Goal: Task Accomplishment & Management: Manage account settings

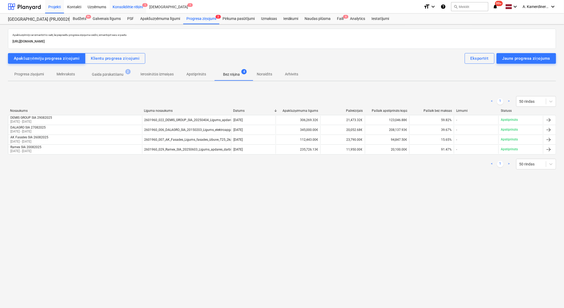
click at [119, 7] on div "Konsolidētie rēķini 1" at bounding box center [128, 7] width 37 height 14
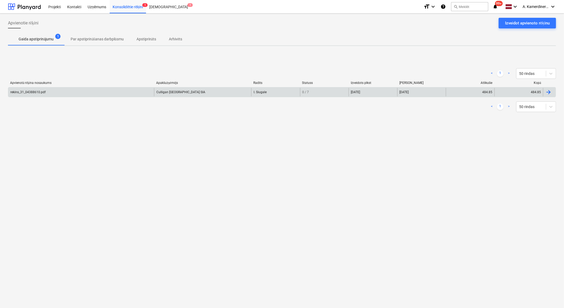
click at [181, 89] on div "Culligan Latvia SIA" at bounding box center [202, 92] width 97 height 8
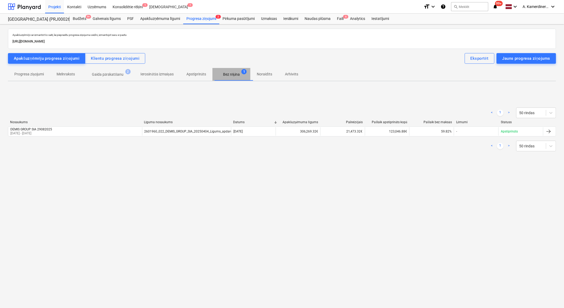
click at [232, 75] on p "Bez rēķina" at bounding box center [231, 75] width 17 height 6
click at [341, 20] on div "Faili 6" at bounding box center [340, 19] width 13 height 11
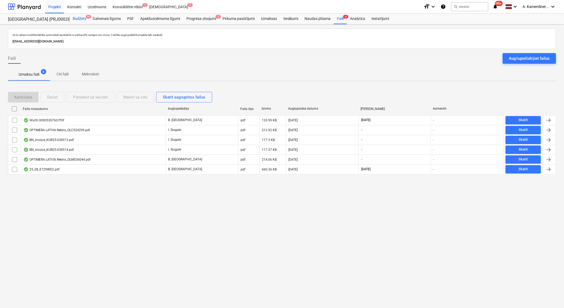
click at [77, 18] on div "Budžets 9+" at bounding box center [80, 19] width 20 height 11
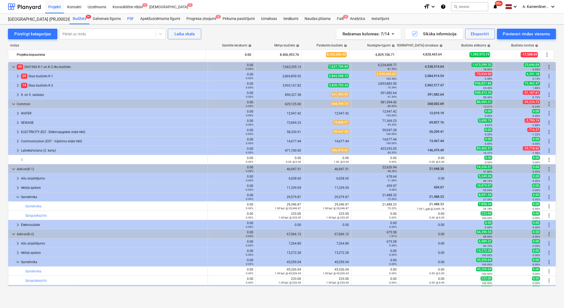
click at [131, 19] on div "PSF" at bounding box center [130, 19] width 13 height 11
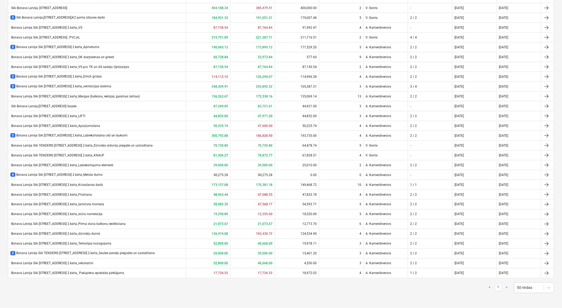
scroll to position [162, 0]
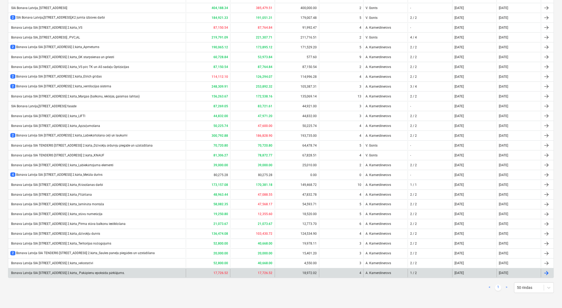
click at [96, 272] on div "Bonava Latvija SIA TENDERIS Tumes iela 27 2.kārta_ Pakāpienu epoksīda pārklājum…" at bounding box center [67, 273] width 115 height 4
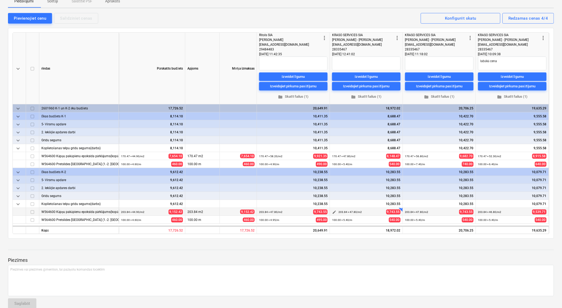
scroll to position [59, 0]
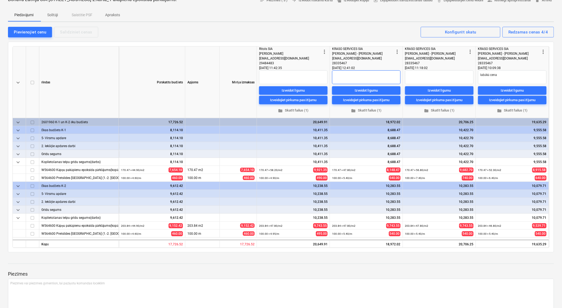
click at [349, 73] on textarea at bounding box center [366, 77] width 68 height 14
type textarea "x"
type textarea "n"
type textarea "x"
type textarea "na"
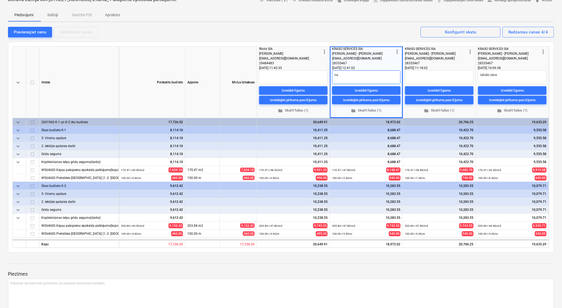
type textarea "x"
type textarea "nav"
type textarea "x"
type textarea "nav"
type textarea "x"
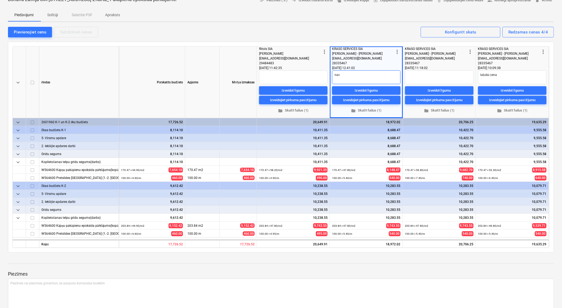
type textarea "nav n"
type textarea "x"
type textarea "nav"
type textarea "x"
type textarea "nav ņ"
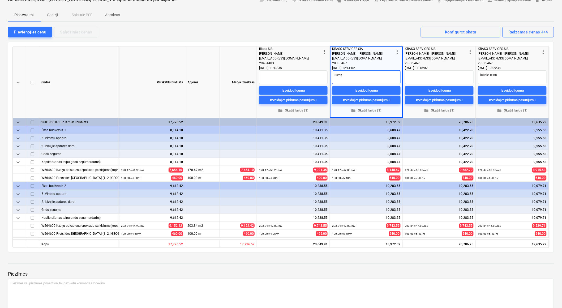
type textarea "x"
type textarea "nav ņe"
type textarea "x"
type textarea "nav ņem"
type textarea "x"
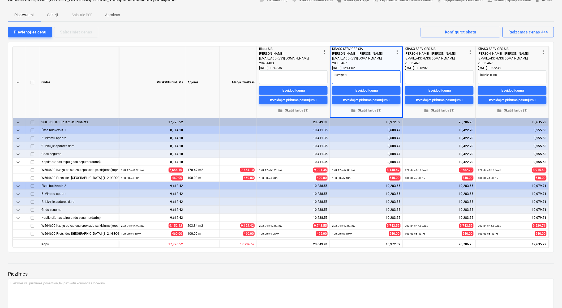
type textarea "nav ņemt"
type textarea "x"
type textarea "nav ņemta"
type textarea "x"
type textarea "nav ņemt"
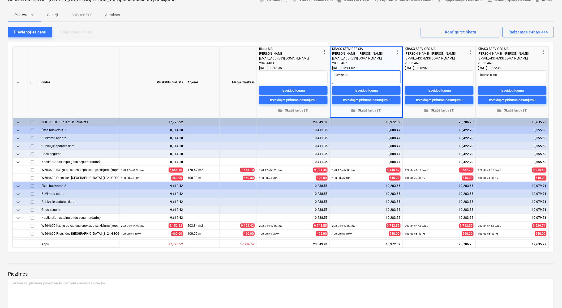
type textarea "x"
type textarea "nav ņemtā"
type textarea "x"
type textarea "nav ņemtā"
type textarea "x"
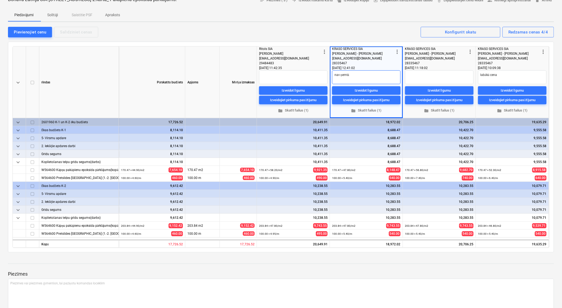
type textarea "nav ņemtā v"
type textarea "x"
type textarea "nav ņemtā vē"
type textarea "x"
type textarea "nav ņemtā vēr"
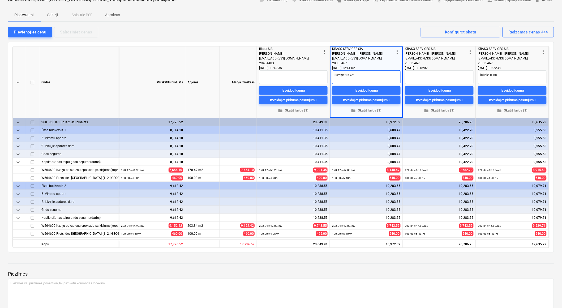
type textarea "x"
type textarea "nav ņemtā vērā"
click at [349, 74] on textarea "nav ņemtā vērā" at bounding box center [366, 77] width 68 height 14
type textarea "x"
type textarea "nav ņemt vērā"
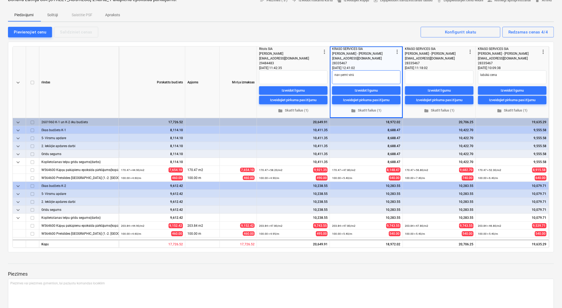
type textarea "x"
type textarea "nav ņemts vērā"
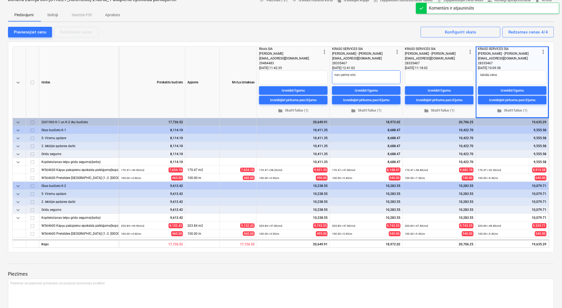
click at [361, 75] on textarea "nav ņemts vērā" at bounding box center [366, 77] width 68 height 14
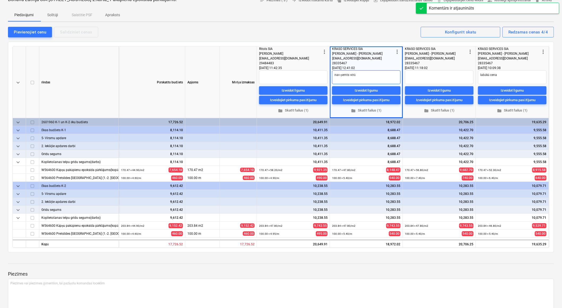
type textarea "x"
type textarea "nav ņemts vērā"
type textarea "x"
type textarea "nav ņemts vērā K"
type textarea "x"
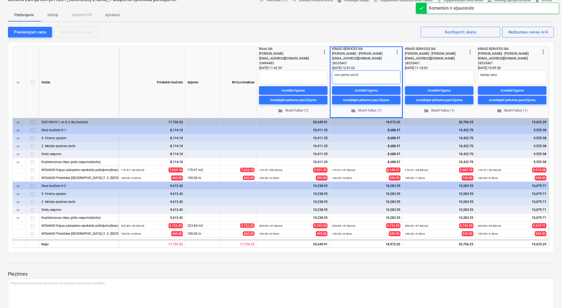
type textarea "nav ņemts vērā K!"
type textarea "x"
type textarea "nav ņemts vērā K!"
type textarea "x"
type textarea "nav ņemts vērā K!"
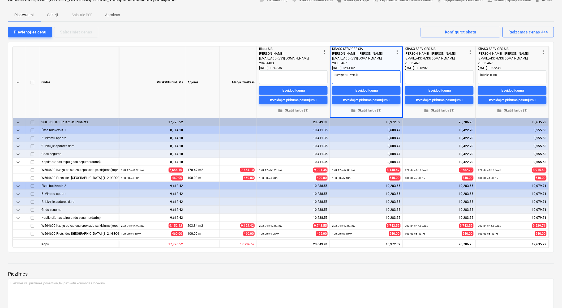
type textarea "x"
type textarea "nav ņemts vērā K"
type textarea "x"
type textarea "nav ņemts vērā K1"
type textarea "x"
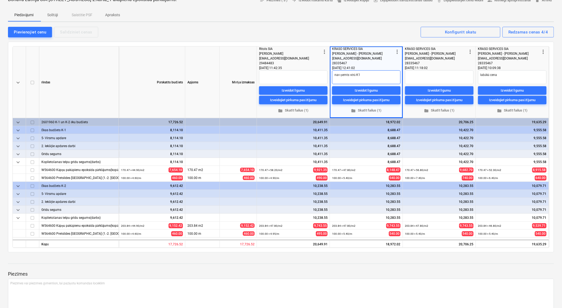
type textarea "nav ņemts vērā K1"
type textarea "x"
type textarea "nav ņemts vērā K1 d"
type textarea "x"
type textarea "nav ņemts vērā K1 da"
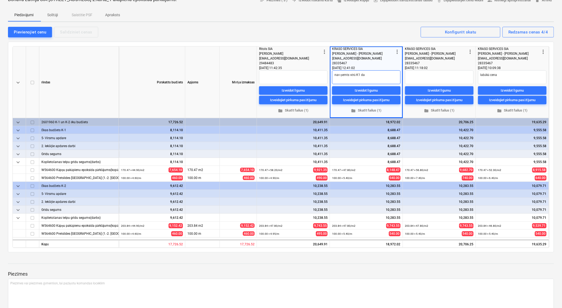
type textarea "x"
type textarea "nav ņemts vērā K1 dar"
type textarea "x"
type textarea "nav ņemts vērā K1 darb"
type textarea "x"
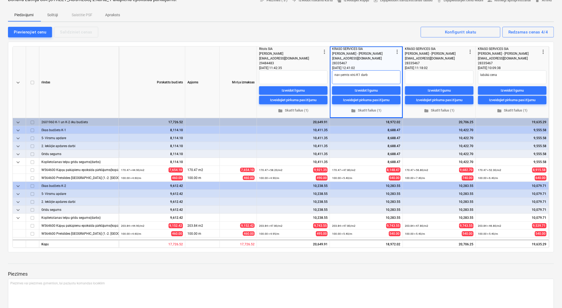
type textarea "nav ņemts vērā K1 darbu"
type textarea "x"
type textarea "nav ņemts vērā K1 darbu"
type textarea "x"
type textarea "nav ņemts vērā K1 darbu s"
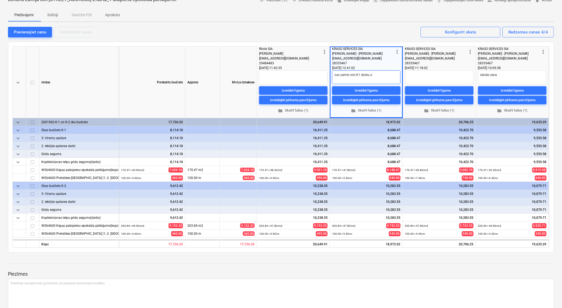
type textarea "x"
type textarea "nav ņemts vērā K1 darbu sp"
type textarea "x"
type textarea "nav ņemts vērā K1 darbu spec"
type textarea "x"
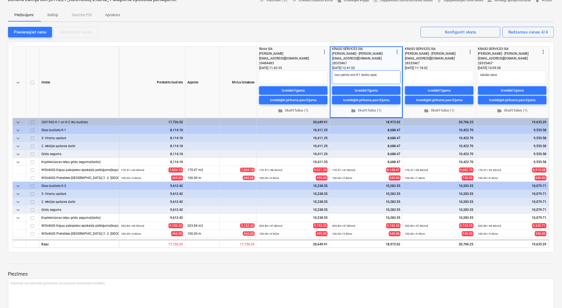
type textarea "nav ņemts vērā K1 darbu speci"
type textarea "x"
type textarea "nav ņemts vērā K1 darbu specif"
type textarea "x"
type textarea "nav ņemts vērā K1 darbu specifi"
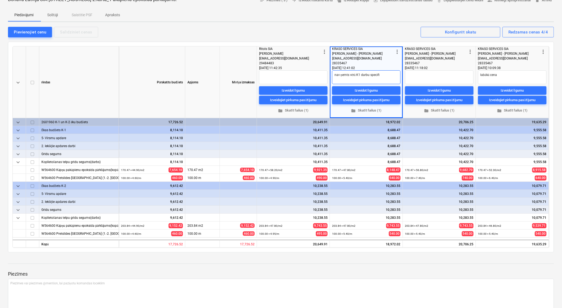
type textarea "x"
type textarea "nav ņemts vērā K1 darbu specifik"
type textarea "x"
type textarea "nav ņemts vērā K1 darbu specifika"
type textarea "x"
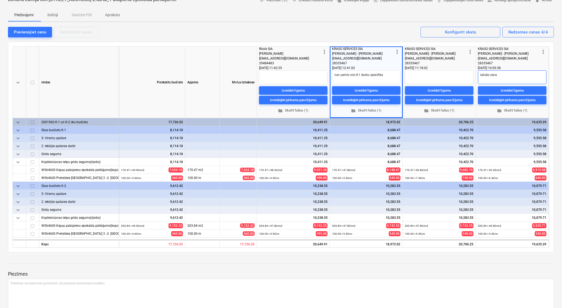
click at [529, 78] on textarea "labākā cena" at bounding box center [512, 77] width 68 height 14
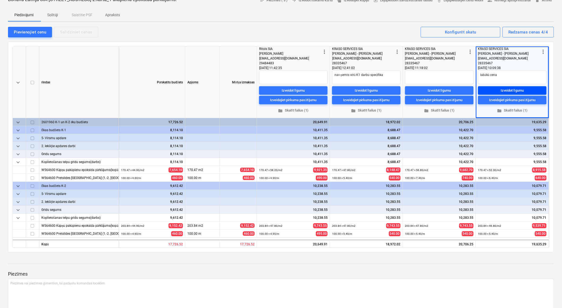
click at [521, 91] on div "Izveidot līgumu" at bounding box center [512, 91] width 23 height 6
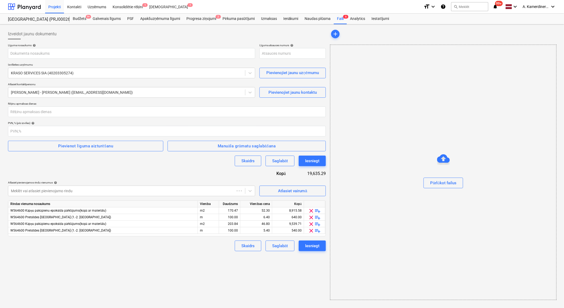
type input "PRJ0002627-SO-040"
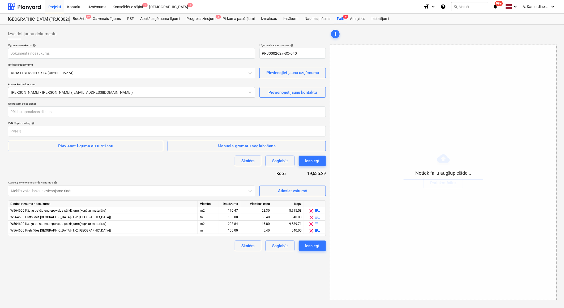
type input "2601960_037_KRASO_SERVICES_SIA_20250820_Ligums_kapnu_pakapienu_epoksida_parklas…"
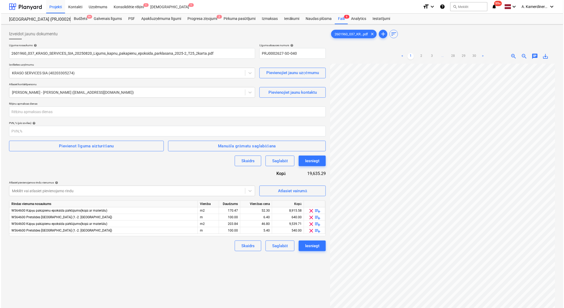
scroll to position [46, 14]
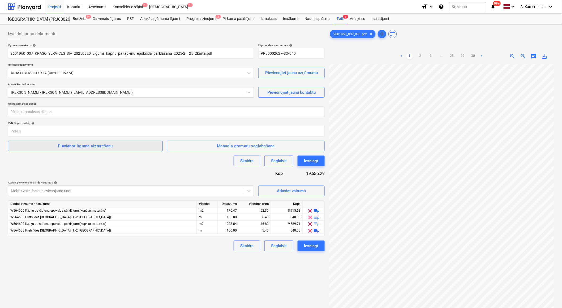
click at [97, 143] on div "Pievienot līguma aizturēšanu" at bounding box center [85, 145] width 55 height 7
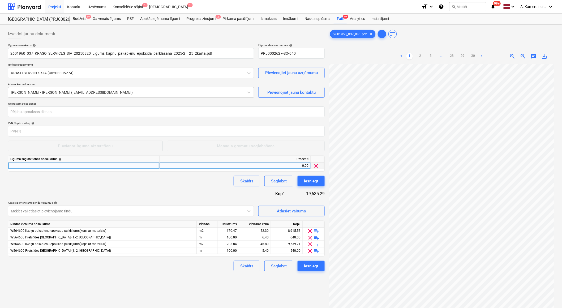
click at [39, 165] on div at bounding box center [83, 165] width 151 height 7
type input "d"
type input "Darbu izpildes ieturējums"
click at [196, 166] on div "0.00" at bounding box center [235, 165] width 147 height 7
type input "10"
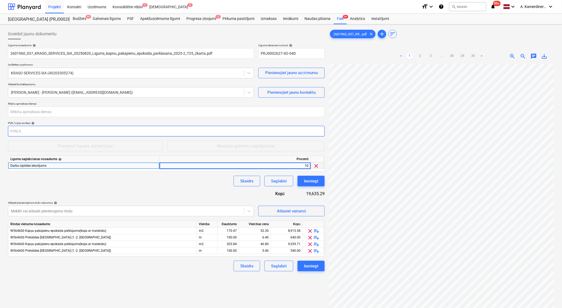
click at [209, 128] on input "number" at bounding box center [166, 131] width 317 height 11
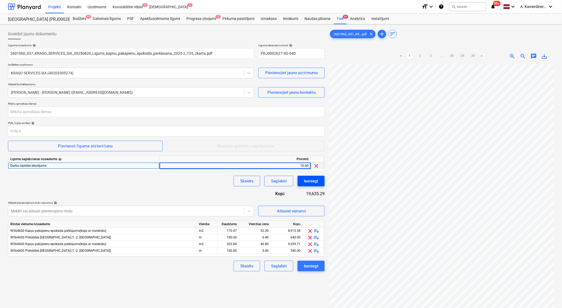
click at [314, 180] on div "Iesniegt" at bounding box center [311, 181] width 14 height 7
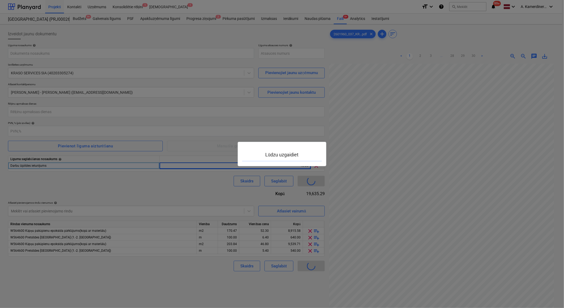
type input "PRJ0002627-SO-040"
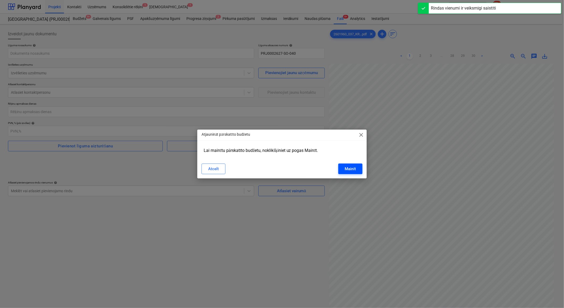
click at [350, 171] on div "Mainīt" at bounding box center [349, 168] width 11 height 7
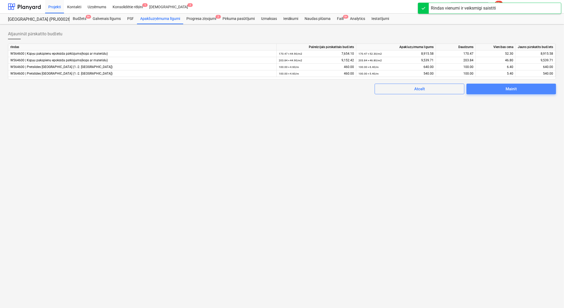
click at [486, 92] on span "Mainīt" at bounding box center [511, 88] width 77 height 7
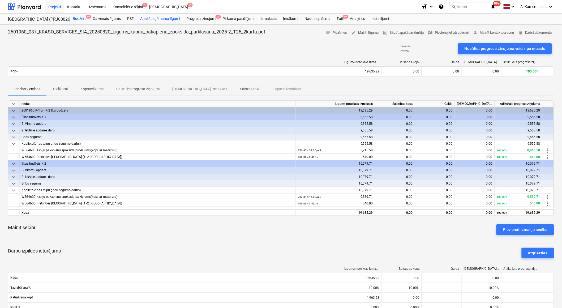
click at [80, 19] on div "Budžets 9+" at bounding box center [80, 19] width 20 height 11
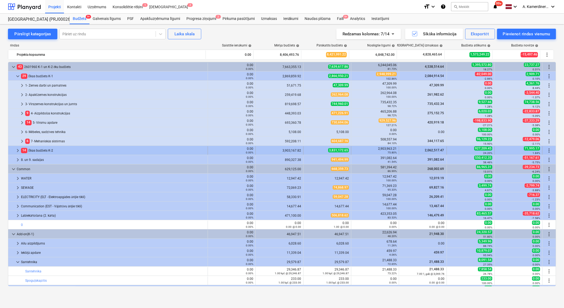
click at [18, 151] on span "keyboard_arrow_right" at bounding box center [18, 150] width 6 height 6
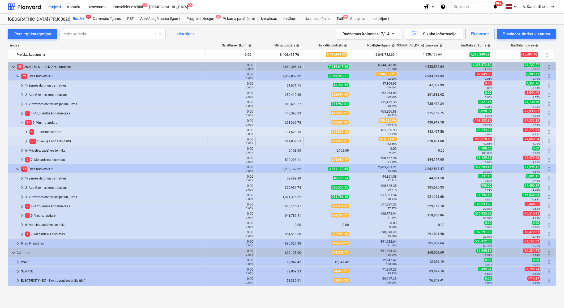
click at [26, 142] on span "keyboard_arrow_right" at bounding box center [26, 141] width 6 height 6
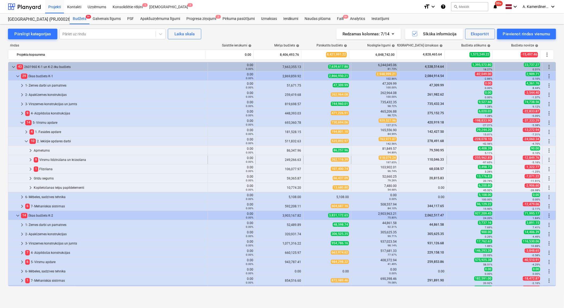
click at [32, 158] on span "keyboard_arrow_right" at bounding box center [30, 160] width 6 height 6
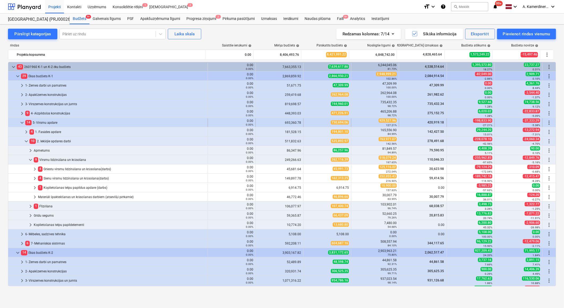
click at [19, 123] on span "keyboard_arrow_down" at bounding box center [22, 122] width 6 height 6
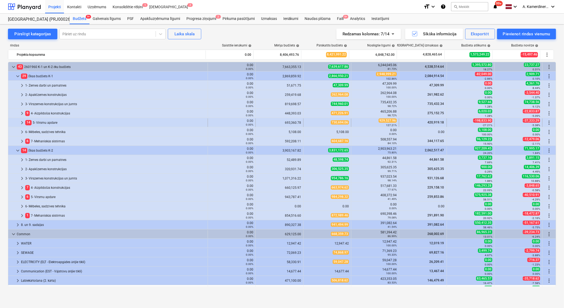
click at [53, 121] on div "14 5- Virsmu apdare" at bounding box center [115, 122] width 180 height 8
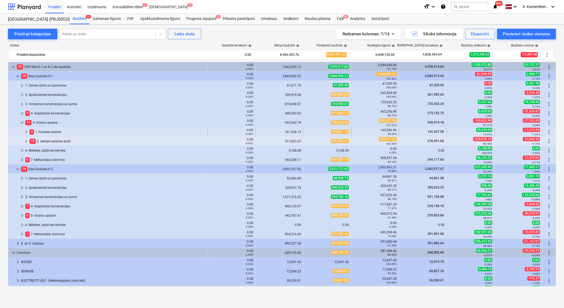
click at [50, 130] on div "4 1. Fasādes apdare" at bounding box center [117, 132] width 176 height 8
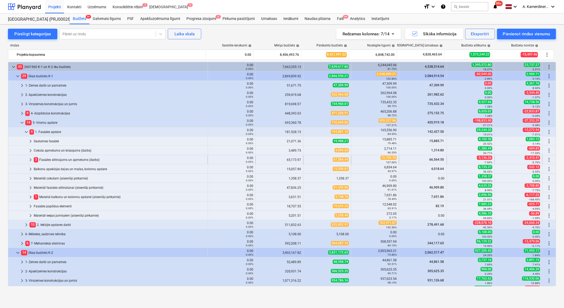
click at [64, 159] on div "3 Fasādes siltinājums un apmetums (darbs)" at bounding box center [120, 159] width 172 height 8
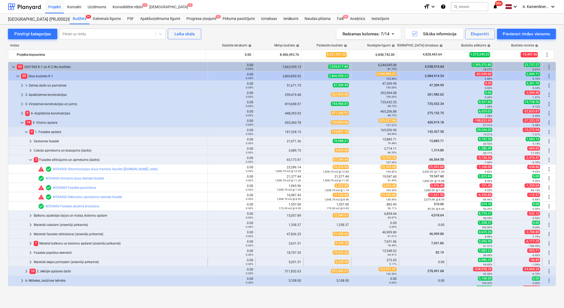
click at [81, 261] on div "Materiāli ieejas jumtiņiem (atsevišķi pērkamie)" at bounding box center [120, 262] width 172 height 8
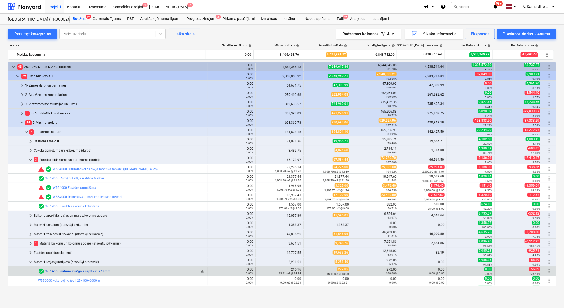
scroll to position [147, 0]
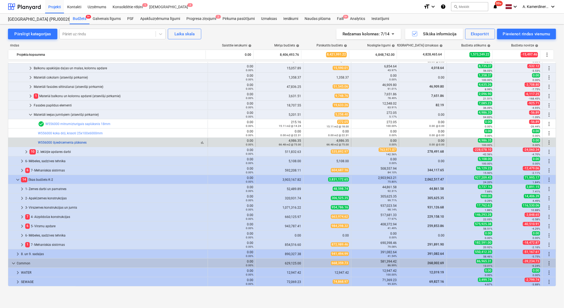
click at [80, 142] on link "W556000 šķiedrcementa plāksnes" at bounding box center [62, 143] width 49 height 4
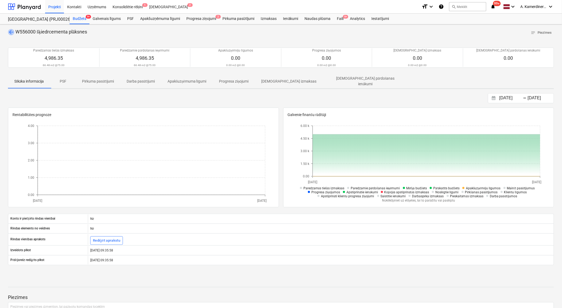
click at [10, 32] on span "arrow_back" at bounding box center [11, 32] width 6 height 6
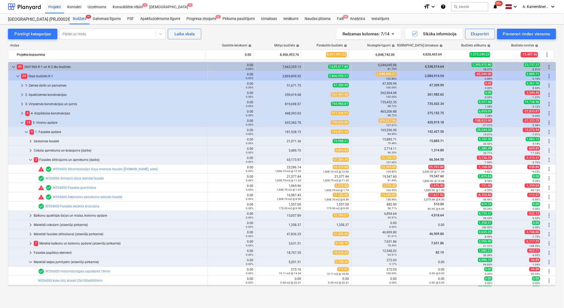
scroll to position [147, 0]
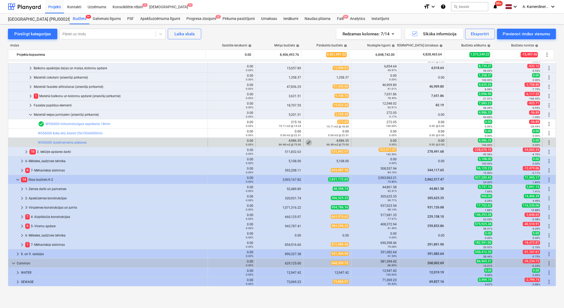
click at [307, 142] on span "edit" at bounding box center [308, 142] width 4 height 4
type textarea "x"
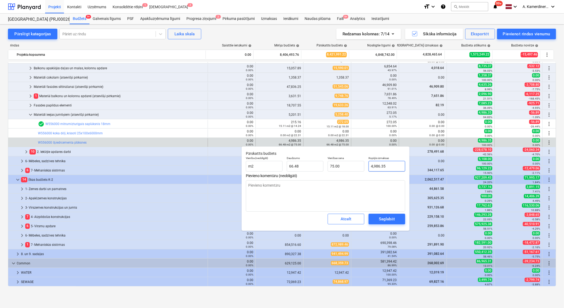
type input "4986.345"
click at [373, 166] on input "4986.345" at bounding box center [386, 166] width 37 height 11
type textarea "x"
type input "986.345"
type input "14.84"
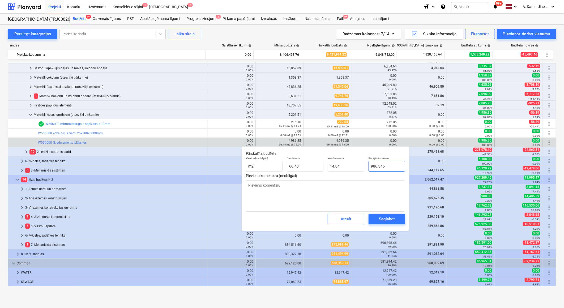
type textarea "x"
type input "3986.345"
type input "59.96"
type input "3986.345"
type textarea "x"
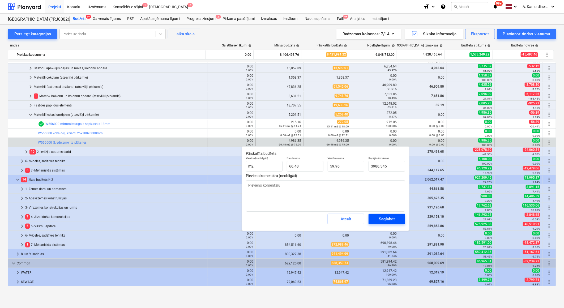
type input "3,986.35"
click at [391, 221] on div "Saglabāt" at bounding box center [387, 218] width 16 height 7
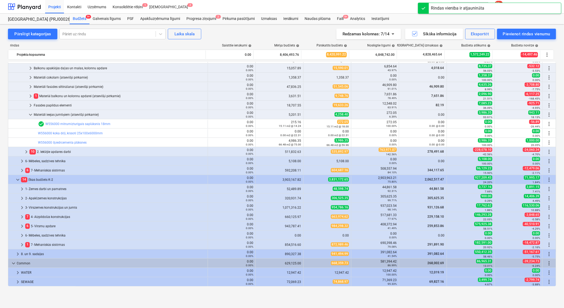
click at [31, 116] on span "keyboard_arrow_down" at bounding box center [30, 114] width 6 height 6
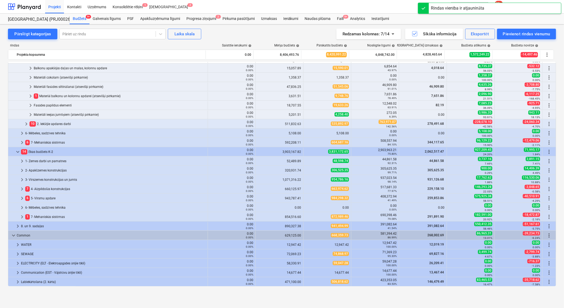
scroll to position [0, 0]
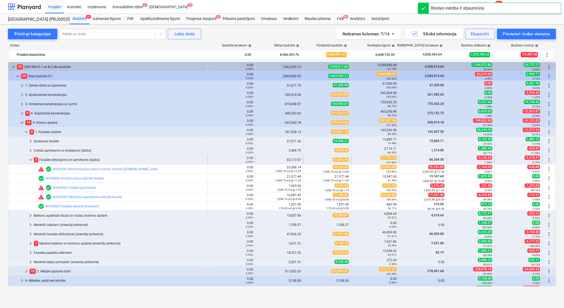
click at [30, 159] on span "keyboard_arrow_down" at bounding box center [30, 160] width 6 height 6
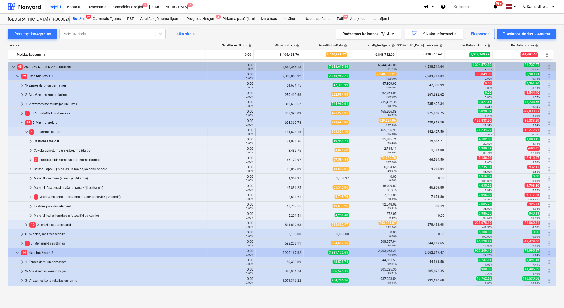
click at [27, 131] on span "keyboard_arrow_down" at bounding box center [26, 132] width 6 height 6
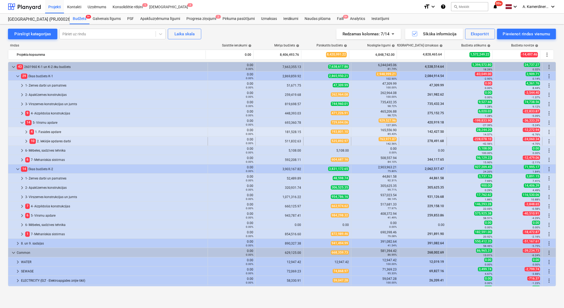
click at [26, 143] on span "keyboard_arrow_right" at bounding box center [26, 141] width 6 height 6
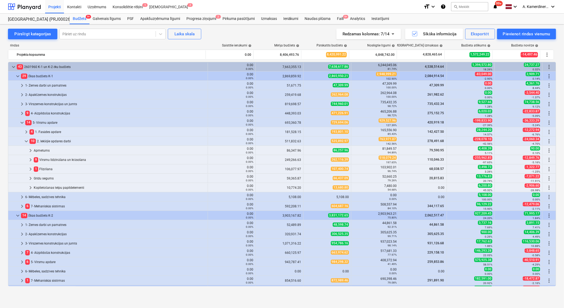
click at [26, 143] on span "keyboard_arrow_down" at bounding box center [26, 141] width 6 height 6
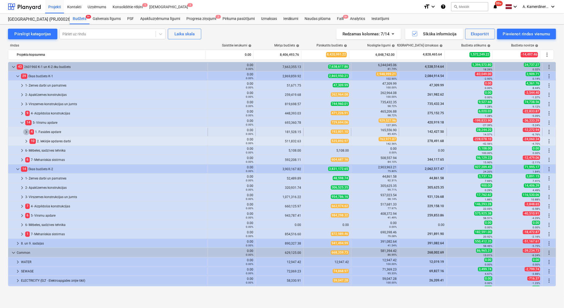
click at [25, 132] on span "keyboard_arrow_right" at bounding box center [26, 132] width 6 height 6
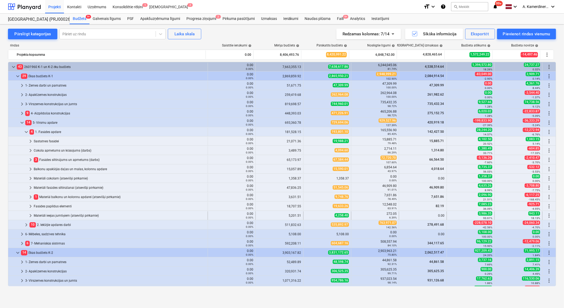
click at [48, 215] on div "Materiāli ieejas jumtiņiem (atsevišķi pērkamie)" at bounding box center [120, 215] width 172 height 8
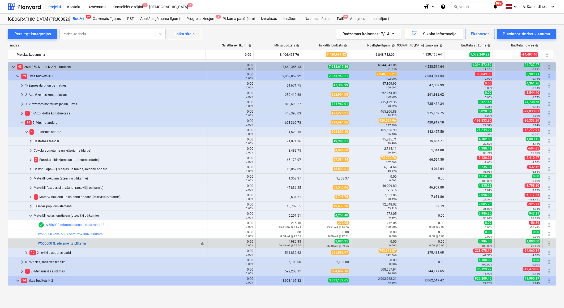
click at [61, 245] on link "W556000 šķiedrcementa plāksnes" at bounding box center [62, 243] width 49 height 4
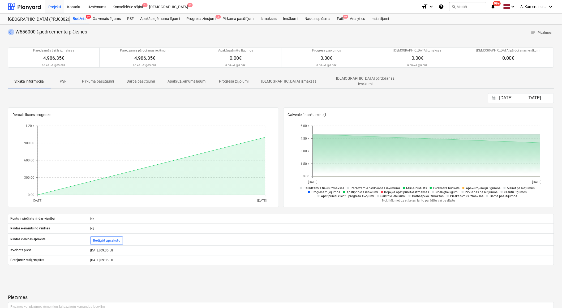
click at [11, 31] on span "arrow_back" at bounding box center [11, 32] width 6 height 6
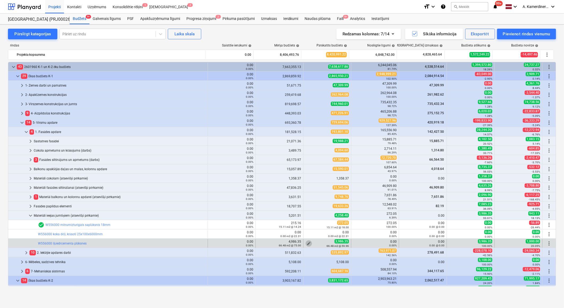
click at [306, 243] on span "edit" at bounding box center [308, 243] width 4 height 4
type textarea "x"
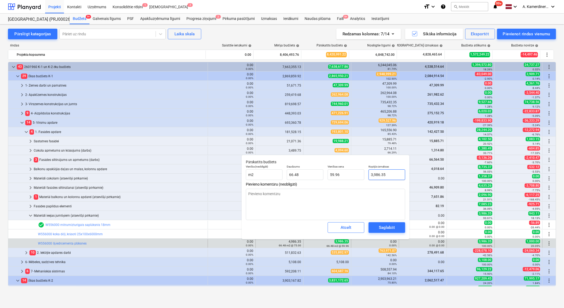
type input "3986.345"
click at [375, 174] on input "3986.345" at bounding box center [386, 174] width 37 height 11
type textarea "x"
type input "386.345"
type input "5.81"
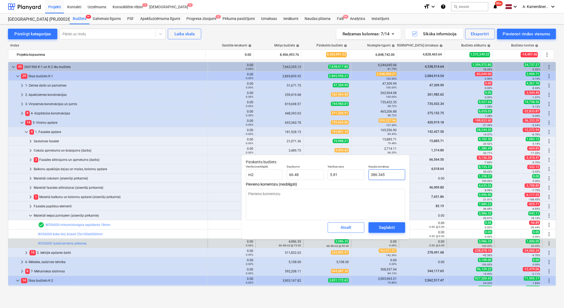
type textarea "x"
type input "3586.345"
type input "53.94"
type input "3586.345"
type textarea "x"
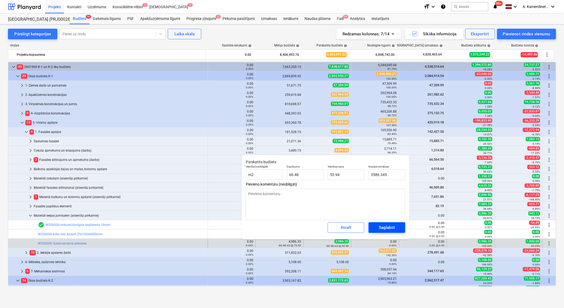
type input "3,586.35"
click at [392, 230] on div "Saglabāt" at bounding box center [387, 227] width 16 height 7
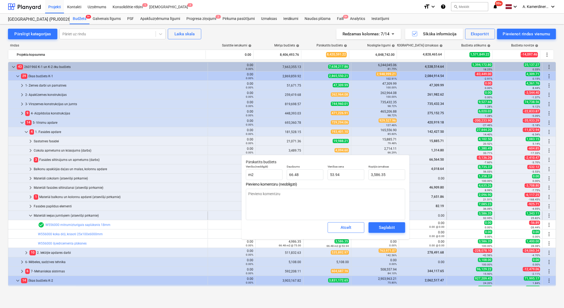
click at [30, 215] on span "keyboard_arrow_down" at bounding box center [30, 215] width 6 height 6
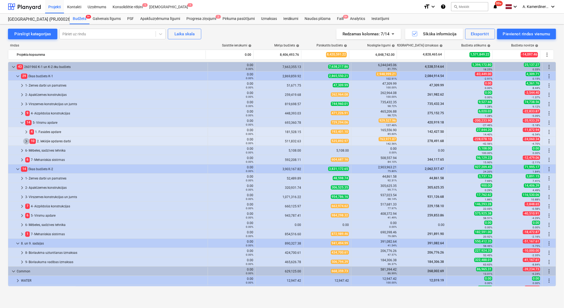
click at [27, 140] on span "keyboard_arrow_right" at bounding box center [26, 141] width 6 height 6
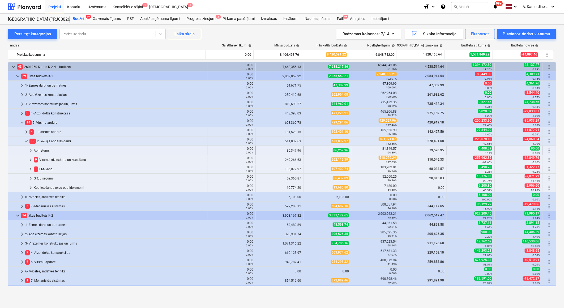
click at [52, 150] on div "Apmetums" at bounding box center [120, 150] width 172 height 8
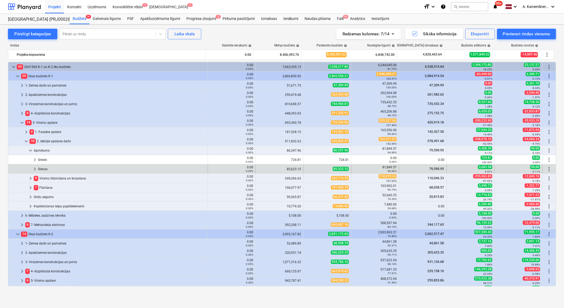
click at [67, 167] on div "Sienas" at bounding box center [121, 169] width 167 height 8
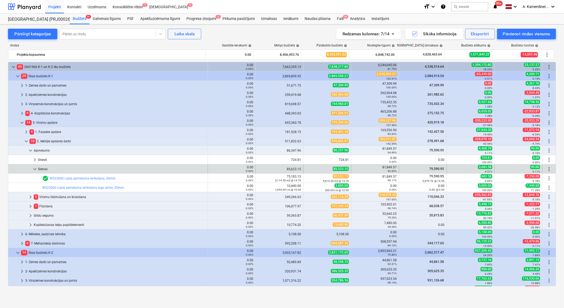
click at [33, 170] on span "keyboard_arrow_down" at bounding box center [35, 169] width 6 height 6
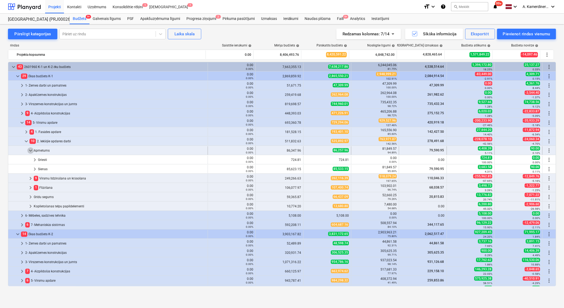
click at [32, 152] on span "keyboard_arrow_down" at bounding box center [30, 150] width 6 height 6
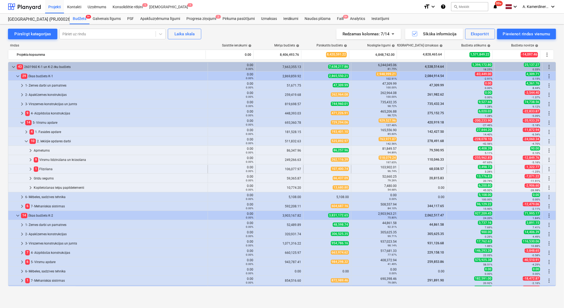
click at [30, 170] on span "keyboard_arrow_right" at bounding box center [30, 169] width 6 height 6
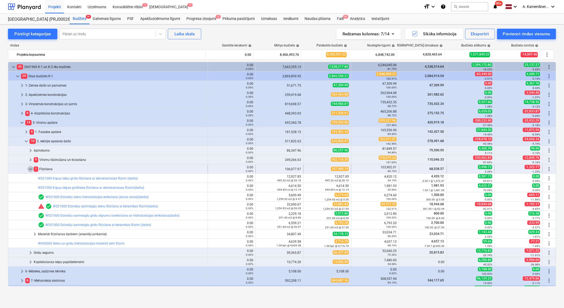
click at [31, 168] on span "keyboard_arrow_down" at bounding box center [30, 169] width 6 height 6
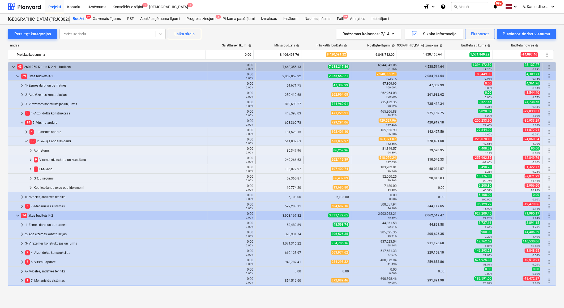
click at [31, 160] on span "keyboard_arrow_right" at bounding box center [30, 160] width 6 height 6
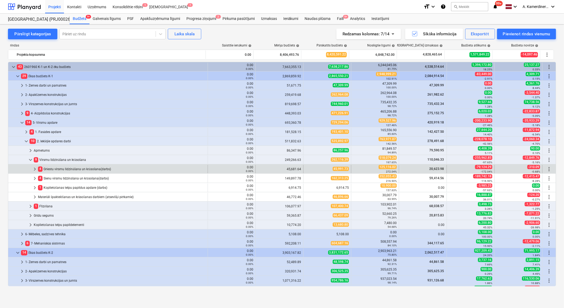
click at [48, 166] on div "4 Griestu virsmu līdzināšana un krāsošana(darbs)" at bounding box center [121, 169] width 167 height 8
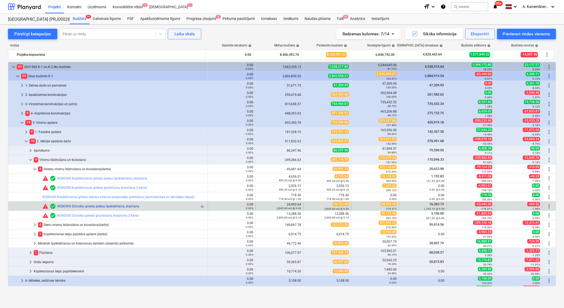
click at [84, 206] on link "W580300 Dzīvokļu griestu plakņu špaktelēšana, slīpēšana" at bounding box center [98, 206] width 82 height 4
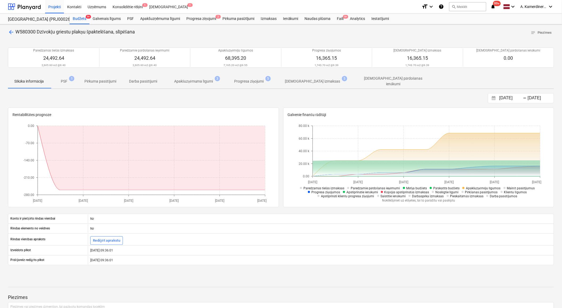
click at [196, 79] on p "Apakšuzņēmuma līgumi" at bounding box center [193, 82] width 39 height 6
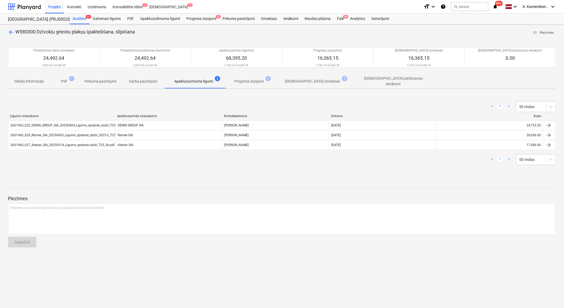
click at [11, 30] on span "arrow_back" at bounding box center [11, 32] width 6 height 6
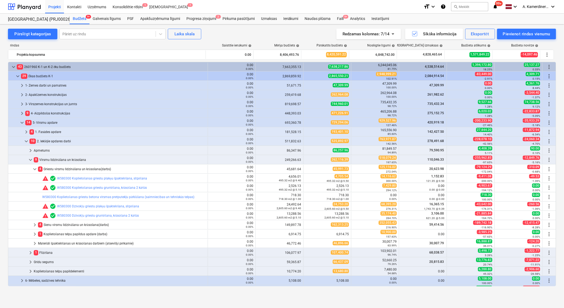
scroll to position [147, 0]
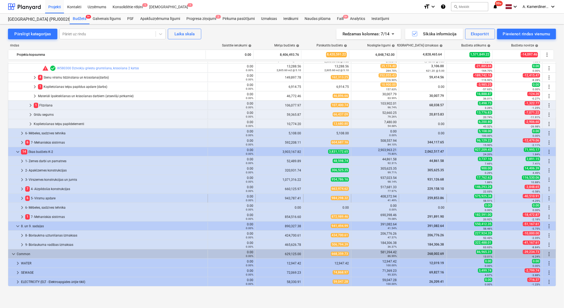
click at [42, 195] on div "6 5- Virsmu apdare" at bounding box center [115, 198] width 180 height 8
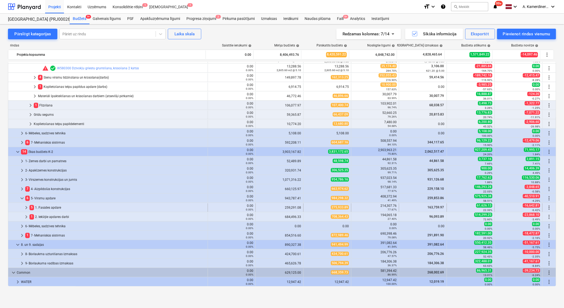
click at [44, 206] on div "5 1. Fasādes apdare" at bounding box center [117, 207] width 176 height 8
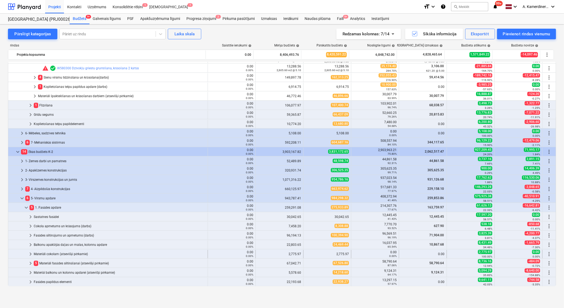
scroll to position [265, 0]
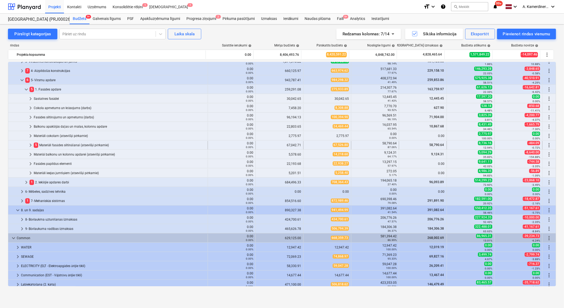
click at [55, 141] on div "keyboard_arrow_right 5 Materiāli fasādes siltināšanai (atsevišķi pērkamie) 0.00…" at bounding box center [281, 144] width 547 height 9
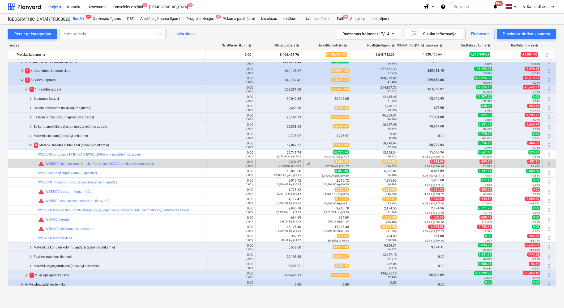
click at [306, 162] on span "edit" at bounding box center [308, 164] width 4 height 4
type textarea "x"
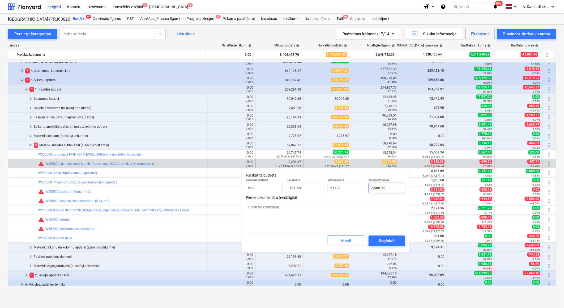
type input "2688.58"
drag, startPoint x: 389, startPoint y: 189, endPoint x: 361, endPoint y: 189, distance: 28.4
click at [361, 189] on div "Vienība (neobligāti) m2 Daudzums 127.58 Vienības cena 21.07 Kopējās izmaksas 26…" at bounding box center [325, 185] width 163 height 19
type textarea "x"
type input "3"
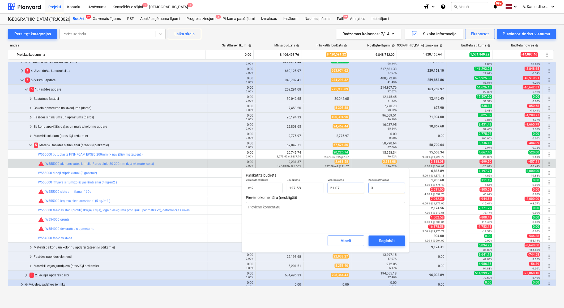
type input "0.02"
type textarea "x"
type input "33"
type input "0.26"
type textarea "x"
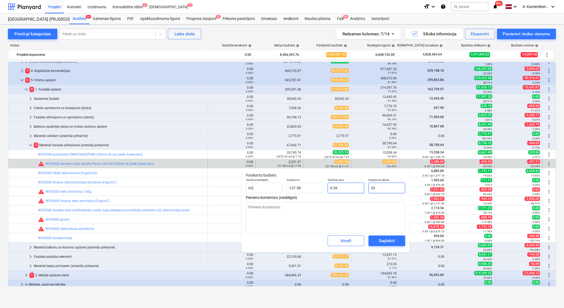
type input "338"
type input "2.65"
type textarea "x"
type input "3388"
type input "26.56"
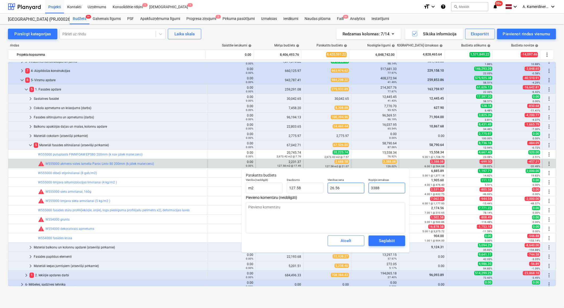
type textarea "x"
type input "3388."
type textarea "x"
type input "3388.08"
type textarea "x"
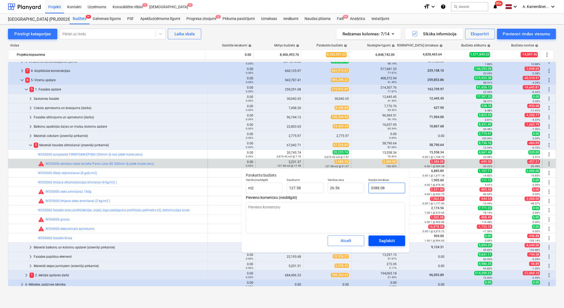
type input "3388.08"
type textarea "x"
type input "3,388.08"
click at [384, 240] on div "Saglabāt" at bounding box center [387, 240] width 16 height 7
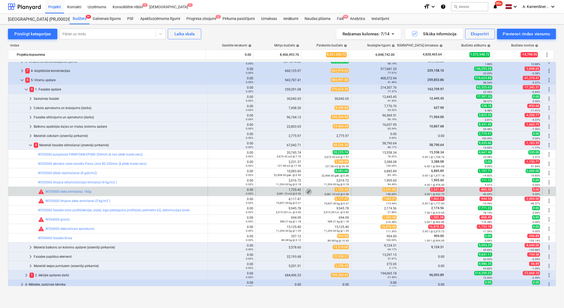
click at [307, 191] on span "edit" at bounding box center [308, 191] width 4 height 4
type textarea "x"
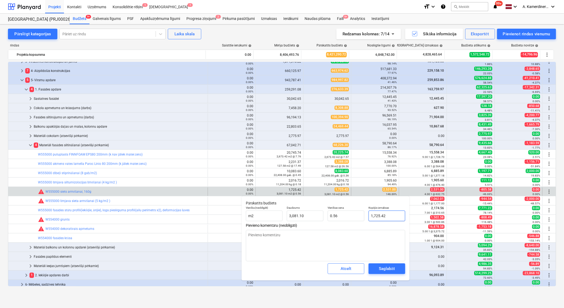
type input "1725.42"
drag, startPoint x: 391, startPoint y: 219, endPoint x: 367, endPoint y: 217, distance: 24.0
click at [367, 217] on div "Kopējās izmaksas 1725.42" at bounding box center [386, 213] width 41 height 19
type textarea "x"
type input "2"
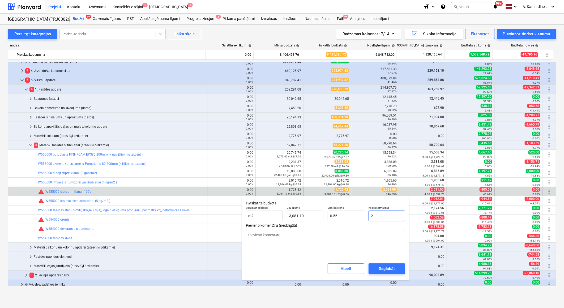
type input "0.00"
type textarea "x"
type input "25"
type input "0.01"
type textarea "x"
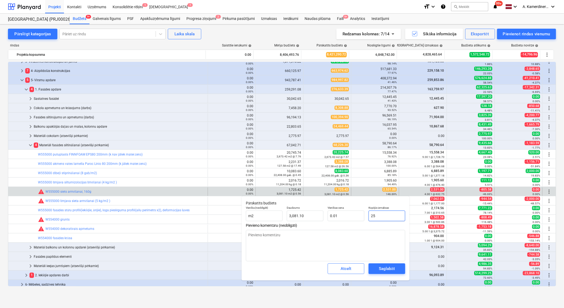
type input "253"
type input "0.08"
type textarea "x"
type input "2531"
type input "0.82"
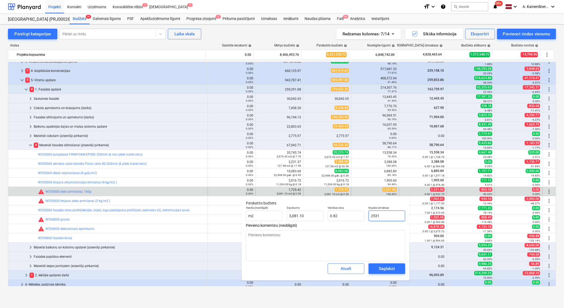
type input "2531"
type textarea "x"
type input "2,531.00"
click at [397, 267] on span "Saglabāt" at bounding box center [387, 268] width 24 height 7
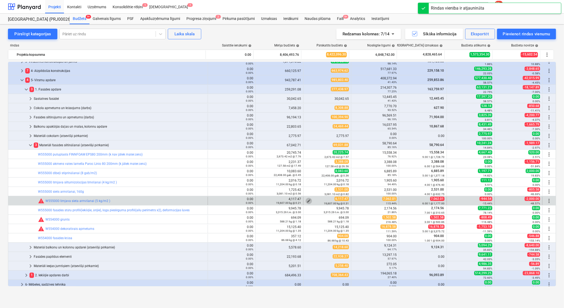
click at [306, 199] on span "edit" at bounding box center [308, 201] width 4 height 4
type textarea "x"
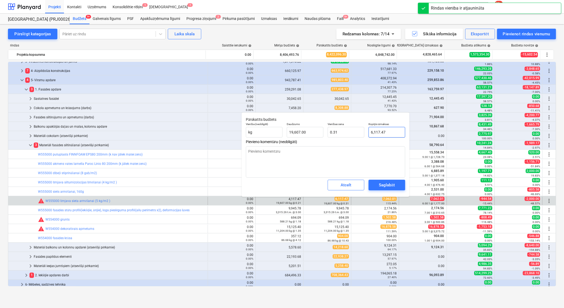
type input "6117.47"
drag, startPoint x: 389, startPoint y: 134, endPoint x: 362, endPoint y: 131, distance: 27.0
click at [361, 130] on div "Vienība (neobligāti) kg Daudzums 19,607.00 Vienības cena 0.31 Kopējās izmaksas …" at bounding box center [325, 129] width 163 height 19
type textarea "x"
type input "7"
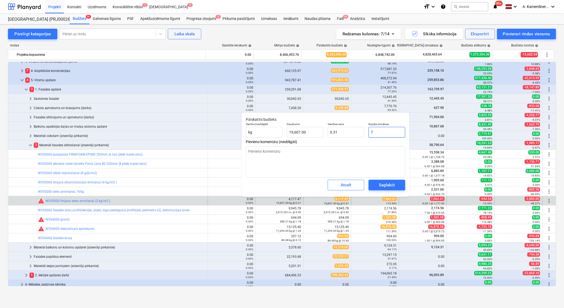
type input "0.00"
type textarea "x"
type input "70"
type textarea "x"
type input "706"
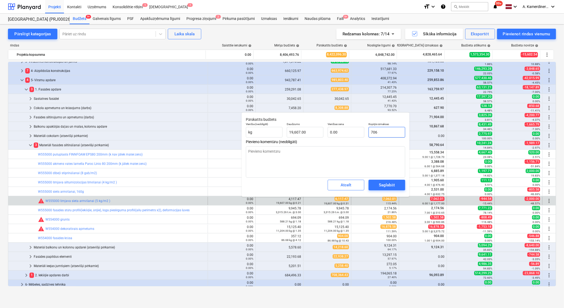
type input "0.04"
type textarea "x"
type input "7062"
type input "0.36"
type textarea "x"
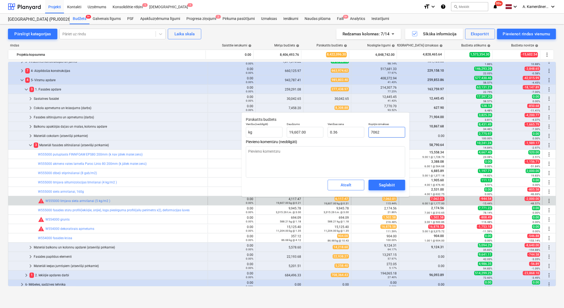
type input "7062."
type textarea "x"
type input "7062.0"
type textarea "x"
type input "7062.01"
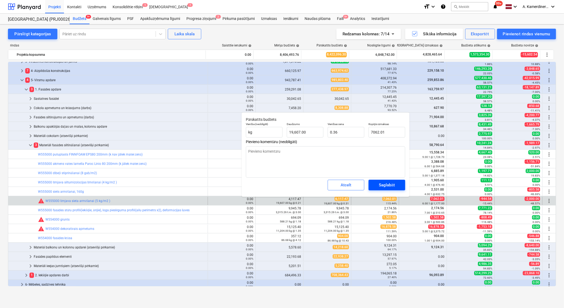
type textarea "x"
type input "7,062.01"
click at [389, 184] on div "Saglabāt" at bounding box center [387, 184] width 16 height 7
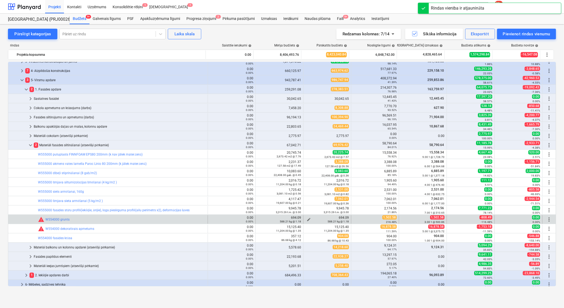
click at [306, 218] on span "edit" at bounding box center [308, 219] width 4 height 4
type textarea "x"
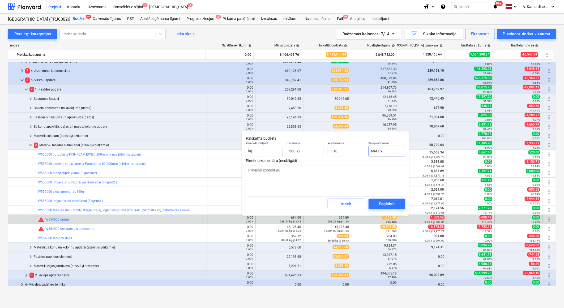
type input "694.0878"
drag, startPoint x: 386, startPoint y: 150, endPoint x: 367, endPoint y: 149, distance: 19.7
click at [367, 149] on div "Kopējās izmaksas 694.0878" at bounding box center [386, 148] width 41 height 19
type textarea "x"
type input "1"
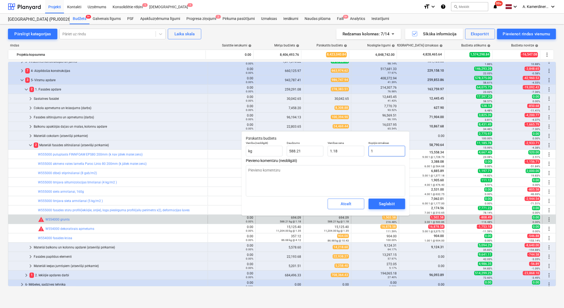
type input "0.00"
type textarea "x"
type input "15"
type input "0.03"
type textarea "x"
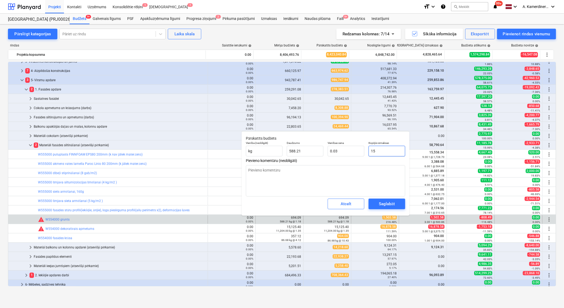
type input "150"
type input "0.26"
type textarea "x"
type input "1502"
type input "2.55"
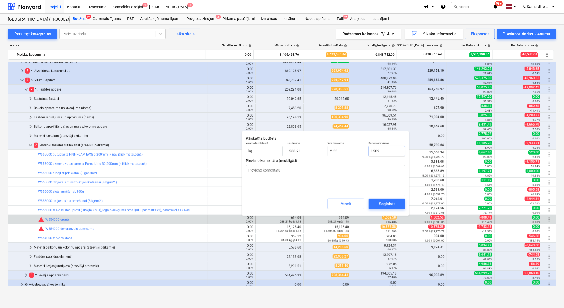
type textarea "x"
type input "1502."
type textarea "x"
type input "1502.5"
type textarea "x"
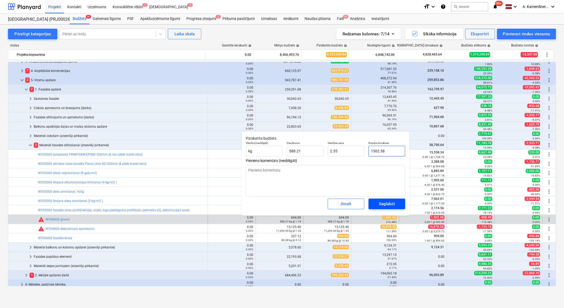
type input "1502.58"
type textarea "x"
type input "1,502.58"
click at [391, 202] on div "Saglabāt" at bounding box center [387, 203] width 16 height 7
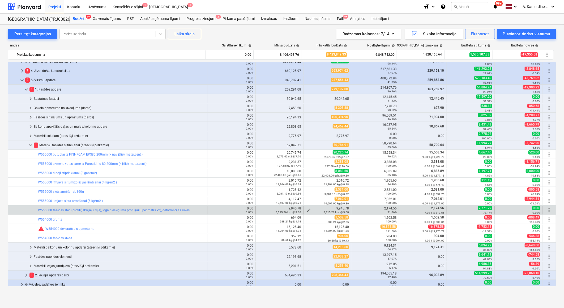
click at [307, 210] on span "edit" at bounding box center [308, 210] width 4 height 4
type textarea "x"
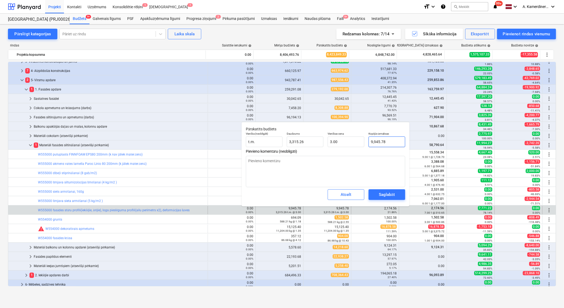
type input "9945.78"
drag, startPoint x: 393, startPoint y: 141, endPoint x: 363, endPoint y: 141, distance: 30.2
click at [363, 141] on div "Vienība (neobligāti) t.m. Daudzums 3,315.26 Vienības cena 3.00 Kopējās izmaksas…" at bounding box center [325, 139] width 163 height 19
type textarea "x"
type input "2"
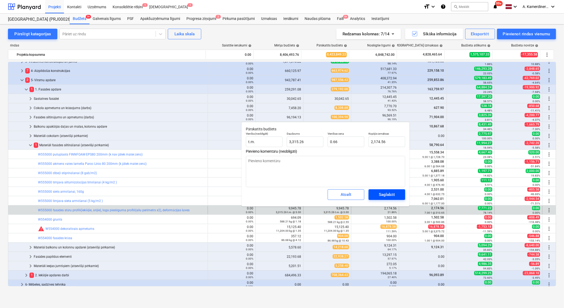
click at [390, 195] on div "Saglabāt" at bounding box center [387, 194] width 16 height 7
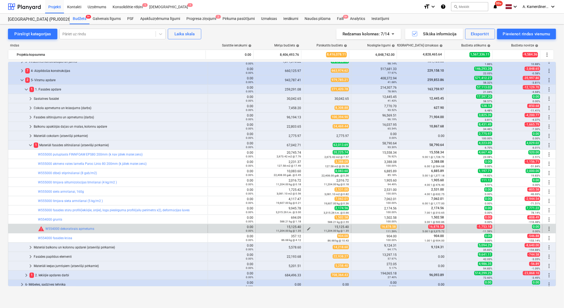
click at [306, 227] on span "edit" at bounding box center [308, 229] width 4 height 4
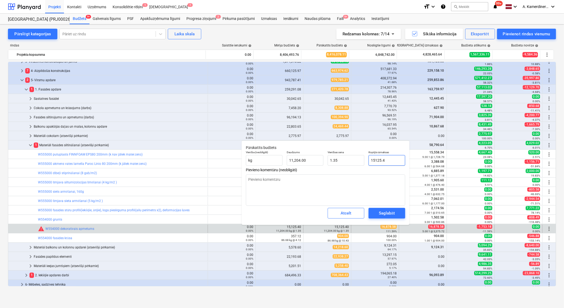
drag, startPoint x: 393, startPoint y: 161, endPoint x: 366, endPoint y: 161, distance: 26.5
click at [366, 161] on div "Kopējās izmaksas 15125.4" at bounding box center [386, 157] width 41 height 19
click at [387, 213] on div "Saglabāt" at bounding box center [387, 213] width 16 height 7
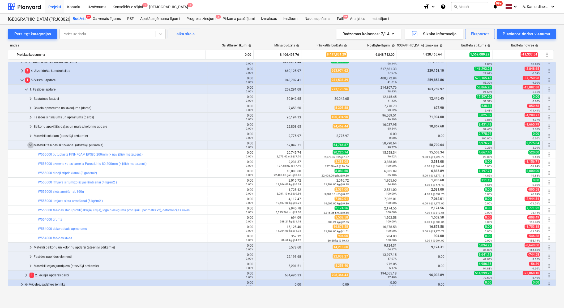
click at [29, 145] on span "keyboard_arrow_down" at bounding box center [30, 145] width 6 height 6
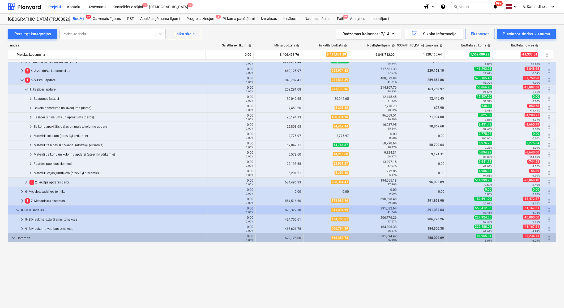
scroll to position [206, 0]
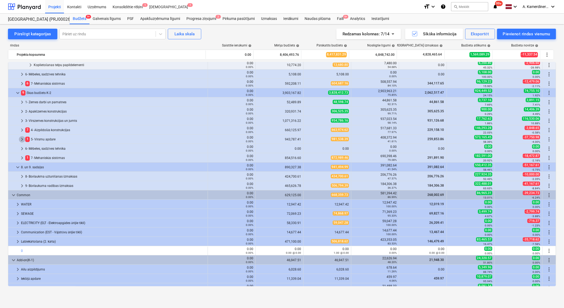
click at [23, 140] on span "keyboard_arrow_right" at bounding box center [22, 139] width 6 height 6
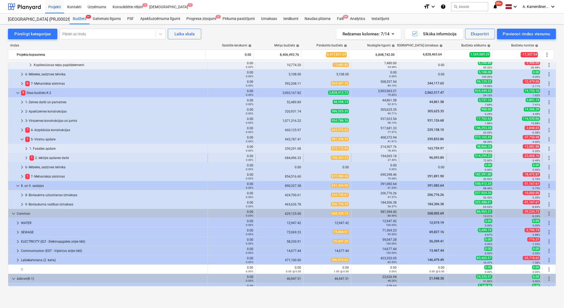
click at [24, 156] on span "keyboard_arrow_right" at bounding box center [26, 158] width 6 height 6
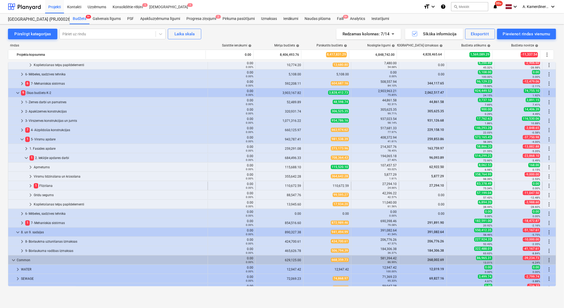
click at [41, 187] on div "1 Flīzēšana" at bounding box center [120, 185] width 172 height 8
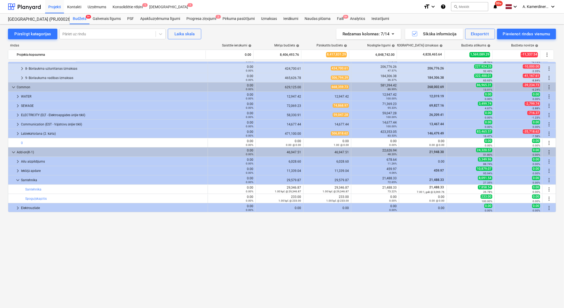
scroll to position [564, 0]
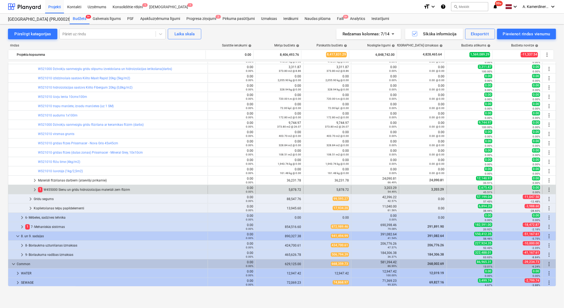
click at [56, 188] on div "1 W455000 Sienu un grīdu hidroizolācijas materiāli zem flīzēm" at bounding box center [121, 189] width 167 height 8
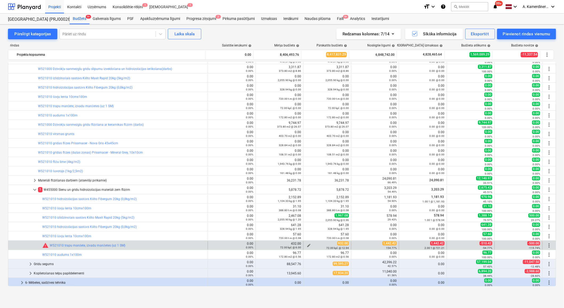
click at [306, 243] on span "edit" at bounding box center [308, 245] width 4 height 4
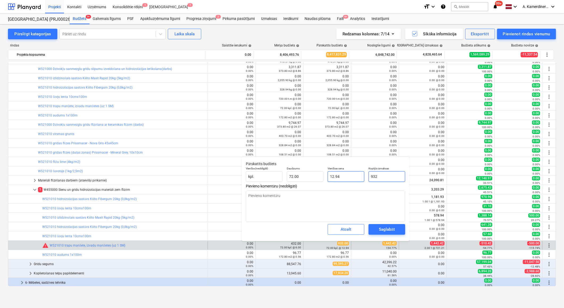
drag, startPoint x: 380, startPoint y: 177, endPoint x: 364, endPoint y: 177, distance: 16.2
click at [364, 177] on div "Vienība (neobligāti) kpl. Daudzums 72.00 Vienības cena 12.94 Kopējās izmaksas 9…" at bounding box center [325, 174] width 163 height 19
click at [389, 230] on div "Saglabāt" at bounding box center [387, 229] width 16 height 7
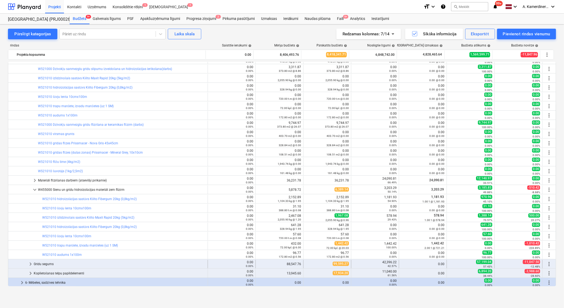
click at [48, 264] on div "Grīdu segums" at bounding box center [120, 264] width 172 height 8
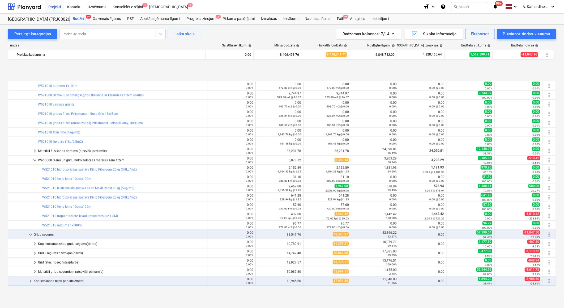
scroll to position [624, 0]
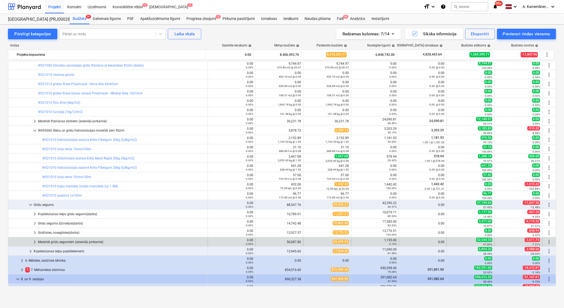
click at [79, 241] on div "Materiāli grīdu segumiem (atsevišķi pērkamie)" at bounding box center [121, 242] width 167 height 8
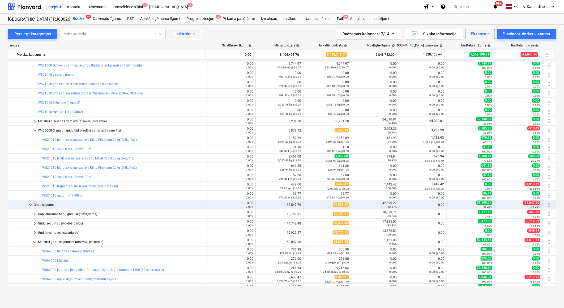
scroll to position [682, 0]
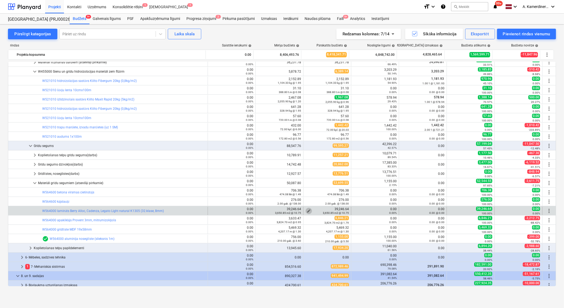
click at [306, 210] on span "edit" at bounding box center [308, 211] width 4 height 4
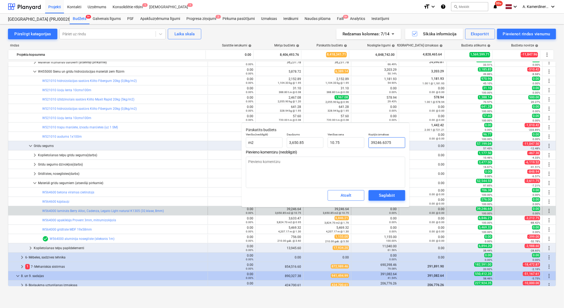
drag, startPoint x: 377, startPoint y: 142, endPoint x: 373, endPoint y: 143, distance: 4.5
click at [373, 143] on input "39246.6375" at bounding box center [386, 142] width 37 height 11
click at [383, 194] on div "Saglabāt" at bounding box center [387, 195] width 16 height 7
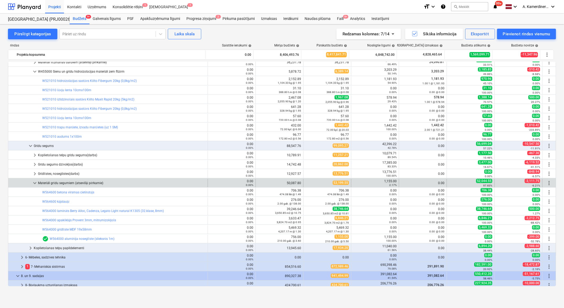
click at [34, 181] on span "keyboard_arrow_down" at bounding box center [35, 183] width 6 height 6
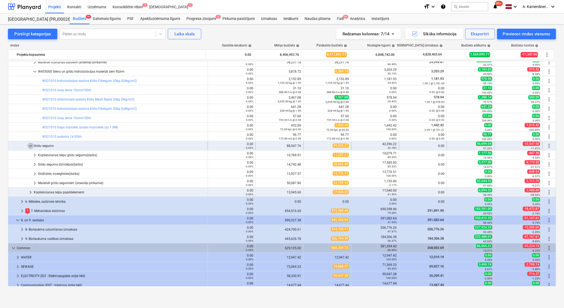
click at [30, 145] on span "keyboard_arrow_down" at bounding box center [30, 146] width 6 height 6
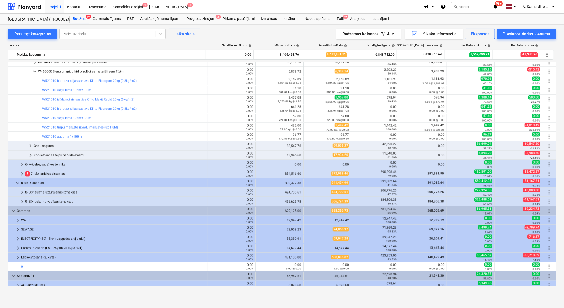
scroll to position [505, 0]
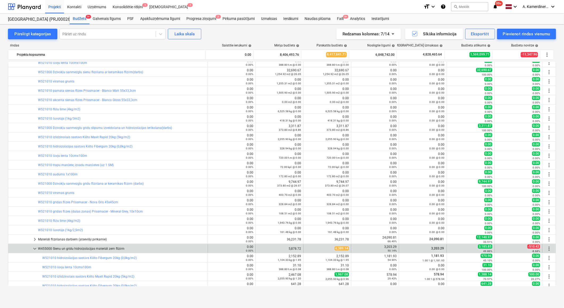
click at [37, 248] on span "keyboard_arrow_down" at bounding box center [35, 248] width 6 height 6
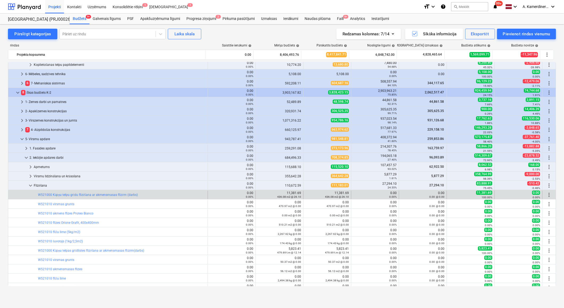
scroll to position [181, 0]
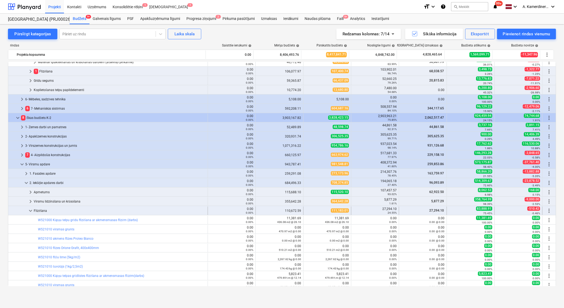
click at [30, 209] on span "keyboard_arrow_down" at bounding box center [30, 210] width 6 height 6
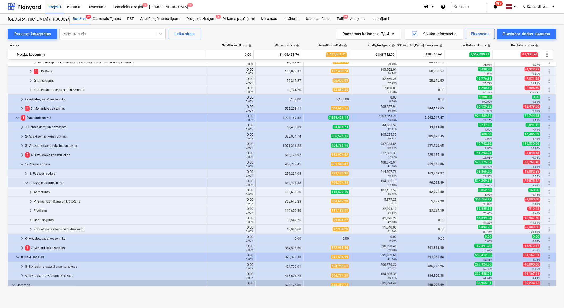
click at [39, 182] on div "2. Iekšējie apdares darbi" at bounding box center [117, 183] width 176 height 8
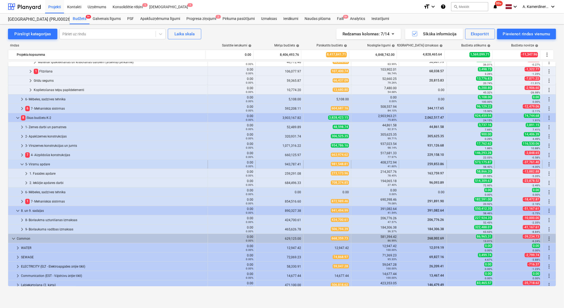
click at [39, 163] on div "5- Virsmu apdare" at bounding box center [115, 164] width 180 height 8
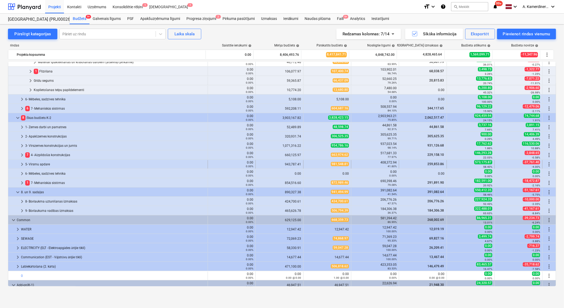
click at [41, 163] on div "5- Virsmu apdare" at bounding box center [115, 164] width 180 height 8
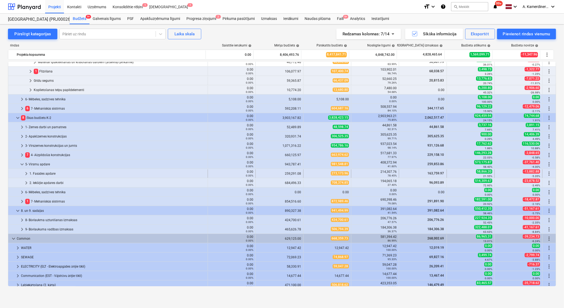
click at [41, 173] on div "1. Fasādes apdare" at bounding box center [117, 173] width 176 height 8
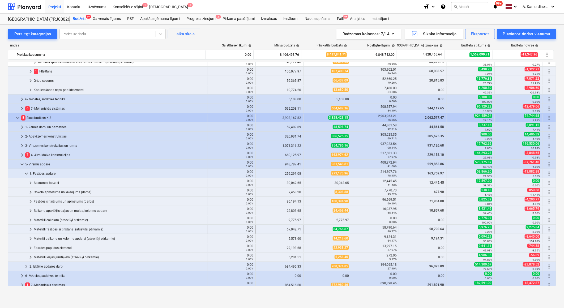
click at [54, 229] on div "Materiāli fasādes siltināšanai (atsevišķi pērkamie)" at bounding box center [120, 229] width 172 height 8
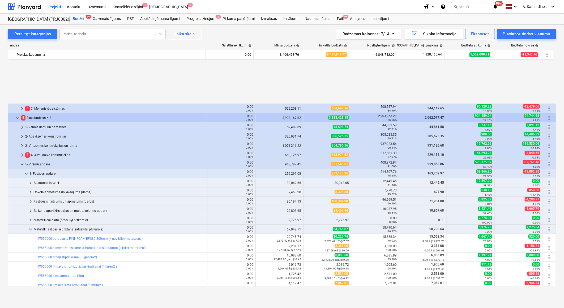
scroll to position [240, 0]
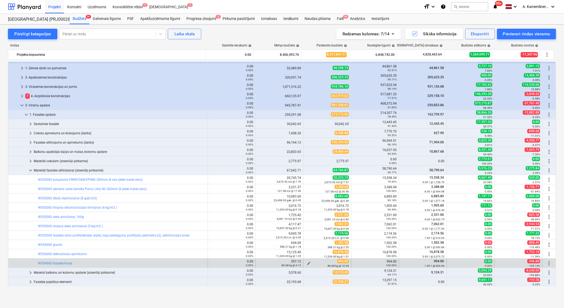
click at [306, 263] on span "edit" at bounding box center [308, 263] width 4 height 4
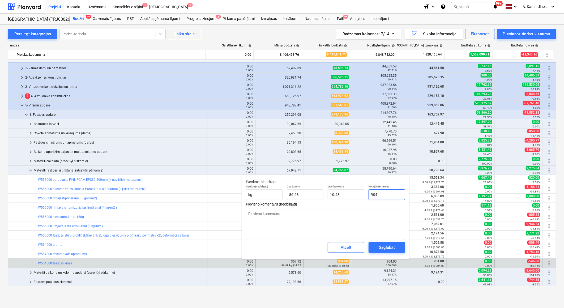
click at [369, 195] on input "904" at bounding box center [386, 194] width 37 height 11
click at [394, 248] on div "Saglabāt" at bounding box center [387, 247] width 16 height 7
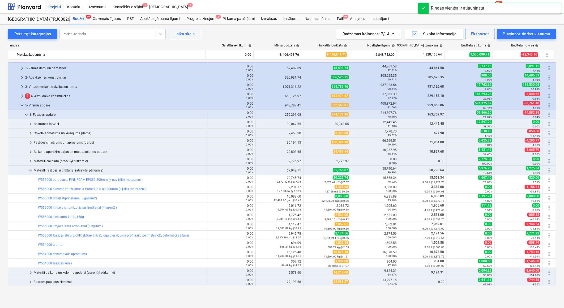
click at [306, 253] on span "edit" at bounding box center [308, 254] width 4 height 4
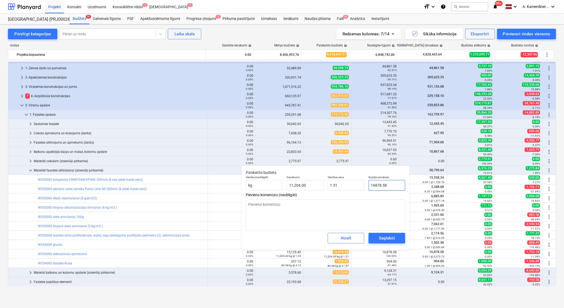
drag, startPoint x: 377, startPoint y: 186, endPoint x: 373, endPoint y: 186, distance: 4.0
click at [373, 186] on input "16878.58" at bounding box center [386, 185] width 37 height 11
click at [383, 239] on div "Saglabāt" at bounding box center [387, 238] width 16 height 7
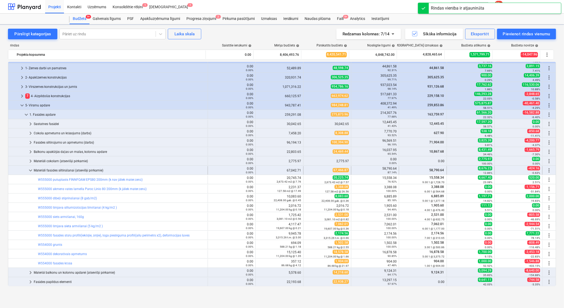
click at [30, 170] on span "keyboard_arrow_down" at bounding box center [30, 170] width 6 height 6
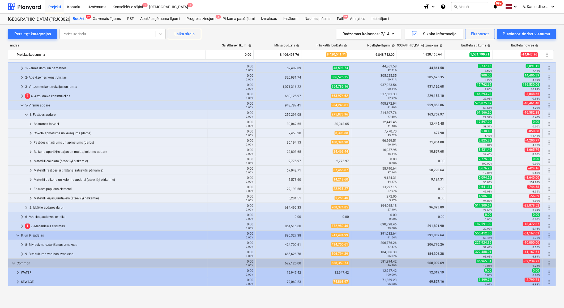
scroll to position [211, 0]
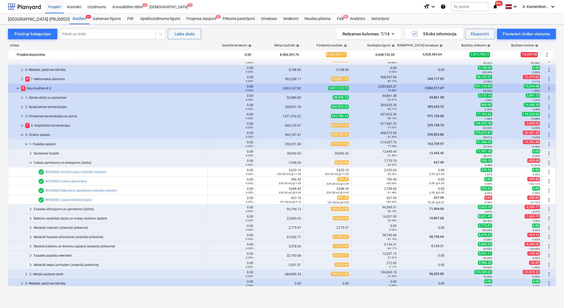
click at [71, 162] on div "Cokola apmetums un krāsojums (darbs)" at bounding box center [120, 162] width 172 height 8
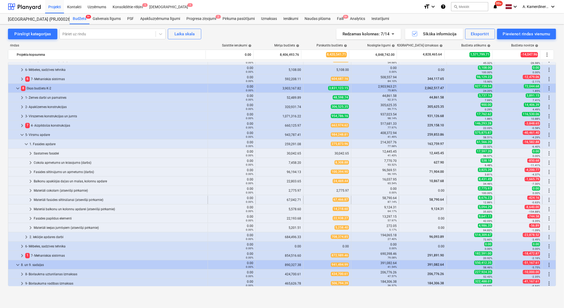
click at [56, 200] on div "Materiāli fasādes siltināšanai (atsevišķi pērkamie)" at bounding box center [120, 200] width 172 height 8
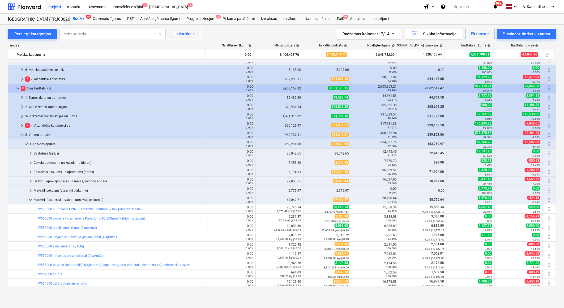
click at [56, 200] on div "Materiāli fasādes siltināšanai (atsevišķi pērkamie)" at bounding box center [120, 200] width 172 height 8
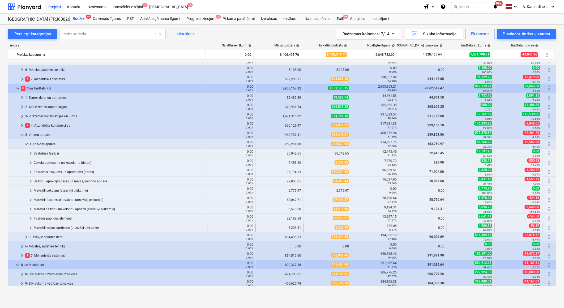
click at [48, 227] on div "Materiāli ieejas jumtiņiem (atsevišķi pērkamie)" at bounding box center [120, 227] width 172 height 8
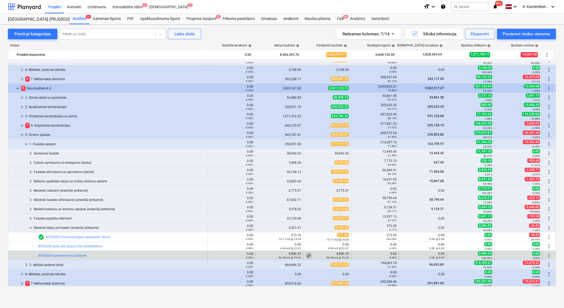
click at [306, 254] on span "edit" at bounding box center [308, 255] width 4 height 4
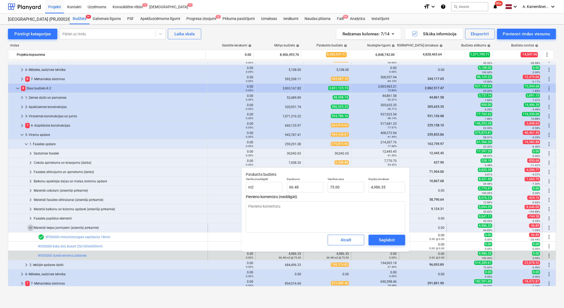
click at [29, 226] on span "keyboard_arrow_down" at bounding box center [30, 227] width 6 height 6
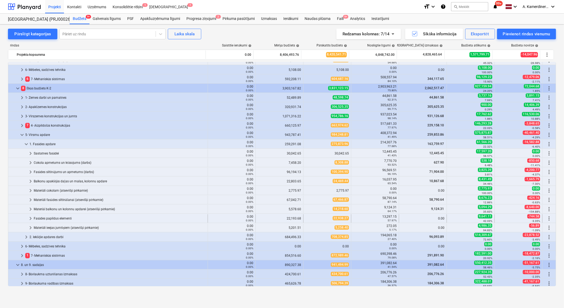
click at [30, 218] on span "keyboard_arrow_right" at bounding box center [30, 218] width 6 height 6
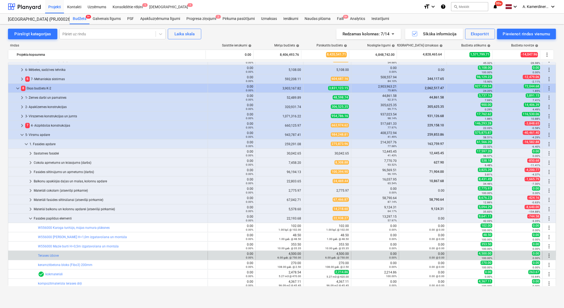
scroll to position [270, 0]
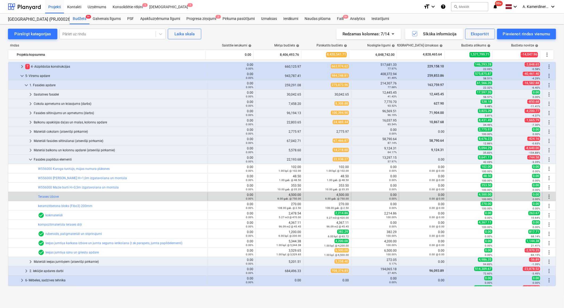
drag, startPoint x: 310, startPoint y: 198, endPoint x: 318, endPoint y: 197, distance: 8.6
click at [311, 198] on div "edit 4,500.00 6.00 gab. @ 750.00" at bounding box center [326, 196] width 43 height 8
click at [312, 197] on div "edit 4,500.00 6.00 gab. @ 750.00" at bounding box center [326, 196] width 43 height 8
click at [388, 194] on div "0.00 0.00%" at bounding box center [374, 196] width 43 height 7
click at [305, 199] on div "edit 4,500.00 6.00 gab. @ 750.00" at bounding box center [326, 196] width 43 height 8
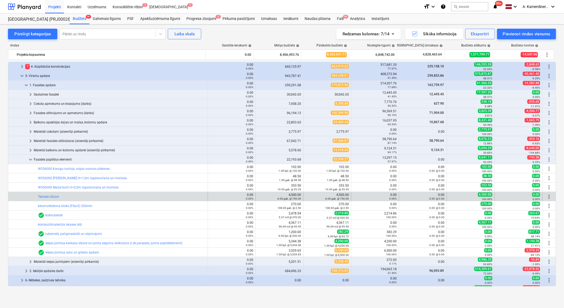
click at [256, 198] on div "4,500.00 6.00 gab. @ 750.00" at bounding box center [280, 196] width 48 height 8
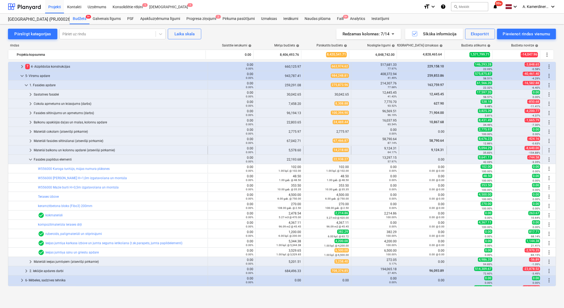
click at [44, 149] on div "Materiāi balkonu un kolonnu apdarei (atsevišķi pērkamie)" at bounding box center [120, 150] width 172 height 8
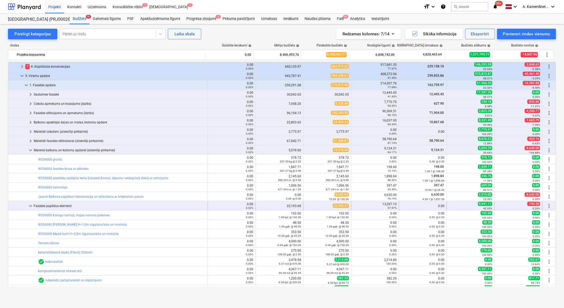
click at [36, 203] on div "Fasādes papildus elementi" at bounding box center [120, 206] width 172 height 8
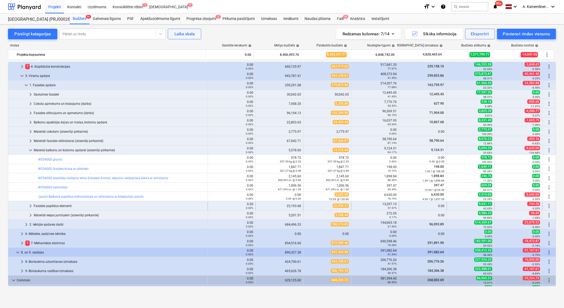
click at [35, 203] on div "Fasādes papildus elementi" at bounding box center [120, 206] width 172 height 8
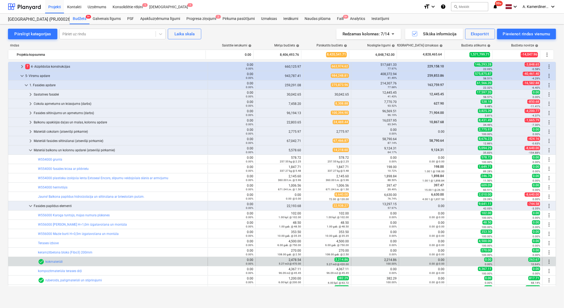
click at [334, 263] on small "5.27 m3 @ 420.00" at bounding box center [337, 264] width 22 height 3
click at [346, 258] on span "2,214.86" at bounding box center [341, 259] width 14 height 4
click at [341, 260] on span "2,214.86" at bounding box center [341, 259] width 14 height 4
drag, startPoint x: 335, startPoint y: 262, endPoint x: 331, endPoint y: 263, distance: 4.5
click at [335, 263] on small "5.27 m3 @ 420.00" at bounding box center [337, 264] width 22 height 3
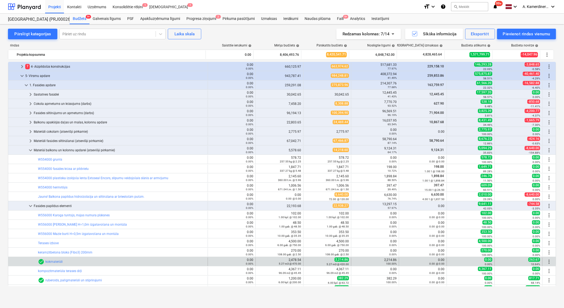
drag, startPoint x: 325, startPoint y: 263, endPoint x: 316, endPoint y: 263, distance: 9.3
click at [324, 263] on div "edit 2,214.86 5.27 m3 @ 420.00" at bounding box center [326, 261] width 43 height 8
click at [311, 262] on div "edit 2,214.86 5.27 m3 @ 420.00" at bounding box center [326, 261] width 43 height 8
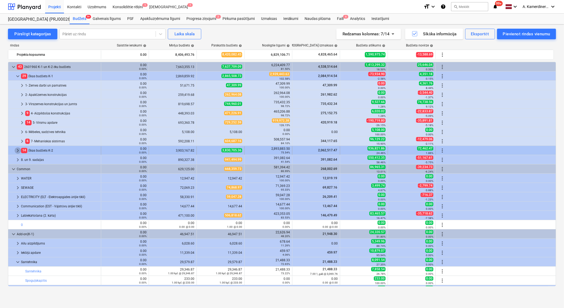
click at [18, 148] on span "keyboard_arrow_right" at bounding box center [18, 150] width 6 height 6
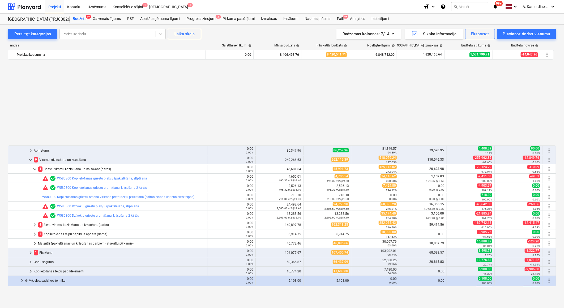
scroll to position [270, 0]
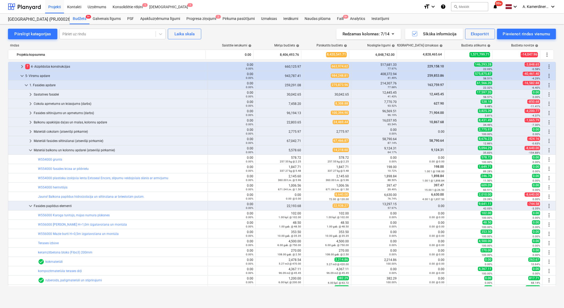
click at [306, 242] on span "edit" at bounding box center [308, 243] width 4 height 4
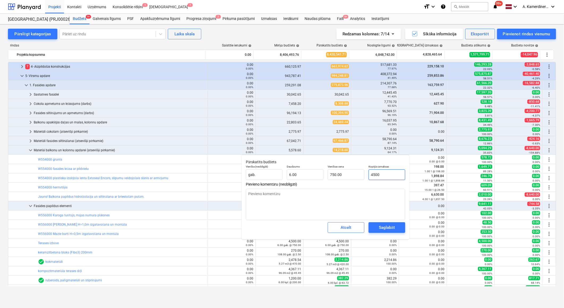
drag, startPoint x: 375, startPoint y: 174, endPoint x: 366, endPoint y: 174, distance: 9.3
click at [366, 173] on div "Kopējās izmaksas 4500" at bounding box center [386, 172] width 41 height 19
type input "600"
type textarea "x"
type input "100.00"
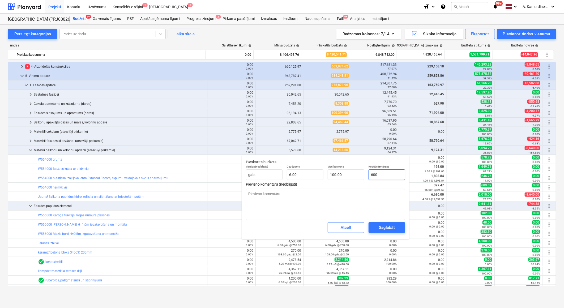
type input "6200"
type textarea "x"
type input "1,033.33"
type input "6,200.00"
click at [379, 229] on div "Saglabāt" at bounding box center [387, 227] width 16 height 7
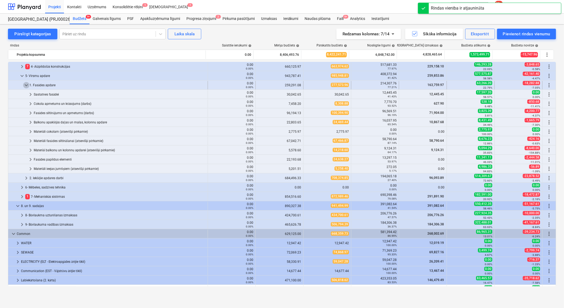
click at [27, 84] on span "keyboard_arrow_down" at bounding box center [26, 85] width 6 height 6
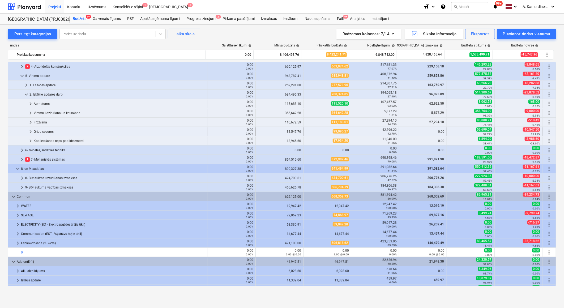
click at [44, 132] on div "Grīdu segums" at bounding box center [120, 131] width 172 height 8
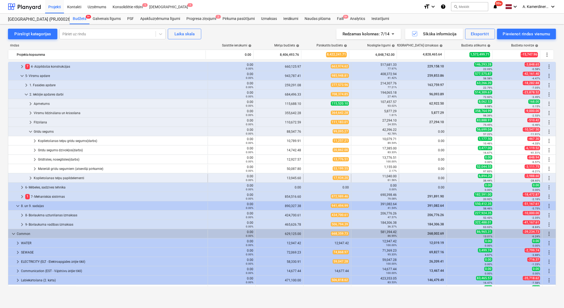
click at [47, 177] on div "Koplietošanas telpu papildelementi" at bounding box center [120, 178] width 172 height 8
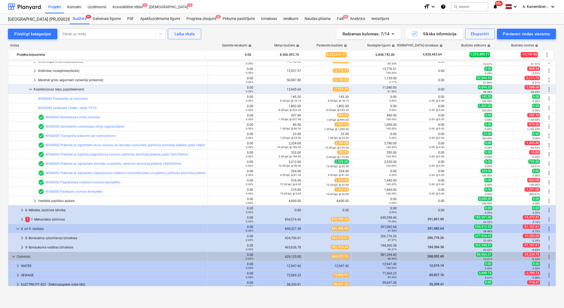
scroll to position [328, 0]
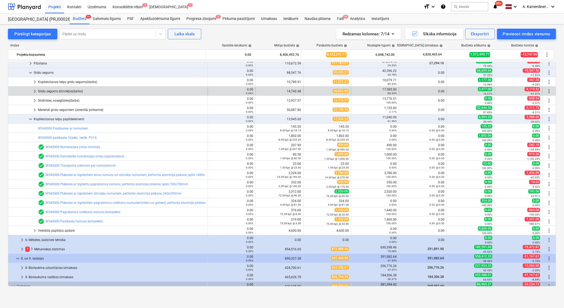
click at [68, 91] on div "Grīdu segums dzīvokļos(darbs)" at bounding box center [121, 91] width 167 height 8
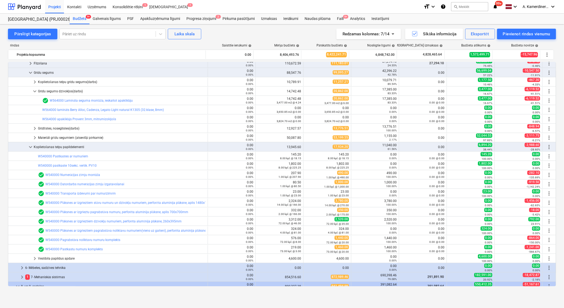
click at [68, 91] on div "Grīdu segums dzīvokļos(darbs)" at bounding box center [121, 91] width 167 height 8
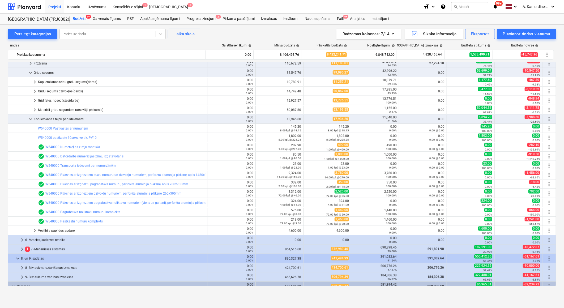
click at [68, 91] on div "Grīdu segums dzīvokļos(darbs)" at bounding box center [121, 91] width 167 height 8
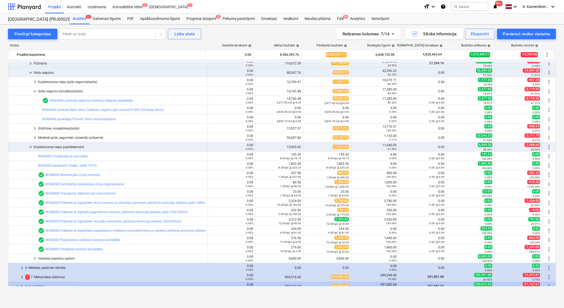
click at [68, 91] on div "Grīdu segums dzīvokļos(darbs)" at bounding box center [121, 91] width 167 height 8
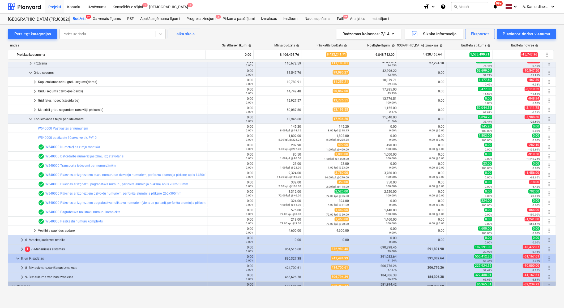
click at [68, 91] on div "Grīdu segums dzīvokļos(darbs)" at bounding box center [121, 91] width 167 height 8
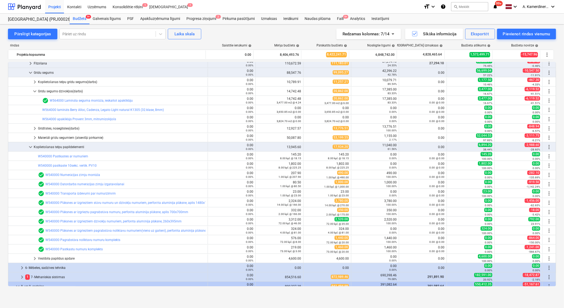
click at [68, 91] on div "Grīdu segums dzīvokļos(darbs)" at bounding box center [121, 91] width 167 height 8
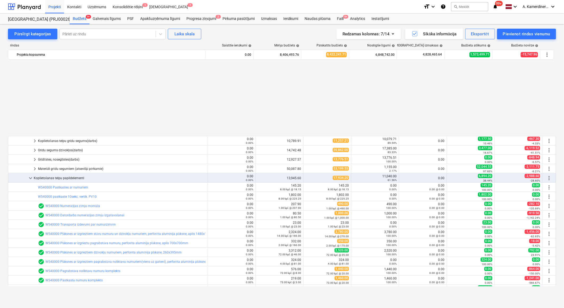
scroll to position [358, 0]
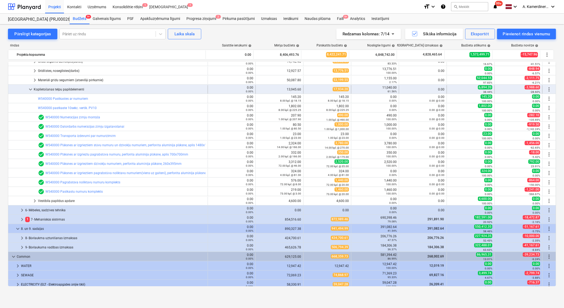
click at [57, 88] on div "Koplietošanas telpu papildelementi" at bounding box center [120, 89] width 172 height 8
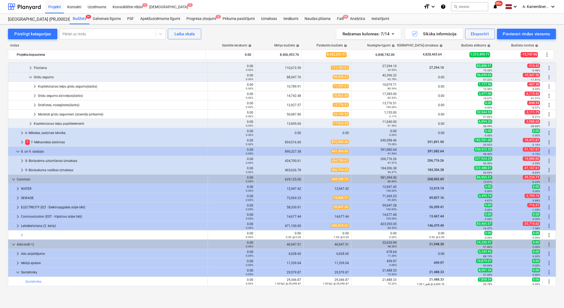
scroll to position [299, 0]
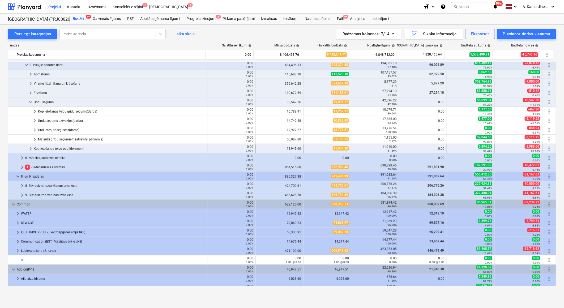
click at [75, 148] on div "Koplietošanas telpu papildelementi" at bounding box center [120, 148] width 172 height 8
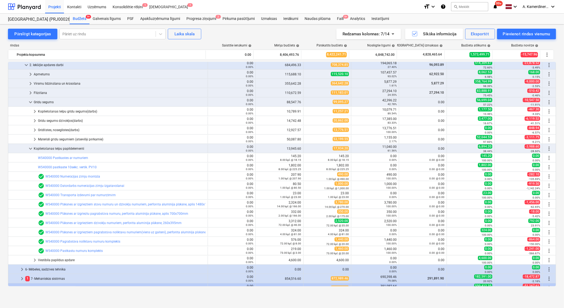
click at [70, 256] on div "Vestibila papildus apdare" at bounding box center [121, 260] width 167 height 8
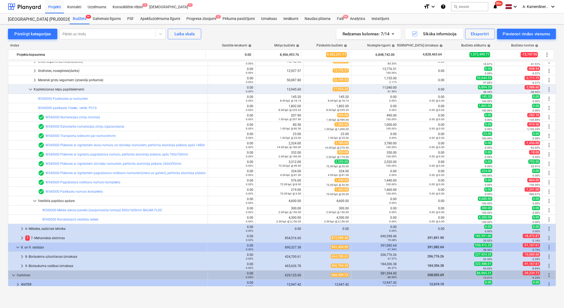
click at [70, 200] on div "Vestibila papildus apdare" at bounding box center [121, 201] width 167 height 8
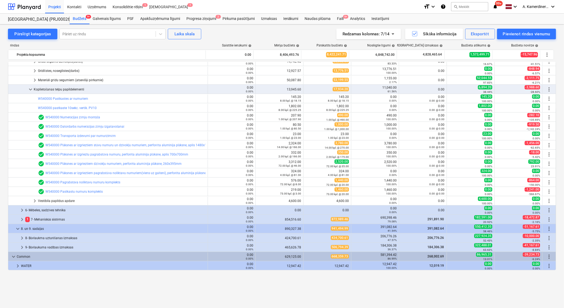
scroll to position [328, 0]
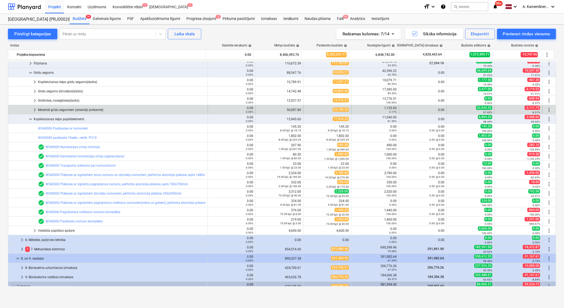
click at [56, 108] on div "Materiāli grīdu segumiem (atsevišķi pērkamie)" at bounding box center [121, 110] width 167 height 8
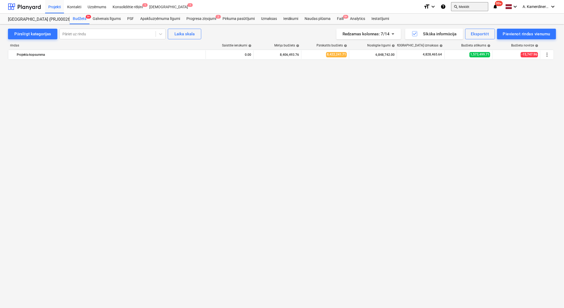
scroll to position [264, 0]
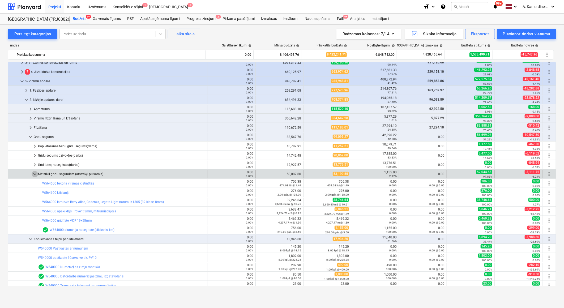
click at [36, 172] on span "keyboard_arrow_down" at bounding box center [35, 174] width 6 height 6
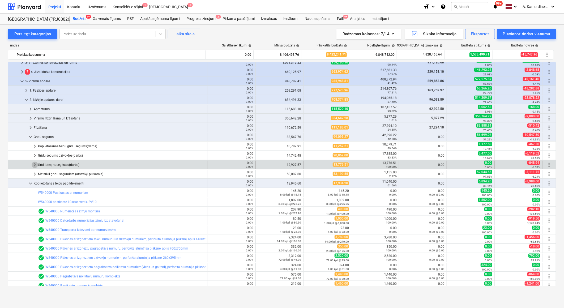
click at [38, 162] on span "keyboard_arrow_right" at bounding box center [35, 165] width 6 height 6
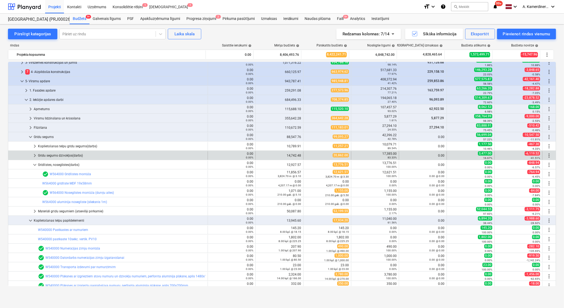
click at [37, 155] on span "keyboard_arrow_right" at bounding box center [35, 155] width 6 height 6
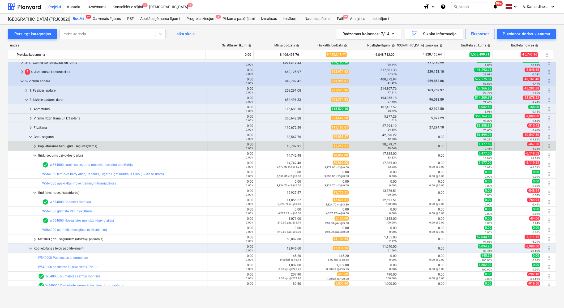
click at [39, 146] on div "Koplietošanas telpu grīdu segums(darbs)" at bounding box center [121, 146] width 167 height 8
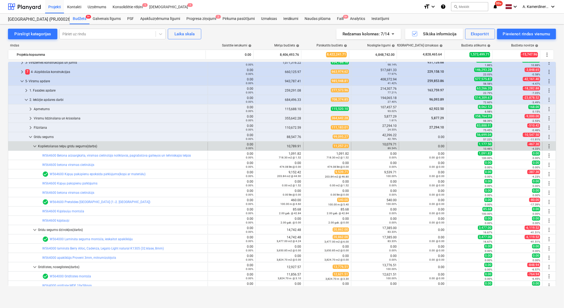
click at [51, 146] on div "Koplietošanas telpu grīdu segums(darbs)" at bounding box center [121, 146] width 167 height 8
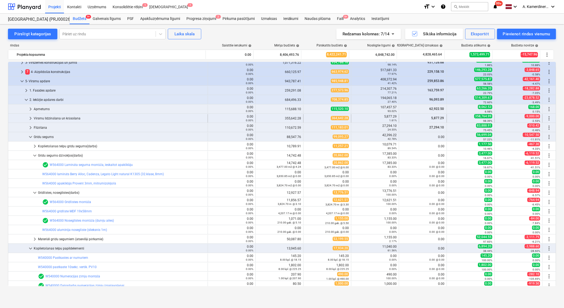
click at [53, 117] on div "Virsmu līdzināšana un krāsošana" at bounding box center [120, 118] width 172 height 8
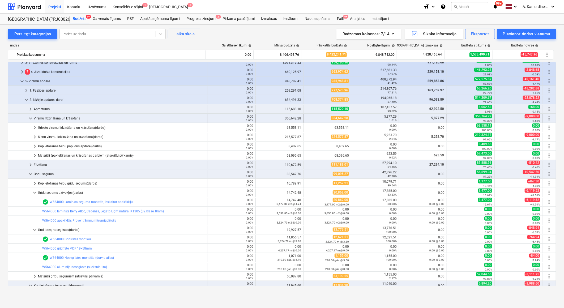
click at [57, 116] on div "Virsmu līdzināšana un krāsošana" at bounding box center [120, 118] width 172 height 8
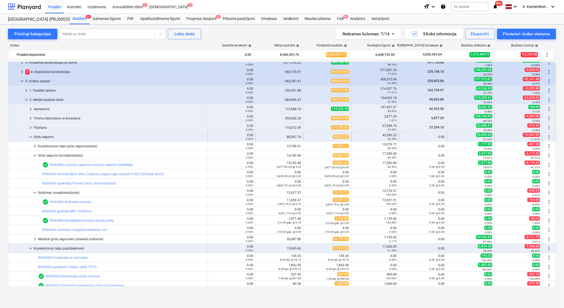
click at [43, 136] on div "Grīdu segums" at bounding box center [120, 137] width 172 height 8
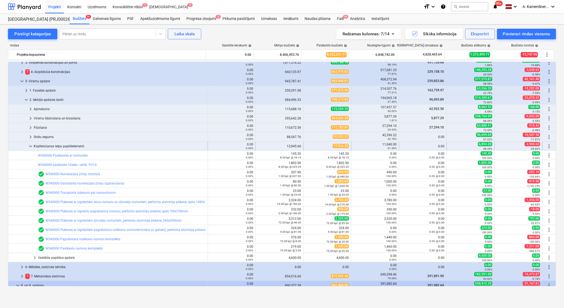
click at [43, 142] on div "Koplietošanas telpu papildelementi" at bounding box center [120, 146] width 172 height 8
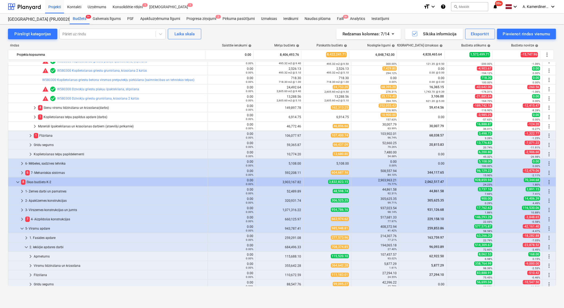
scroll to position [28, 0]
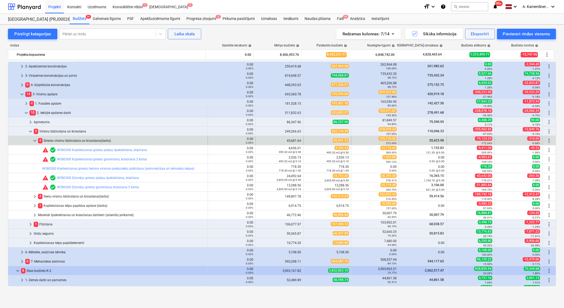
click at [70, 137] on div "4 Griestu virsmu līdzināšana un krāsošana(darbs)" at bounding box center [121, 140] width 167 height 8
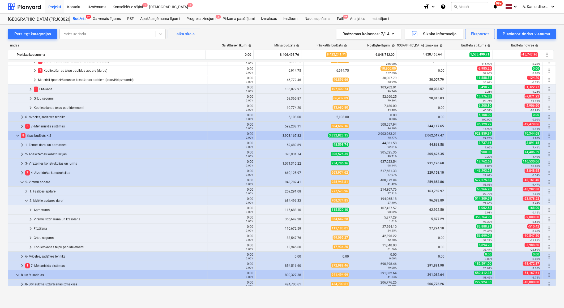
scroll to position [205, 0]
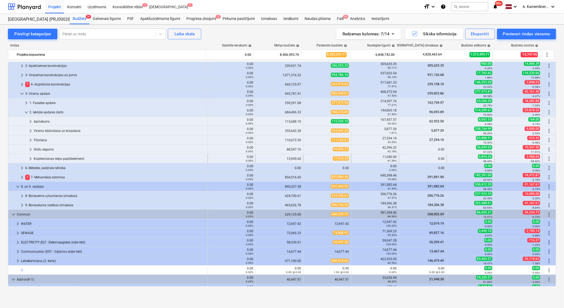
click at [54, 161] on div "Koplietošanas telpu papildelementi" at bounding box center [120, 158] width 172 height 8
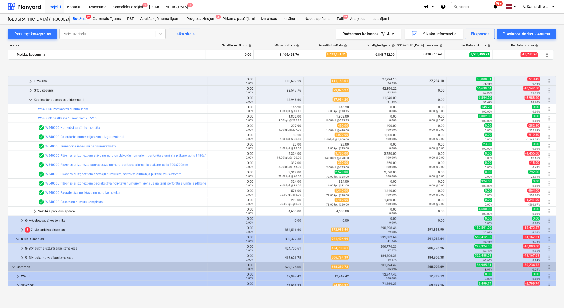
scroll to position [294, 0]
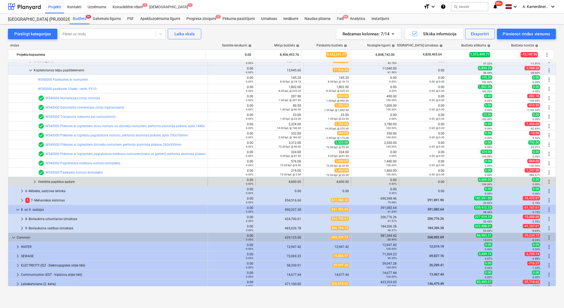
click at [58, 181] on div "Vestibila papildus apdare" at bounding box center [121, 182] width 167 height 8
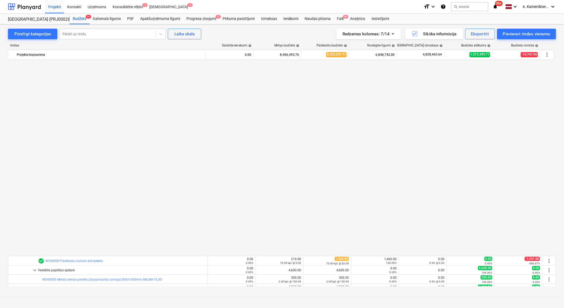
scroll to position [412, 0]
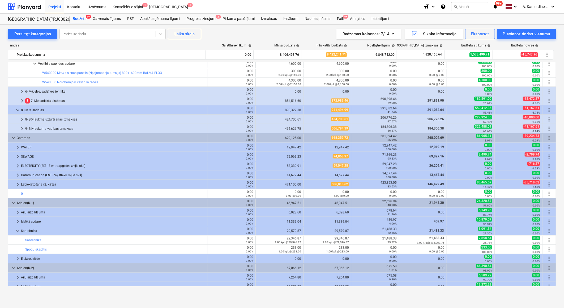
click at [58, 181] on div "Labiekārtošana (2. kārta)" at bounding box center [113, 184] width 184 height 8
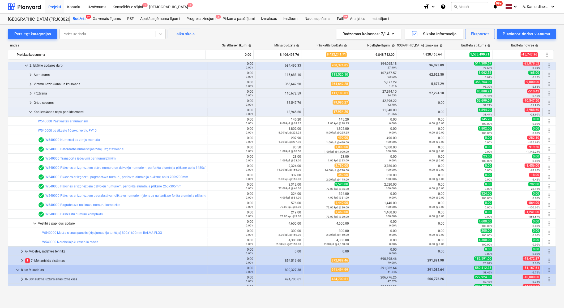
scroll to position [224, 0]
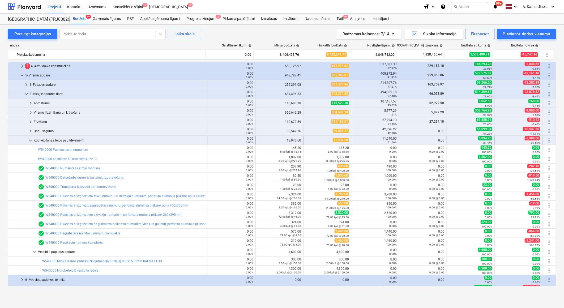
click at [73, 141] on div "Koplietošanas telpu papildelementi" at bounding box center [120, 140] width 172 height 8
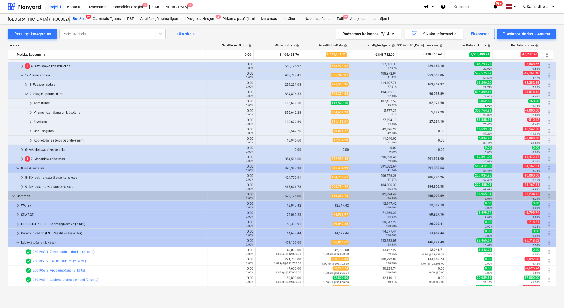
click at [73, 141] on div "Koplietošanas telpu papildelementi" at bounding box center [120, 140] width 172 height 8
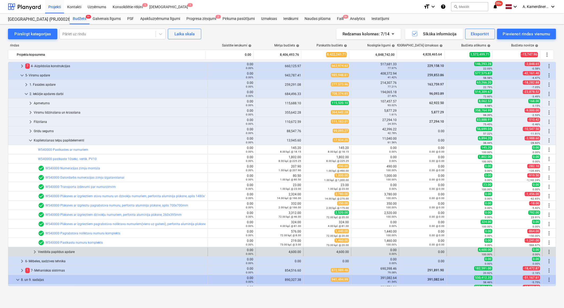
click at [63, 253] on div "Vestibila papildus apdare" at bounding box center [121, 252] width 167 height 8
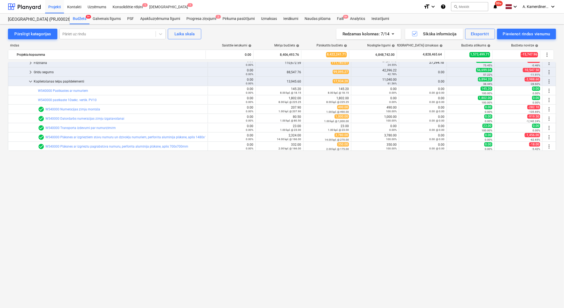
scroll to position [135, 0]
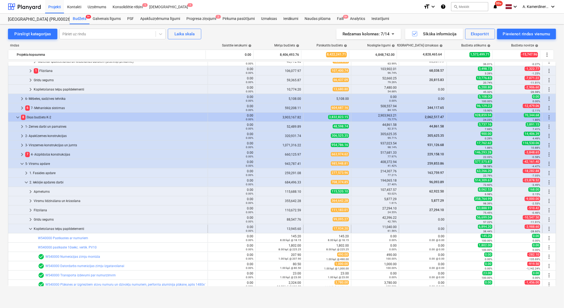
click at [50, 225] on div "Koplietošanas telpu papildelementi" at bounding box center [120, 228] width 172 height 8
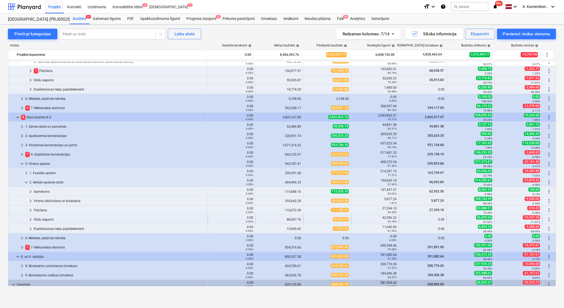
click at [45, 219] on div "Grīdu segums" at bounding box center [120, 219] width 172 height 8
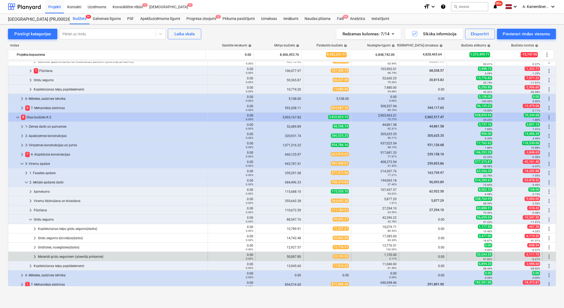
click at [64, 258] on div "Materiāli grīdu segumiem (atsevišķi pērkamie)" at bounding box center [121, 256] width 167 height 8
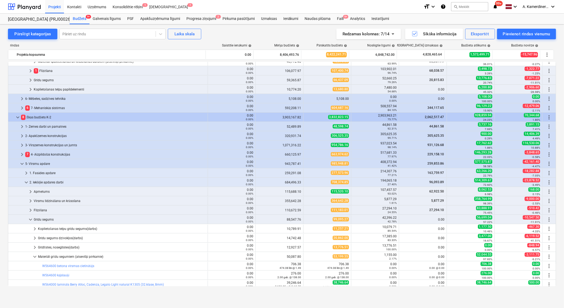
scroll to position [224, 0]
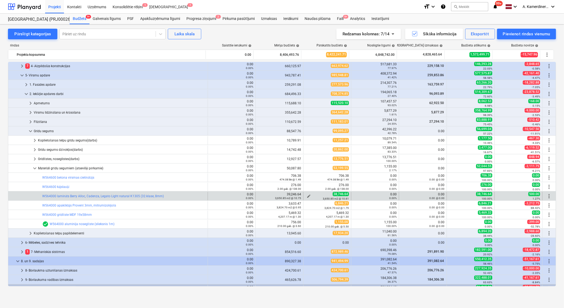
click at [307, 194] on span "edit" at bounding box center [308, 196] width 4 height 4
type textarea "x"
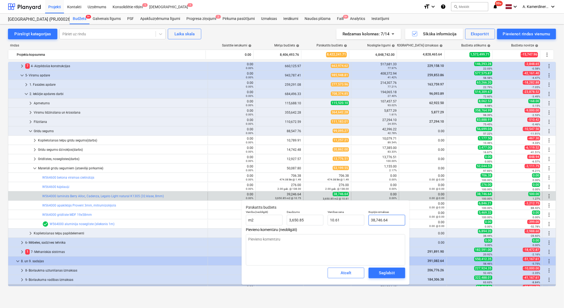
type input "38746.6375"
drag, startPoint x: 392, startPoint y: 221, endPoint x: 353, endPoint y: 219, distance: 38.8
click at [353, 219] on div "Vienība (neobligāti) m2 Daudzums 3,650.85 Vienības cena 10.61 Kopējās izmaksas …" at bounding box center [325, 217] width 163 height 19
type textarea "x"
type input "3"
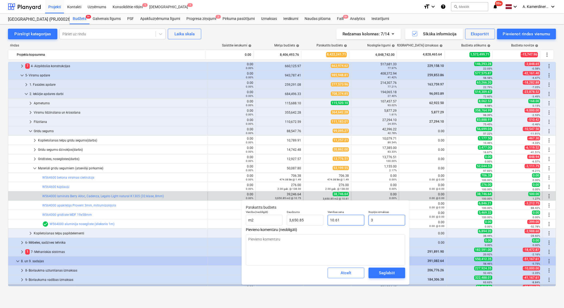
type input "0.00"
type textarea "x"
type input "39"
type input "0.01"
type textarea "x"
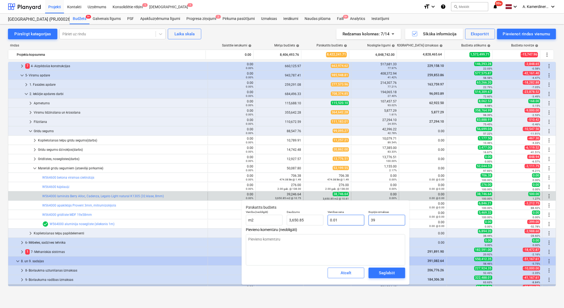
type input "392"
type input "0.11"
type textarea "x"
type input "3924"
type input "1.07"
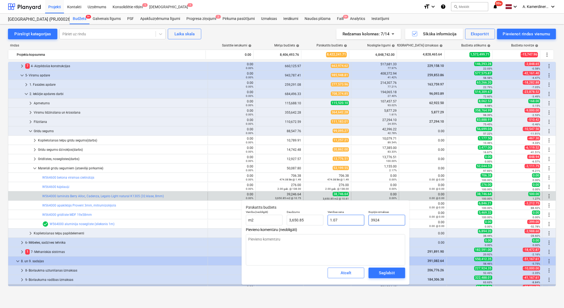
type input "39246"
type textarea "x"
type input "10.75"
type textarea "x"
type input "39246,"
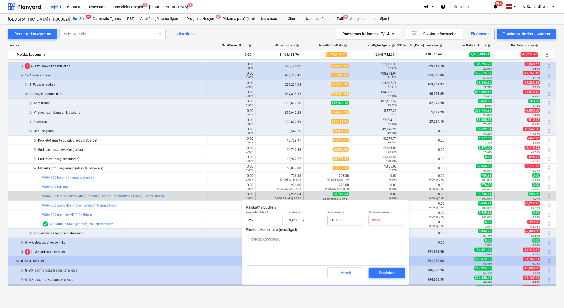
type input "0.00"
type textarea "x"
type input "39246,6"
type textarea "x"
type input "39246,64"
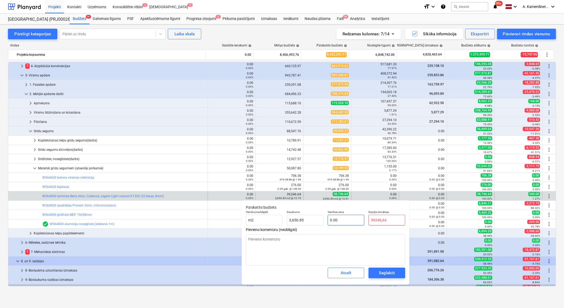
type textarea "x"
type input "39246,6"
type textarea "x"
type input "39246,"
type textarea "x"
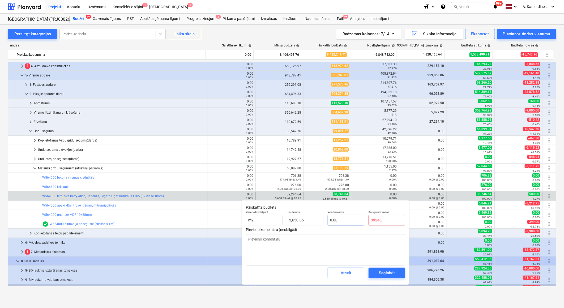
type input "39246"
type input "10.75"
type textarea "x"
type input "39246."
type textarea "x"
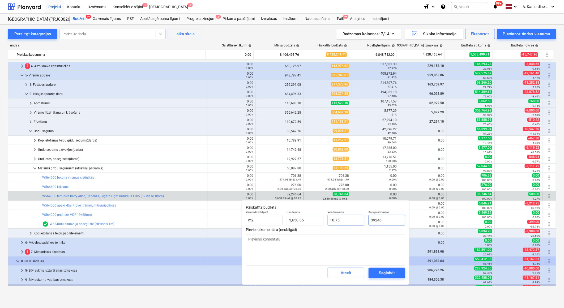
type input "39246.6"
type textarea "x"
type input "39246.64"
type textarea "x"
type input "39,246.64"
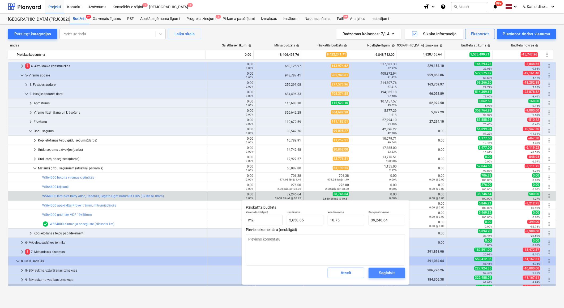
click at [392, 272] on div "Saglabāt" at bounding box center [387, 272] width 16 height 7
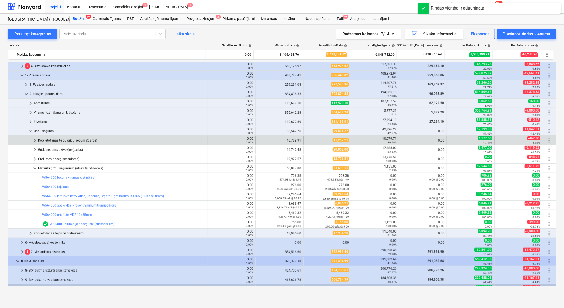
click at [60, 142] on div "Koplietošanas telpu grīdu segums(darbs)" at bounding box center [121, 140] width 167 height 8
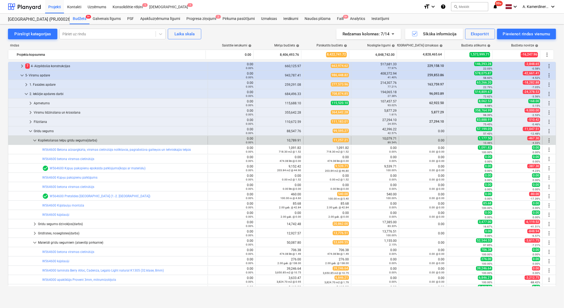
click at [54, 139] on div "Koplietošanas telpu grīdu segums(darbs)" at bounding box center [121, 140] width 167 height 8
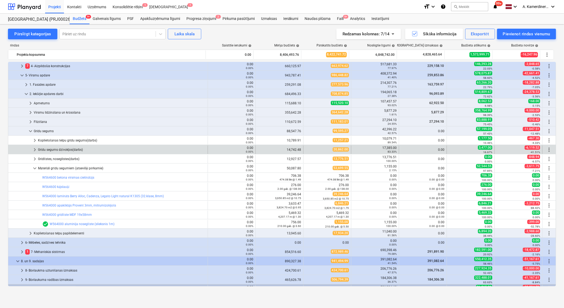
click at [54, 152] on div "Grīdu segums dzīvokļos(darbs)" at bounding box center [121, 149] width 167 height 8
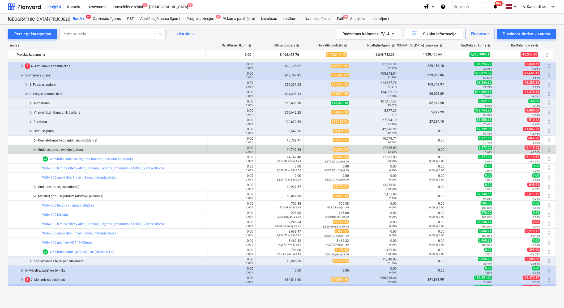
click at [54, 150] on div "Grīdu segums dzīvokļos(darbs)" at bounding box center [121, 149] width 167 height 8
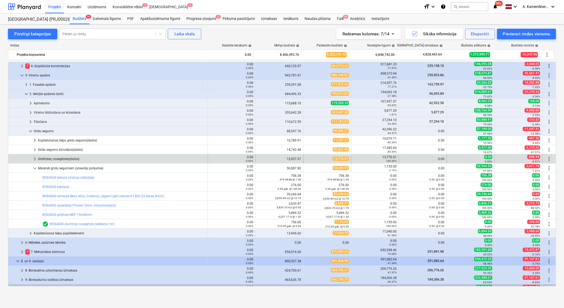
click at [54, 158] on div "Grīdlīstes, noseglīstes(darbs)" at bounding box center [121, 159] width 167 height 8
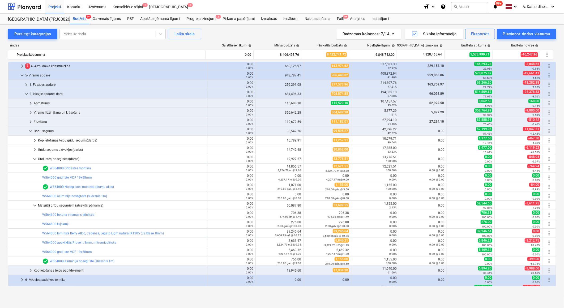
click at [54, 158] on div "Grīdlīstes, noseglīstes(darbs)" at bounding box center [121, 159] width 167 height 8
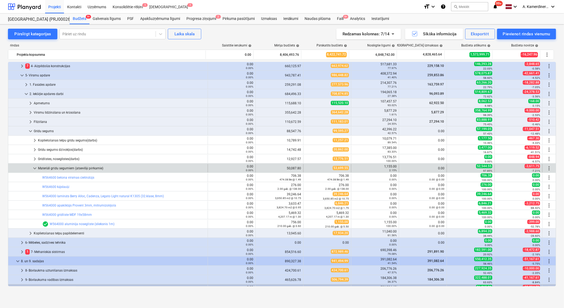
click at [55, 166] on div "Materiāli grīdu segumiem (atsevišķi pērkamie)" at bounding box center [121, 168] width 167 height 8
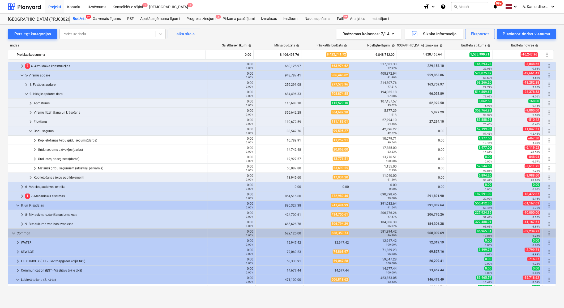
click at [48, 132] on div "Grīdu segums" at bounding box center [120, 131] width 172 height 8
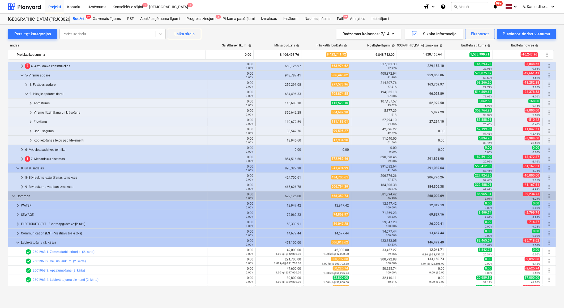
click at [48, 119] on div "Flīzēšana" at bounding box center [120, 122] width 172 height 8
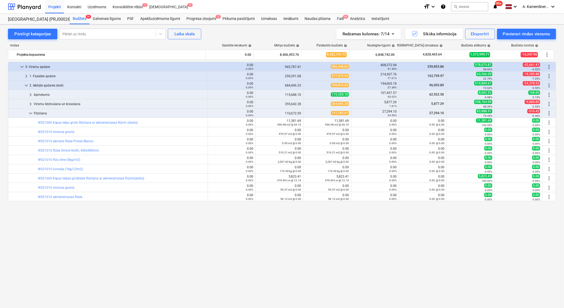
scroll to position [135, 0]
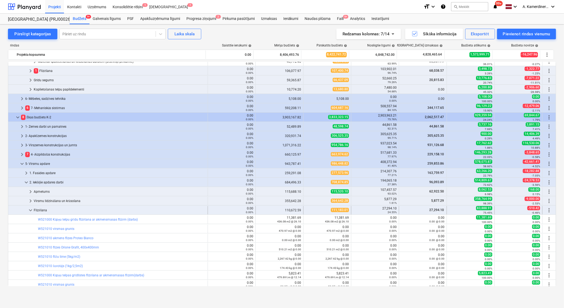
click at [35, 211] on div "Flīzēšana" at bounding box center [120, 210] width 172 height 8
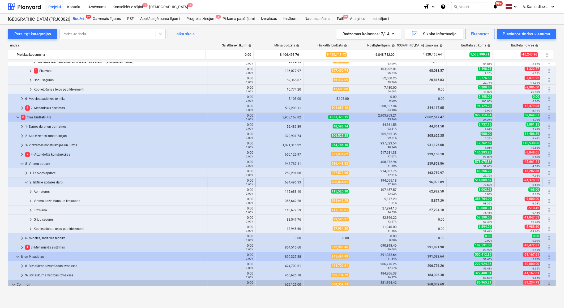
click at [37, 181] on div "2. Iekšējie apdares darbi" at bounding box center [117, 182] width 176 height 8
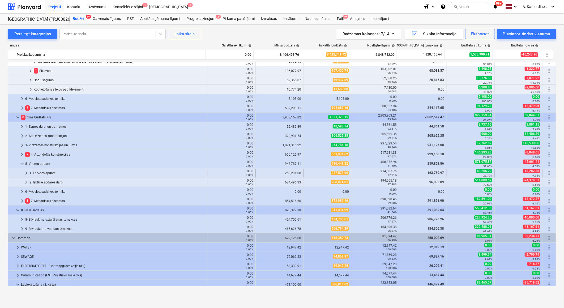
click at [37, 175] on div "1. Fasādes apdare" at bounding box center [117, 173] width 176 height 8
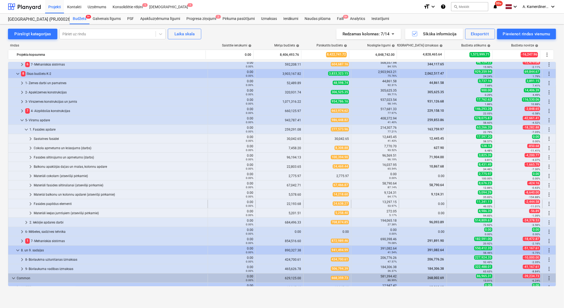
scroll to position [194, 0]
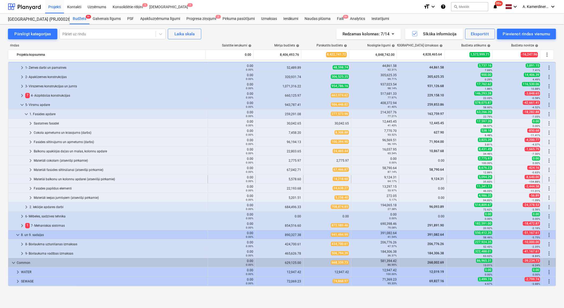
click at [51, 178] on div "Materiāi balkonu un kolonnu apdarei (atsevišķi pērkamie)" at bounding box center [120, 179] width 172 height 8
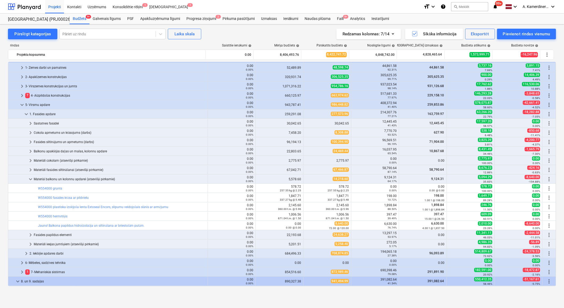
click at [51, 178] on div "Materiāi balkonu un kolonnu apdarei (atsevišķi pērkamie)" at bounding box center [120, 179] width 172 height 8
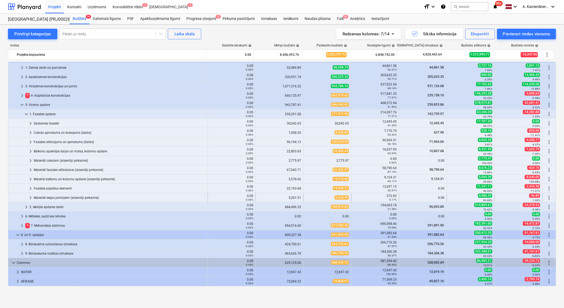
click at [50, 197] on div "Materiāli ieejas jumtiņiem (atsevišķi pērkamie)" at bounding box center [120, 197] width 172 height 8
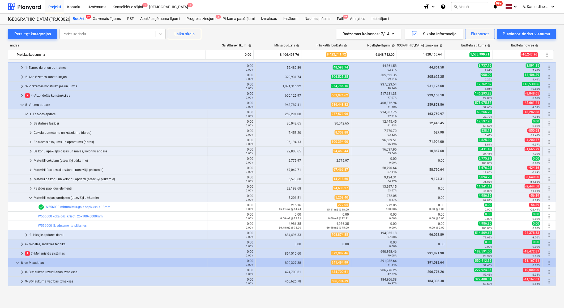
click at [71, 150] on div "Balkonu apakšējās daļas un malas, kolonnu apdare" at bounding box center [120, 151] width 172 height 8
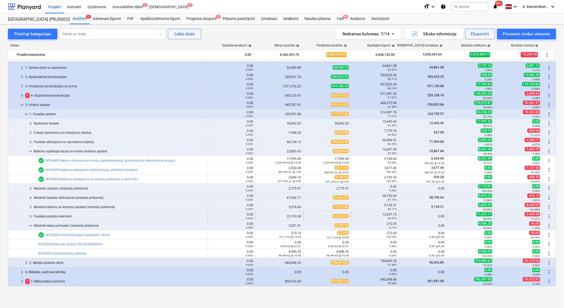
click at [63, 214] on div "Fasādes papildus elementi" at bounding box center [120, 216] width 172 height 8
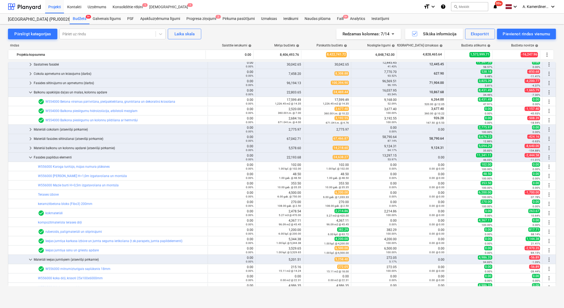
scroll to position [312, 0]
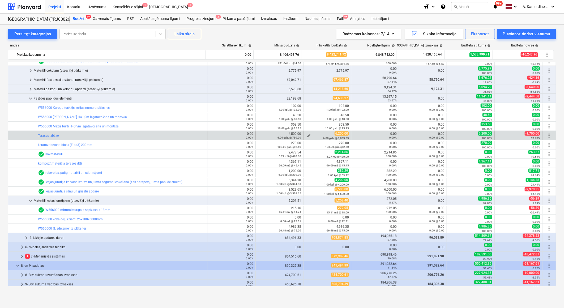
click at [306, 135] on span "edit" at bounding box center [308, 135] width 4 height 4
type textarea "x"
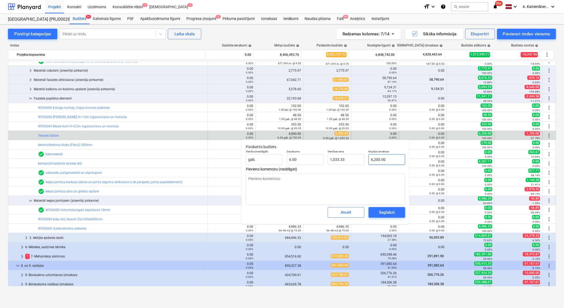
type input "6200"
drag, startPoint x: 390, startPoint y: 159, endPoint x: 366, endPoint y: 159, distance: 23.6
click at [366, 159] on div "Kopējās izmaksas 6200" at bounding box center [386, 157] width 41 height 19
type textarea "x"
type input "4"
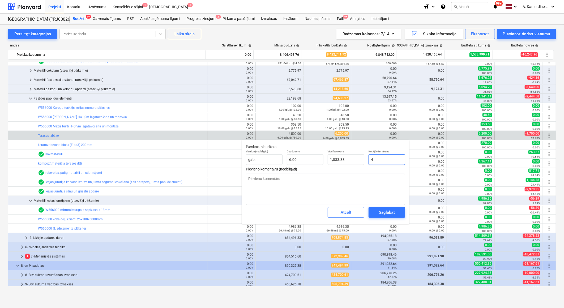
type input "0.67"
type textarea "x"
type input "45"
type input "7.50"
type input "450"
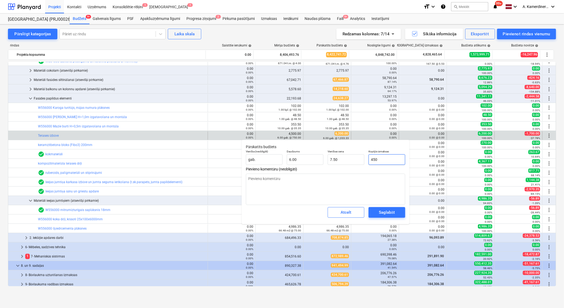
type textarea "x"
type input "75.00"
type textarea "x"
type input "4500"
type input "750.00"
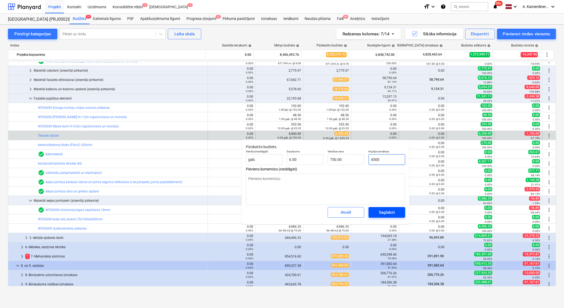
type input "4500"
type textarea "x"
type input "4,500.00"
click at [389, 212] on div "Saglabāt" at bounding box center [387, 212] width 16 height 7
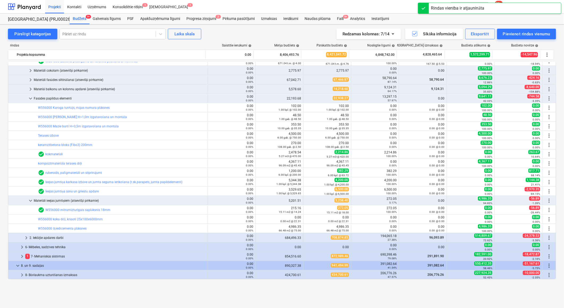
scroll to position [283, 0]
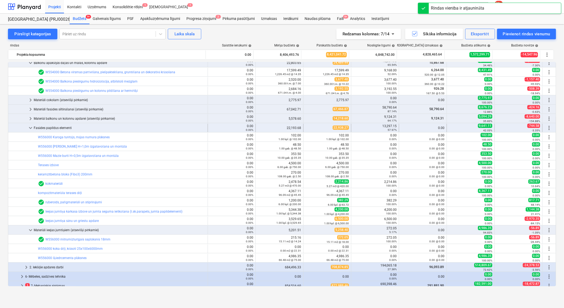
click at [31, 127] on span "keyboard_arrow_down" at bounding box center [30, 128] width 6 height 6
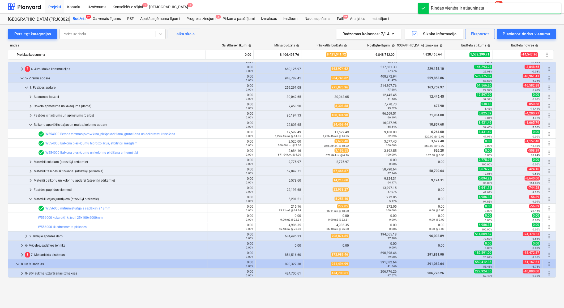
scroll to position [194, 0]
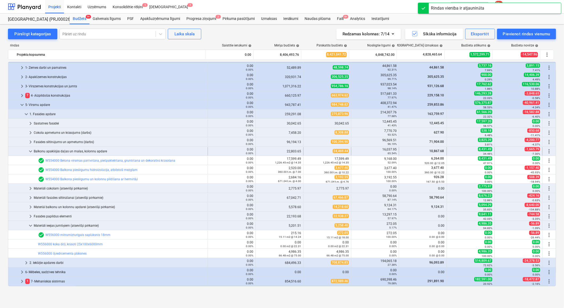
click at [44, 152] on div "Balkonu apakšējās daļas un malas, kolonnu apdare" at bounding box center [120, 151] width 172 height 8
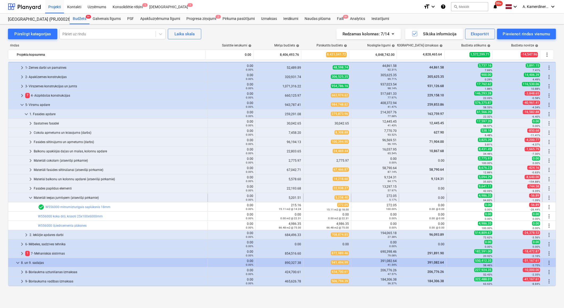
click at [44, 200] on div "Materiāli ieejas jumtiņiem (atsevišķi pērkamie)" at bounding box center [120, 197] width 172 height 8
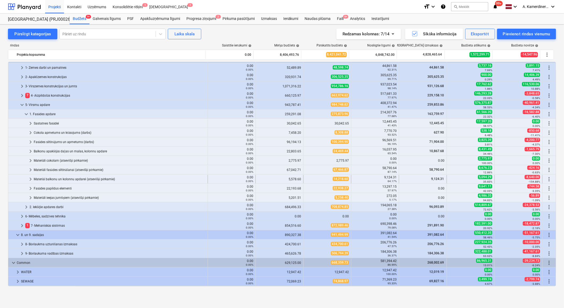
click at [34, 180] on div "Materiāi balkonu un kolonnu apdarei (atsevišķi pērkamie)" at bounding box center [120, 179] width 172 height 8
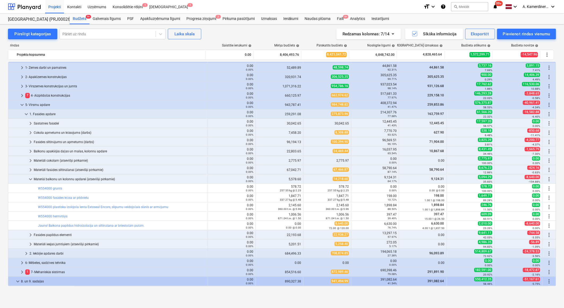
click at [34, 180] on div "Materiāi balkonu un kolonnu apdarei (atsevišķi pērkamie)" at bounding box center [120, 179] width 172 height 8
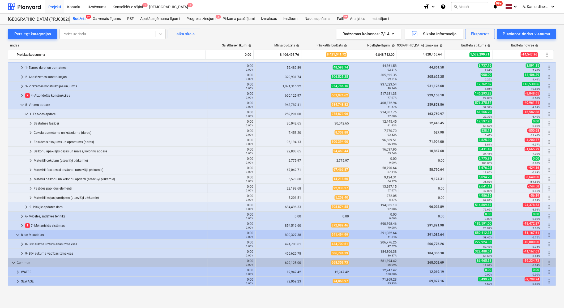
click at [36, 187] on div "Fasādes papildus elementi" at bounding box center [120, 188] width 172 height 8
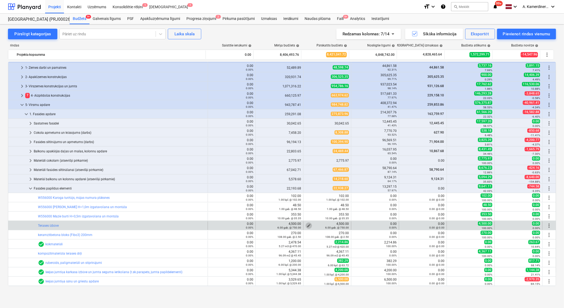
click at [306, 225] on span "edit" at bounding box center [308, 225] width 4 height 4
type textarea "x"
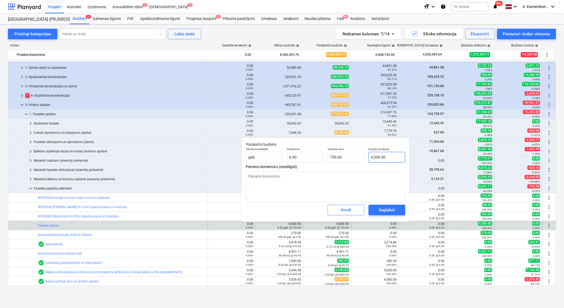
type input "4500"
drag, startPoint x: 397, startPoint y: 159, endPoint x: 362, endPoint y: 155, distance: 35.8
click at [362, 155] on div "Vienība (neobligāti) gab. Daudzums 6.00 Vienības cena 750.00 Kopējās izmaksas 4…" at bounding box center [325, 154] width 163 height 19
type textarea "x"
type input "5"
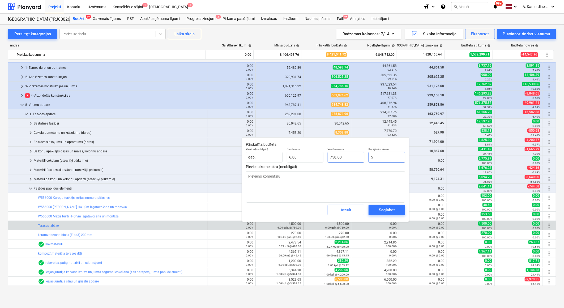
type input "0.83"
type textarea "x"
type input "53"
type input "8.83"
type textarea "x"
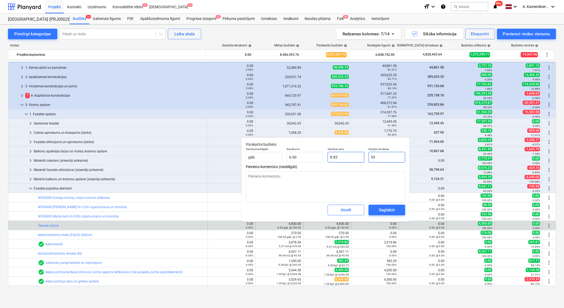
type input "530"
type input "88.33"
type textarea "x"
type input "5300"
type input "883.33"
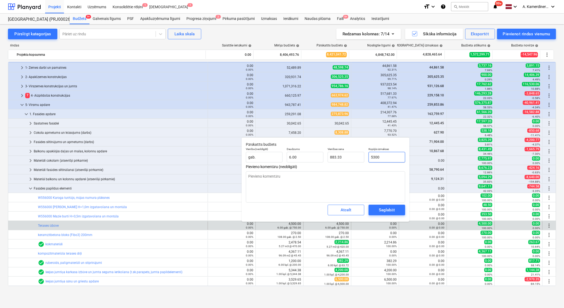
type input "5300"
type textarea "x"
type input "5,300.00"
click at [387, 207] on div "Saglabāt" at bounding box center [387, 209] width 16 height 7
type textarea "x"
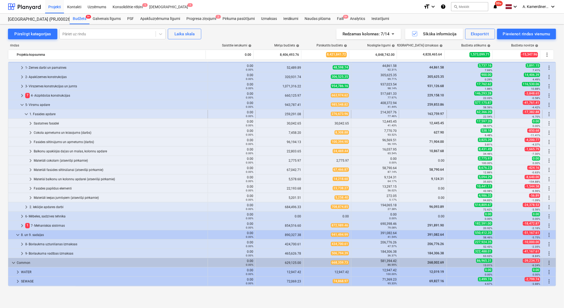
click at [23, 112] on span "keyboard_arrow_down" at bounding box center [26, 114] width 6 height 6
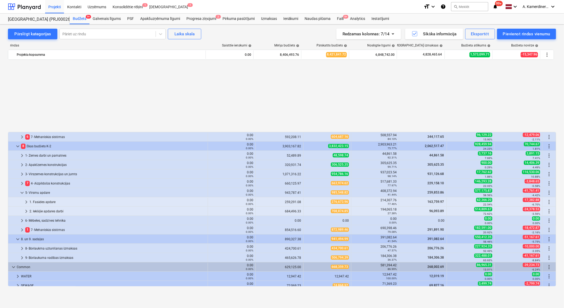
scroll to position [195, 0]
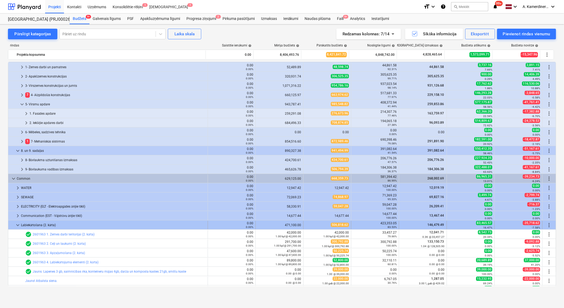
click at [16, 223] on span "keyboard_arrow_down" at bounding box center [18, 225] width 6 height 6
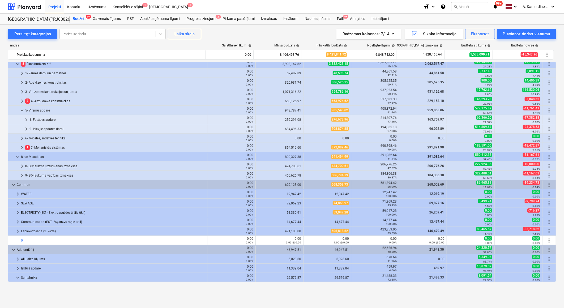
scroll to position [168, 0]
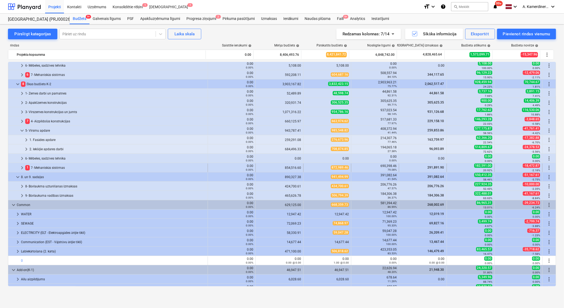
click at [58, 166] on div "1 7- Mehaniskās sistēmas" at bounding box center [115, 167] width 180 height 8
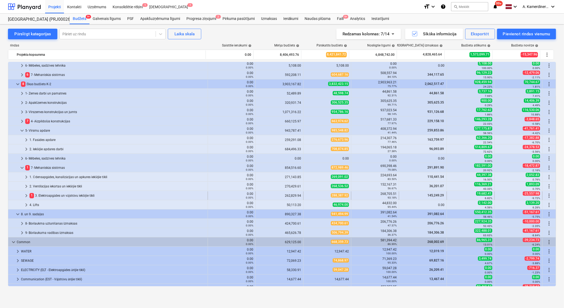
click at [52, 193] on div "1 3. Elektroapgādes un vājstrāvu iekšējie tīkli" at bounding box center [117, 195] width 176 height 8
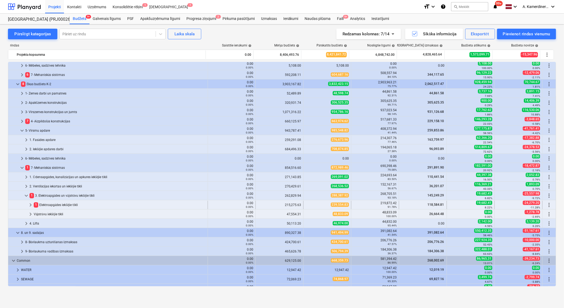
click at [56, 202] on div "1 Elektroapgādes iekšējie tīkli" at bounding box center [120, 205] width 172 height 8
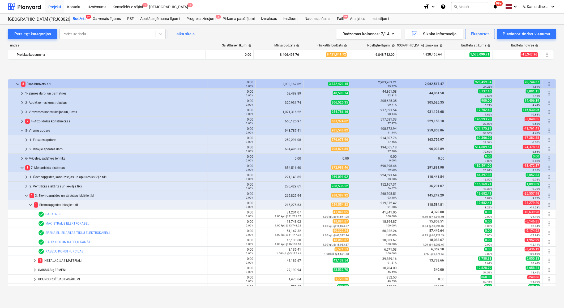
scroll to position [227, 0]
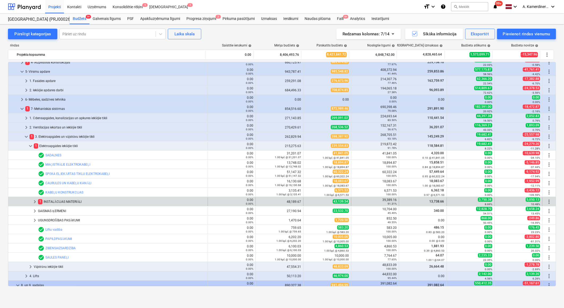
click at [70, 200] on div "1 INSTALĀCIJAS MATERIĀLI" at bounding box center [121, 201] width 167 height 8
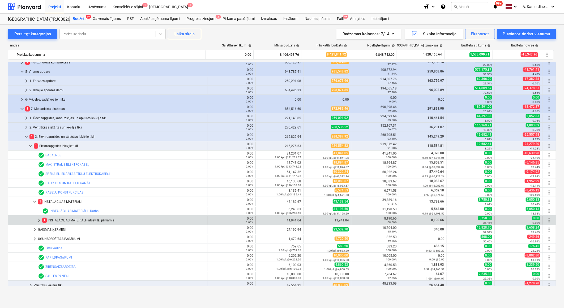
click at [83, 218] on div "1 INSTALĀCIJAS MATERIĀLI - atsevišķi pērkamie" at bounding box center [123, 220] width 163 height 8
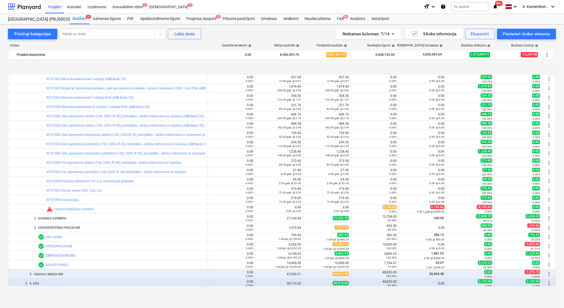
scroll to position [463, 0]
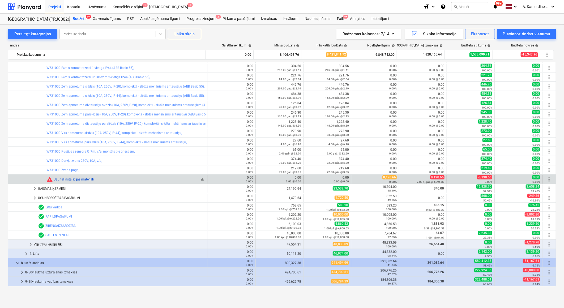
click at [87, 180] on link "Jauns! Instalācijas materiāli" at bounding box center [74, 180] width 40 height 4
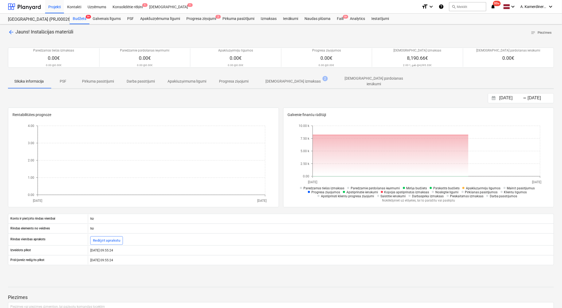
click at [9, 35] on span "arrow_back" at bounding box center [11, 32] width 6 height 6
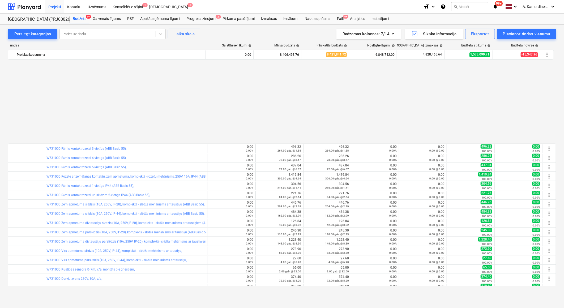
scroll to position [463, 0]
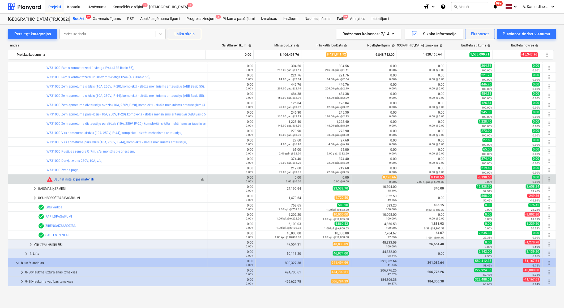
click at [71, 180] on link "Jauns! Instalācijas materiāli" at bounding box center [74, 180] width 40 height 4
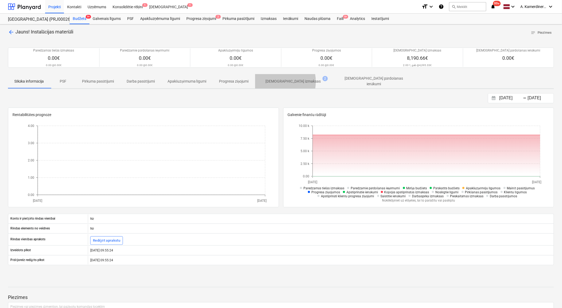
click at [275, 81] on p "[DEMOGRAPHIC_DATA] izmaksas" at bounding box center [293, 82] width 55 height 6
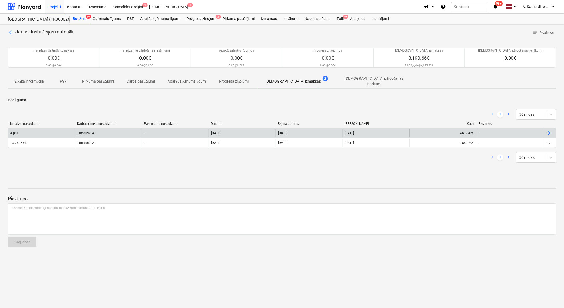
click at [103, 130] on div "Lucidus SIA" at bounding box center [108, 133] width 67 height 8
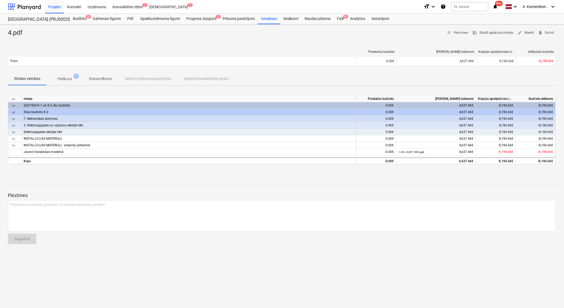
click at [69, 74] on span "Pielikumi 1" at bounding box center [65, 79] width 36 height 10
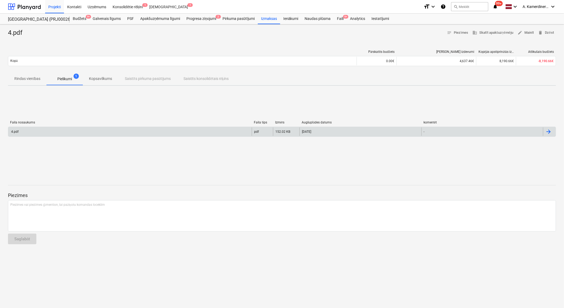
click at [115, 135] on div "4.pdf" at bounding box center [129, 131] width 243 height 8
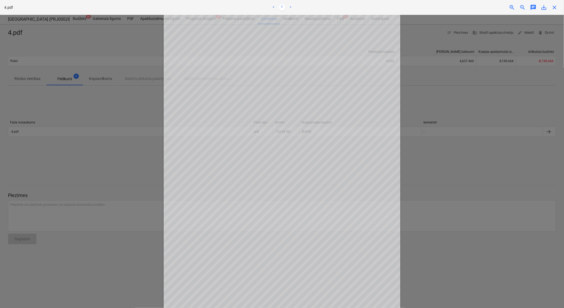
scroll to position [43, 0]
click at [439, 156] on div at bounding box center [282, 161] width 564 height 293
drag, startPoint x: 49, startPoint y: 102, endPoint x: 39, endPoint y: 70, distance: 33.0
click at [49, 99] on div at bounding box center [282, 161] width 564 height 293
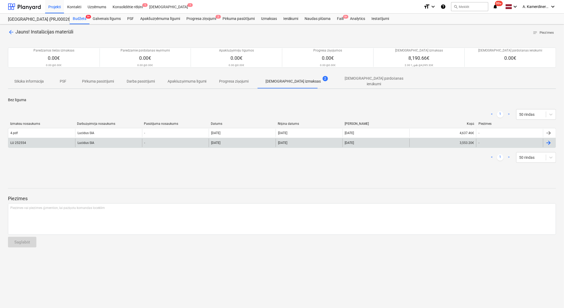
click at [86, 138] on div "Lucidus SIA" at bounding box center [108, 142] width 67 height 8
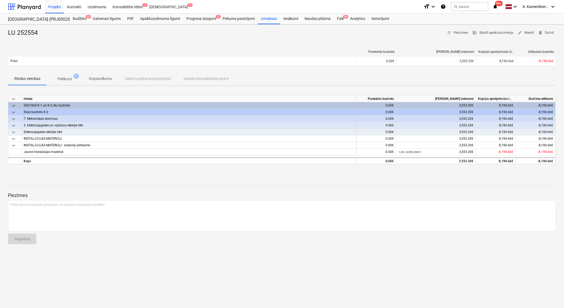
click at [56, 76] on span "Pielikumi 1" at bounding box center [64, 79] width 23 height 6
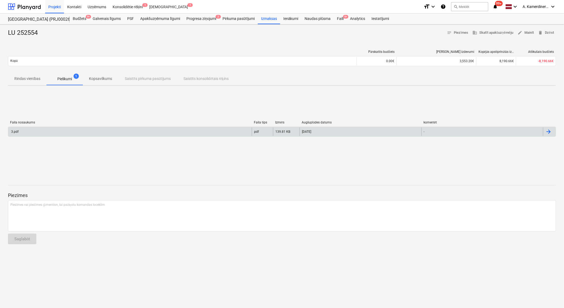
click at [73, 129] on div "3.pdf" at bounding box center [129, 131] width 243 height 8
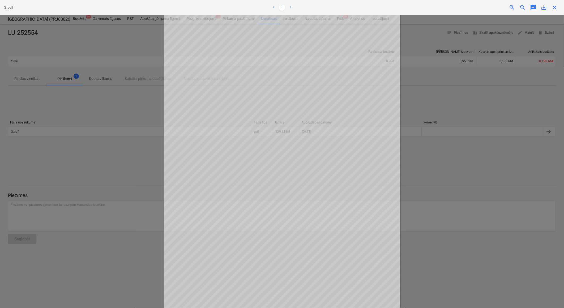
click at [483, 83] on div at bounding box center [282, 161] width 564 height 293
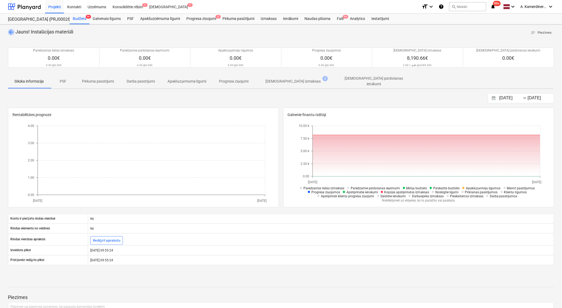
click at [9, 30] on span "arrow_back" at bounding box center [11, 32] width 6 height 6
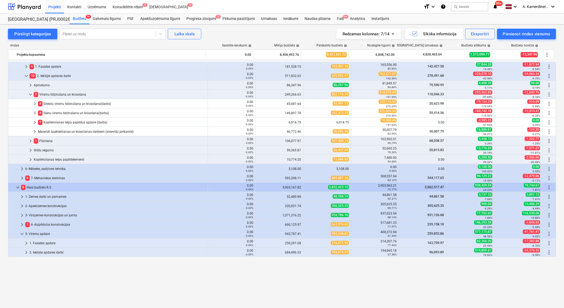
scroll to position [21, 0]
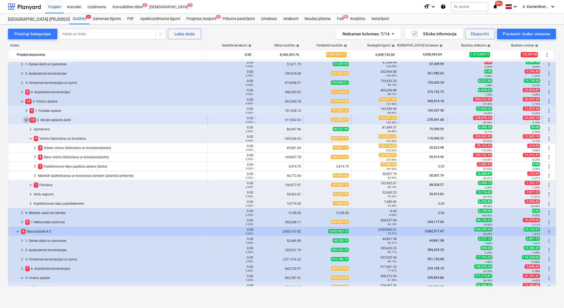
click at [26, 117] on span "keyboard_arrow_down" at bounding box center [26, 120] width 6 height 6
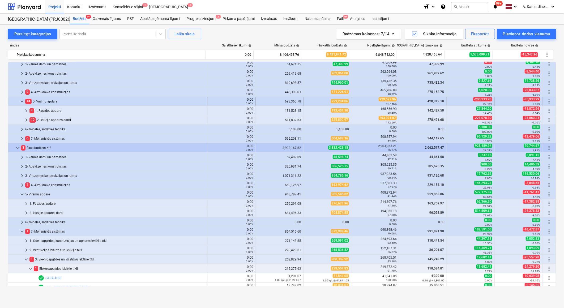
click at [23, 101] on span "keyboard_arrow_down" at bounding box center [22, 101] width 6 height 6
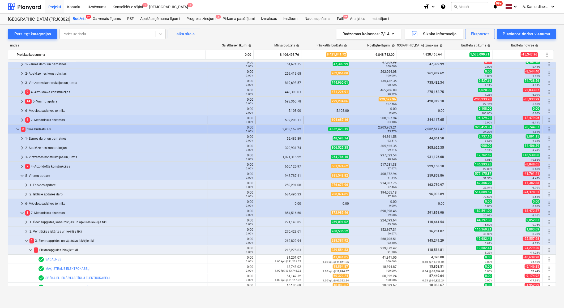
click at [22, 120] on span "keyboard_arrow_right" at bounding box center [22, 120] width 6 height 6
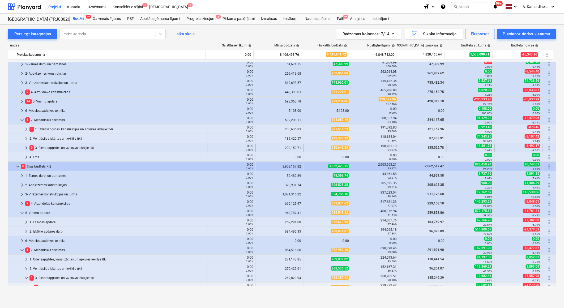
click at [44, 150] on div "5 3. Elektroapgādes un vājstrāvu iekšējie tīkli" at bounding box center [117, 148] width 176 height 8
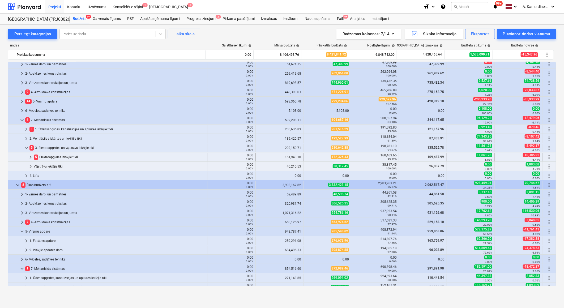
click at [54, 159] on div "5 Elektroapgādes iekšējie tīkli" at bounding box center [120, 157] width 172 height 8
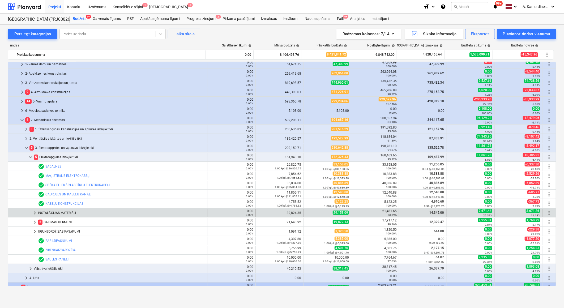
click at [58, 213] on div "INSTALĀCIJAS MATERIĀLI" at bounding box center [121, 213] width 167 height 8
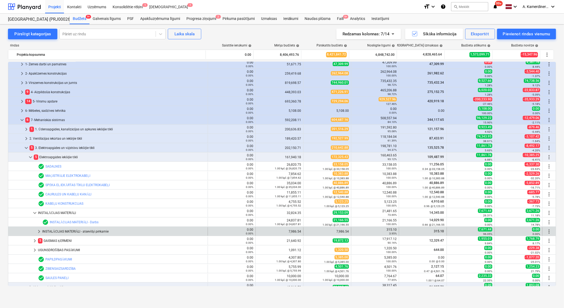
click at [59, 230] on div "INSTALĀCIJAS MATERIĀLI - atsevišķi pērkamie" at bounding box center [123, 231] width 163 height 8
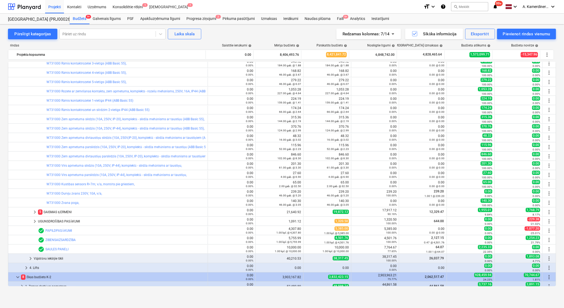
scroll to position [88, 0]
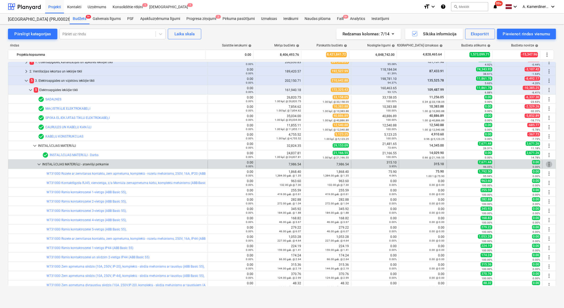
click at [547, 164] on span "more_vert" at bounding box center [549, 164] width 6 height 6
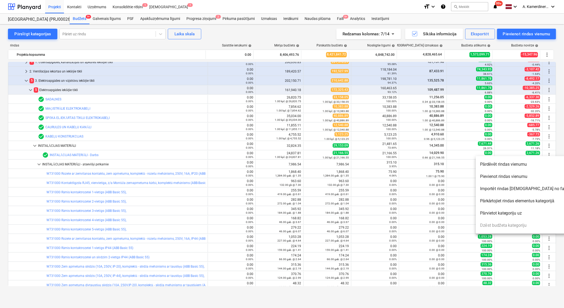
click at [518, 176] on li "Pievienot rindas vienumu" at bounding box center [523, 176] width 97 height 12
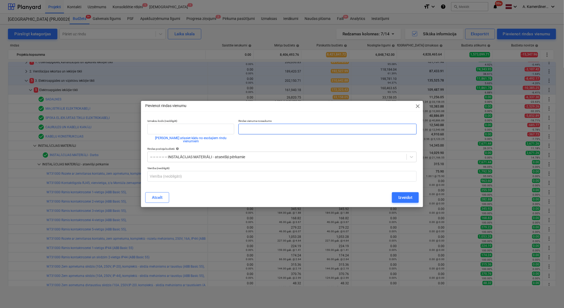
click at [256, 129] on input "text" at bounding box center [327, 129] width 178 height 11
click at [263, 129] on input "Jauns! Instalacijas materiāli kopā." at bounding box center [327, 129] width 178 height 11
type input "Jauns! Instalācijas materiāli kopā."
click at [412, 197] on div "Izveidot" at bounding box center [405, 197] width 14 height 7
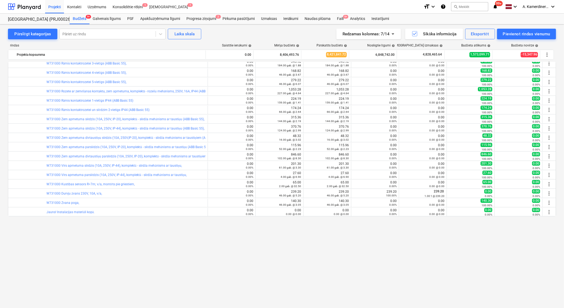
scroll to position [147, 0]
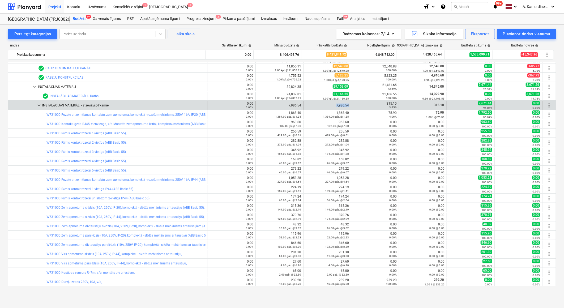
drag, startPoint x: 332, startPoint y: 105, endPoint x: 346, endPoint y: 105, distance: 13.8
click at [346, 105] on div "7,986.54" at bounding box center [326, 105] width 43 height 4
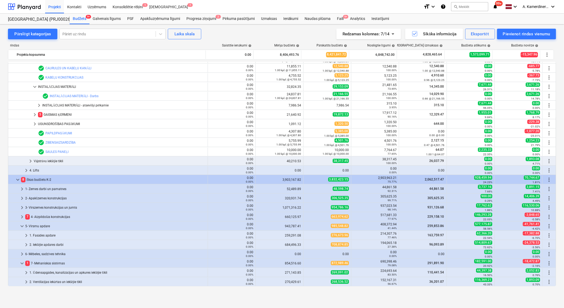
copy div "7,986.54"
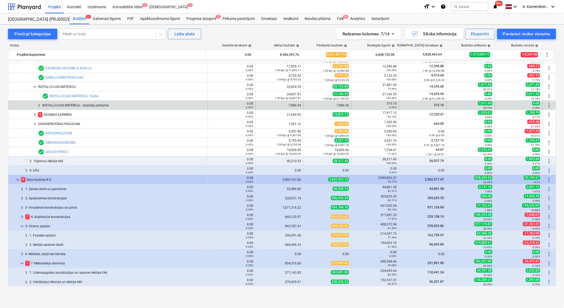
click at [123, 105] on div "INSTALĀCIJAS MATERIĀLI - atsevišķi pērkamie" at bounding box center [123, 105] width 163 height 8
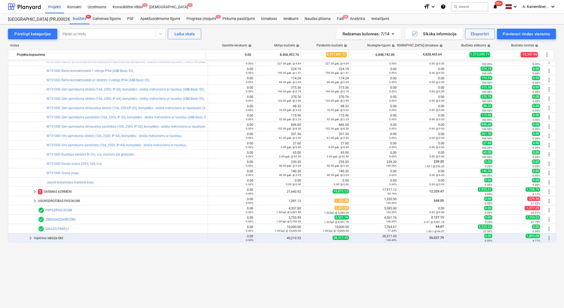
scroll to position [206, 0]
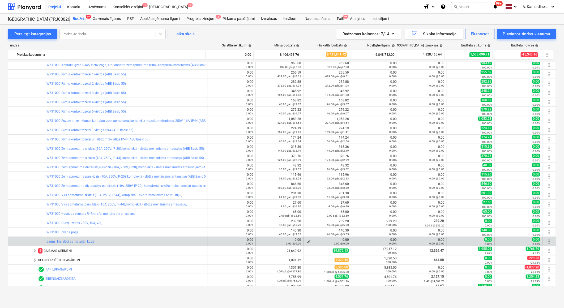
click at [309, 240] on span "edit" at bounding box center [308, 241] width 4 height 4
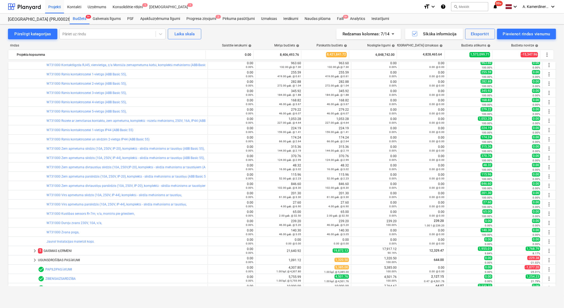
type textarea "x"
type input "0.00"
type textarea "x"
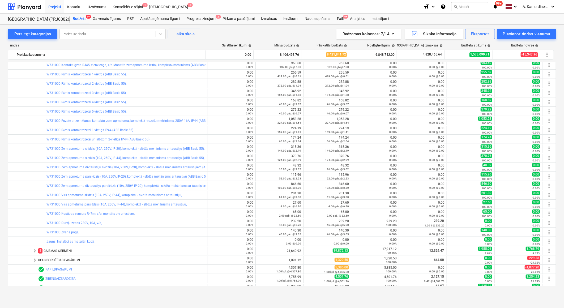
scroll to position [147, 0]
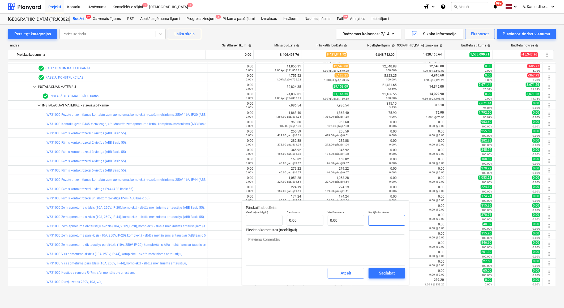
click at [384, 221] on input "text" at bounding box center [386, 220] width 37 height 11
type textarea "x"
type input "gab"
type input "7"
type input "1.00"
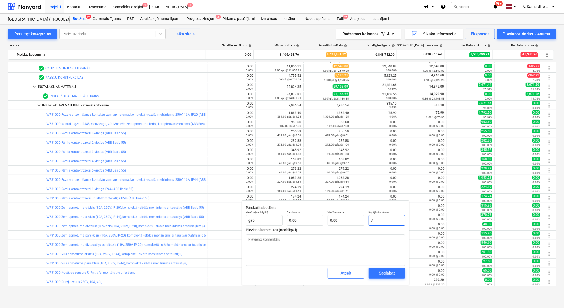
type input "7.00"
type textarea "x"
type input "79"
type input "79.00"
type textarea "x"
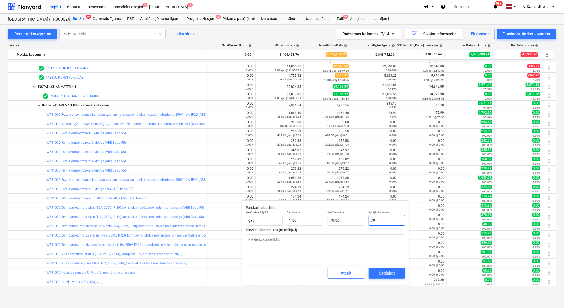
type input "798"
type input "798.00"
type textarea "x"
type input "7986"
type input "7,986.00"
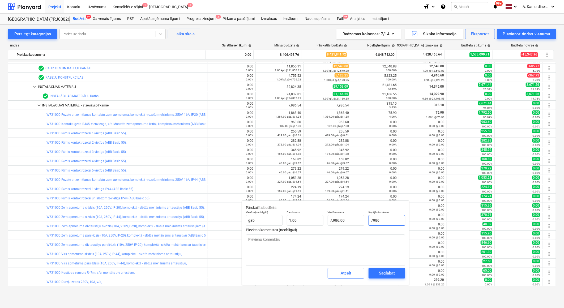
type textarea "x"
type input "7986,"
type input "0.00"
type textarea "x"
type input "7986,5"
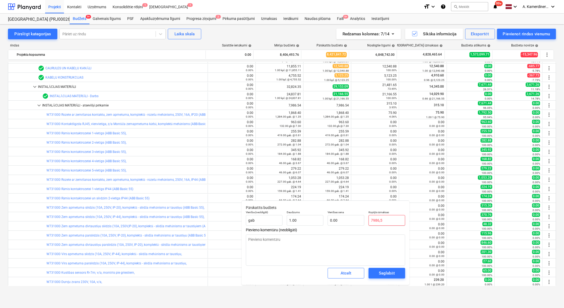
type textarea "x"
type input "7986,54"
type textarea "x"
type input "7986,5"
type textarea "x"
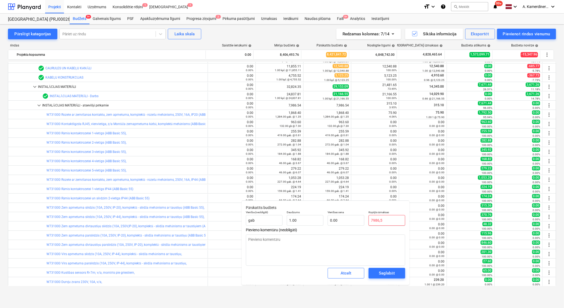
type input "7986,"
type textarea "x"
type input "7986"
type input "7,986.00"
type textarea "x"
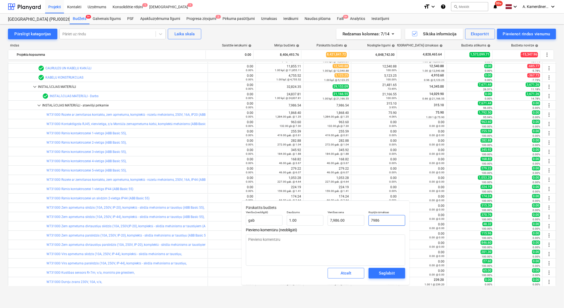
type input "7986."
type textarea "x"
type input "7986.5"
type input "7,986.50"
type textarea "x"
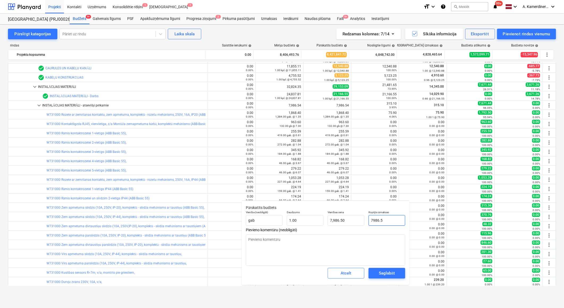
type input "7986.54"
type input "7,986.54"
type input "7986.54"
type textarea "x"
type input "7,986.54"
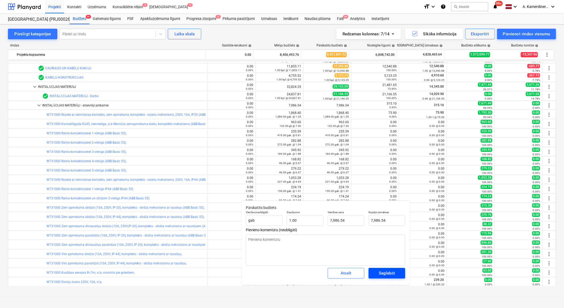
click at [393, 272] on div "Saglabāt" at bounding box center [387, 273] width 16 height 7
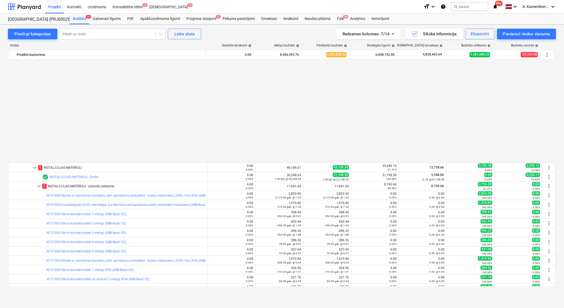
scroll to position [648, 0]
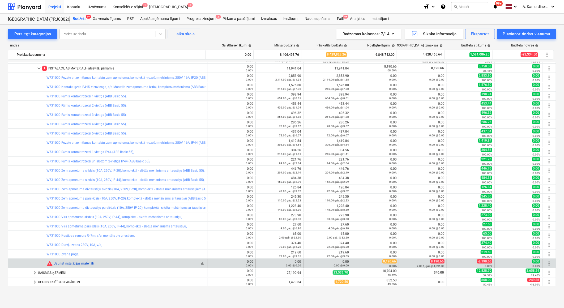
click at [81, 263] on link "Jauns! Instalācijas materiāli" at bounding box center [74, 264] width 40 height 4
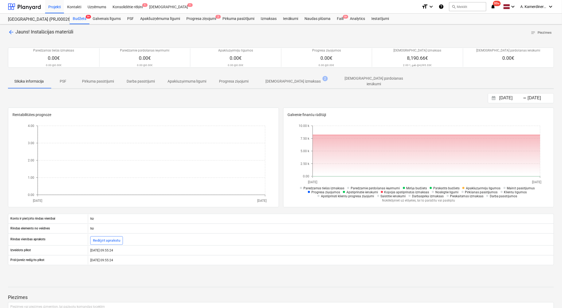
click at [298, 79] on p "[DEMOGRAPHIC_DATA] izmaksas" at bounding box center [293, 82] width 55 height 6
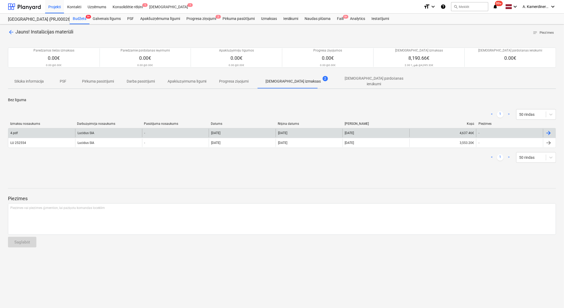
click at [105, 129] on div "Lucidus SIA" at bounding box center [108, 133] width 67 height 8
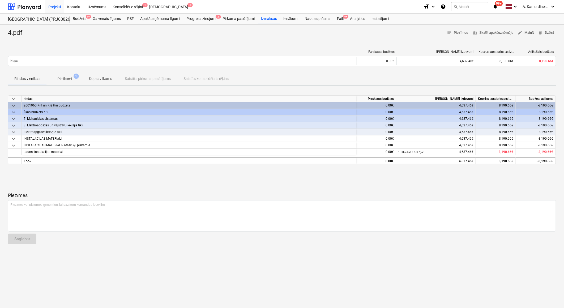
click at [531, 31] on span "edit Mainīt" at bounding box center [525, 33] width 16 height 6
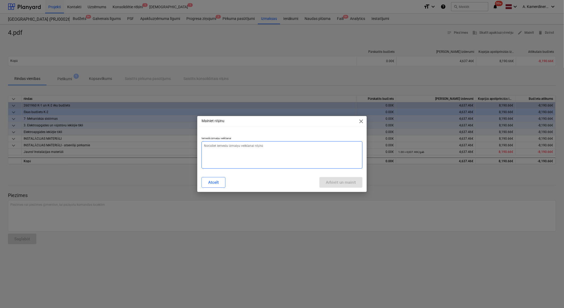
click at [290, 157] on textarea at bounding box center [281, 154] width 161 height 27
type textarea "x"
type textarea "k"
type textarea "x"
type textarea "kļūda"
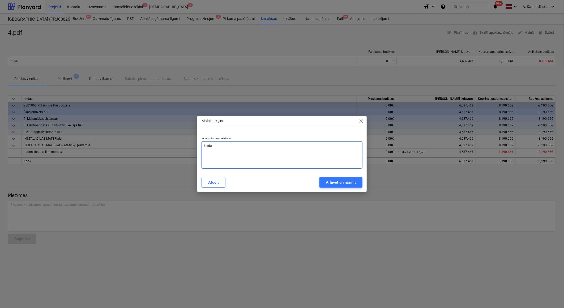
type textarea "x"
type textarea "kļūda"
click at [350, 184] on div "Arhivēt un mainīt" at bounding box center [341, 182] width 30 height 7
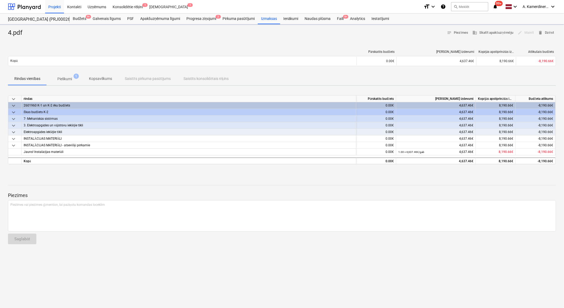
type textarea "x"
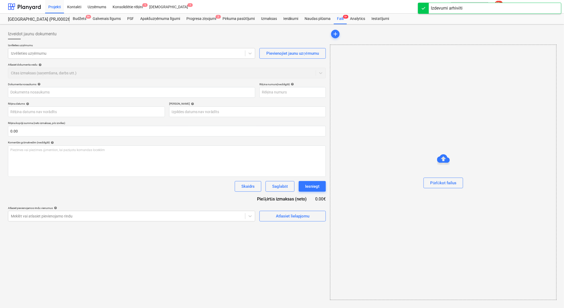
type input "4.pdf"
type input "02 Jul 2025"
type input "[DATE]"
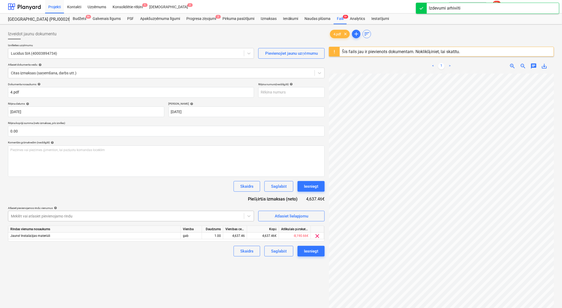
click at [81, 217] on div at bounding box center [126, 215] width 230 height 5
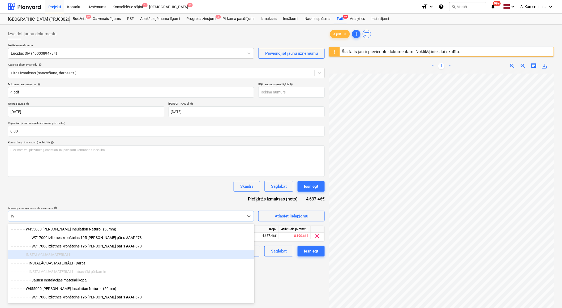
type input "i"
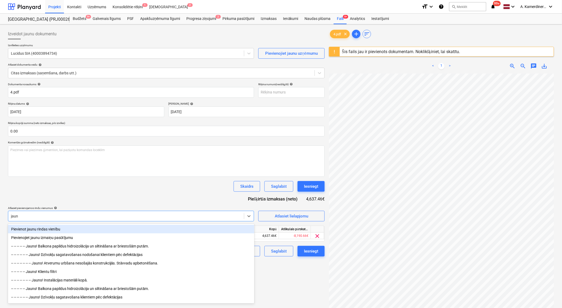
type input "jauns"
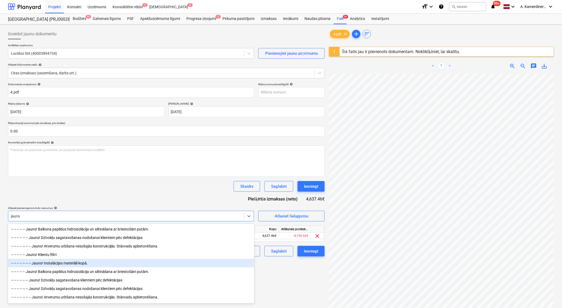
click at [71, 263] on div "-- -- -- -- -- -- -- Jauns! Instalācijas materiāli kopā." at bounding box center [131, 263] width 246 height 8
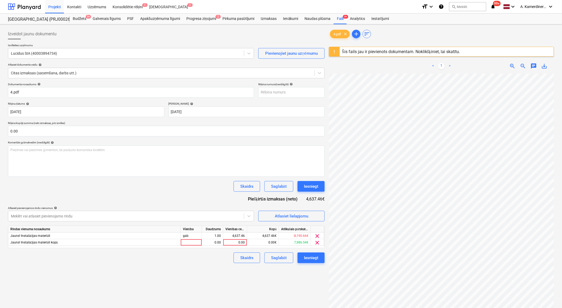
click at [277, 282] on div "Izveidot jaunu dokumentu Izvēlieties uzņēmumu Lucidus SIA (40003894734) Pievien…" at bounding box center [166, 198] width 321 height 342
click at [234, 243] on div "0.00" at bounding box center [234, 242] width 19 height 7
type input "4637.46"
click at [217, 244] on div "1.00" at bounding box center [212, 242] width 17 height 7
click at [320, 235] on span "clear" at bounding box center [317, 236] width 6 height 6
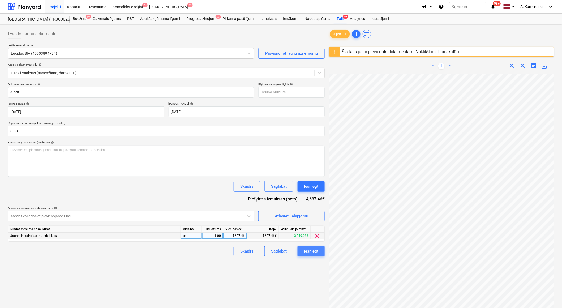
click at [314, 248] on div "Iesniegt" at bounding box center [311, 251] width 14 height 7
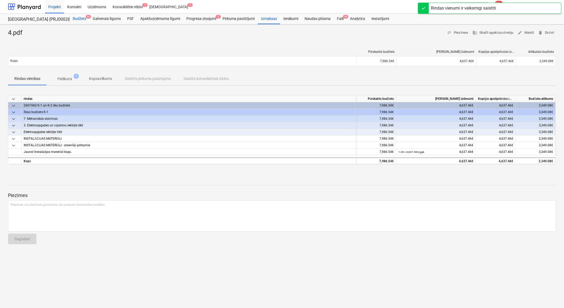
click at [79, 19] on div "Budžets 9+" at bounding box center [80, 19] width 20 height 11
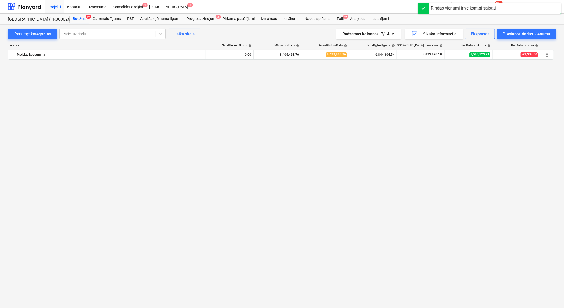
scroll to position [648, 0]
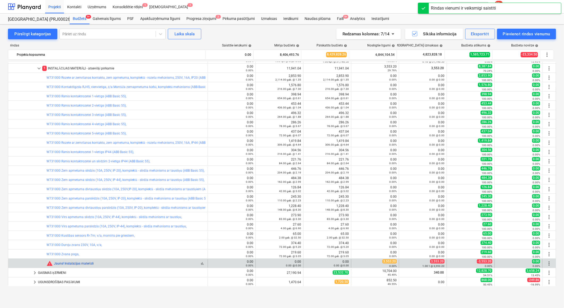
click at [85, 263] on link "Jauns! Instalācijas materiāli" at bounding box center [74, 264] width 40 height 4
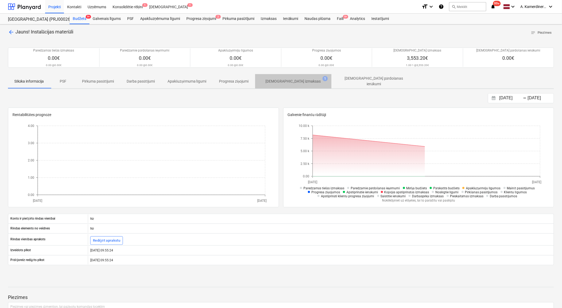
click at [299, 76] on span "Apstiprinātas izmaksas 1" at bounding box center [293, 81] width 76 height 10
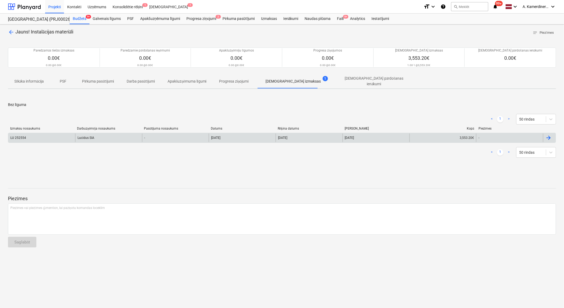
click at [89, 134] on div "Lucidus SIA" at bounding box center [108, 137] width 67 height 8
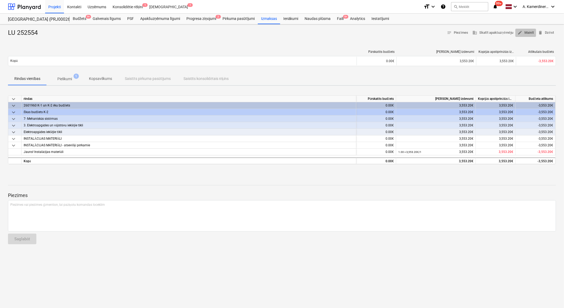
click at [531, 32] on span "edit Mainīt" at bounding box center [525, 33] width 16 height 6
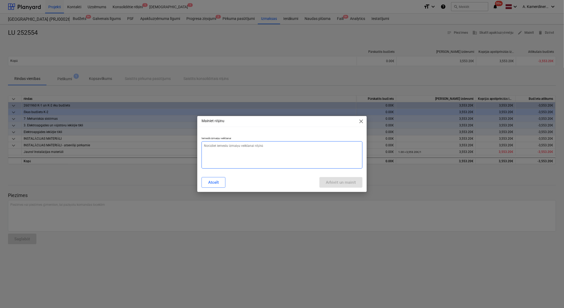
click at [235, 149] on textarea at bounding box center [281, 154] width 161 height 27
type textarea "x"
type textarea "o"
type textarea "x"
type textarea "ok"
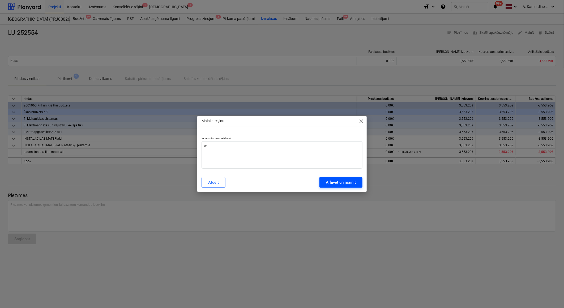
click at [332, 180] on div "Arhivēt un mainīt" at bounding box center [341, 182] width 30 height 7
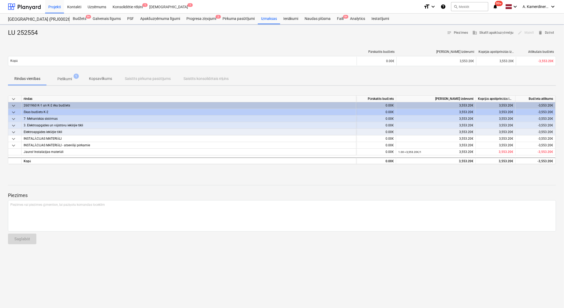
type textarea "x"
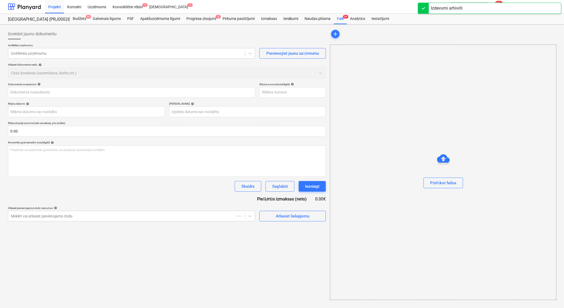
type input "LU 252554"
type input "02 Jul 2025"
type input "01 Aug 2025"
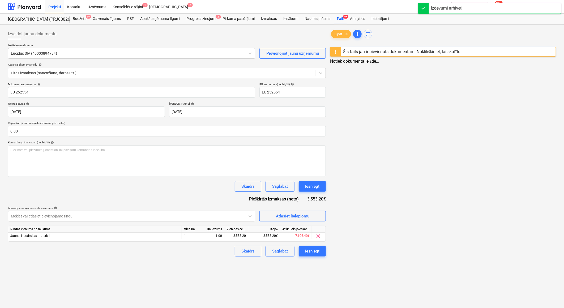
click at [90, 214] on div at bounding box center [126, 215] width 231 height 5
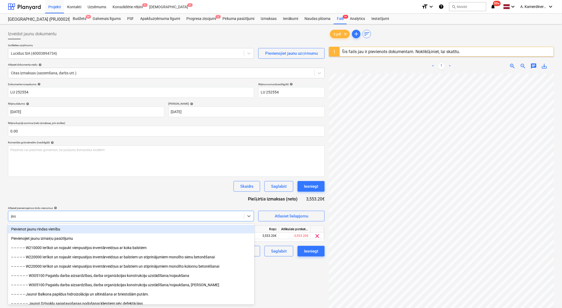
type input "jaun"
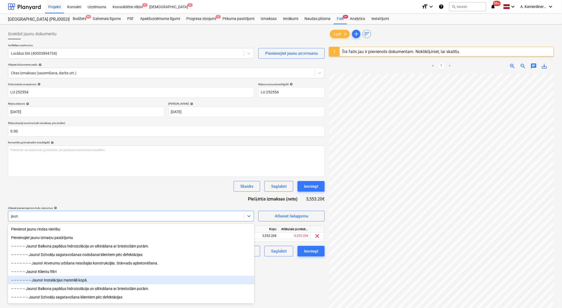
click at [62, 281] on div "-- -- -- -- -- -- -- Jauns! Instalācijas materiāli kopā." at bounding box center [131, 280] width 246 height 8
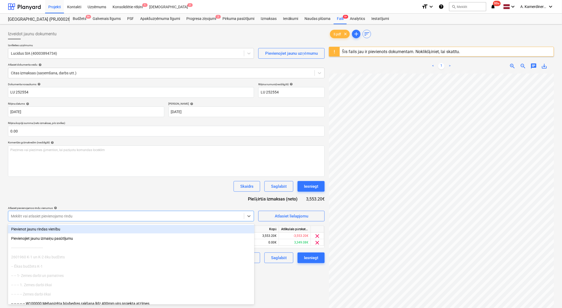
click at [280, 288] on div "Izveidot jaunu dokumentu Izvēlieties uzņēmumu Lucidus SIA (40003894734) Pievien…" at bounding box center [166, 198] width 321 height 342
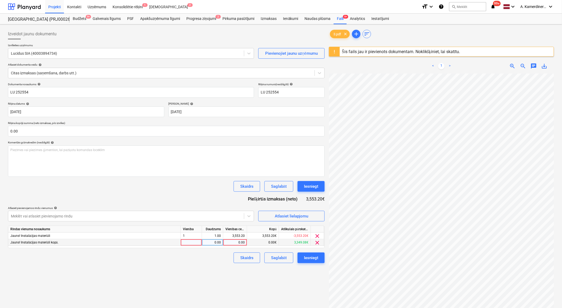
click at [242, 243] on div "0.00" at bounding box center [234, 242] width 19 height 7
type input "3553.2"
click at [219, 242] on div "0.00" at bounding box center [212, 242] width 17 height 7
click at [217, 238] on div "1.00" at bounding box center [212, 235] width 17 height 7
click at [317, 234] on span "clear" at bounding box center [317, 236] width 6 height 6
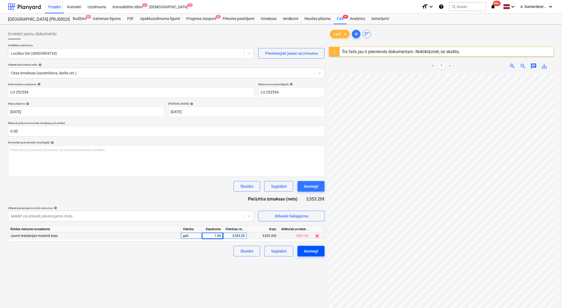
click at [316, 253] on div "Iesniegt" at bounding box center [311, 251] width 14 height 7
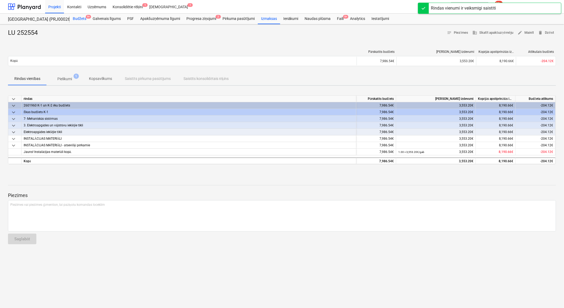
click at [85, 19] on div "Budžets 9+" at bounding box center [80, 19] width 20 height 11
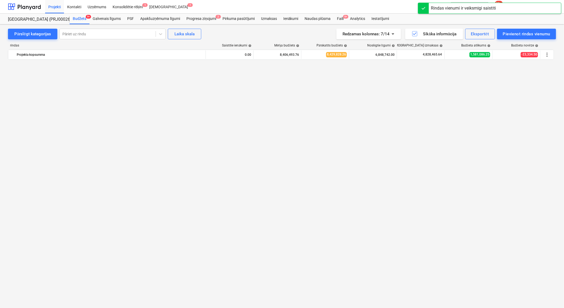
scroll to position [648, 0]
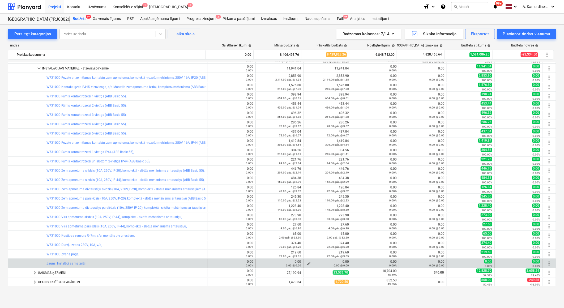
click at [306, 262] on span "edit" at bounding box center [308, 263] width 4 height 4
type textarea "x"
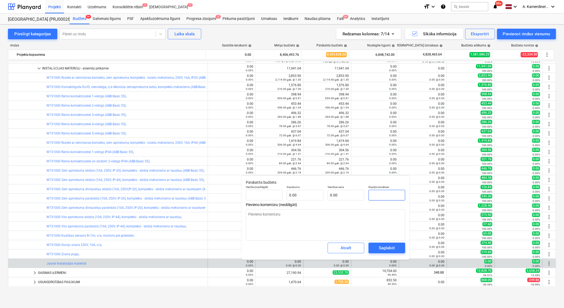
click at [392, 194] on input "text" at bounding box center [386, 195] width 37 height 11
type textarea "x"
type input "gab"
type input "1"
type input "1.00"
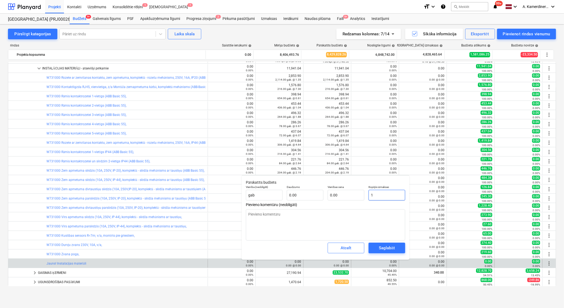
type input "1.00"
type textarea "x"
type input "11"
type input "11.00"
type textarea "x"
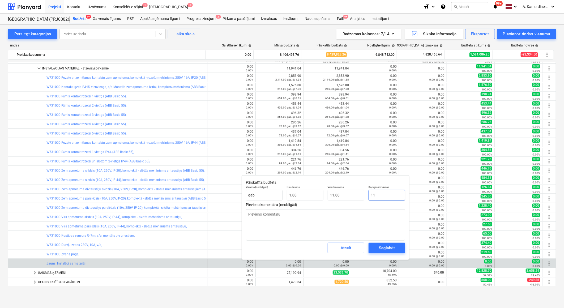
type input "119"
type input "119.00"
type textarea "x"
type input "1194"
type input "1,194.00"
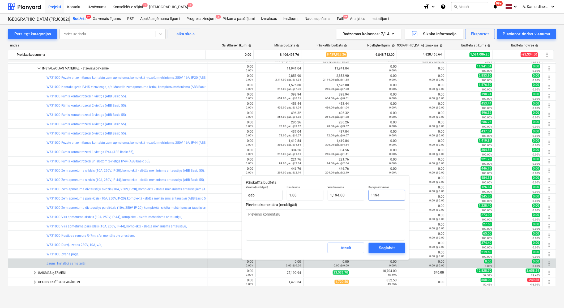
type textarea "x"
type input "11941"
type input "11,941.00"
type textarea "x"
type input "11941."
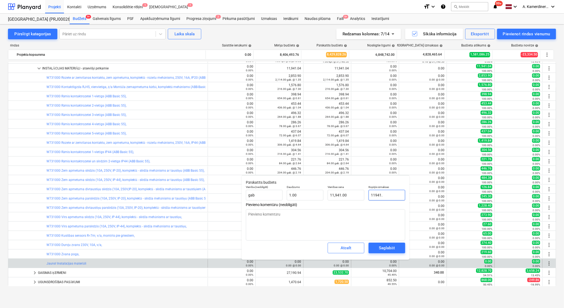
type textarea "x"
type input "11941.04"
type textarea "x"
type input "11,941.04"
type input "11941.04"
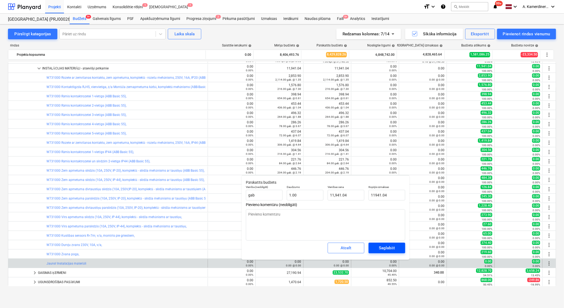
type textarea "x"
type input "11,941.04"
click at [386, 248] on div "Saglabāt" at bounding box center [387, 247] width 16 height 7
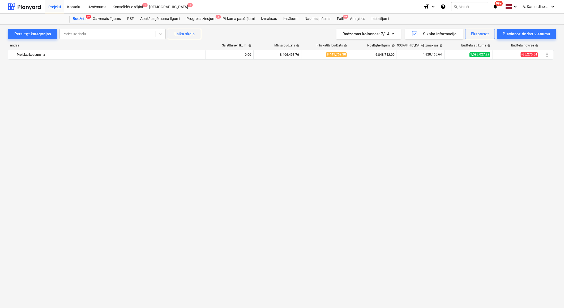
scroll to position [590, 0]
click span "keyboard_arrow_down"
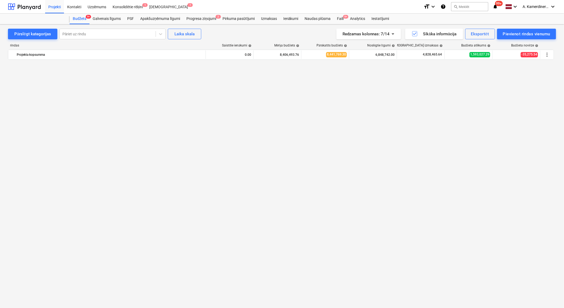
scroll to position [413, 0]
click span "keyboard_arrow_down"
click span "edit"
type textarea "x"
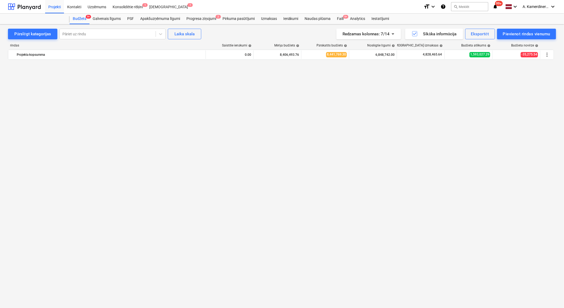
type input "7986.54"
drag, startPoint x: 394, startPoint y: 143, endPoint x: 366, endPoint y: 143, distance: 27.6
click div "Kopējās izmaksas 7986.54"
type textarea "x"
type input "8"
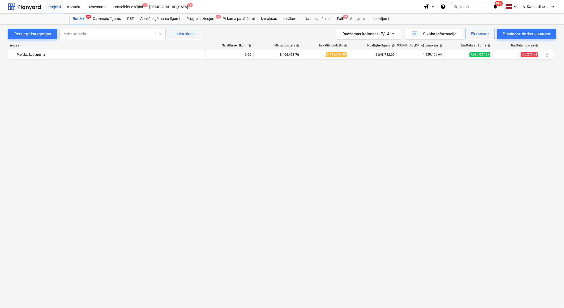
type input "8.00"
type textarea "x"
type input "81"
type input "81.00"
type textarea "x"
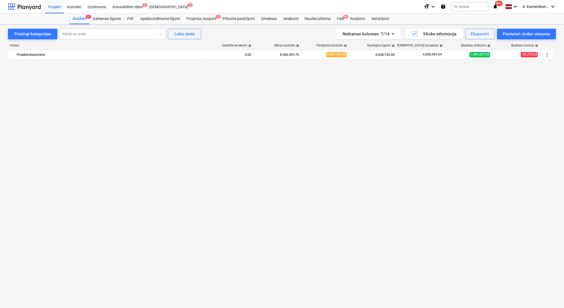
type input "819"
type input "819.00"
type textarea "x"
type input "8190"
type input "8,190.00"
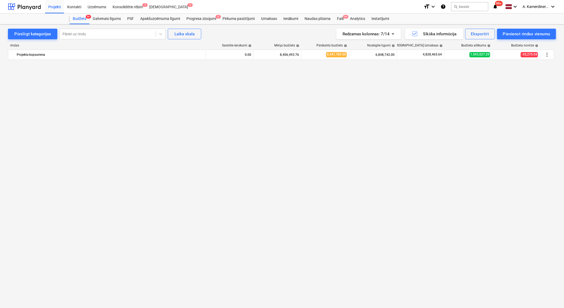
type textarea "x"
type input "8190."
type textarea "x"
type input "8190.3"
type input "8,190.30"
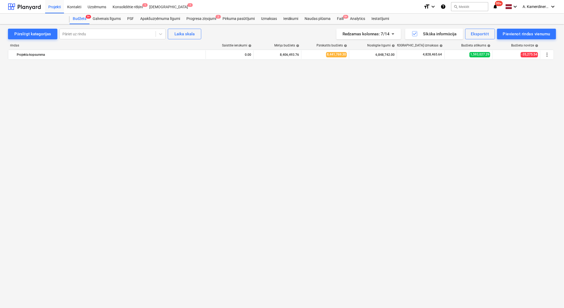
click div "Saglabāt"
click span "keyboard_arrow_down"
click span "keyboard_arrow_right"
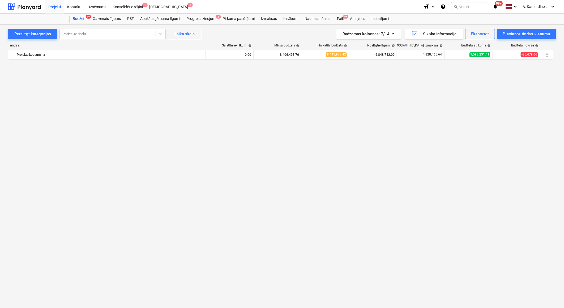
click span "edit"
drag, startPoint x: 392, startPoint y: 141, endPoint x: 372, endPoint y: 136, distance: 20.7
click input "196.88"
drag, startPoint x: 381, startPoint y: 140, endPoint x: 367, endPoint y: 139, distance: 13.6
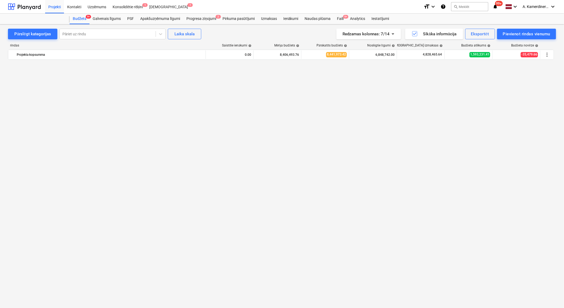
click div "Kopējās izmaksas 196.88"
click div "Saglabāt"
click span "edit"
click div "189.00 114.55%"
drag, startPoint x: 387, startPoint y: 149, endPoint x: 362, endPoint y: 149, distance: 24.4
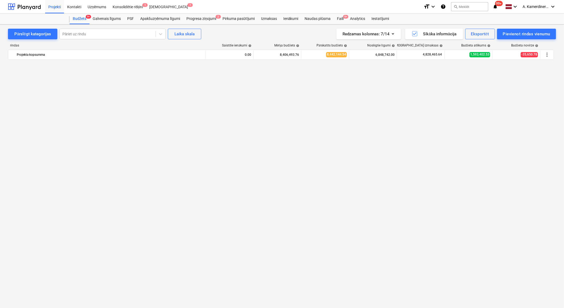
click div "Vienība (neobligāti) gab. Daudzums 30.00 Vienības cena 24.09 Kopējās izmaksas 7…"
click span "Saglabāt"
click span "edit"
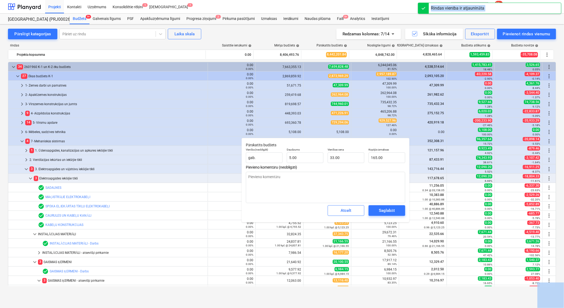
scroll to position [147, 0]
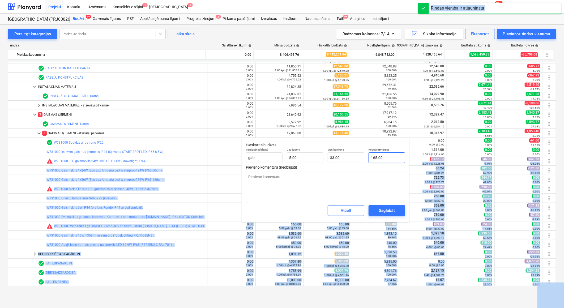
type input "165"
drag, startPoint x: 0, startPoint y: 0, endPoint x: 380, endPoint y: 160, distance: 412.6
click at [380, 160] on input "165" at bounding box center [386, 157] width 37 height 11
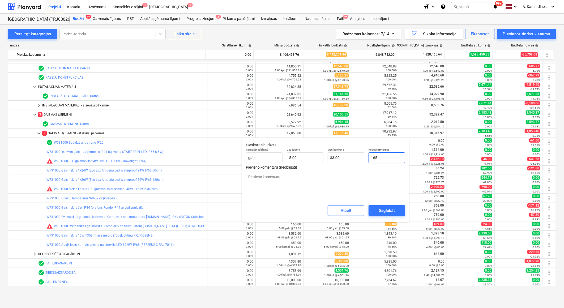
click at [376, 157] on input "165" at bounding box center [386, 157] width 37 height 11
type textarea "x"
type input "1"
type input "0.20"
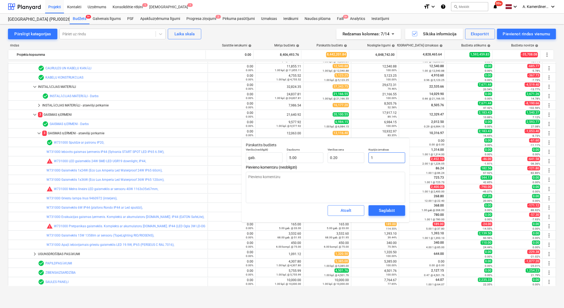
type textarea "x"
type input "18"
type input "3.60"
type textarea "x"
type input "189"
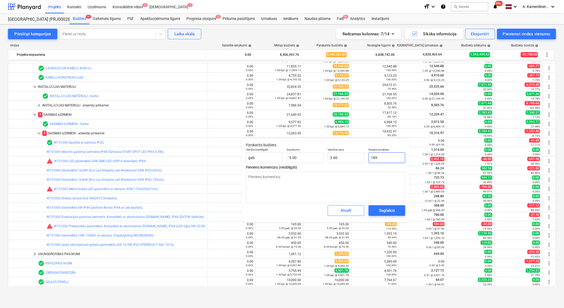
type input "37.80"
type input "189"
type textarea "x"
type input "189.00"
click at [390, 210] on div "Saglabāt" at bounding box center [387, 210] width 16 height 7
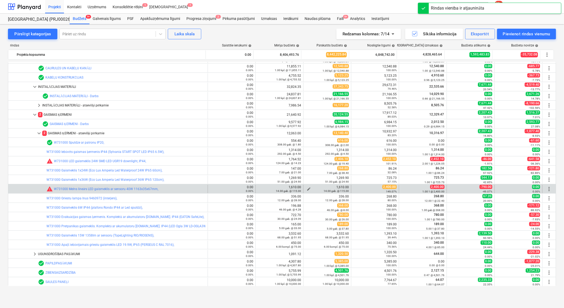
click at [306, 188] on span "edit" at bounding box center [308, 189] width 4 height 4
type textarea "x"
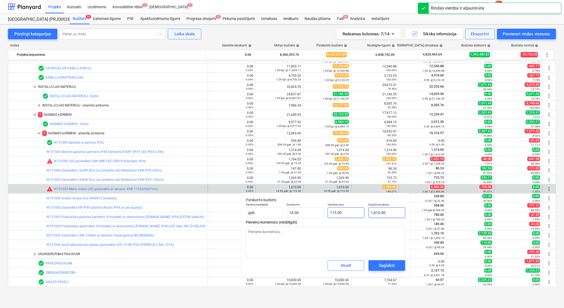
type input "1610"
drag, startPoint x: 363, startPoint y: 213, endPoint x: 353, endPoint y: 213, distance: 9.6
click at [353, 213] on div "Vienība (neobligāti) gab. Daudzums 14.00 Vienības cena 115.00 Kopējās izmaksas …" at bounding box center [325, 210] width 163 height 19
type textarea "x"
type input "2"
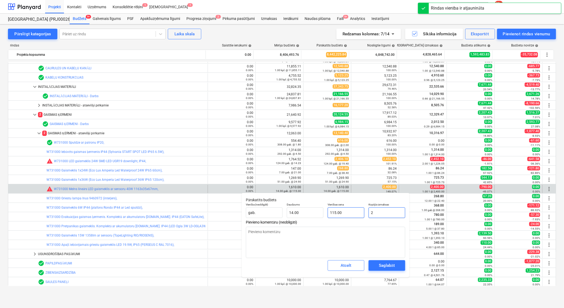
type input "0.14"
type textarea "x"
type input "24"
type input "1.71"
type textarea "x"
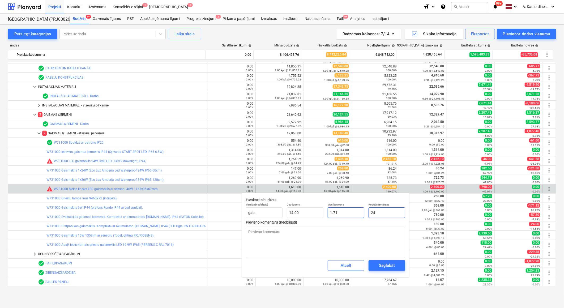
type input "240"
type input "17.14"
type textarea "x"
type input "2400"
type input "171.43"
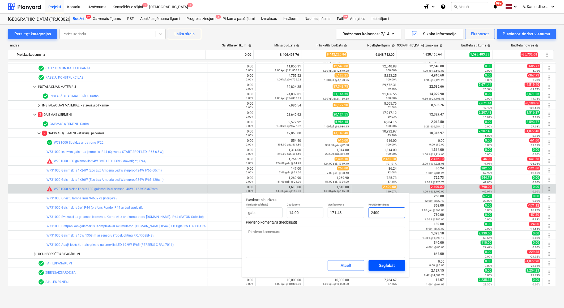
type input "2400"
type textarea "x"
type input "2,400.00"
click at [396, 263] on span "Saglabāt" at bounding box center [387, 265] width 24 height 7
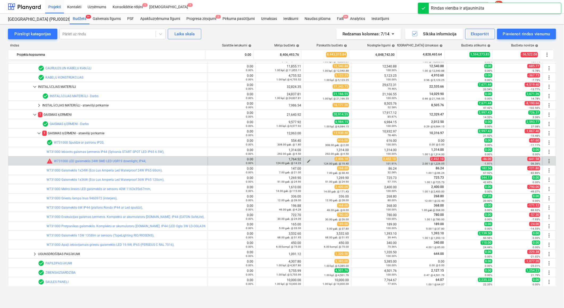
click at [306, 159] on span "edit" at bounding box center [308, 161] width 4 height 4
type textarea "x"
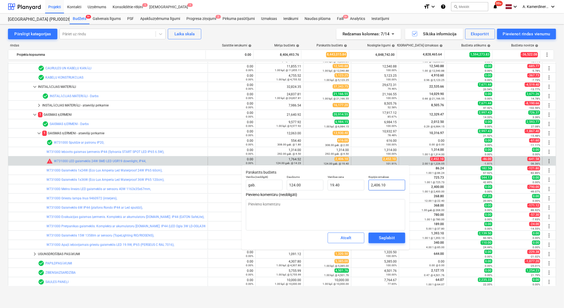
type input "2406.1"
drag, startPoint x: 384, startPoint y: 186, endPoint x: 355, endPoint y: 186, distance: 29.5
click at [355, 186] on div "Vienība (neobligāti) gab. Daudzums 124.00 Vienības cena 19.40 Kopējās izmaksas …" at bounding box center [325, 182] width 163 height 19
type textarea "x"
type input "2"
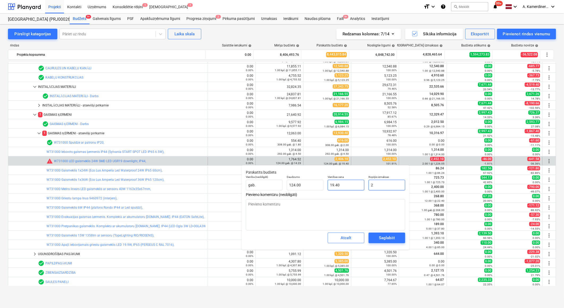
type input "0.02"
type textarea "x"
type input "24"
type input "0.19"
type textarea "x"
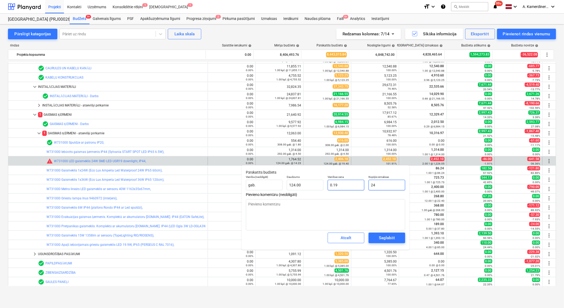
type input "245"
type input "1.98"
type textarea "x"
type input "2452"
type input "19.77"
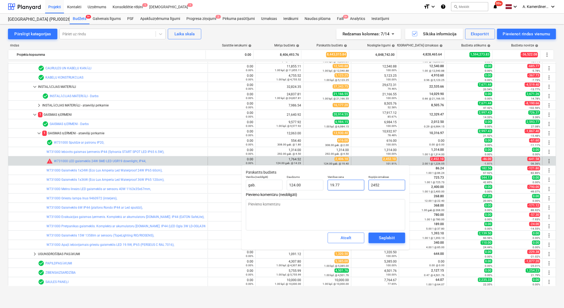
type textarea "x"
type input "2452,"
type input "0.00"
type textarea "x"
type input "2452,1"
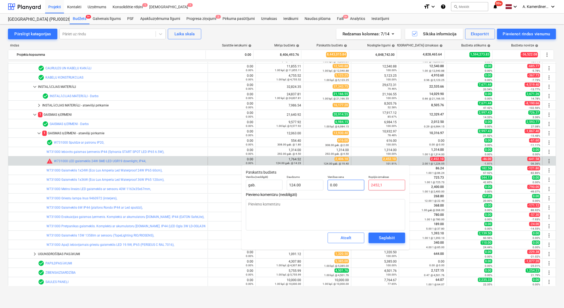
type textarea "x"
type input "2452,"
type textarea "x"
type input "2452"
type input "19.77"
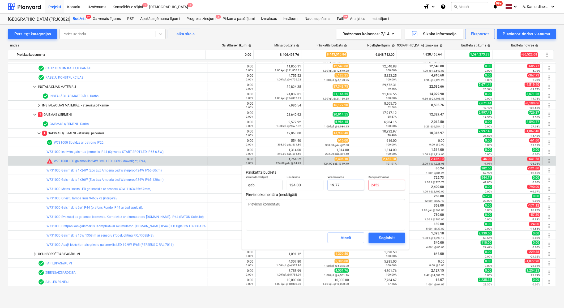
type input "2452."
type textarea "x"
type input "2452.1"
type input "19.78"
type input "2452.1"
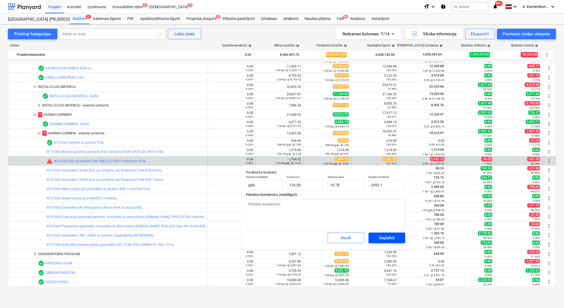
type textarea "x"
type input "2,452.10"
click at [387, 238] on div "Saglabāt" at bounding box center [387, 237] width 16 height 7
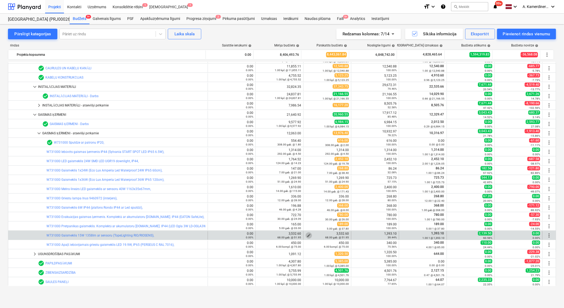
click at [306, 235] on span "edit" at bounding box center [308, 235] width 4 height 4
type textarea "x"
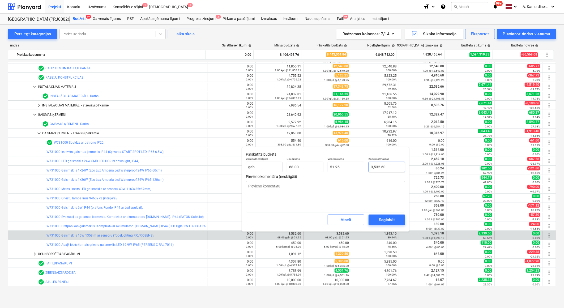
type input "3532.6"
drag, startPoint x: 393, startPoint y: 168, endPoint x: 368, endPoint y: 165, distance: 25.1
click at [368, 165] on div "Kopējās izmaksas 3532.6" at bounding box center [386, 164] width 41 height 19
type textarea "x"
type input "1"
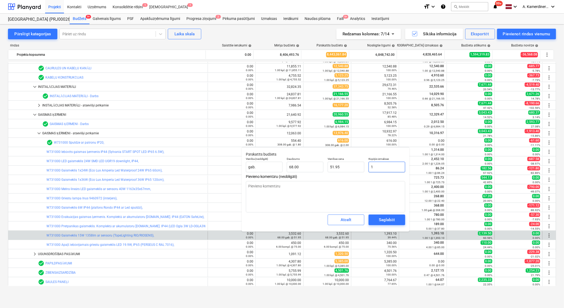
type input "0.01"
type textarea "x"
type input "13"
type input "0.19"
type textarea "x"
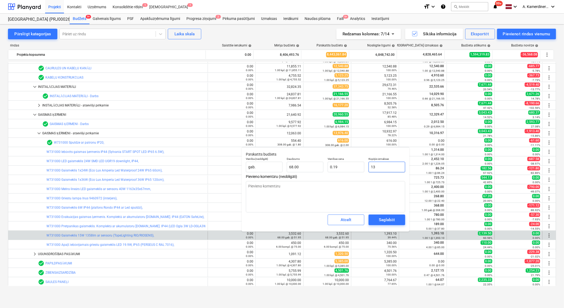
type input "139"
type input "2.04"
type textarea "x"
type input "1393"
type input "20.49"
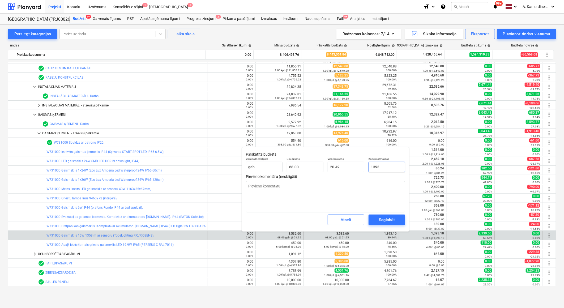
type textarea "x"
type input "1393."
type textarea "x"
type input "1393.1"
type textarea "x"
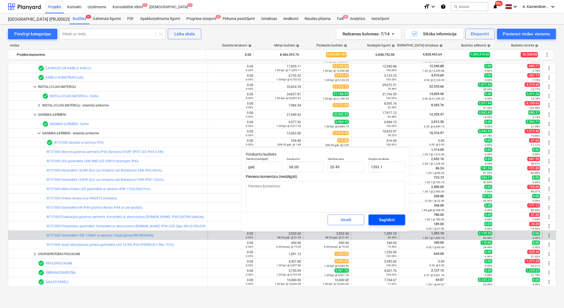
type input "1,393.10"
click at [388, 219] on div "Saglabāt" at bounding box center [387, 219] width 16 height 7
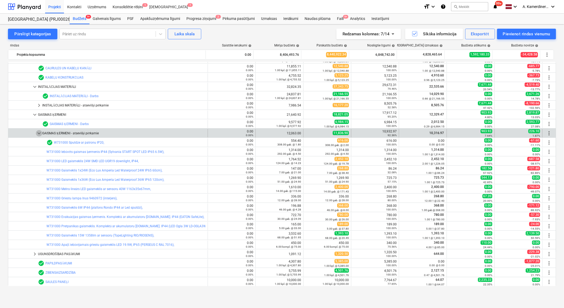
click at [38, 132] on span "keyboard_arrow_down" at bounding box center [39, 133] width 6 height 6
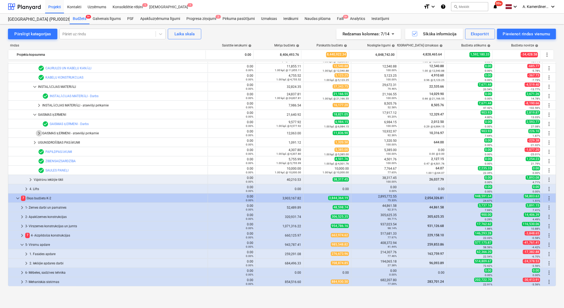
click at [38, 132] on span "keyboard_arrow_right" at bounding box center [39, 133] width 6 height 6
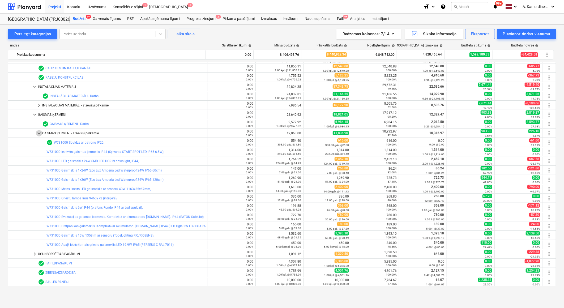
click at [38, 132] on span "keyboard_arrow_down" at bounding box center [39, 133] width 6 height 6
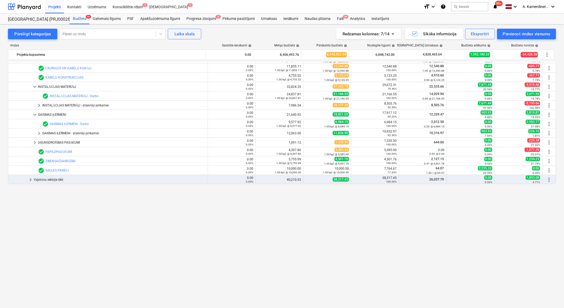
scroll to position [29, 0]
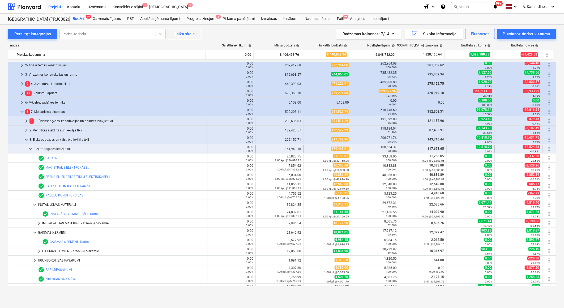
click at [30, 149] on span "keyboard_arrow_down" at bounding box center [30, 149] width 6 height 6
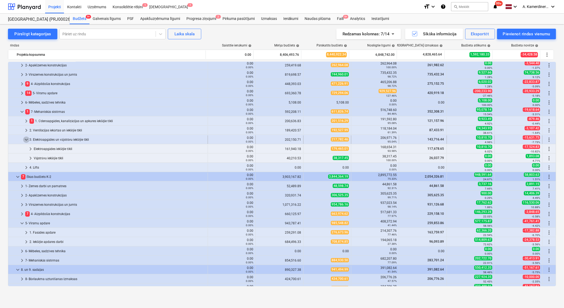
click at [26, 140] on span "keyboard_arrow_down" at bounding box center [26, 139] width 6 height 6
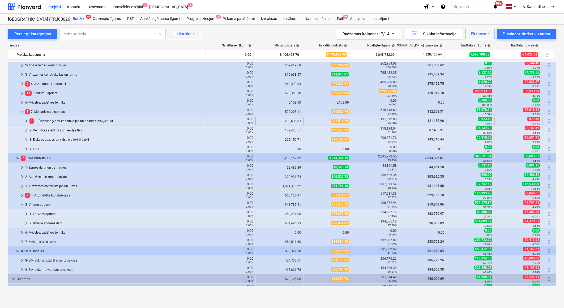
click at [27, 122] on span "keyboard_arrow_right" at bounding box center [26, 121] width 6 height 6
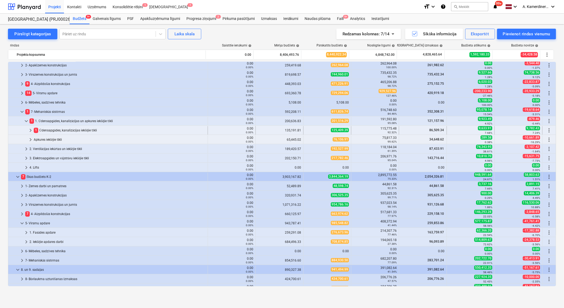
click at [48, 131] on div "1 Ūdensapgādes, kanalizācijas iekšējie tīkli" at bounding box center [120, 130] width 172 height 8
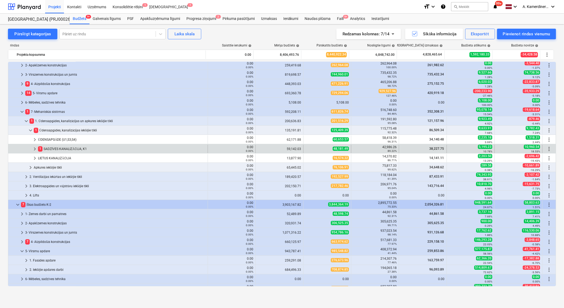
click at [58, 148] on div "1 SADZĪVES KANALIZĀCIJA, K1" at bounding box center [121, 149] width 167 height 8
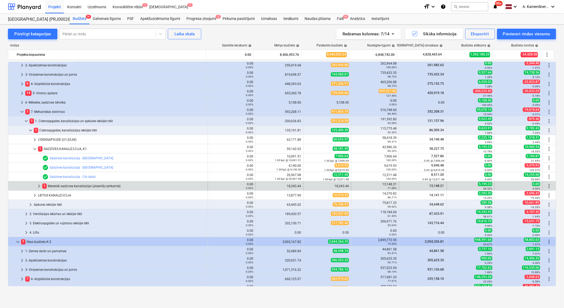
click at [68, 186] on div "1 Materiāli sadzīves kanalizācijai (atsevišķi pērkamie)" at bounding box center [123, 186] width 163 height 8
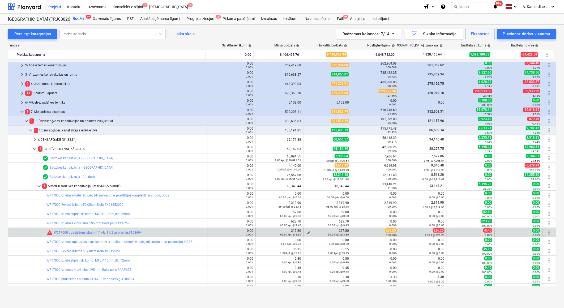
click at [306, 231] on span "edit" at bounding box center [308, 232] width 4 height 4
type textarea "x"
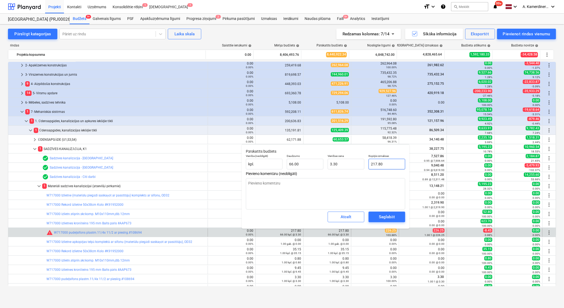
type input "217.8"
drag, startPoint x: 387, startPoint y: 163, endPoint x: 360, endPoint y: 161, distance: 27.5
click at [360, 161] on div "Vienība (neobligāti) kpl. Daudzums 66.00 Vienības cena 3.30 Kopējās izmaksas 21…" at bounding box center [325, 161] width 163 height 19
type textarea "x"
type input "2"
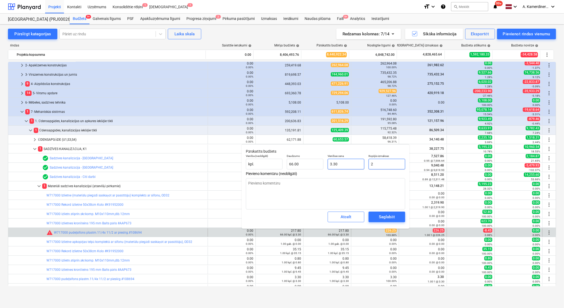
type input "0.03"
type textarea "x"
type input "22"
type input "0.33"
type input "226"
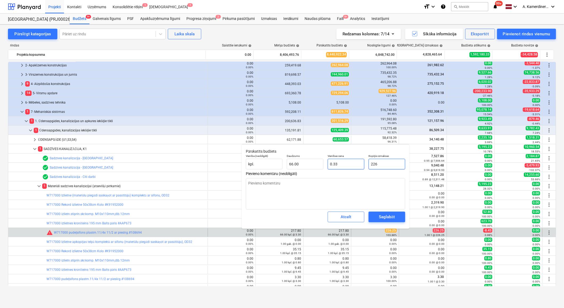
type textarea "x"
type input "3.42"
type textarea "x"
type input "226.2"
type textarea "x"
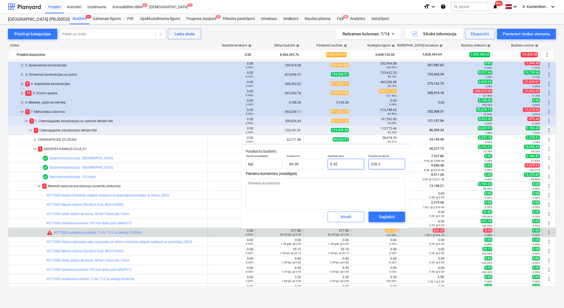
type input "3.43"
type textarea "x"
type input "226.25"
click at [395, 216] on span "Saglabāt" at bounding box center [387, 216] width 24 height 7
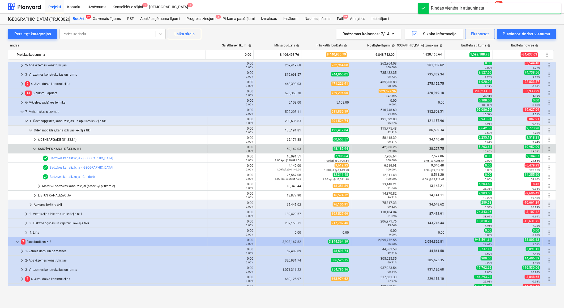
click at [37, 148] on span "keyboard_arrow_down" at bounding box center [35, 149] width 6 height 6
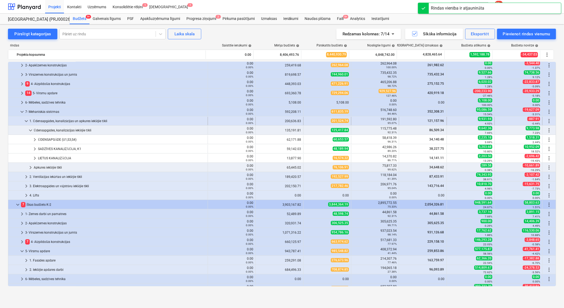
click at [25, 121] on span "keyboard_arrow_down" at bounding box center [26, 121] width 6 height 6
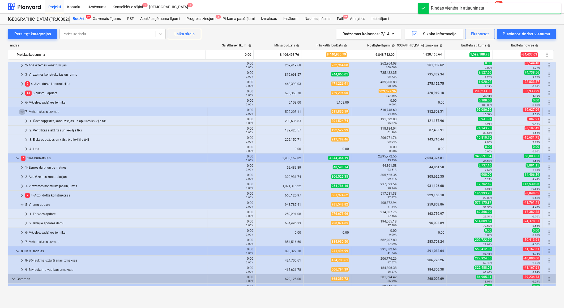
click at [22, 112] on span "keyboard_arrow_down" at bounding box center [22, 112] width 6 height 6
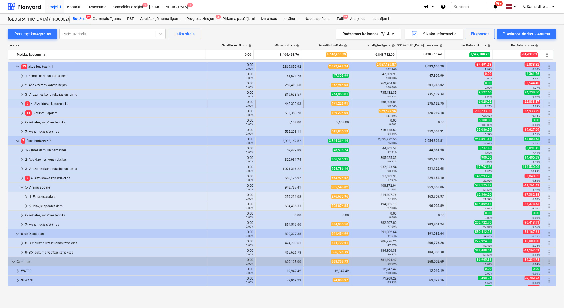
scroll to position [0, 0]
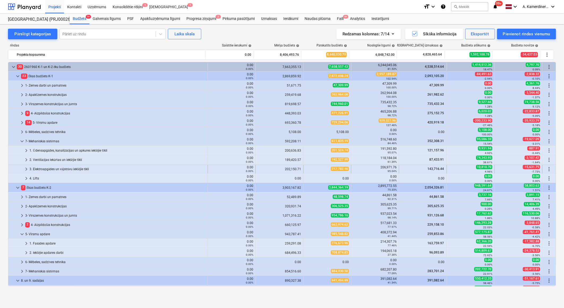
click at [44, 168] on div "3. Elektroapgādes un vājstrāvu iekšējie tīkli" at bounding box center [117, 169] width 176 height 8
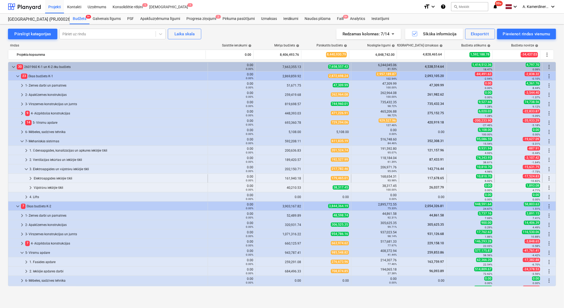
click at [44, 178] on div "Elektroapgādes iekšējie tīkli" at bounding box center [120, 178] width 172 height 8
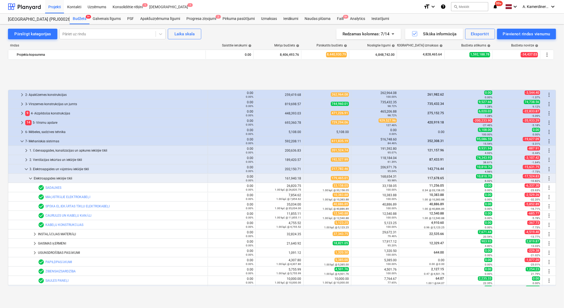
scroll to position [59, 0]
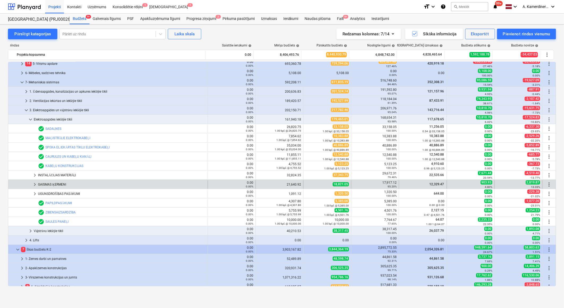
click at [46, 184] on div "GAISMAS ĶERMENI" at bounding box center [121, 184] width 167 height 8
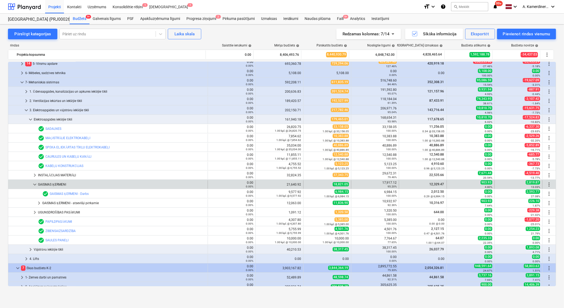
click at [51, 185] on div "GAISMAS ĶERMENI" at bounding box center [121, 184] width 167 height 8
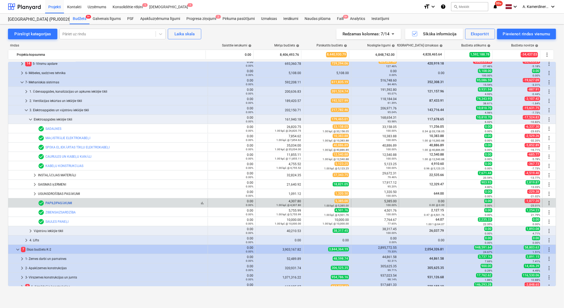
click at [64, 202] on link "PAPILDPASĀKUMI" at bounding box center [58, 203] width 27 height 4
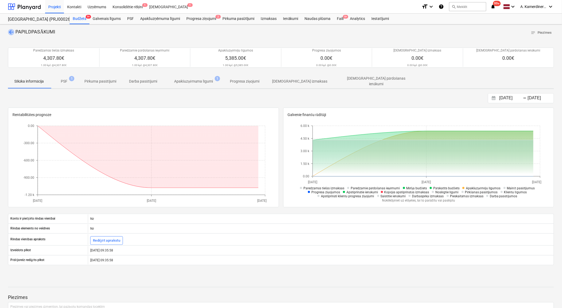
click at [11, 31] on span "arrow_back" at bounding box center [11, 32] width 6 height 6
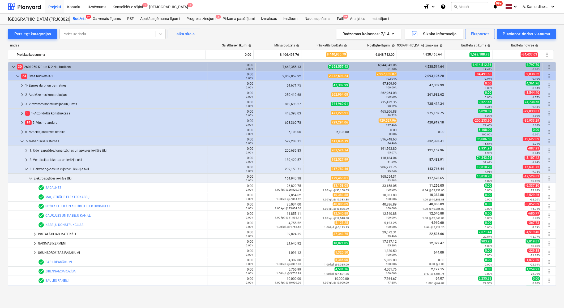
scroll to position [59, 0]
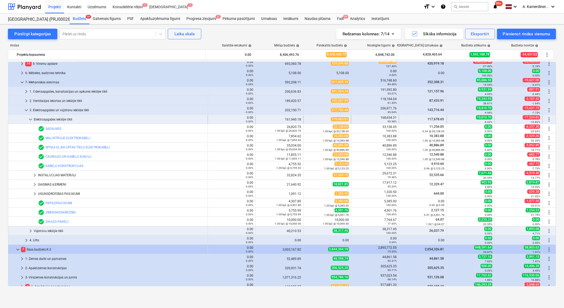
click at [50, 121] on div "Elektroapgādes iekšējie tīkli" at bounding box center [120, 119] width 172 height 8
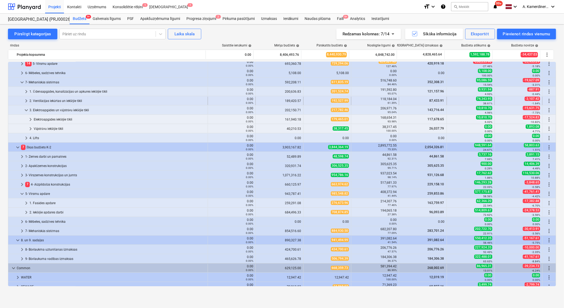
click at [52, 99] on div "2. Ventilācijas iekārtas un iekšējie tīkli" at bounding box center [117, 101] width 176 height 8
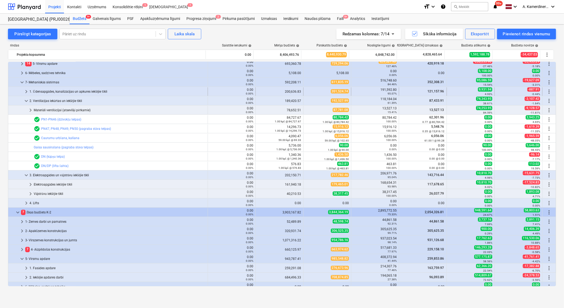
click at [57, 89] on div "1. Ūdensapgādes, kanalizācijas un apkures iekšējie tīkli" at bounding box center [117, 91] width 176 height 8
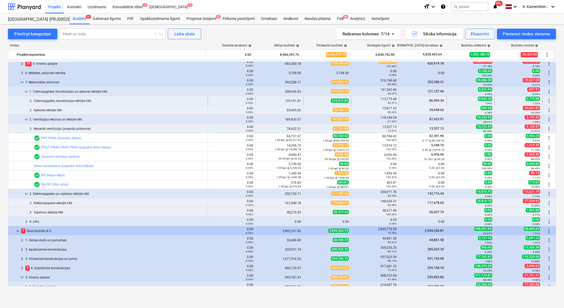
click at [59, 99] on div "Ūdensapgādes, kanalizācijas iekšējie tīkli" at bounding box center [120, 101] width 172 height 8
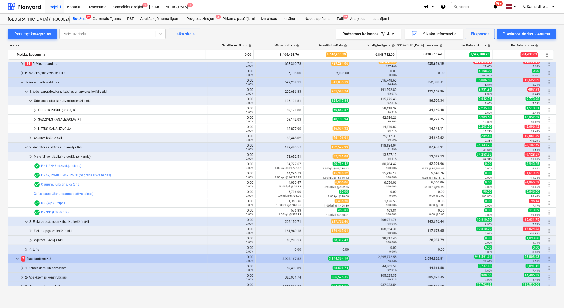
click at [59, 99] on div "Ūdensapgādes, kanalizācijas iekšējie tīkli" at bounding box center [120, 101] width 172 height 8
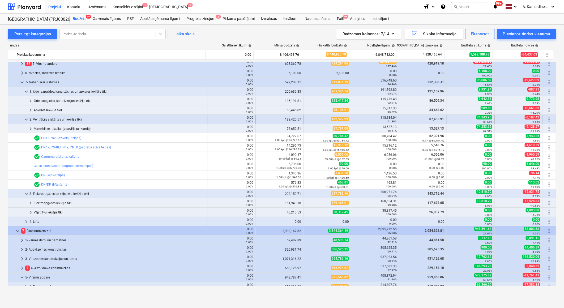
click at [47, 119] on div "2. Ventilācijas iekārtas un iekšējie tīkli" at bounding box center [117, 119] width 176 height 8
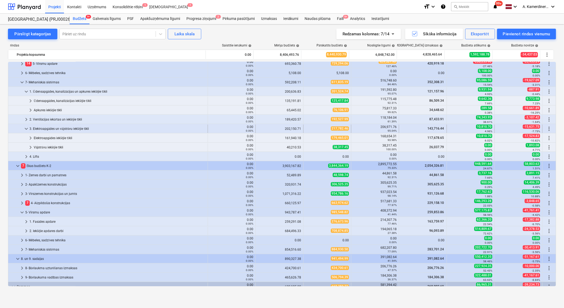
click at [47, 129] on div "3. Elektroapgādes un vājstrāvu iekšējie tīkli" at bounding box center [117, 128] width 176 height 8
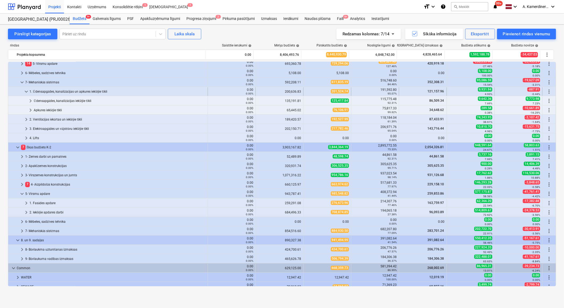
click at [51, 92] on div "1. Ūdensapgādes, kanalizācijas un apkures iekšējie tīkli" at bounding box center [117, 91] width 176 height 8
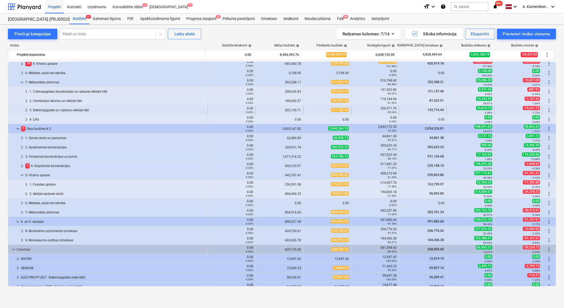
click at [52, 109] on div "3. Elektroapgādes un vājstrāvu iekšējie tīkli" at bounding box center [117, 110] width 176 height 8
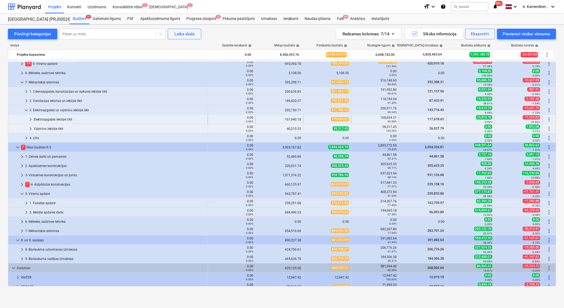
click at [52, 120] on div "Elektroapgādes iekšējie tīkli" at bounding box center [120, 119] width 172 height 8
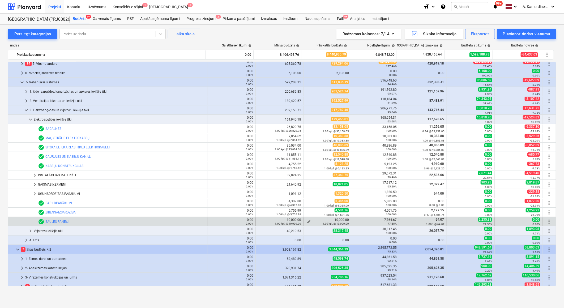
click at [306, 221] on span "edit" at bounding box center [308, 221] width 4 height 4
type textarea "x"
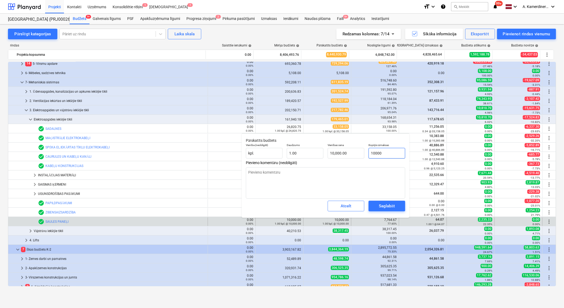
type input "10000"
drag, startPoint x: 392, startPoint y: 152, endPoint x: 353, endPoint y: 148, distance: 38.7
click at [353, 148] on div "Vienība (neobligāti) kpl. Daudzums 1.00 Vienības cena 10,000.00 Kopējās izmaksa…" at bounding box center [325, 150] width 163 height 19
type textarea "x"
type input "7"
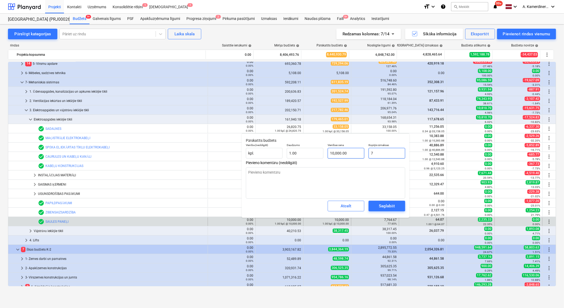
type input "7.00"
type textarea "x"
type input "77"
type input "77.00"
type textarea "x"
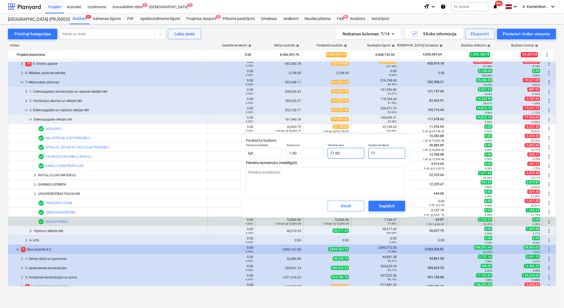
type input "776"
type input "776.00"
type textarea "x"
type input "7764"
type input "7,764.00"
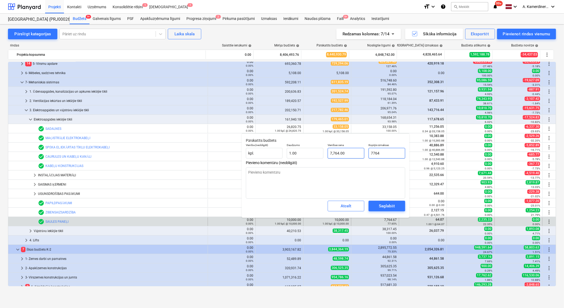
type input "7764."
type textarea "x"
type input "7764.6"
type input "7,764.60"
type textarea "x"
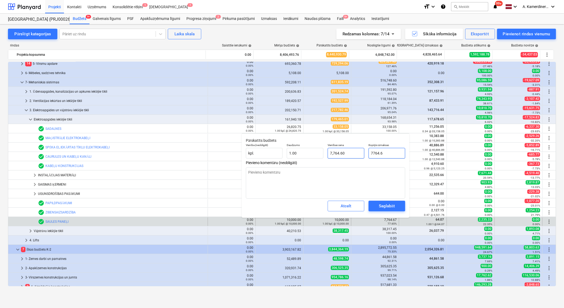
type input "7764.67"
type input "7,764.67"
type input "7764.67"
type textarea "x"
type input "7,764.67"
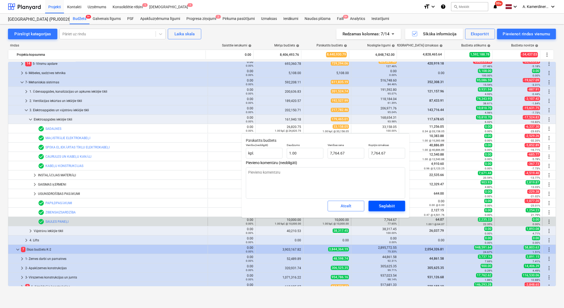
click at [384, 206] on div "Saglabāt" at bounding box center [387, 205] width 16 height 7
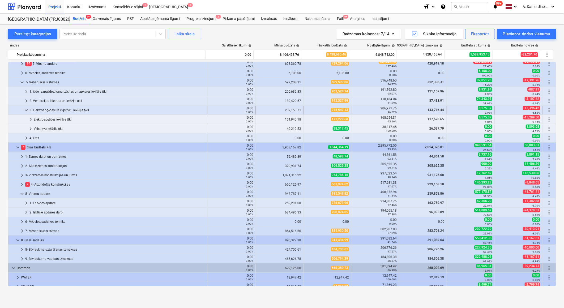
click at [24, 109] on span "keyboard_arrow_down" at bounding box center [26, 110] width 6 height 6
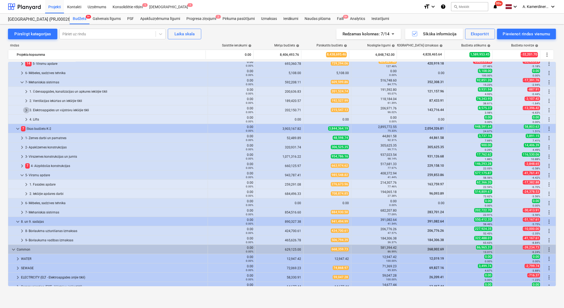
click at [24, 109] on span "keyboard_arrow_right" at bounding box center [26, 110] width 6 height 6
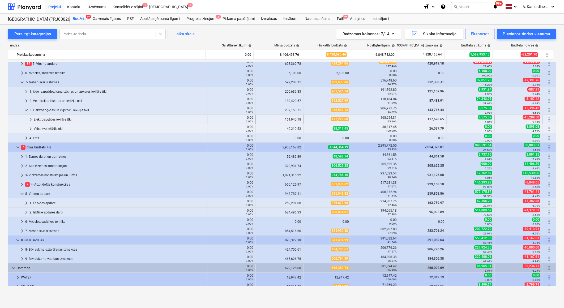
click at [66, 117] on div "Elektroapgādes iekšējie tīkli" at bounding box center [120, 119] width 172 height 8
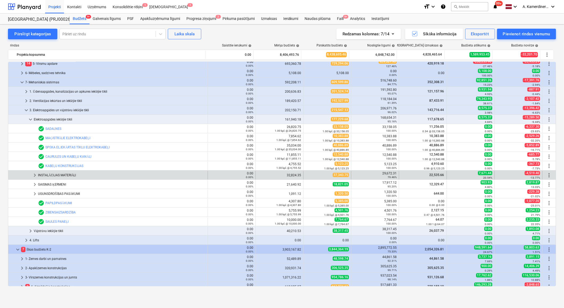
click at [68, 176] on div "INSTALĀCIJAS MATERIĀLI" at bounding box center [121, 175] width 167 height 8
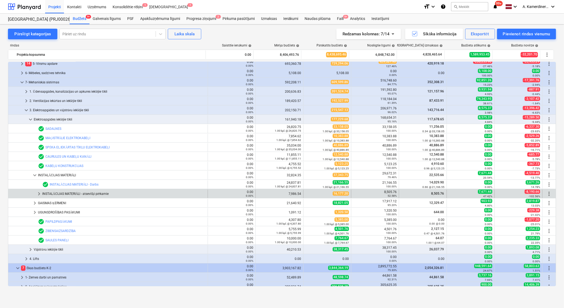
click at [70, 192] on div "INSTALĀCIJAS MATERIĀLI - atsevišķi pērkamie" at bounding box center [123, 193] width 163 height 8
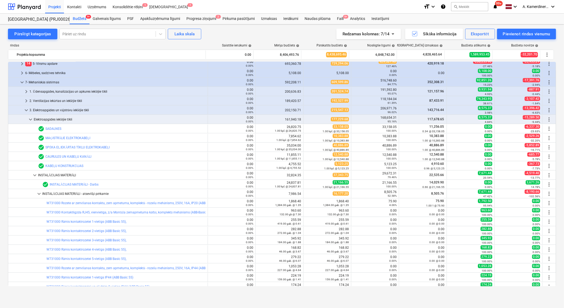
click at [70, 192] on div "INSTALĀCIJAS MATERIĀLI - atsevišķi pērkamie" at bounding box center [123, 193] width 163 height 8
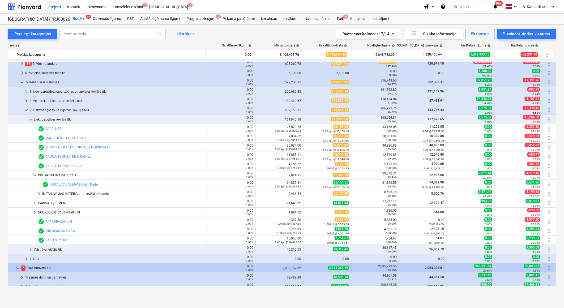
click at [70, 192] on div "INSTALĀCIJAS MATERIĀLI - atsevišķi pērkamie" at bounding box center [123, 193] width 163 height 8
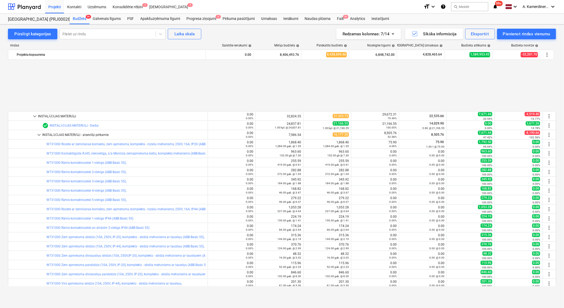
scroll to position [177, 0]
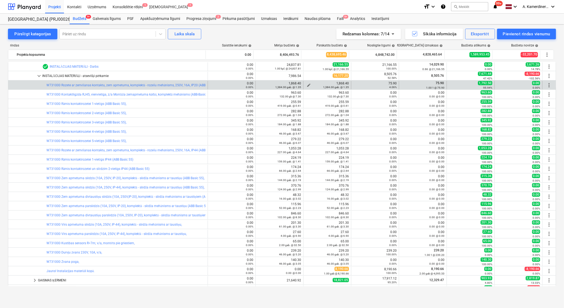
click at [306, 84] on span "edit" at bounding box center [308, 85] width 4 height 4
type textarea "x"
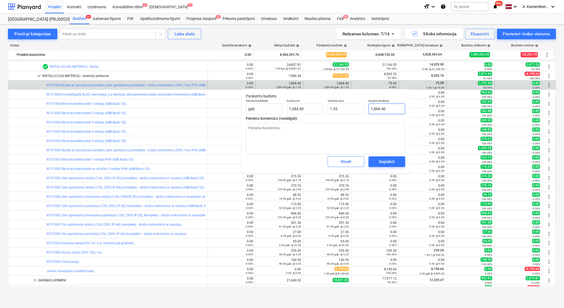
type input "1868.4"
drag, startPoint x: 390, startPoint y: 110, endPoint x: 373, endPoint y: 108, distance: 17.3
click at [373, 108] on input "1868.4" at bounding box center [386, 108] width 37 height 11
click at [386, 109] on input "1868.4" at bounding box center [386, 108] width 37 height 11
drag, startPoint x: 389, startPoint y: 109, endPoint x: 361, endPoint y: 110, distance: 28.7
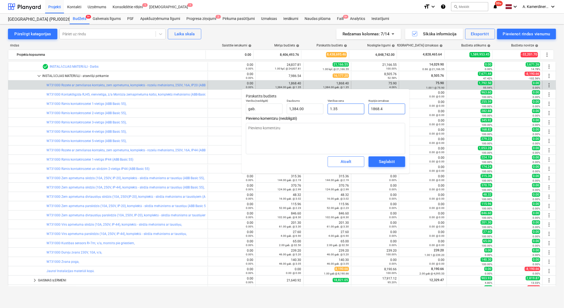
click at [361, 110] on div "Vienība (neobligāti) gab. Daudzums 1,384.00 Vienības cena 1.35 Kopējās izmaksas…" at bounding box center [325, 106] width 163 height 19
type textarea "x"
type input "0"
type input "0.00"
type input "0"
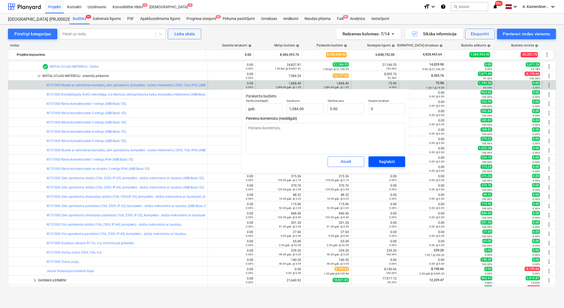
type textarea "x"
type input "0.00"
click at [387, 164] on div "Saglabāt" at bounding box center [387, 161] width 16 height 7
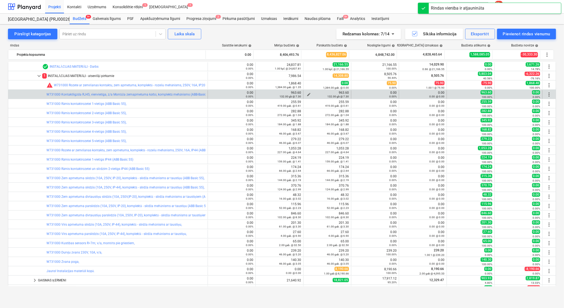
click at [306, 94] on span "edit" at bounding box center [308, 94] width 4 height 4
type textarea "x"
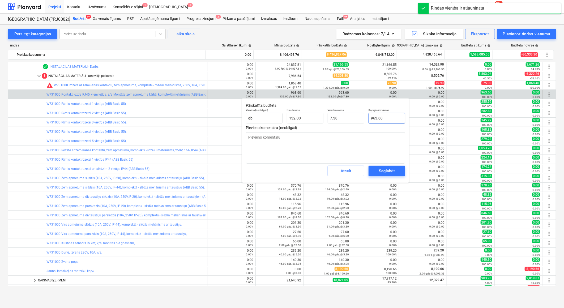
type input "963.6"
drag, startPoint x: 380, startPoint y: 116, endPoint x: 359, endPoint y: 115, distance: 20.7
click at [359, 115] on div "Vienība (neobligāti) gb Daudzums 132.00 Vienības cena 7.30 Kopējās izmaksas 963…" at bounding box center [325, 115] width 163 height 19
type textarea "x"
type input "0"
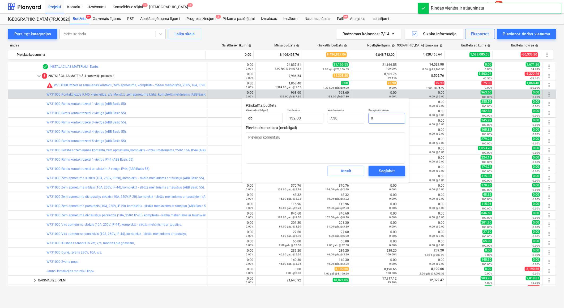
type input "0.00"
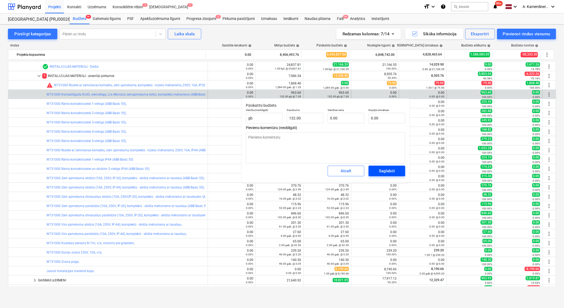
click at [399, 169] on button "Saglabāt" at bounding box center [386, 171] width 37 height 11
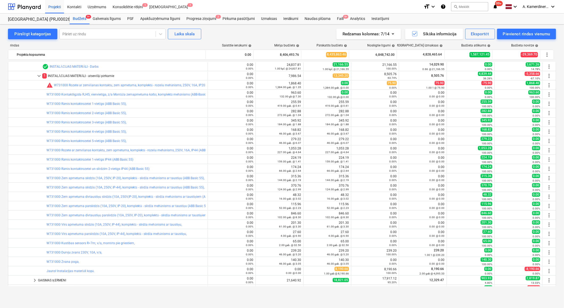
type textarea "x"
type input "132.00"
type input "0.00"
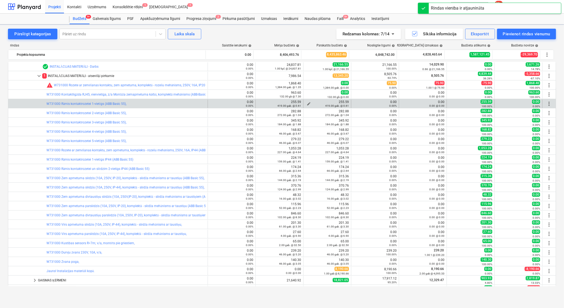
click at [306, 103] on span "edit" at bounding box center [308, 104] width 4 height 4
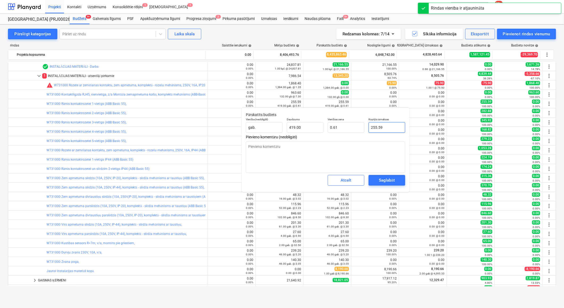
drag, startPoint x: 375, startPoint y: 126, endPoint x: 365, endPoint y: 127, distance: 10.9
click at [366, 126] on div "Kopējās izmaksas 255.59" at bounding box center [386, 124] width 41 height 19
click at [389, 180] on div "Saglabāt" at bounding box center [387, 180] width 16 height 7
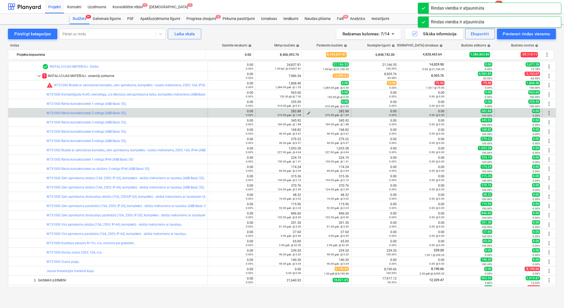
click at [305, 113] on div "272.00 gab. @ 1.04" at bounding box center [326, 115] width 43 height 4
click at [307, 111] on span "edit" at bounding box center [308, 113] width 4 height 4
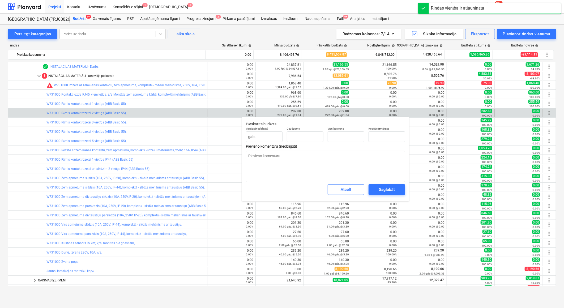
type textarea "x"
type input "272.00"
type input "1.04"
type input "282.88"
drag, startPoint x: 386, startPoint y: 136, endPoint x: 365, endPoint y: 134, distance: 20.8
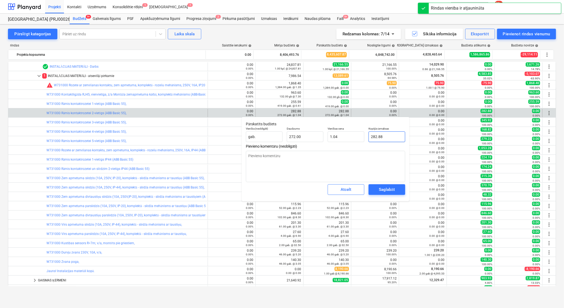
click at [365, 134] on div "Vienība (neobligāti) gab. Daudzums 272.00 Vienības cena 1.04 Kopējās izmaksas 2…" at bounding box center [325, 134] width 163 height 19
type textarea "x"
type input "0"
type input "0.00"
type input "0"
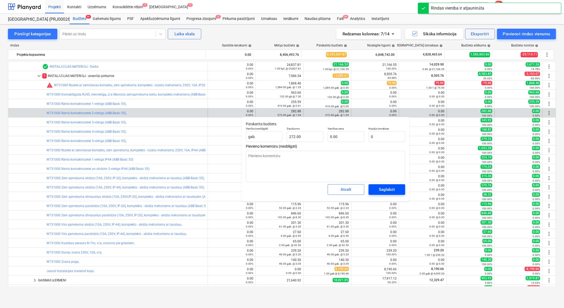
type textarea "x"
type input "0.00"
click at [384, 189] on div "Saglabāt" at bounding box center [387, 189] width 16 height 7
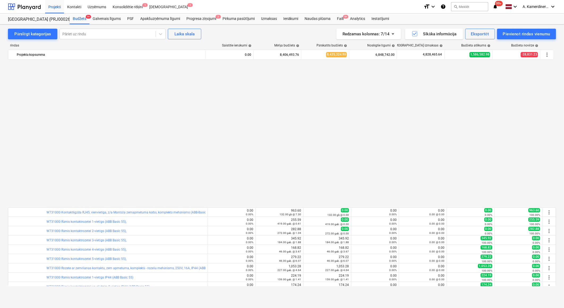
scroll to position [236, 0]
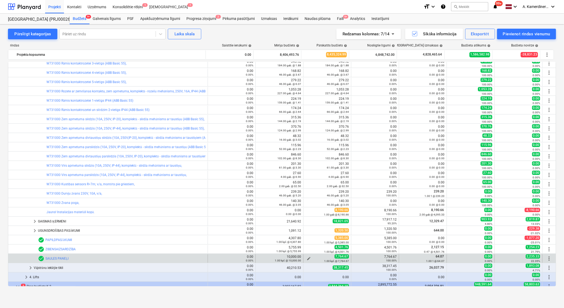
click at [306, 257] on span "edit" at bounding box center [308, 258] width 4 height 4
type textarea "x"
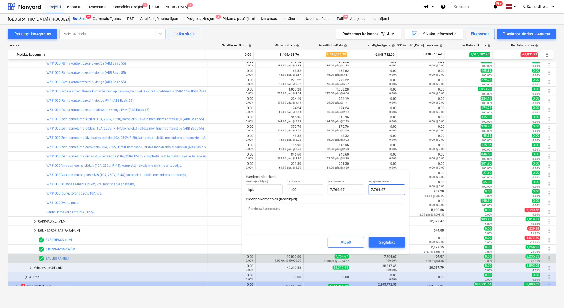
type input "7764.67"
drag, startPoint x: 389, startPoint y: 190, endPoint x: 363, endPoint y: 189, distance: 26.6
click at [363, 189] on div "Vienība (neobligāti) kpl. Daudzums 1.00 Vienības cena 7,764.67 Kopējās izmaksas…" at bounding box center [325, 187] width 163 height 19
type textarea "x"
type input "1"
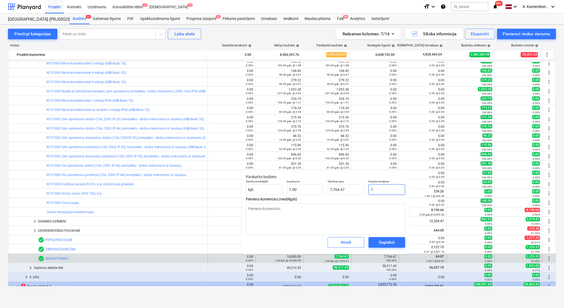
type input "1.00"
type textarea "x"
type input "10"
type input "10.00"
type textarea "x"
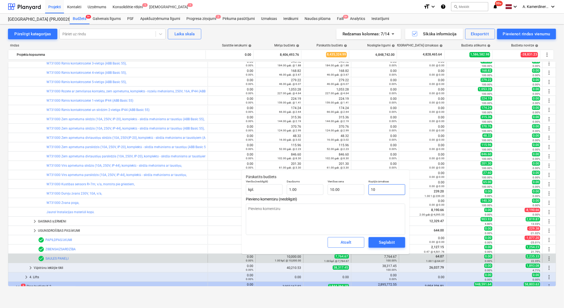
type input "100"
type input "100.00"
type textarea "x"
type input "1000"
type input "1,000.00"
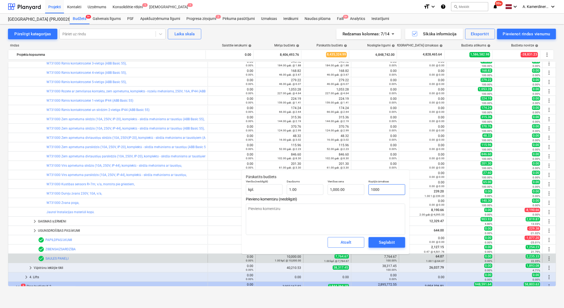
type textarea "x"
type input "10000"
type input "10,000.00"
type input "10000"
type textarea "x"
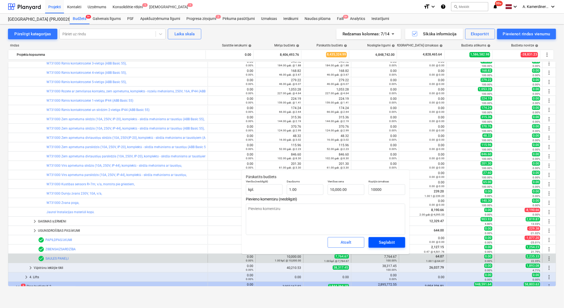
type input "10,000.00"
click at [390, 239] on div "Saglabāt" at bounding box center [387, 242] width 16 height 7
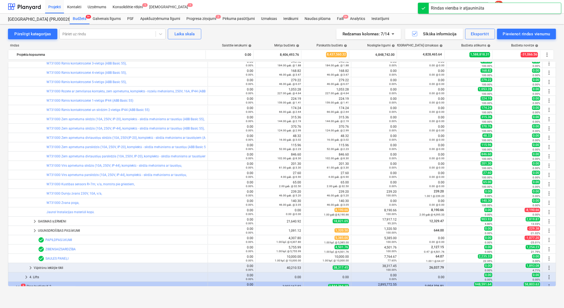
click at [307, 202] on span "edit" at bounding box center [308, 203] width 4 height 4
type textarea "x"
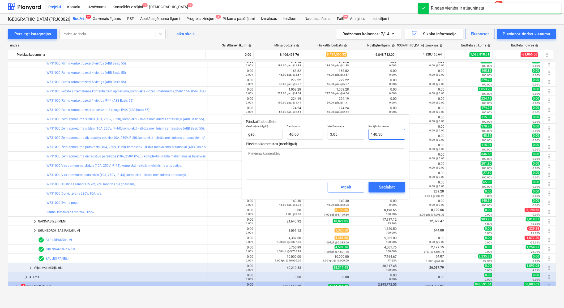
type input "140.3"
drag, startPoint x: 386, startPoint y: 134, endPoint x: 358, endPoint y: 132, distance: 27.4
click at [358, 132] on div "Vienība (neobligāti) gab. Daudzums 46.00 Vienības cena 3.05 Kopējās izmaksas 14…" at bounding box center [325, 131] width 163 height 19
type textarea "x"
type input "0"
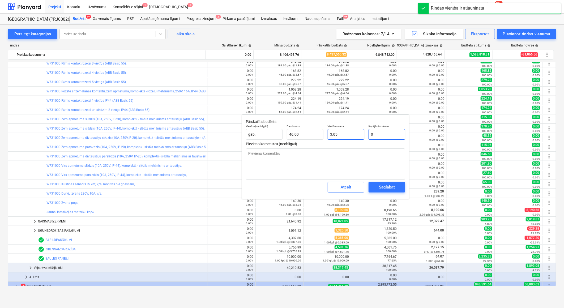
type input "0.00"
type input "0"
type textarea "x"
type input "0.00"
click at [383, 186] on div "Saglabāt" at bounding box center [387, 187] width 16 height 7
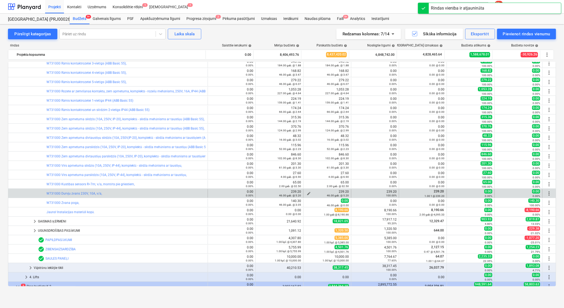
click at [305, 194] on div "46.00 gab. @ 5.20" at bounding box center [326, 195] width 43 height 4
click at [306, 192] on span "edit" at bounding box center [308, 193] width 4 height 4
type textarea "x"
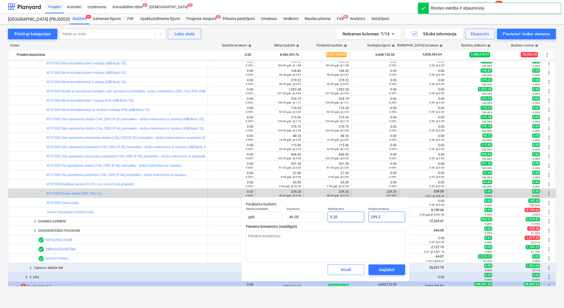
drag, startPoint x: 391, startPoint y: 215, endPoint x: 358, endPoint y: 213, distance: 33.7
click at [358, 213] on div "Vienība (neobligāti) gab. Daudzums 46.00 Vienības cena 5.20 Kopējās izmaksas 23…" at bounding box center [325, 214] width 163 height 19
type input "0"
type textarea "x"
type input "01"
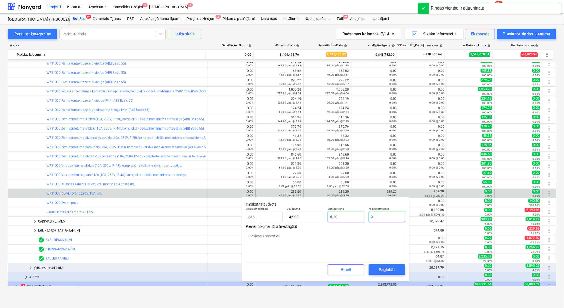
type input "0.02"
type textarea "x"
type input "0"
type input "0.00"
type input "00"
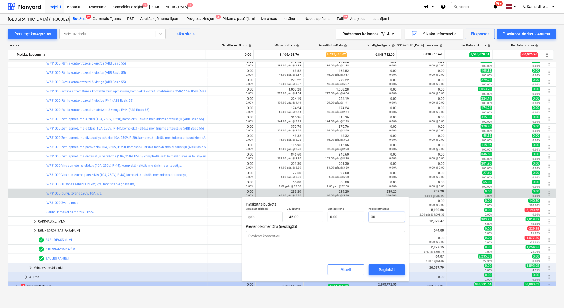
type textarea "x"
type input "00"
type textarea "x"
type input "0.00"
click at [391, 270] on div "Saglabāt" at bounding box center [387, 269] width 16 height 7
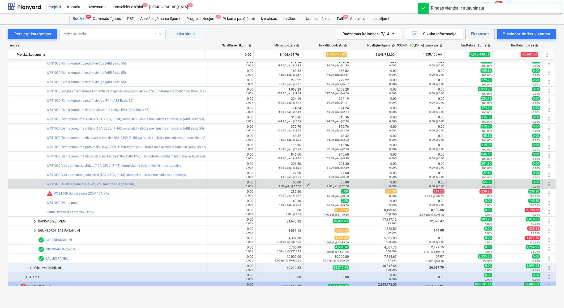
click at [306, 183] on span "edit" at bounding box center [308, 184] width 4 height 4
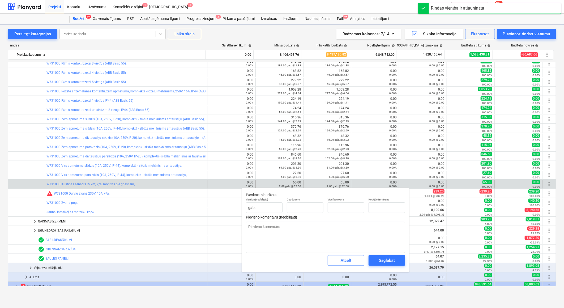
type textarea "x"
type input "2.00"
type input "32.50"
type input "65.00"
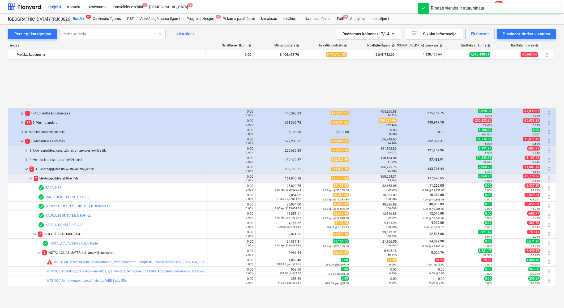
type textarea "x"
type input "2.00"
type input "32.50"
type input "65.00"
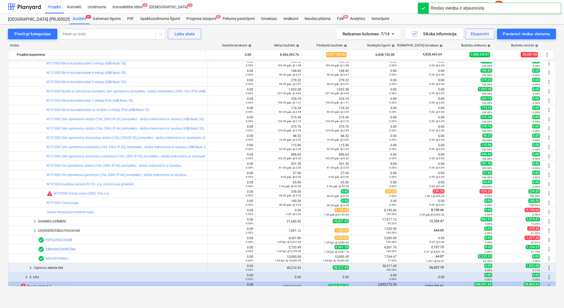
type textarea "x"
type input "65"
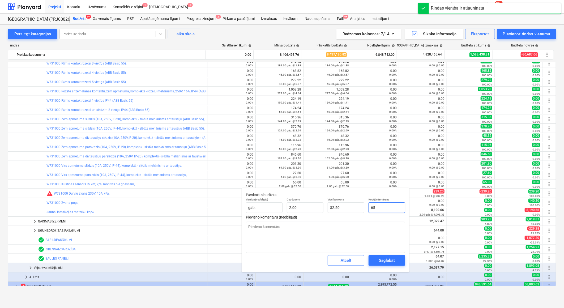
click at [375, 207] on input "65" at bounding box center [386, 207] width 37 height 11
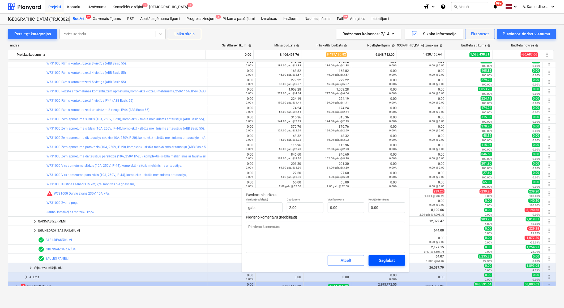
click at [390, 261] on div "Saglabāt" at bounding box center [387, 260] width 16 height 7
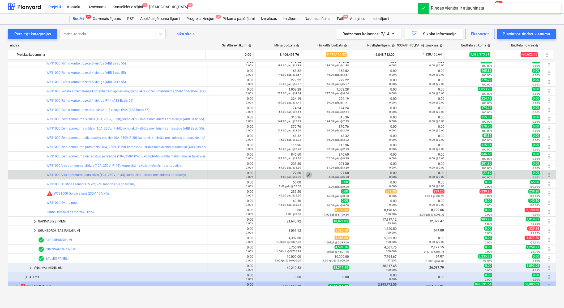
click at [306, 174] on span "edit" at bounding box center [308, 175] width 4 height 4
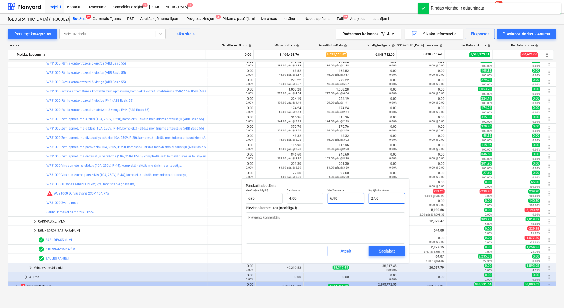
drag, startPoint x: 388, startPoint y: 200, endPoint x: 360, endPoint y: 197, distance: 28.8
click at [360, 197] on div "Vienība (neobligāti) gab. Daudzums 4.00 Vienības cena 6.90 Kopējās izmaksas 27.6" at bounding box center [325, 195] width 163 height 19
click at [388, 250] on div "Saglabāt" at bounding box center [387, 251] width 16 height 7
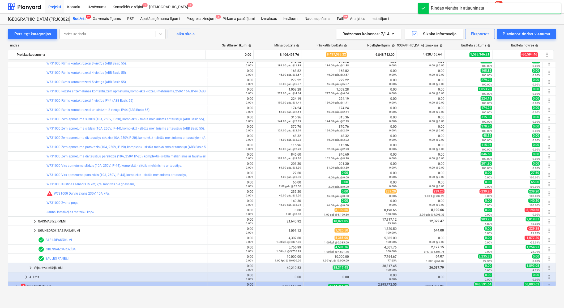
click at [306, 165] on span "edit" at bounding box center [308, 165] width 4 height 4
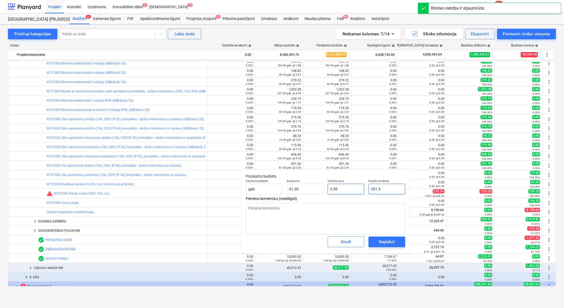
click at [351, 190] on div "Vienība (neobligāti) gab. Daudzums 61.00 Vienības cena 3.30 Kopējās izmaksas 20…" at bounding box center [325, 186] width 163 height 19
click at [391, 243] on div "Saglabāt" at bounding box center [387, 241] width 16 height 7
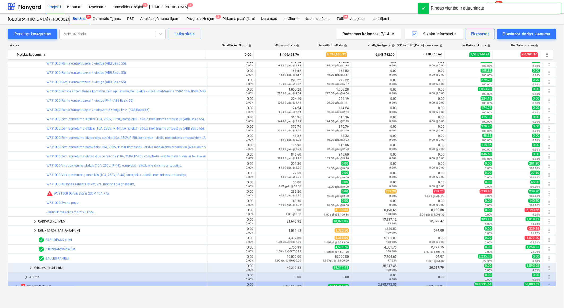
click at [306, 155] on span "edit" at bounding box center [308, 156] width 4 height 4
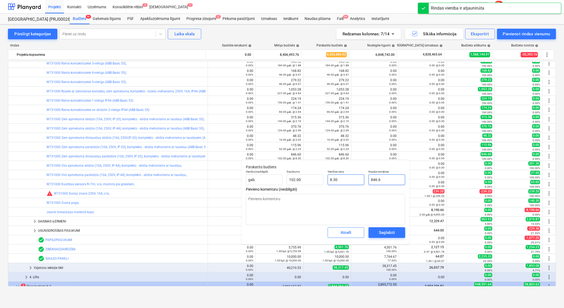
drag, startPoint x: 384, startPoint y: 182, endPoint x: 361, endPoint y: 180, distance: 23.2
click at [361, 180] on div "Vienība (neobligāti) gab. Daudzums 102.00 Vienības cena 8.30 Kopējās izmaksas 8…" at bounding box center [325, 177] width 163 height 19
click at [398, 231] on span "Saglabāt" at bounding box center [387, 232] width 24 height 7
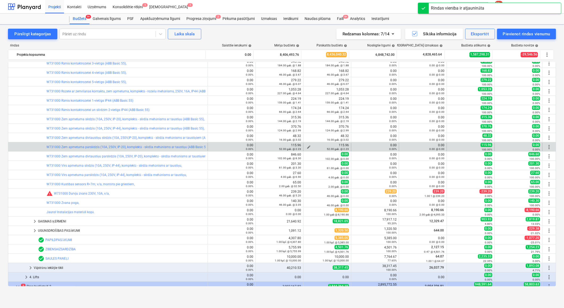
click at [306, 146] on span "edit" at bounding box center [308, 147] width 4 height 4
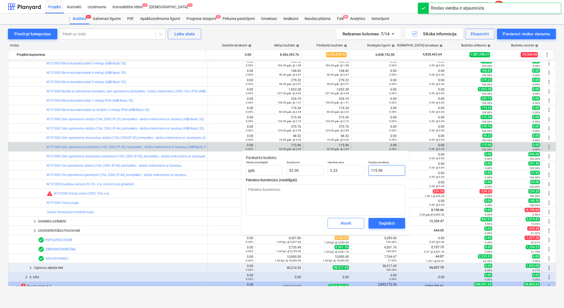
click at [360, 171] on body "Projekti Kontakti Uzņēmums Konsolidētie rēķini 1 Iesūtne 1 format_size keyboard…" at bounding box center [282, 154] width 564 height 308
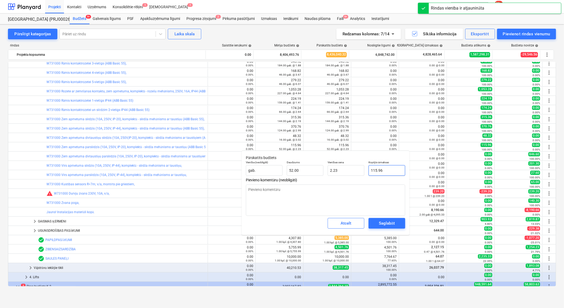
click at [384, 171] on input "115.96" at bounding box center [386, 170] width 37 height 11
drag, startPoint x: 385, startPoint y: 171, endPoint x: 371, endPoint y: 170, distance: 14.3
click at [371, 170] on input "115.96" at bounding box center [386, 170] width 37 height 11
click at [394, 224] on span "Saglabāt" at bounding box center [387, 223] width 24 height 7
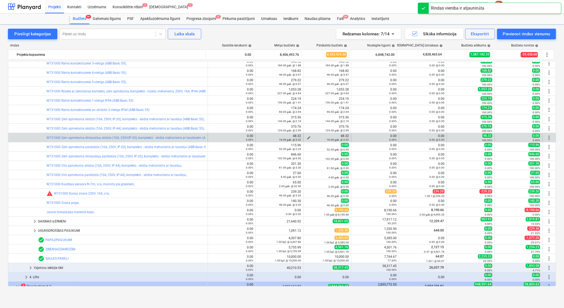
click at [306, 137] on span "edit" at bounding box center [308, 138] width 4 height 4
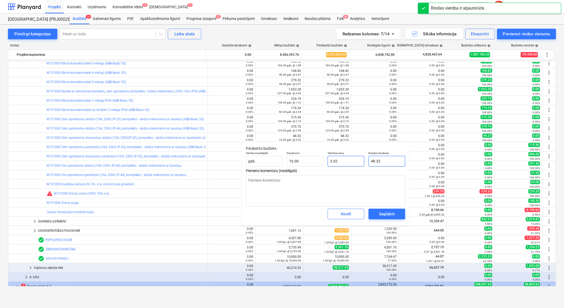
drag, startPoint x: 371, startPoint y: 161, endPoint x: 362, endPoint y: 161, distance: 8.5
click at [362, 161] on div "Vienība (neobligāti) gab. Daudzums 16.00 Vienības cena 3.02 Kopējās izmaksas 48…" at bounding box center [325, 158] width 163 height 19
click at [389, 212] on div "Saglabāt" at bounding box center [387, 213] width 16 height 7
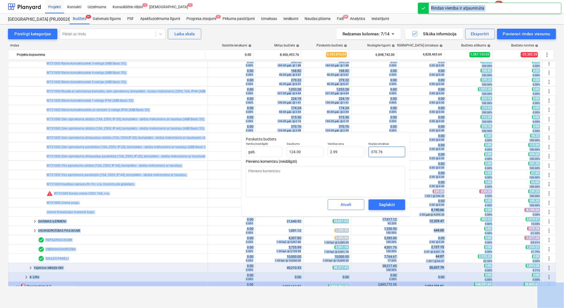
drag, startPoint x: 383, startPoint y: 153, endPoint x: 376, endPoint y: 151, distance: 7.9
click at [376, 151] on input "370.76" at bounding box center [386, 151] width 37 height 11
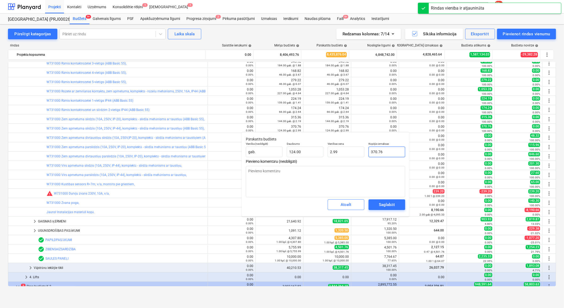
click at [376, 151] on input "370.76" at bounding box center [386, 151] width 37 height 11
click at [388, 202] on div "Saglabāt" at bounding box center [387, 204] width 16 height 7
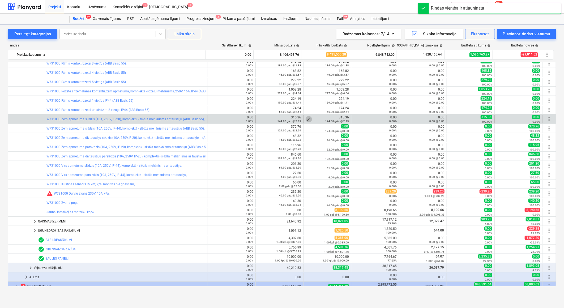
click at [306, 118] on span "edit" at bounding box center [308, 119] width 4 height 4
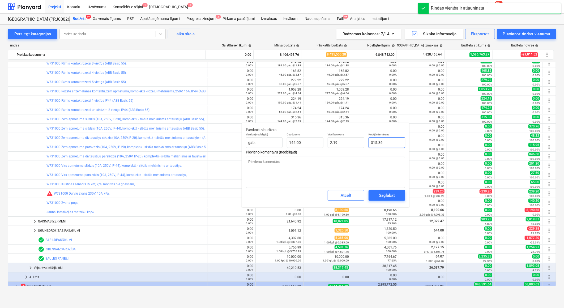
click at [380, 144] on input "315.36" at bounding box center [386, 142] width 37 height 11
click at [392, 190] on button "Saglabāt" at bounding box center [386, 195] width 37 height 11
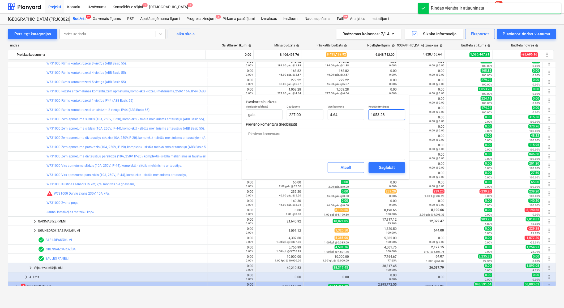
click at [383, 112] on input "1053.28" at bounding box center [386, 114] width 37 height 11
click at [393, 166] on div "Saglabāt" at bounding box center [387, 167] width 16 height 7
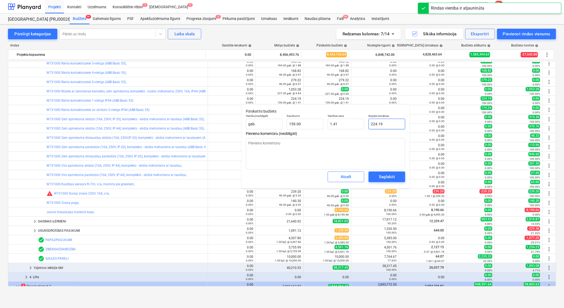
click at [373, 125] on input "224.19" at bounding box center [386, 124] width 37 height 11
click at [395, 174] on span "Saglabāt" at bounding box center [387, 176] width 24 height 7
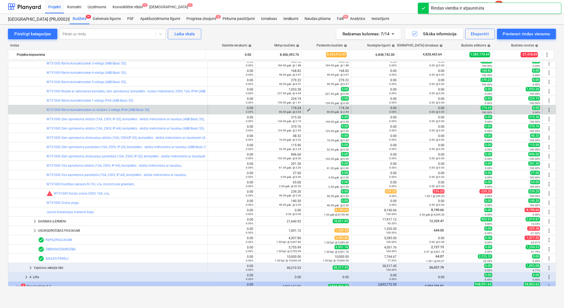
click at [306, 108] on span "edit" at bounding box center [308, 110] width 4 height 4
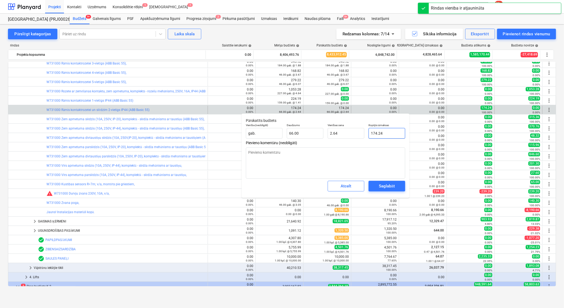
click at [377, 133] on input "174.24" at bounding box center [386, 133] width 37 height 11
click at [386, 181] on button "Saglabāt" at bounding box center [386, 186] width 37 height 11
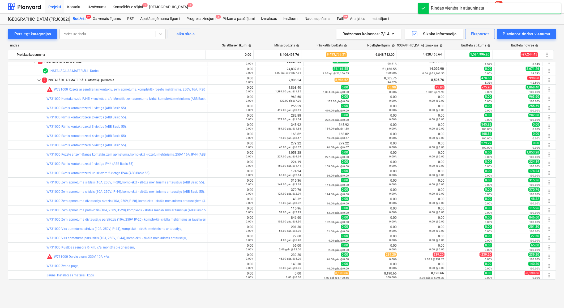
scroll to position [147, 0]
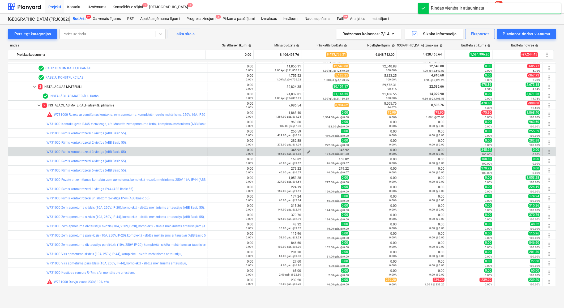
click at [307, 150] on span "edit" at bounding box center [308, 152] width 4 height 4
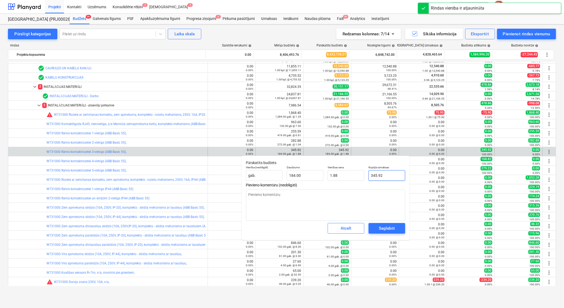
click at [379, 174] on input "345.92" at bounding box center [386, 175] width 37 height 11
click at [394, 231] on div "Saglabāt" at bounding box center [387, 228] width 16 height 7
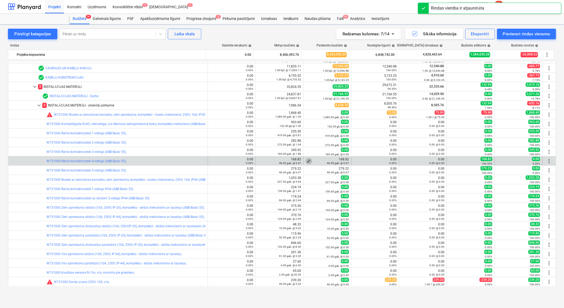
click at [307, 160] on span "edit" at bounding box center [308, 161] width 4 height 4
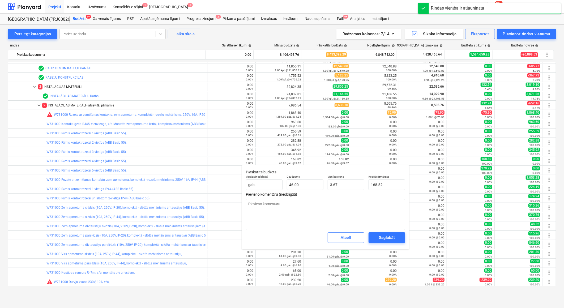
click at [375, 183] on input "168.82" at bounding box center [386, 184] width 37 height 11
click at [392, 236] on div "Saglabāt" at bounding box center [387, 237] width 16 height 7
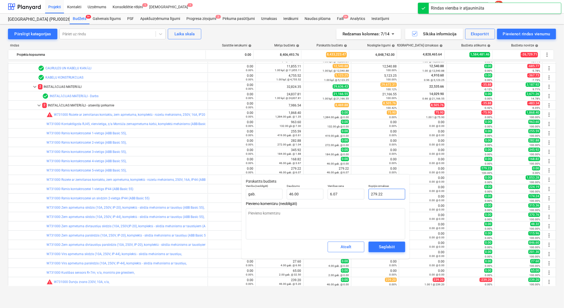
click at [384, 195] on input "279.22" at bounding box center [386, 194] width 37 height 11
click at [390, 247] on div "Saglabāt" at bounding box center [387, 246] width 16 height 7
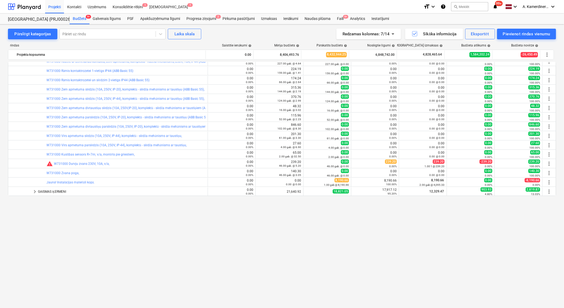
scroll to position [118, 0]
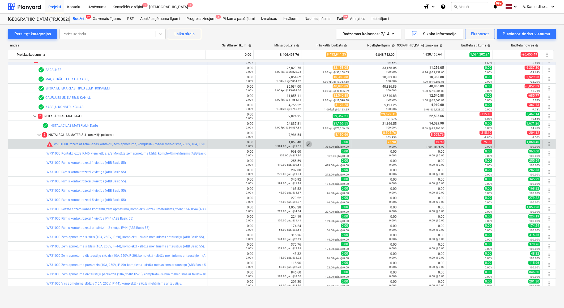
click at [308, 142] on span "edit" at bounding box center [308, 144] width 4 height 4
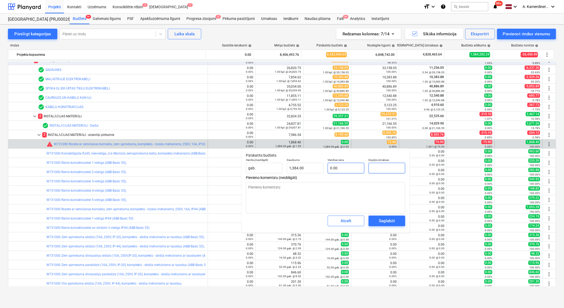
drag, startPoint x: 372, startPoint y: 167, endPoint x: 357, endPoint y: 166, distance: 15.2
click at [357, 166] on div "Vienība (neobligāti) gab. Daudzums 1,384.00 Vienības cena 0.00 Kopējās izmaksas" at bounding box center [325, 165] width 163 height 19
click at [386, 220] on div "Saglabāt" at bounding box center [387, 220] width 16 height 7
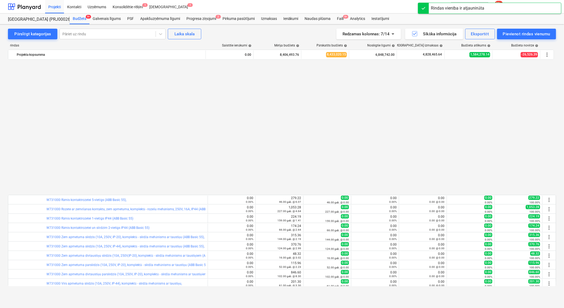
scroll to position [265, 0]
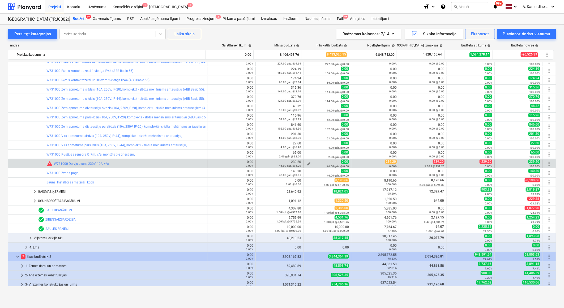
click at [306, 163] on span "edit" at bounding box center [308, 164] width 4 height 4
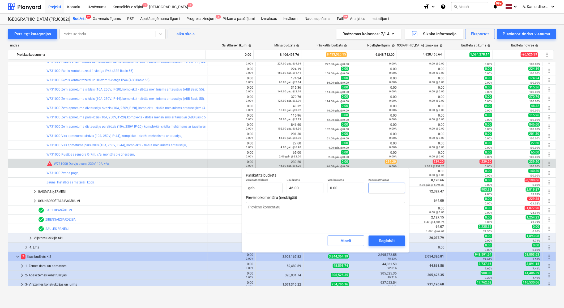
click at [380, 189] on input "text" at bounding box center [386, 188] width 37 height 11
click at [391, 238] on div "Saglabāt" at bounding box center [387, 240] width 16 height 7
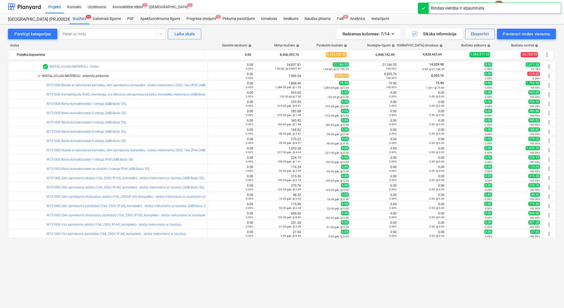
scroll to position [118, 0]
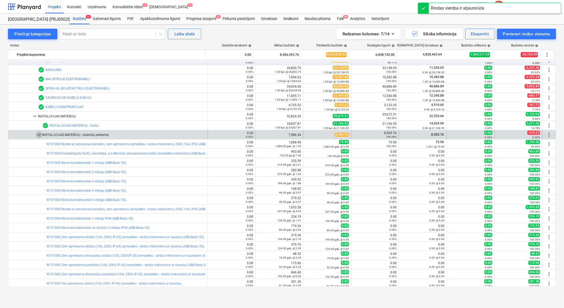
click at [39, 135] on span "keyboard_arrow_down" at bounding box center [39, 135] width 6 height 6
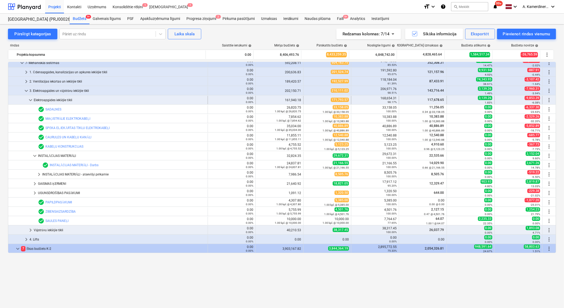
scroll to position [29, 0]
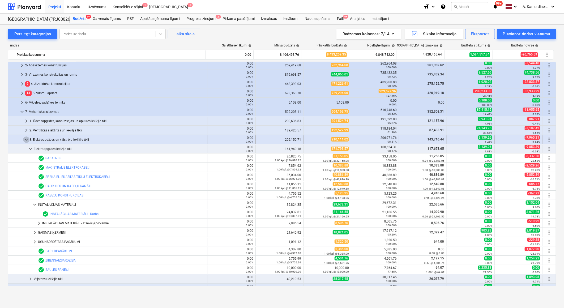
click at [28, 140] on span "keyboard_arrow_down" at bounding box center [26, 139] width 6 height 6
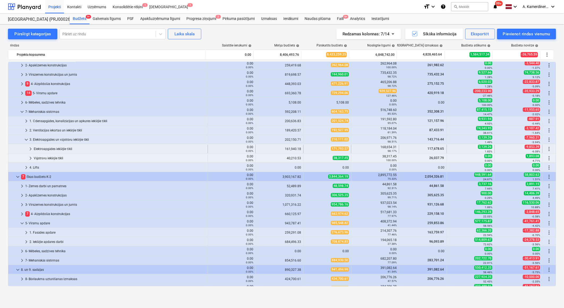
click at [44, 150] on div "Elektroapgādes iekšējie tīkli" at bounding box center [120, 149] width 172 height 8
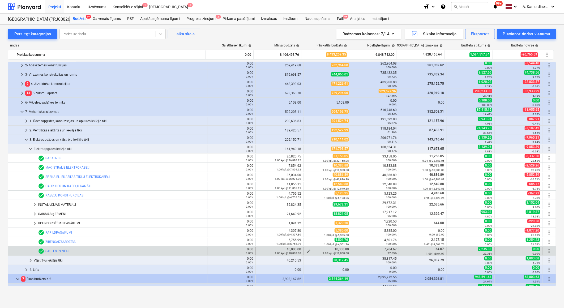
click at [306, 250] on span "edit" at bounding box center [308, 251] width 4 height 4
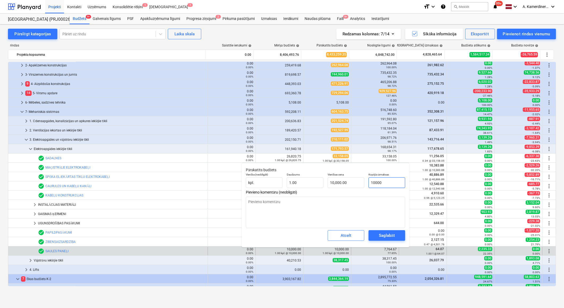
drag, startPoint x: 393, startPoint y: 182, endPoint x: 374, endPoint y: 183, distance: 18.6
click at [374, 183] on input "10000" at bounding box center [386, 182] width 37 height 11
click at [395, 237] on span "Saglabāt" at bounding box center [387, 235] width 24 height 7
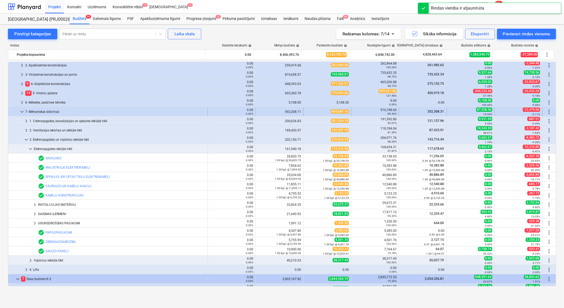
click at [22, 111] on span "keyboard_arrow_down" at bounding box center [22, 112] width 6 height 6
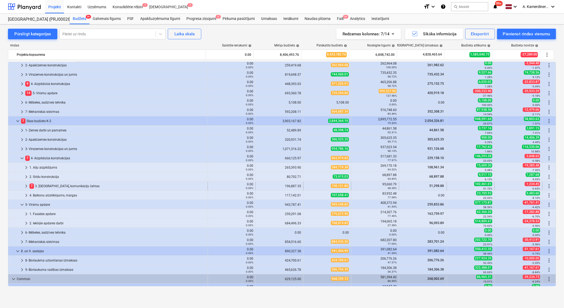
click at [50, 187] on div "7 3. Starpsienas, komunikāciju šahtas" at bounding box center [117, 186] width 176 height 8
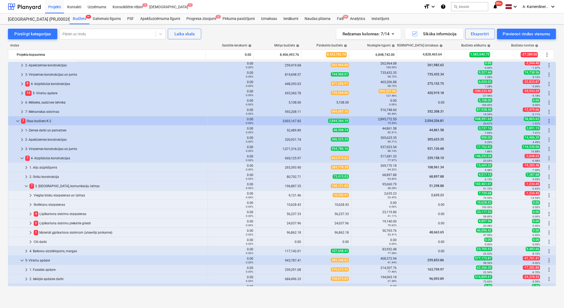
click at [50, 187] on div "7 3. Starpsienas, komunikāciju šahtas" at bounding box center [117, 186] width 176 height 8
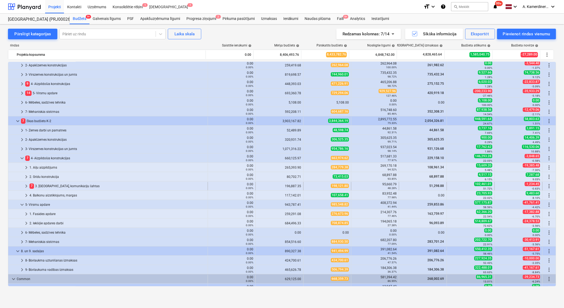
click at [50, 186] on div "7 3. Starpsienas, komunikāciju šahtas" at bounding box center [117, 186] width 176 height 8
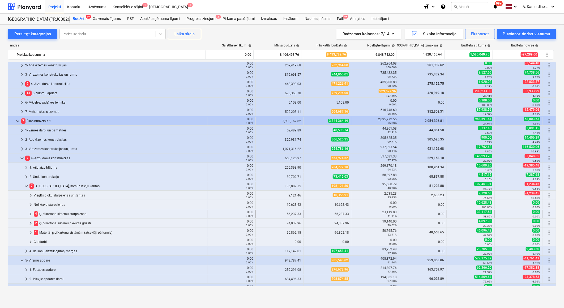
click at [59, 210] on div "4 Ģipškartona sistēmu starpsienas" at bounding box center [120, 214] width 172 height 8
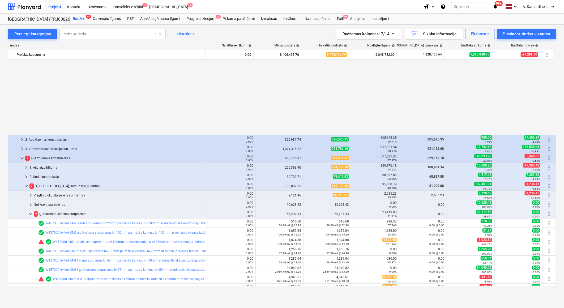
scroll to position [118, 0]
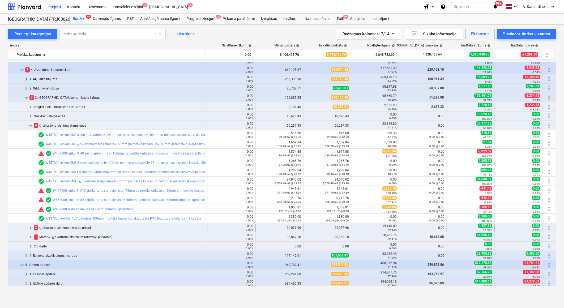
click at [79, 230] on div "2 Ģipškartona sistēmu piekārtie griesti" at bounding box center [120, 227] width 172 height 8
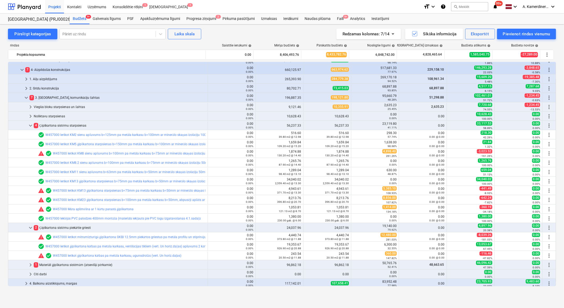
scroll to position [147, 0]
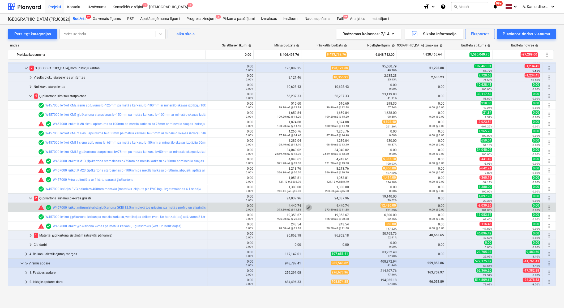
click at [307, 206] on span "edit" at bounding box center [308, 207] width 4 height 4
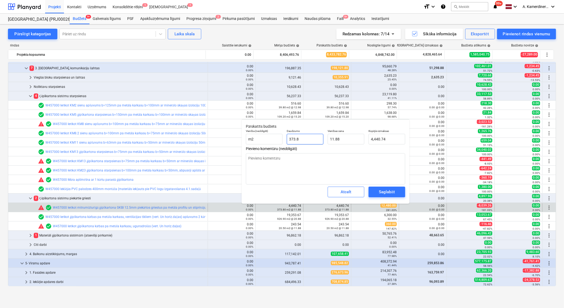
drag, startPoint x: 307, startPoint y: 139, endPoint x: 284, endPoint y: 139, distance: 22.6
click at [284, 139] on div "Daudzums 373.8" at bounding box center [304, 136] width 41 height 19
click at [380, 135] on input "text" at bounding box center [386, 139] width 37 height 11
click at [341, 139] on input "text" at bounding box center [345, 139] width 37 height 11
click at [383, 140] on input "text" at bounding box center [386, 139] width 37 height 11
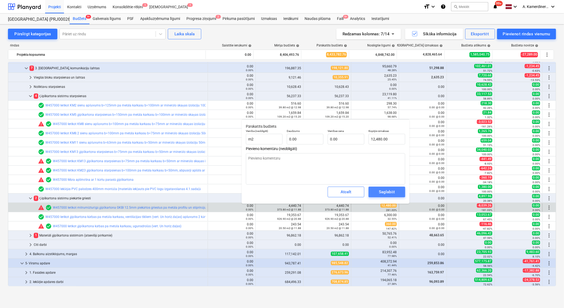
click at [386, 189] on div "Saglabāt" at bounding box center [387, 191] width 16 height 7
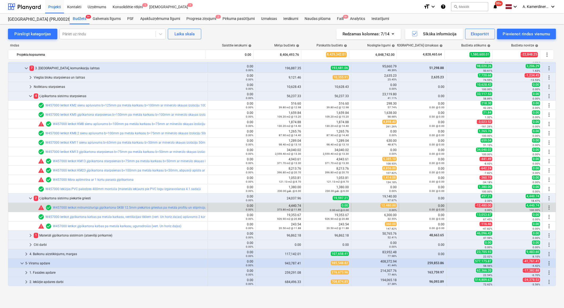
click at [303, 207] on div "edit 0.00 0.00 m2 @ 0.00" at bounding box center [327, 207] width 48 height 8
click at [306, 207] on span "edit" at bounding box center [308, 207] width 4 height 4
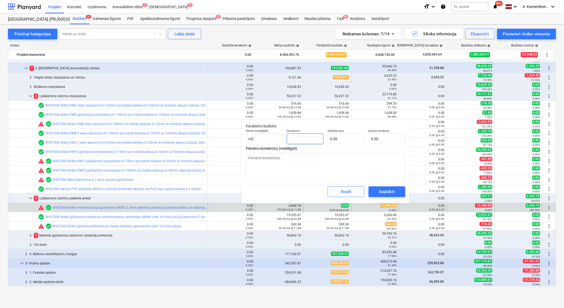
click at [299, 141] on input "text" at bounding box center [305, 138] width 37 height 11
click at [389, 139] on input "text" at bounding box center [386, 138] width 37 height 11
click at [311, 139] on input "900" at bounding box center [305, 138] width 37 height 11
drag, startPoint x: 311, startPoint y: 139, endPoint x: 279, endPoint y: 139, distance: 31.8
click at [279, 139] on div "Vienība (neobligāti) m2 Daudzums 900 Vienības cena 13.87 Kopējās izmaksas 12,48…" at bounding box center [325, 136] width 163 height 19
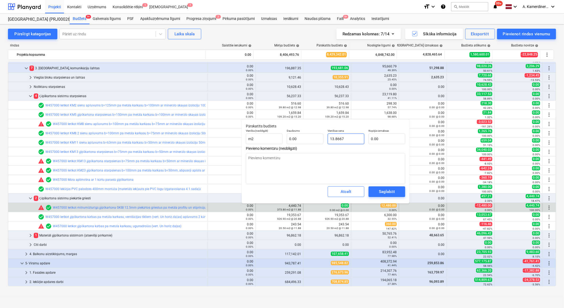
click at [335, 138] on input "13.8667" at bounding box center [345, 138] width 37 height 11
click at [376, 139] on input "text" at bounding box center [386, 138] width 37 height 11
click at [344, 140] on input "text" at bounding box center [345, 138] width 37 height 11
click at [359, 191] on button "Atcelt" at bounding box center [345, 191] width 37 height 11
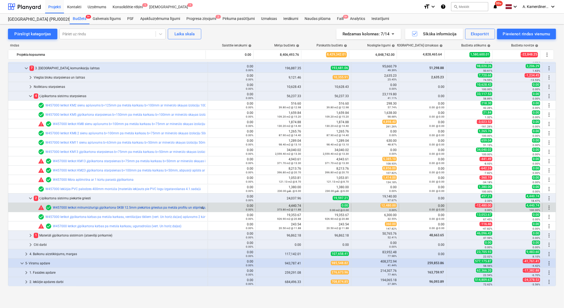
click at [152, 207] on link "W457000 Ierīkot mitrumizturīgā ģipškartona GKBI 12.5mm piekārtos griestus pa me…" at bounding box center [147, 208] width 189 height 4
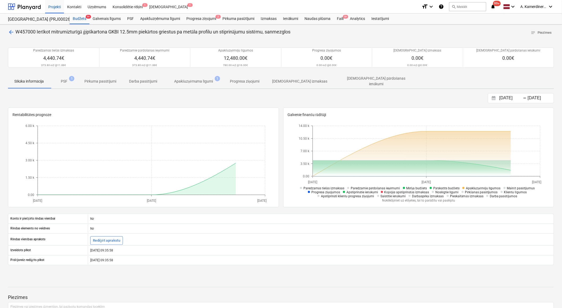
click at [201, 81] on p "Apakšuzņēmuma līgumi" at bounding box center [193, 82] width 39 height 6
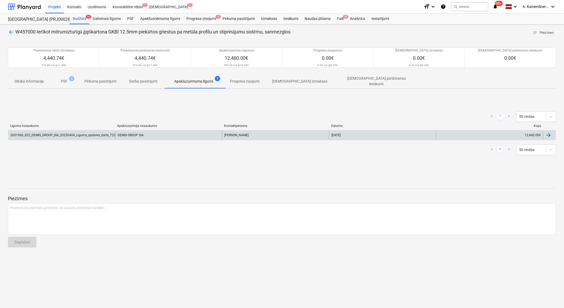
click at [197, 132] on div "DEMIS GROUP SIA" at bounding box center [168, 135] width 107 height 8
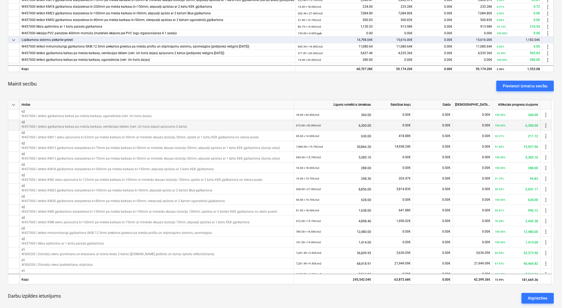
scroll to position [29, 0]
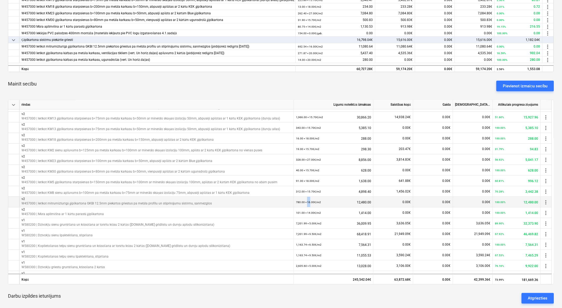
click at [309, 201] on small "780.00 × 16.00€ / m2" at bounding box center [308, 202] width 25 height 3
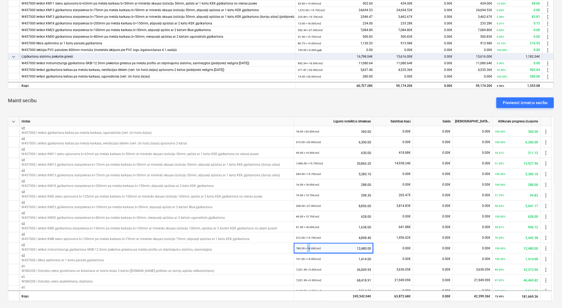
scroll to position [147, 0]
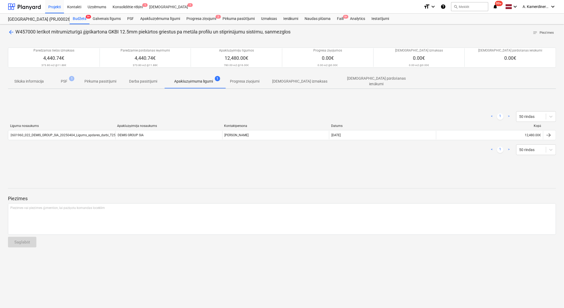
click at [14, 32] on p "arrow_back W457000 Ierīkot mitrumizturīgā ģipškartona GKBI 12.5mm piekārtos gri…" at bounding box center [149, 32] width 282 height 7
click at [14, 32] on span "arrow_back" at bounding box center [11, 32] width 6 height 6
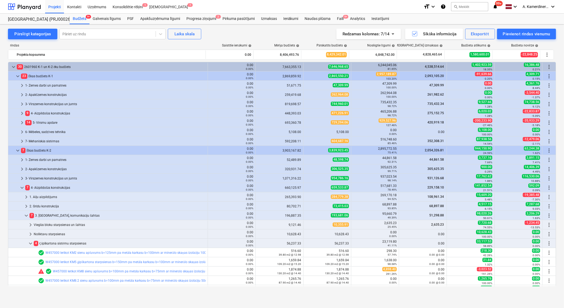
scroll to position [147, 0]
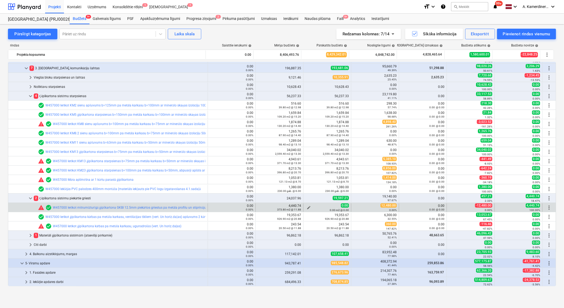
click at [308, 206] on span "edit" at bounding box center [308, 207] width 4 height 4
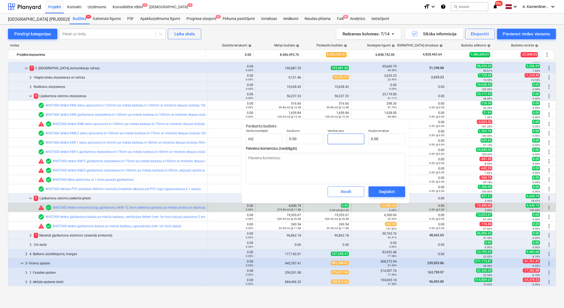
click at [338, 137] on input "text" at bounding box center [345, 138] width 37 height 11
click at [378, 138] on input "text" at bounding box center [386, 138] width 37 height 11
click at [351, 137] on input "text" at bounding box center [345, 138] width 37 height 11
click at [379, 139] on input "text" at bounding box center [386, 138] width 37 height 11
click at [335, 136] on input "text" at bounding box center [345, 138] width 37 height 11
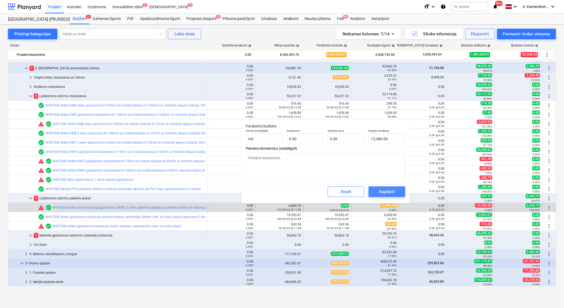
click at [386, 193] on div "Saglabāt" at bounding box center [387, 191] width 16 height 7
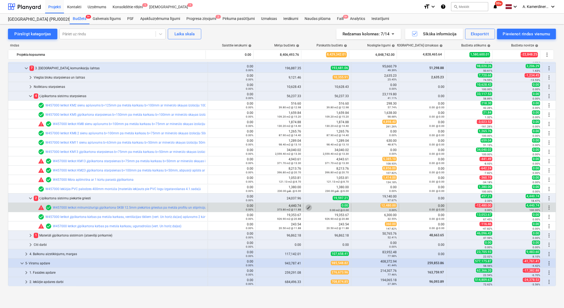
click at [306, 206] on span "edit" at bounding box center [308, 207] width 4 height 4
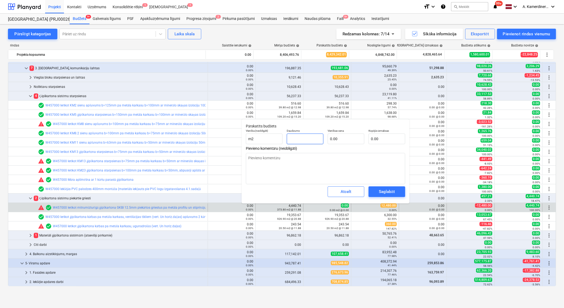
click at [299, 138] on input "text" at bounding box center [305, 138] width 37 height 11
click at [336, 136] on input "text" at bounding box center [345, 138] width 37 height 11
click at [295, 137] on input "text" at bounding box center [305, 138] width 37 height 11
click at [379, 192] on div "Saglabāt" at bounding box center [387, 191] width 16 height 7
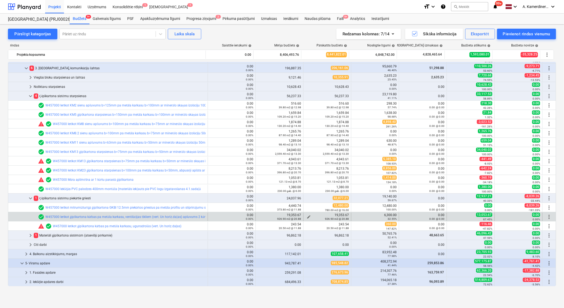
click at [306, 216] on span "edit" at bounding box center [308, 217] width 4 height 4
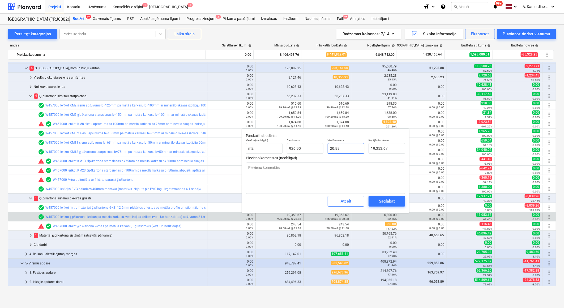
click at [342, 150] on input "20.88" at bounding box center [345, 148] width 37 height 11
drag, startPoint x: 341, startPoint y: 148, endPoint x: 330, endPoint y: 144, distance: 11.8
click at [330, 145] on input "20.88" at bounding box center [345, 148] width 37 height 11
drag, startPoint x: 391, startPoint y: 148, endPoint x: 373, endPoint y: 148, distance: 18.6
click at [373, 148] on input "18538" at bounding box center [386, 148] width 37 height 11
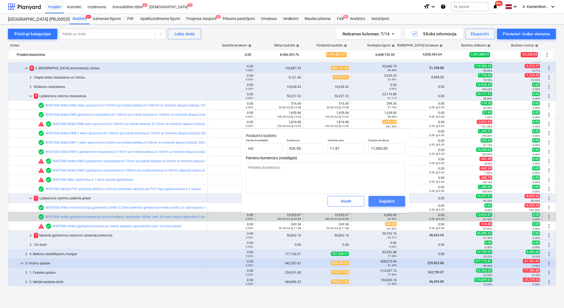
click at [391, 202] on div "Saglabāt" at bounding box center [387, 201] width 16 height 7
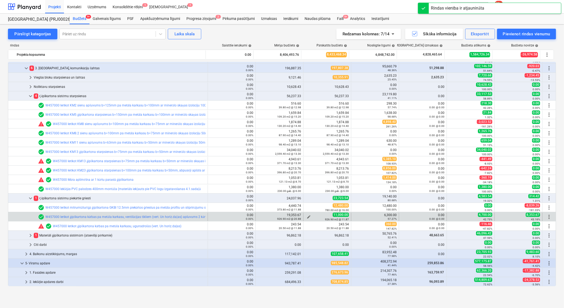
click at [306, 216] on span "edit" at bounding box center [308, 217] width 4 height 4
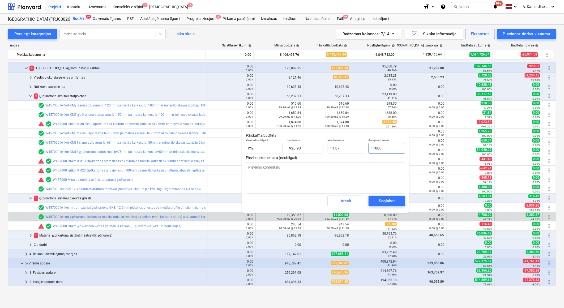
click at [378, 147] on input "11000" at bounding box center [386, 148] width 37 height 11
click at [396, 201] on span "Saglabāt" at bounding box center [387, 200] width 24 height 7
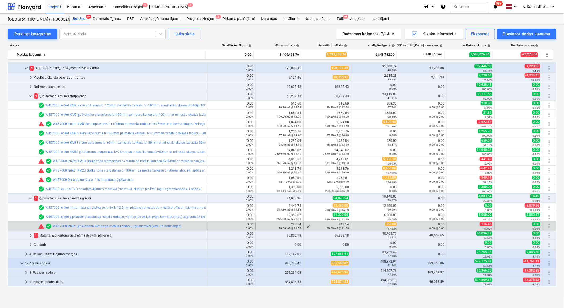
click at [306, 225] on span "edit" at bounding box center [308, 226] width 4 height 4
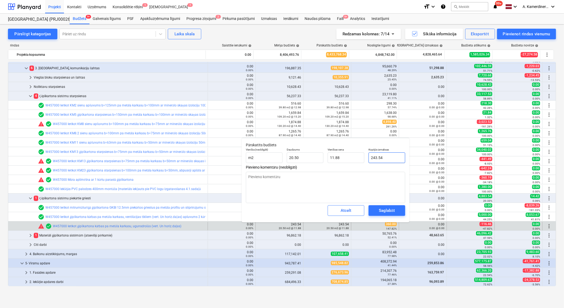
drag, startPoint x: 383, startPoint y: 157, endPoint x: 368, endPoint y: 158, distance: 15.7
click at [365, 157] on div "Vienība (neobligāti) m2 Daudzums 20.50 Vienības cena 11.88 Kopējās izmaksas 243…" at bounding box center [325, 155] width 163 height 19
click at [389, 209] on div "Saglabāt" at bounding box center [387, 210] width 16 height 7
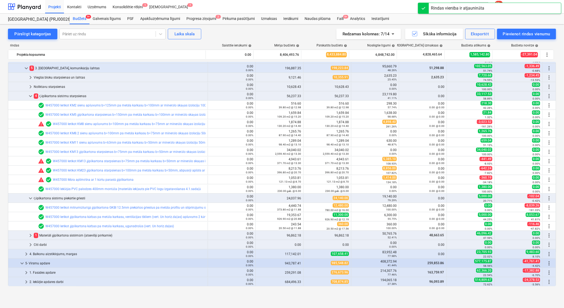
click at [89, 235] on div "1 Materiāli ģipškartona sistēmām (atsevišķi pērkamie)" at bounding box center [120, 235] width 172 height 8
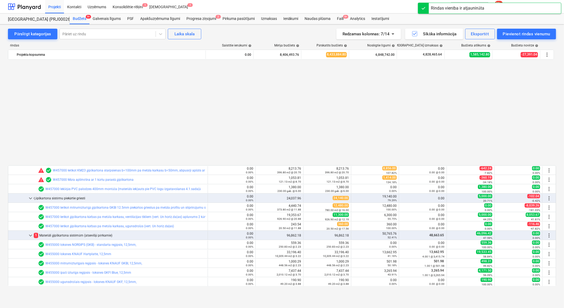
scroll to position [265, 0]
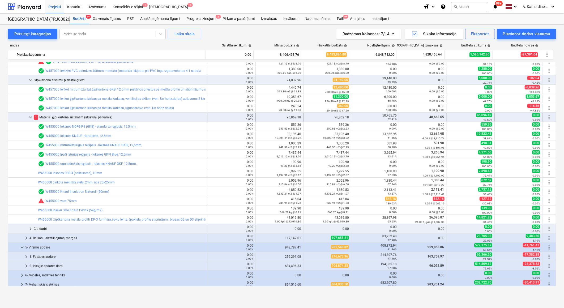
click at [59, 117] on div "1 Materiāli ģipškartona sistēmām (atsevišķi pērkamie)" at bounding box center [120, 117] width 172 height 8
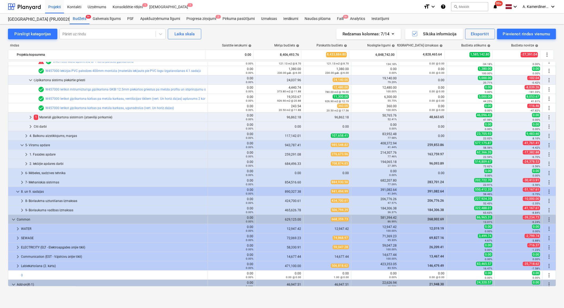
click at [59, 117] on div "1 Materiāli ģipškartona sistēmām (atsevišķi pērkamie)" at bounding box center [120, 117] width 172 height 8
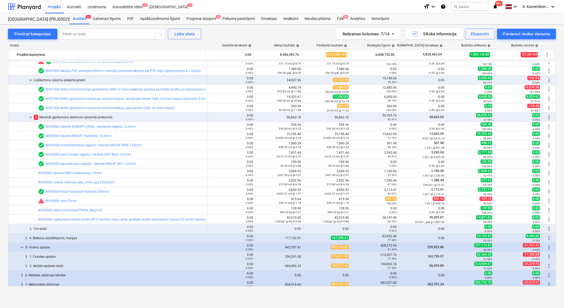
click at [59, 117] on div "1 Materiāli ģipškartona sistēmām (atsevišķi pērkamie)" at bounding box center [120, 117] width 172 height 8
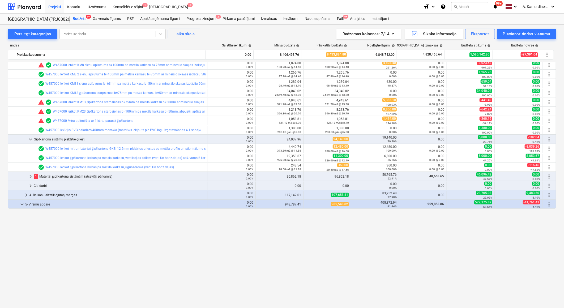
scroll to position [118, 0]
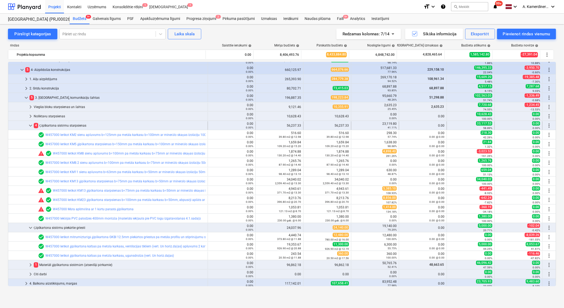
click at [62, 123] on div "4 Ģipškartona sistēmu starpsienas" at bounding box center [120, 125] width 172 height 8
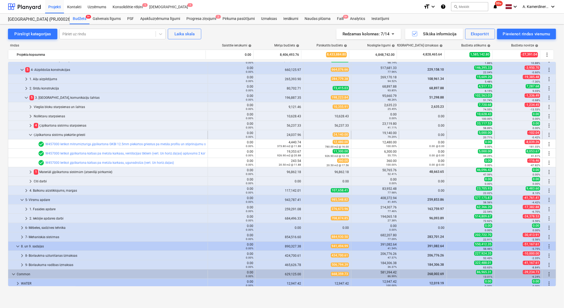
click at [55, 135] on div "Ģipškartona sistēmu piekārtie griesti" at bounding box center [120, 135] width 172 height 8
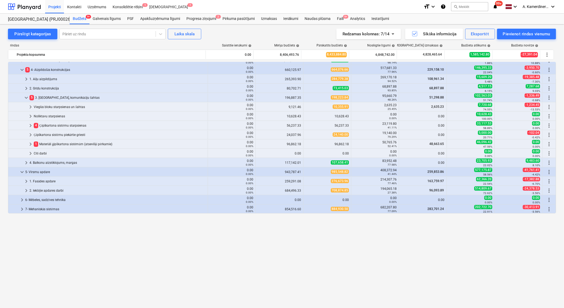
scroll to position [29, 0]
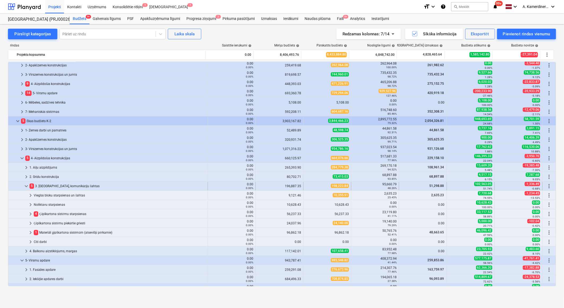
click at [25, 183] on span "keyboard_arrow_down" at bounding box center [26, 186] width 6 height 6
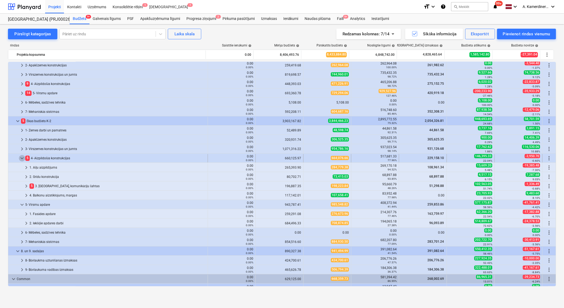
click at [22, 158] on span "keyboard_arrow_down" at bounding box center [22, 158] width 6 height 6
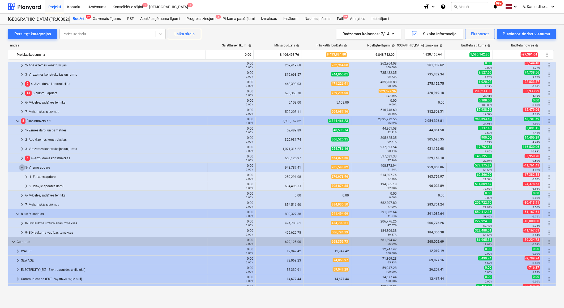
click at [22, 167] on span "keyboard_arrow_down" at bounding box center [22, 167] width 6 height 6
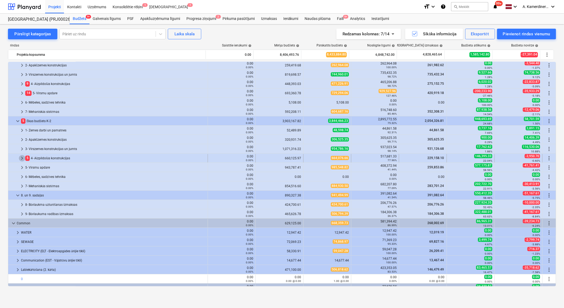
click at [22, 158] on span "keyboard_arrow_right" at bounding box center [22, 158] width 6 height 6
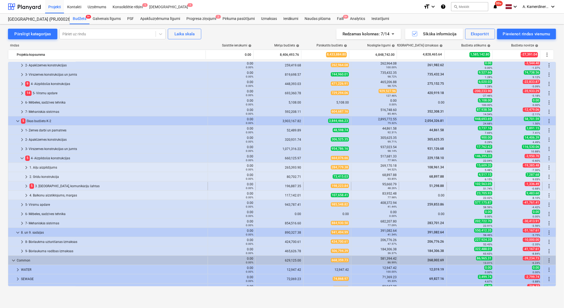
click at [45, 185] on div "5 3. Starpsienas, komunikāciju šahtas" at bounding box center [117, 186] width 176 height 8
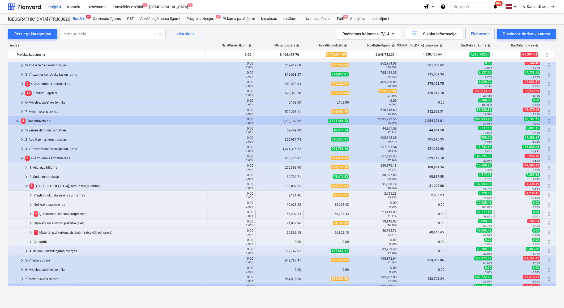
click at [64, 214] on div "4 Ģipškartona sistēmu starpsienas" at bounding box center [120, 214] width 172 height 8
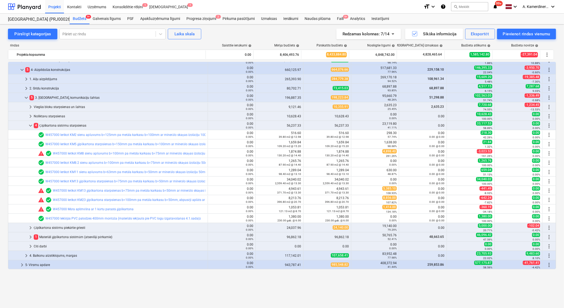
scroll to position [88, 0]
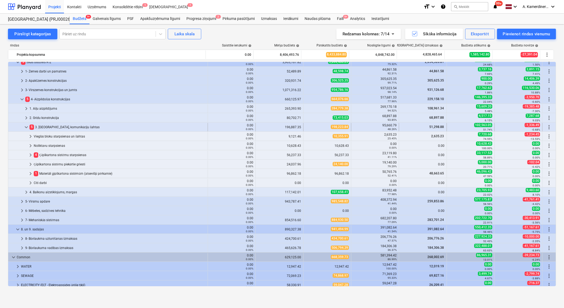
click at [28, 128] on span "keyboard_arrow_down" at bounding box center [26, 127] width 6 height 6
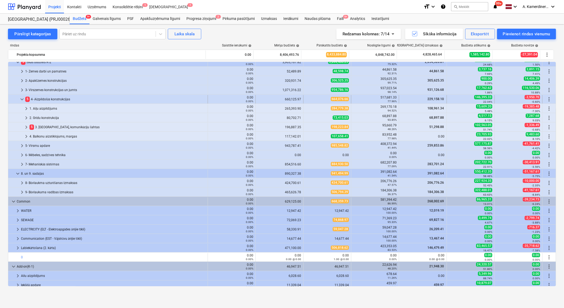
click at [23, 99] on span "keyboard_arrow_down" at bounding box center [22, 99] width 6 height 6
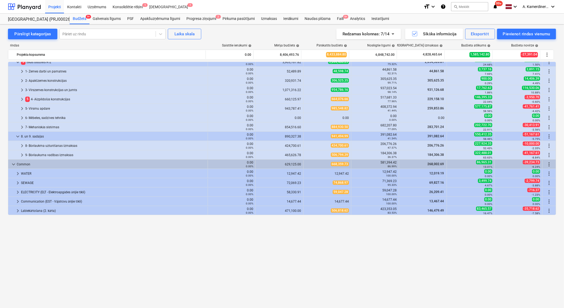
scroll to position [0, 0]
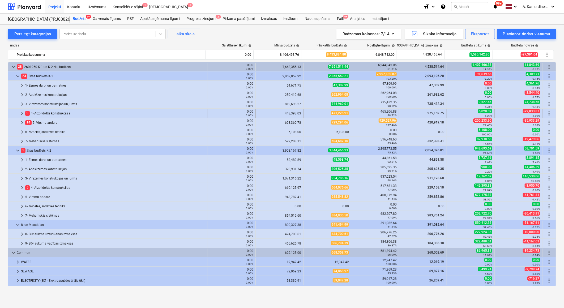
click at [47, 112] on div "9 4- Aizpildošās konstrukcijas" at bounding box center [115, 113] width 180 height 8
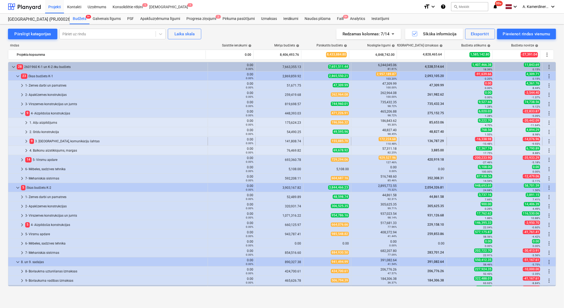
click at [43, 141] on div "9 3. Starpsienas, komunikāciju šahtas" at bounding box center [117, 141] width 176 height 8
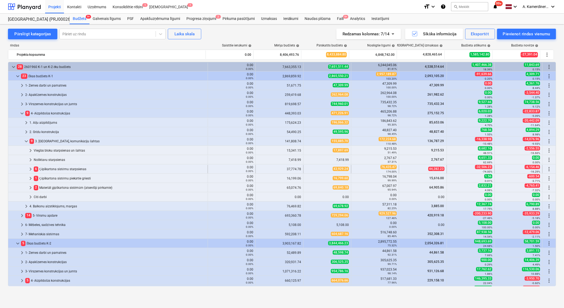
click at [60, 168] on div "6 Ģipškartona sistēmu starpsienas" at bounding box center [120, 169] width 172 height 8
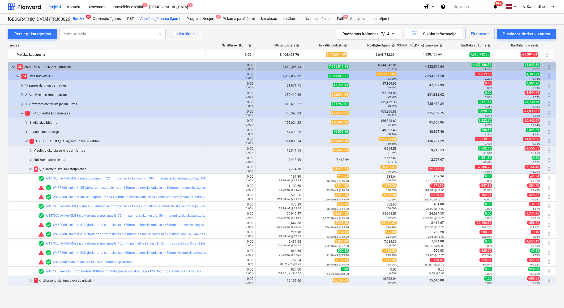
click at [154, 19] on div "Apakšuzņēmuma līgumi" at bounding box center [160, 19] width 46 height 11
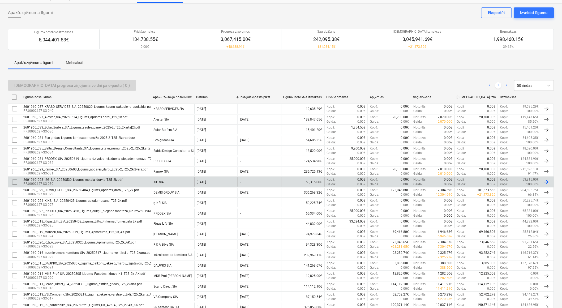
scroll to position [29, 0]
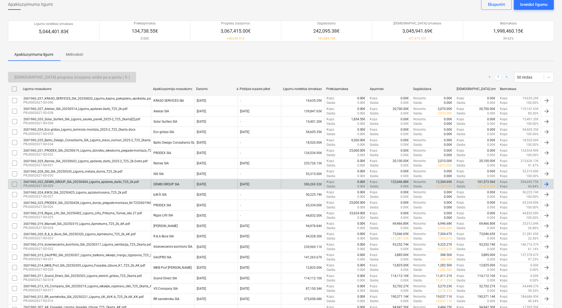
click at [169, 187] on div "DEMIS GROUP SIA" at bounding box center [172, 184] width 43 height 9
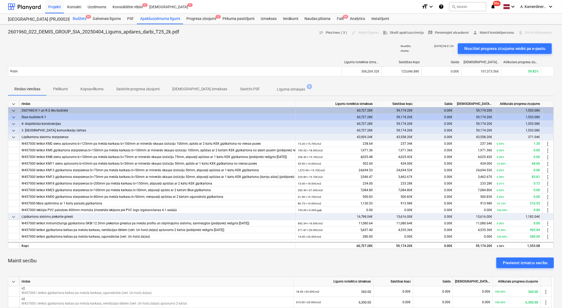
click at [80, 19] on div "Budžets 9+" at bounding box center [80, 19] width 20 height 11
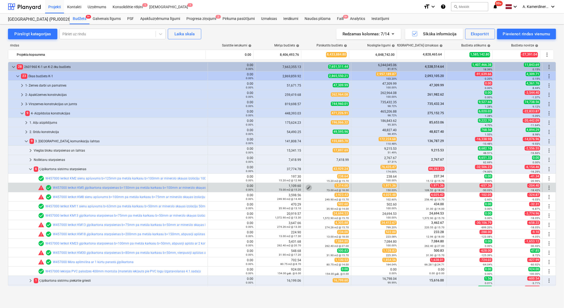
click at [306, 187] on span "edit" at bounding box center [308, 187] width 4 height 4
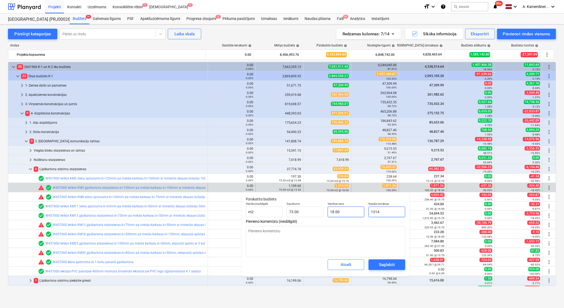
drag, startPoint x: 393, startPoint y: 211, endPoint x: 359, endPoint y: 210, distance: 34.5
click at [359, 210] on div "Vienība (neobligāti) m2 Daudzums 73.00 Vienības cena 18.00 Kopējās izmaksas 1314" at bounding box center [325, 209] width 163 height 19
click at [391, 265] on div "Saglabāt" at bounding box center [387, 264] width 16 height 7
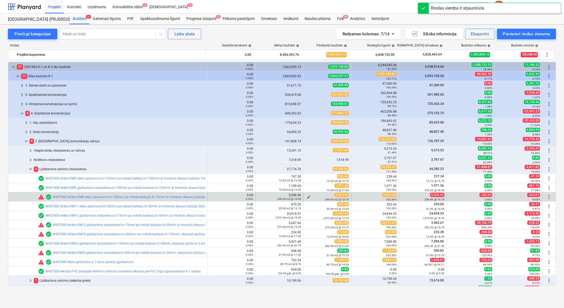
click at [306, 197] on span "edit" at bounding box center [308, 197] width 4 height 4
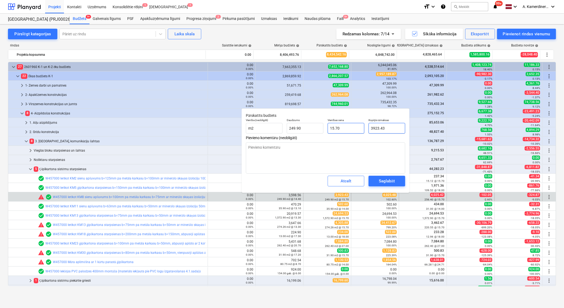
drag, startPoint x: 365, startPoint y: 128, endPoint x: 345, endPoint y: 128, distance: 19.4
click at [345, 128] on div "Vienība (neobligāti) m2 Daudzums 249.90 Vienības cena 15.70 Kopējās izmaksas 39…" at bounding box center [325, 125] width 163 height 19
click at [385, 181] on div "Saglabāt" at bounding box center [387, 181] width 16 height 7
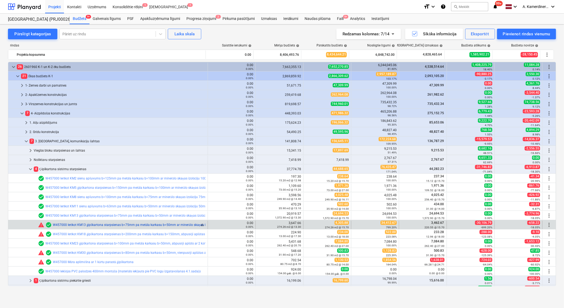
click at [141, 224] on link "W457000 Ierīkot KM13 ģipškartona starpsienas b=75mm pa metāla karkasu b=50mm ar…" at bounding box center [181, 225] width 257 height 4
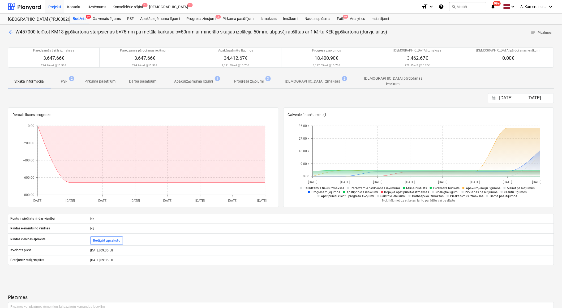
click at [194, 80] on p "Apakšuzņēmuma līgumi" at bounding box center [193, 82] width 39 height 6
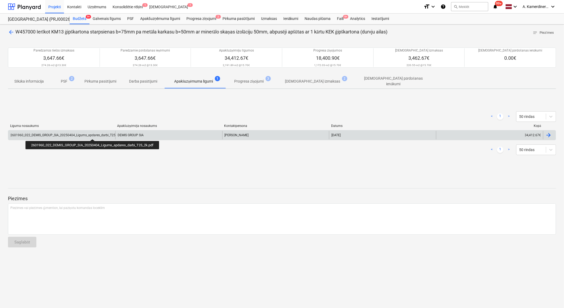
click at [93, 134] on div "2601960_022_DEMIS_GROUP_SIA_20250404_Ligums_apdares_darbi_T25_2k.pdf" at bounding box center [67, 135] width 115 height 4
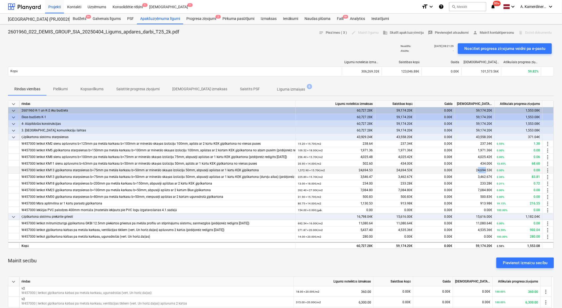
drag, startPoint x: 486, startPoint y: 169, endPoint x: 478, endPoint y: 169, distance: 7.7
click at [478, 169] on span "24,694.53€" at bounding box center [484, 170] width 16 height 4
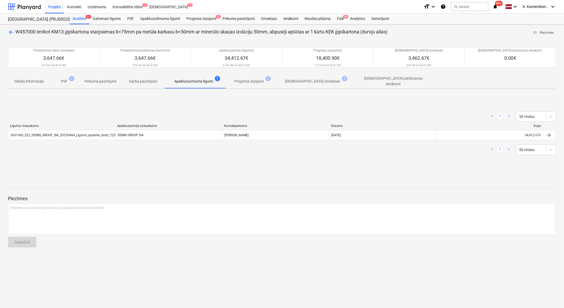
click at [10, 31] on span "arrow_back" at bounding box center [11, 32] width 6 height 6
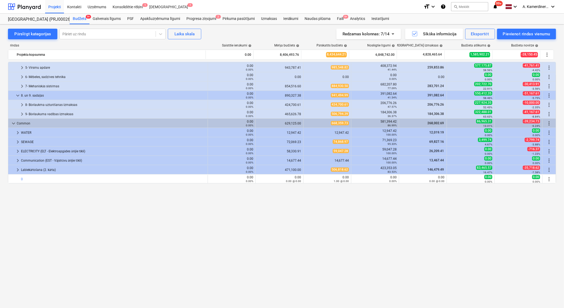
scroll to position [206, 0]
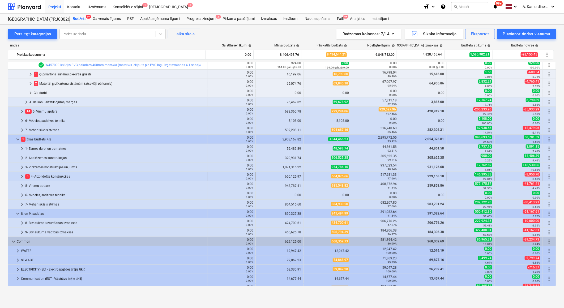
click at [37, 174] on div "5 4- Aizpildošās konstrukcijas" at bounding box center [115, 176] width 180 height 8
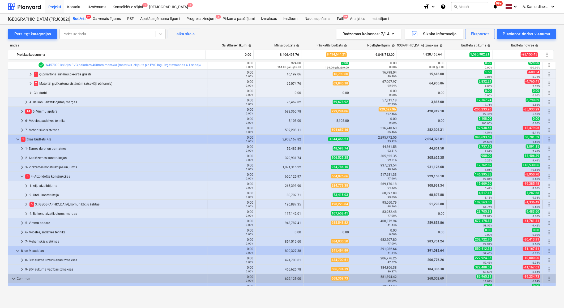
click at [49, 204] on div "5 3. Starpsienas, komunikāciju šahtas" at bounding box center [117, 204] width 176 height 8
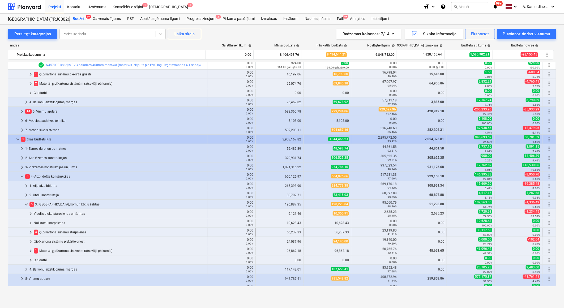
click at [60, 233] on div "4 Ģipškartona sistēmu starpsienas" at bounding box center [120, 232] width 172 height 8
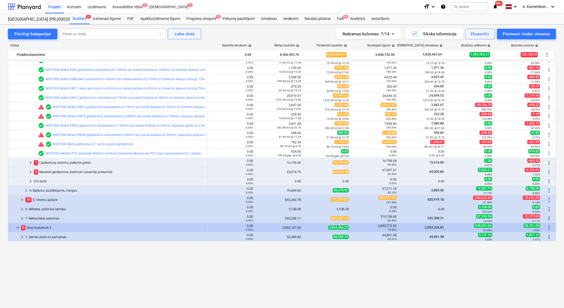
scroll to position [59, 0]
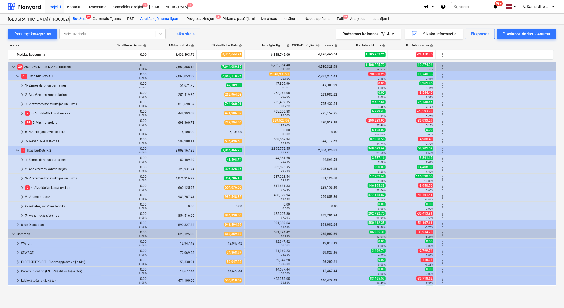
click at [158, 16] on div "Apakšuzņēmuma līgumi" at bounding box center [160, 19] width 46 height 11
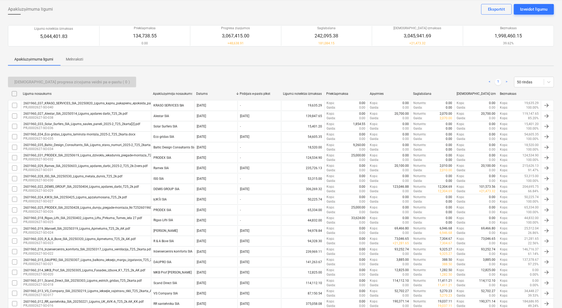
scroll to position [59, 0]
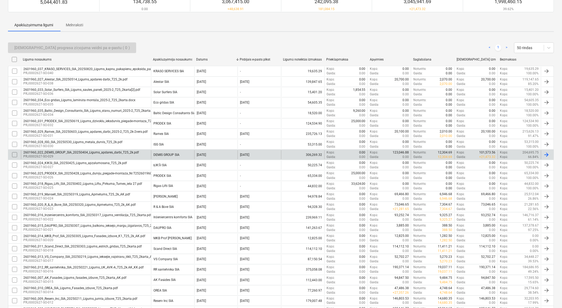
click at [163, 157] on div "DEMIS GROUP SIA" at bounding box center [172, 154] width 43 height 9
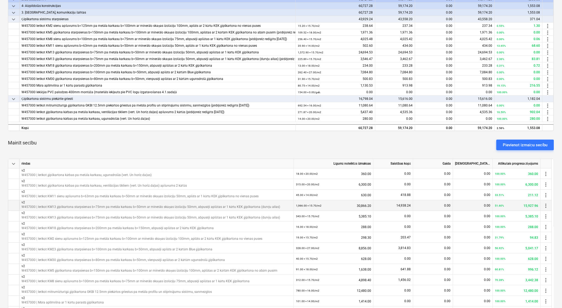
drag, startPoint x: 364, startPoint y: 203, endPoint x: 371, endPoint y: 204, distance: 6.4
click at [371, 204] on div "1,966.00 × 15.70 / m2 30,866.20" at bounding box center [334, 205] width 80 height 11
click at [383, 206] on div "14,938.24" at bounding box center [393, 205] width 40 height 11
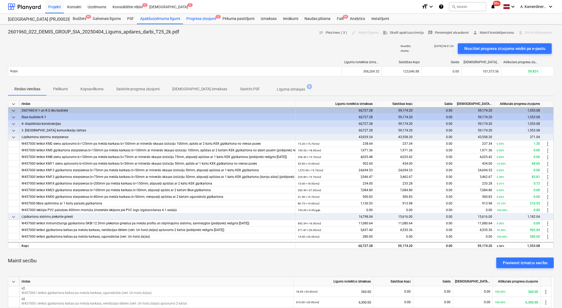
click at [204, 19] on div "Progresa ziņojumi 2" at bounding box center [201, 19] width 36 height 11
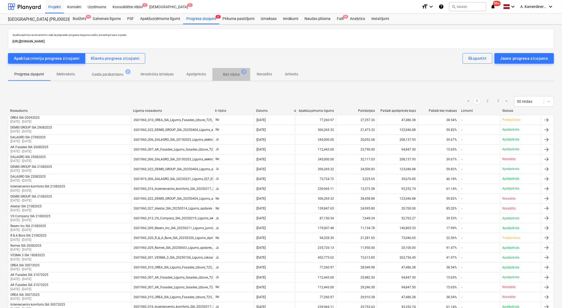
click at [234, 72] on p "Bez rēķina" at bounding box center [231, 75] width 17 height 6
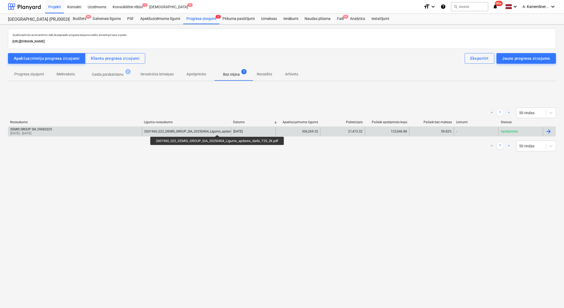
click at [218, 130] on div "2601960_022_DEMIS_GROUP_SIA_20250404_Ligums_apdares_darbi_T25_2k.pdf" at bounding box center [201, 131] width 115 height 4
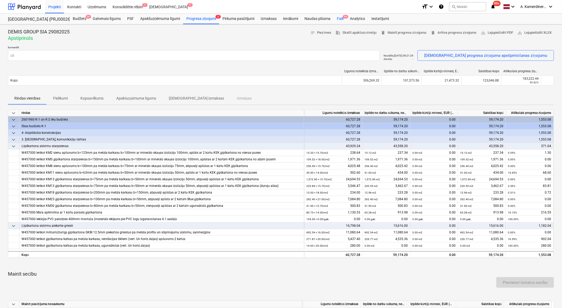
click at [342, 18] on div "Faili 9+" at bounding box center [340, 19] width 13 height 11
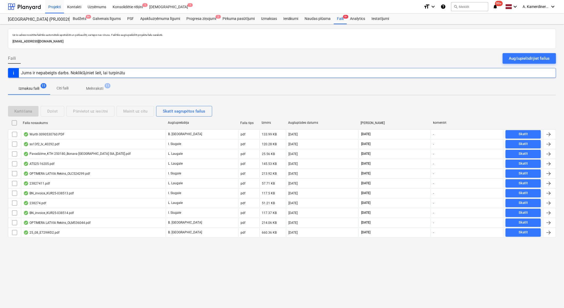
click at [97, 87] on p "Melnraksti" at bounding box center [94, 89] width 17 height 6
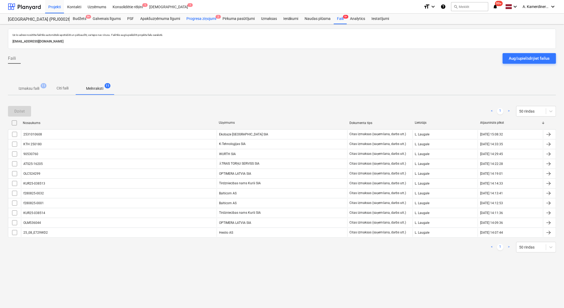
click at [205, 19] on div "Progresa ziņojumi 2" at bounding box center [201, 19] width 36 height 11
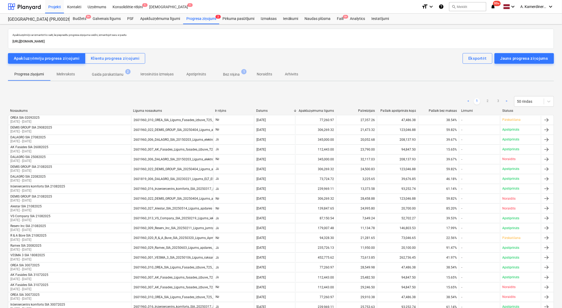
click at [237, 75] on p "Bez rēķina" at bounding box center [231, 75] width 17 height 6
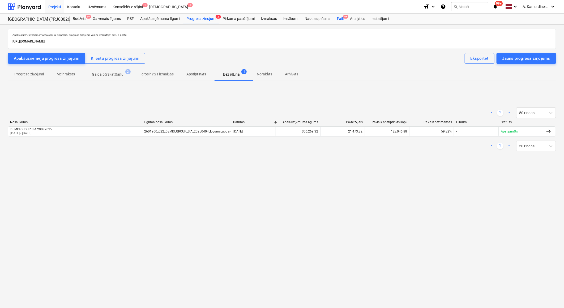
click at [340, 19] on div "Faili 9+" at bounding box center [340, 19] width 13 height 11
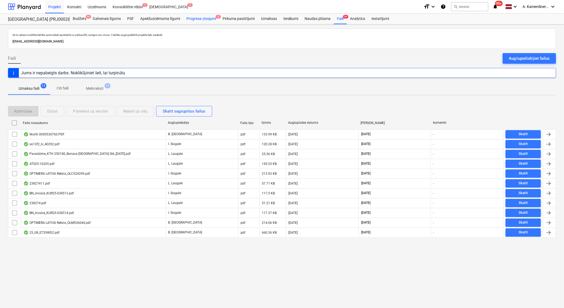
click at [207, 20] on div "Progresa ziņojumi 2" at bounding box center [201, 19] width 36 height 11
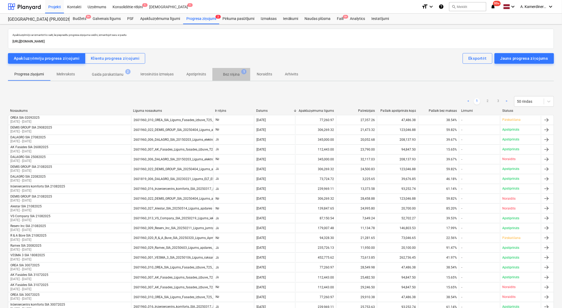
click at [243, 72] on span "Bez rēķina 1" at bounding box center [231, 75] width 25 height 6
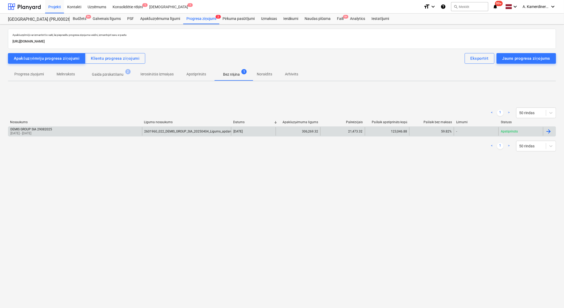
click at [208, 133] on div "2601960_022_DEMIS_GROUP_SIA_20250404_Ligums_apdares_darbi_T25_2k.pdf" at bounding box center [186, 131] width 89 height 8
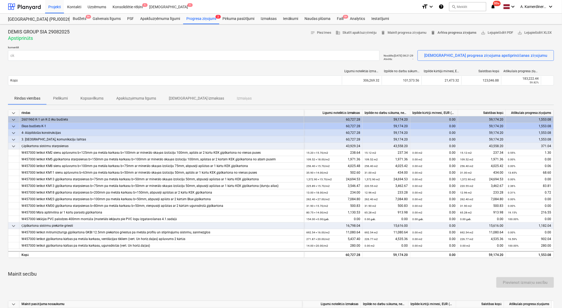
click at [444, 32] on span "delete Arhīva progresa ziņojums" at bounding box center [453, 33] width 46 height 6
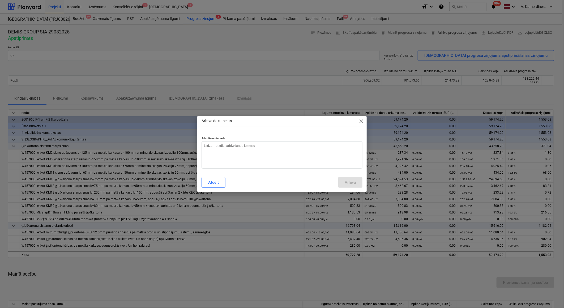
type textarea "x"
click at [238, 147] on textarea at bounding box center [281, 154] width 161 height 27
type textarea "o"
type textarea "x"
type textarea "ok"
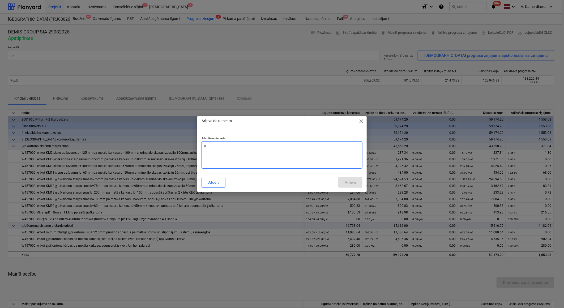
type textarea "x"
type textarea "o"
type textarea "x"
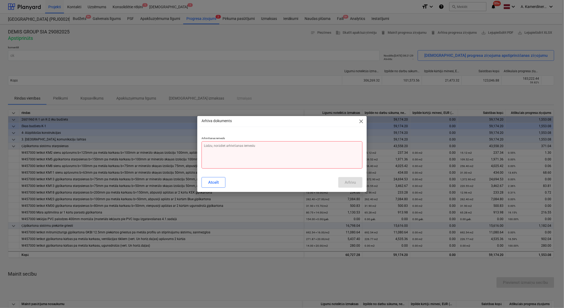
type textarea "k"
type textarea "x"
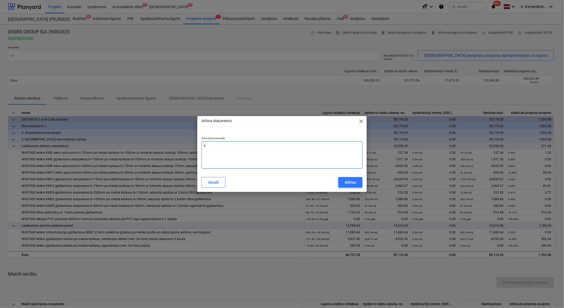
type textarea "kļ"
type textarea "x"
type textarea "kļū"
type textarea "x"
type textarea "kļūd"
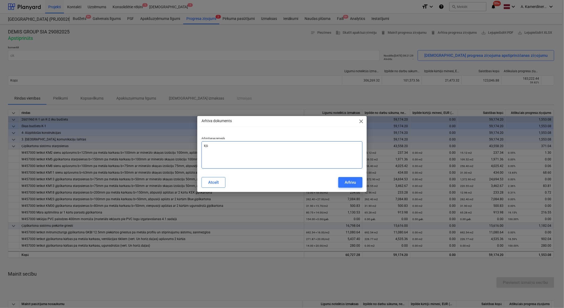
type textarea "x"
type textarea "kļūda"
type textarea "x"
type textarea "kļūda"
click at [349, 181] on div "Arhīvu" at bounding box center [349, 182] width 11 height 7
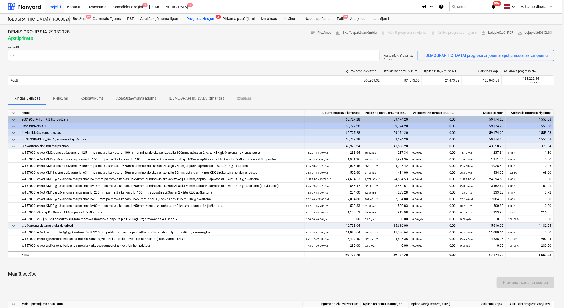
type textarea "x"
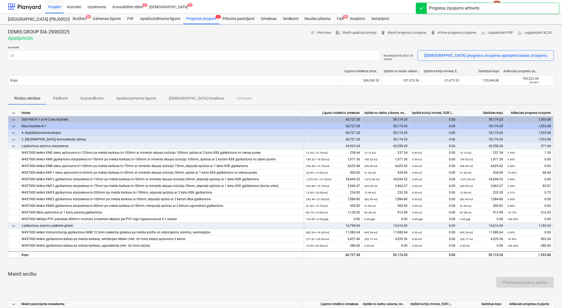
type input "kļūda"
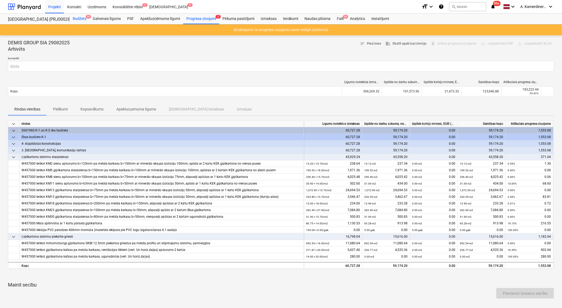
click at [76, 19] on div "Budžets 9+" at bounding box center [80, 19] width 20 height 11
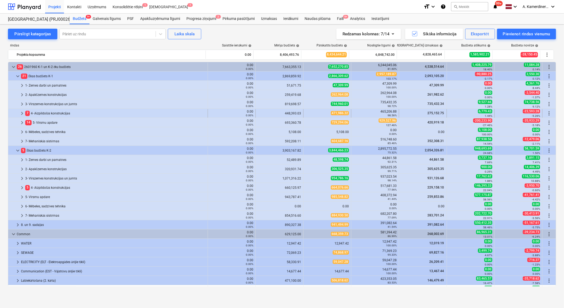
click at [51, 113] on div "7 4- Aizpildošās konstrukcijas" at bounding box center [115, 113] width 180 height 8
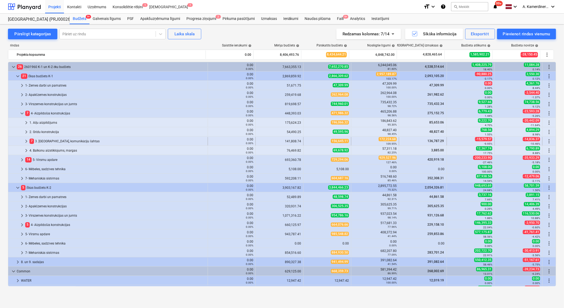
click at [51, 139] on div "7 3. Starpsienas, komunikāciju šahtas" at bounding box center [117, 141] width 176 height 8
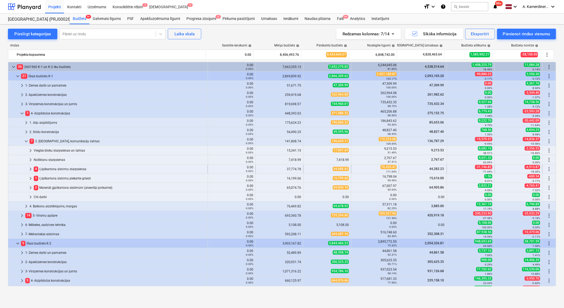
click at [60, 169] on div "4 Ģipškartona sistēmu starpsienas" at bounding box center [120, 169] width 172 height 8
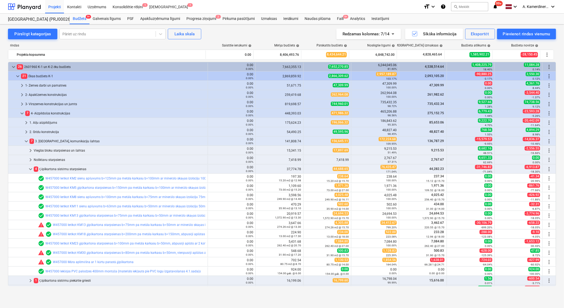
scroll to position [59, 0]
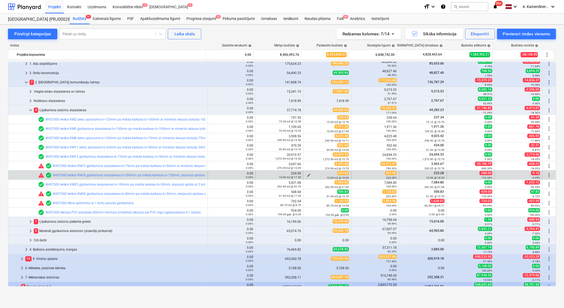
click at [306, 174] on span "edit" at bounding box center [308, 175] width 4 height 4
type textarea "x"
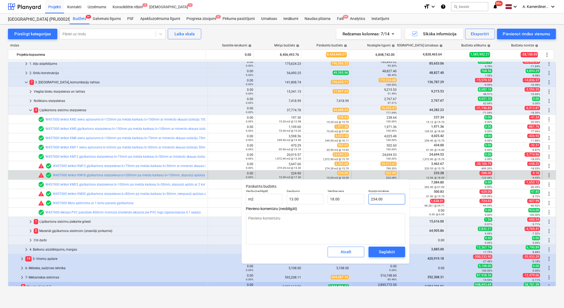
type input "234"
drag, startPoint x: 386, startPoint y: 199, endPoint x: 368, endPoint y: 198, distance: 17.8
click at [368, 198] on input "234" at bounding box center [386, 199] width 37 height 11
type textarea "x"
type input "5"
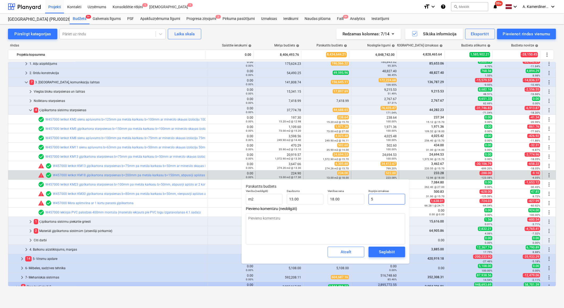
type input "0.38"
type textarea "x"
type input "52"
type input "4.00"
type textarea "x"
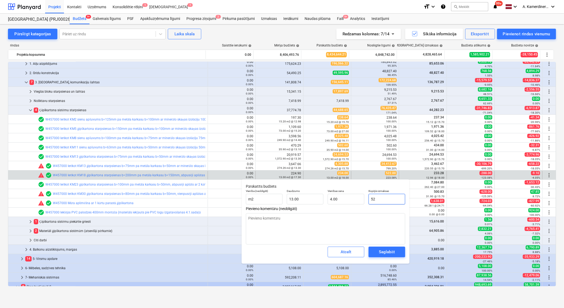
type input "522"
type input "40.15"
type input "522"
type textarea "x"
type input "522.00"
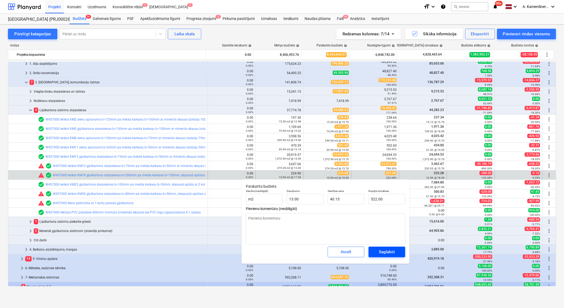
click at [385, 250] on div "Saglabāt" at bounding box center [387, 251] width 16 height 7
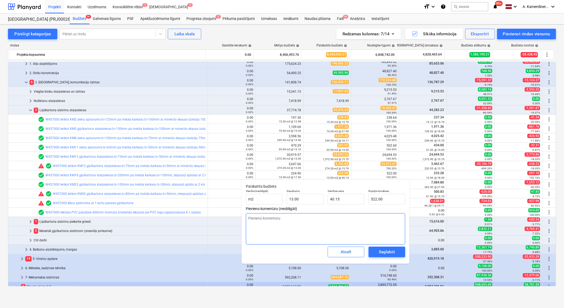
type textarea "x"
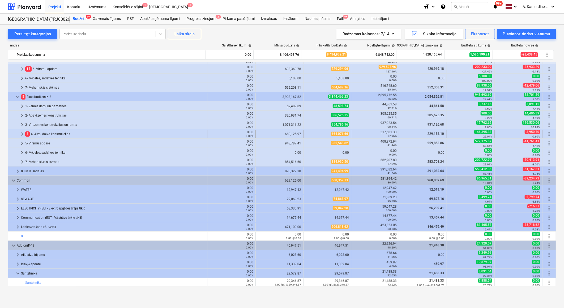
scroll to position [206, 0]
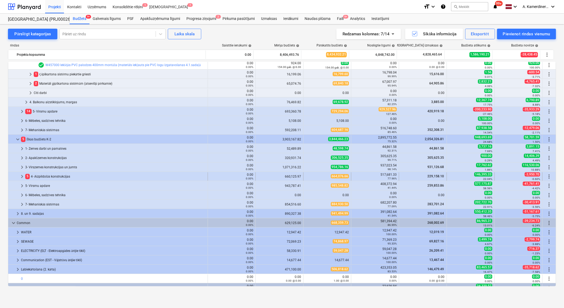
click at [44, 174] on div "5 4- Aizpildošās konstrukcijas" at bounding box center [115, 176] width 180 height 8
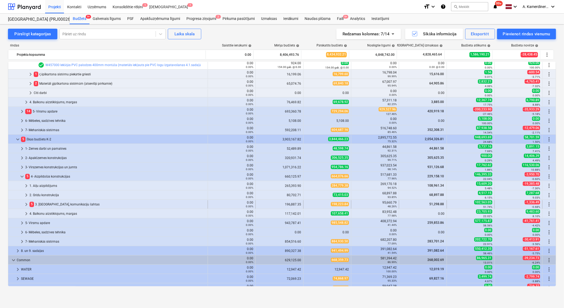
click at [49, 204] on div "5 3. Starpsienas, komunikāciju šahtas" at bounding box center [117, 204] width 176 height 8
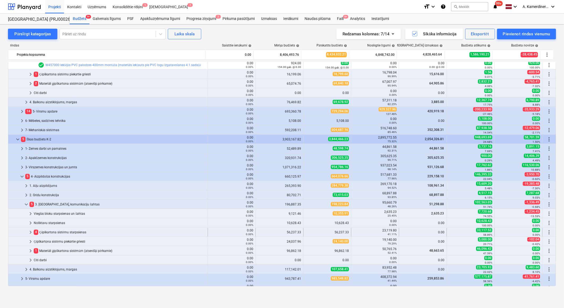
click at [54, 229] on div "4 Ģipškartona sistēmu starpsienas" at bounding box center [120, 232] width 172 height 8
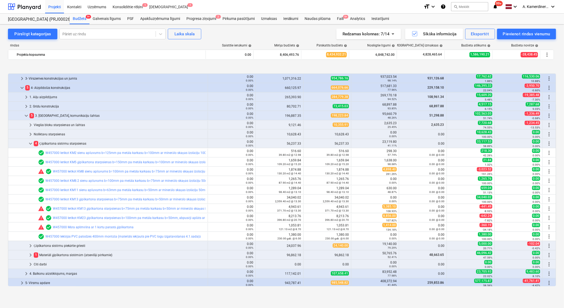
scroll to position [324, 0]
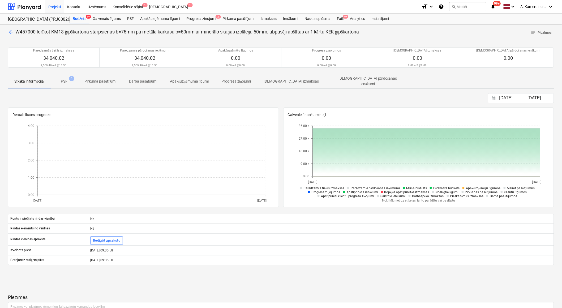
click at [12, 32] on span "arrow_back" at bounding box center [11, 32] width 6 height 6
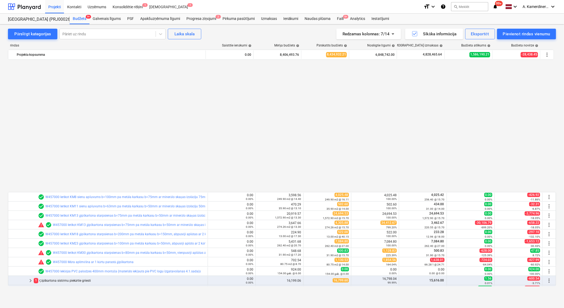
scroll to position [324, 0]
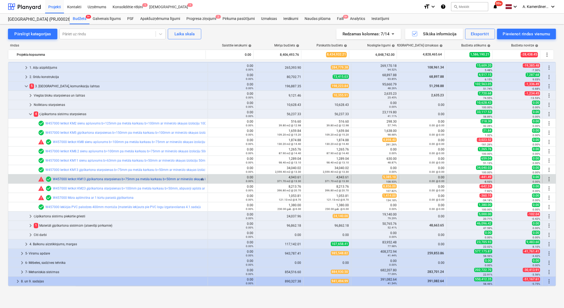
click at [129, 179] on link "W457000 Ierīkot KM13 ģipškartona starpsienas b=75mm pa metāla karkasu b=50mm ar…" at bounding box center [181, 179] width 257 height 4
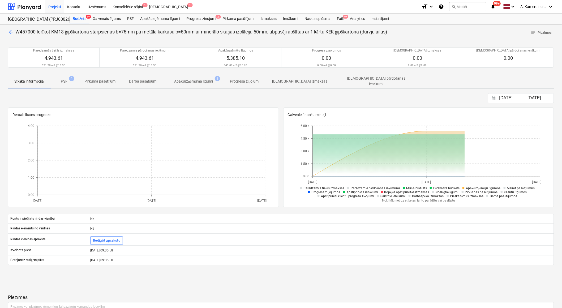
click at [11, 32] on span "arrow_back" at bounding box center [11, 32] width 6 height 6
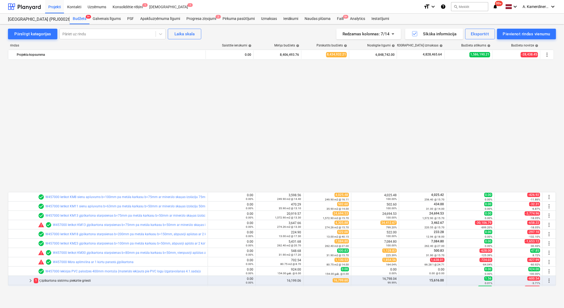
scroll to position [324, 0]
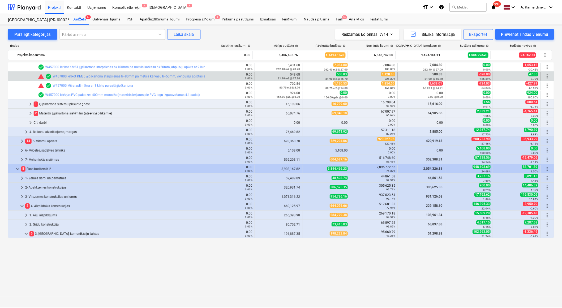
scroll to position [118, 0]
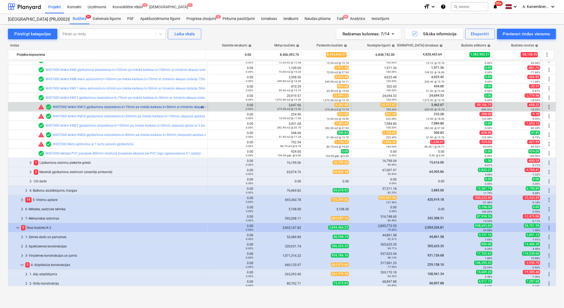
click at [177, 106] on link "W457000 Ierīkot KM13 ģipškartona starpsienas b=75mm pa metāla karkasu b=50mm ar…" at bounding box center [181, 107] width 257 height 4
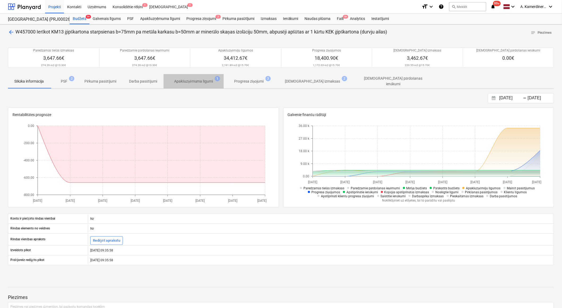
click at [191, 81] on p "Apakšuzņēmuma līgumi" at bounding box center [193, 82] width 39 height 6
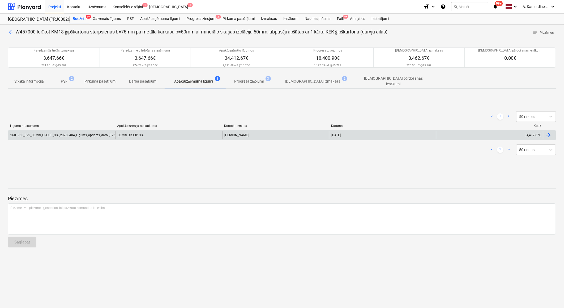
click at [89, 136] on div "2601960_022_DEMIS_GROUP_SIA_20250404_Ligums_apdares_darbi_T25_2k.pdf" at bounding box center [61, 135] width 107 height 8
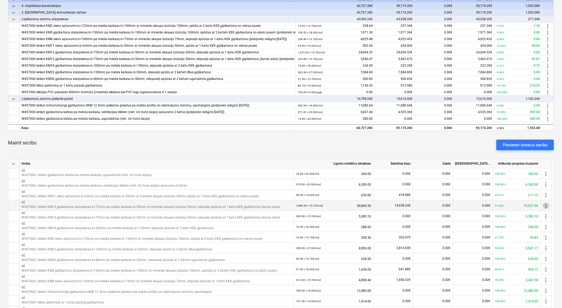
click at [547, 205] on span "more_vert" at bounding box center [546, 205] width 6 height 6
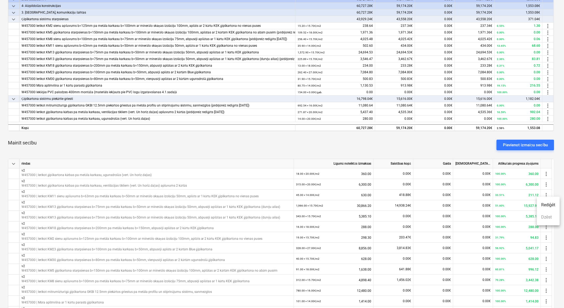
click at [387, 144] on div at bounding box center [282, 154] width 564 height 308
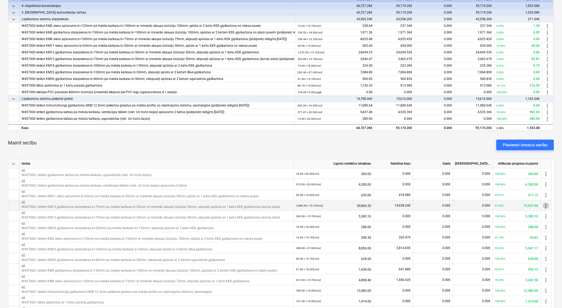
click at [543, 205] on span "more_vert" at bounding box center [546, 205] width 6 height 6
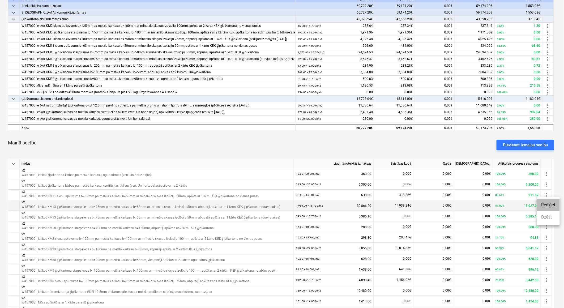
click at [543, 205] on li "Rediģēt" at bounding box center [547, 205] width 23 height 12
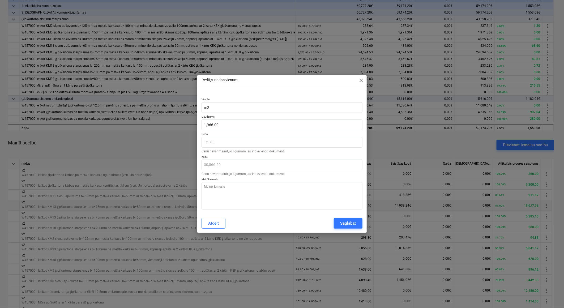
type textarea "x"
click at [211, 225] on div "Atcelt" at bounding box center [213, 223] width 11 height 7
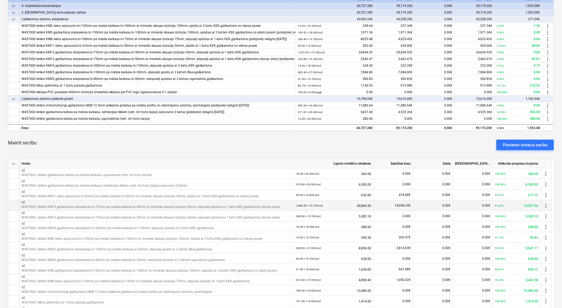
click at [546, 206] on span "more_vert" at bounding box center [546, 205] width 6 height 6
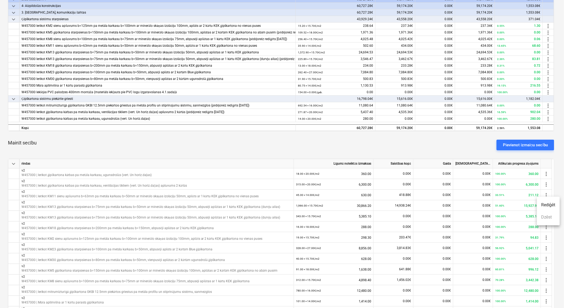
click at [546, 218] on ul "Rediģēt Dzēst" at bounding box center [547, 211] width 23 height 29
click at [462, 149] on div at bounding box center [282, 154] width 564 height 308
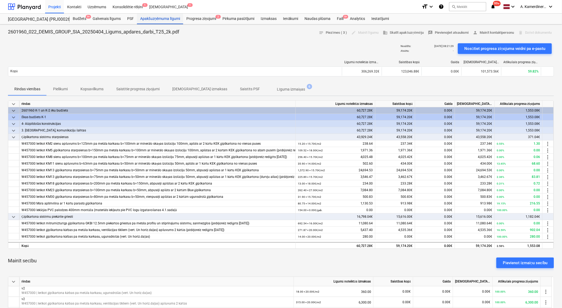
click at [162, 20] on div "Apakšuzņēmuma līgumi" at bounding box center [160, 19] width 46 height 11
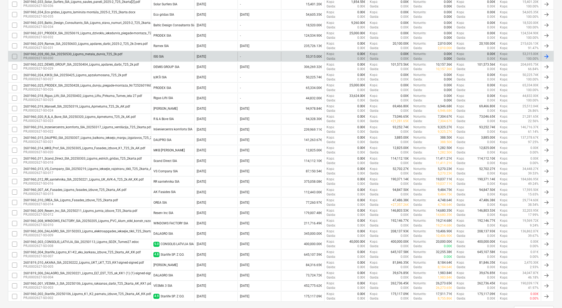
scroll to position [59, 0]
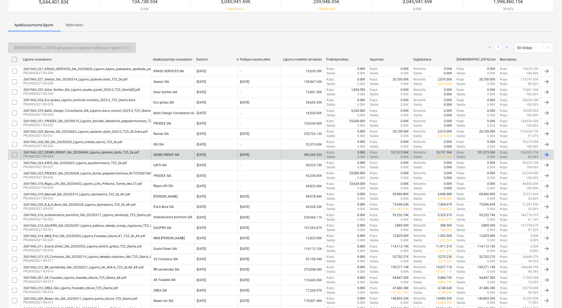
click at [113, 151] on div "2601960_022_DEMIS_GROUP_SIA_20250404_Ligums_apdares_darbi_T25_2k.pdf" at bounding box center [80, 152] width 115 height 4
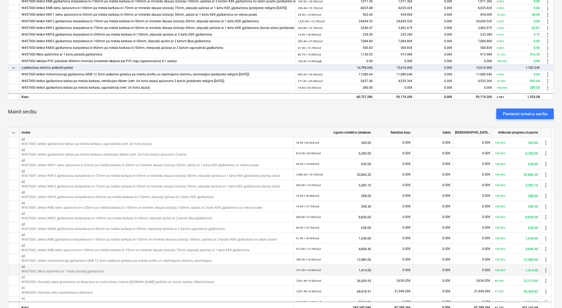
scroll to position [147, 0]
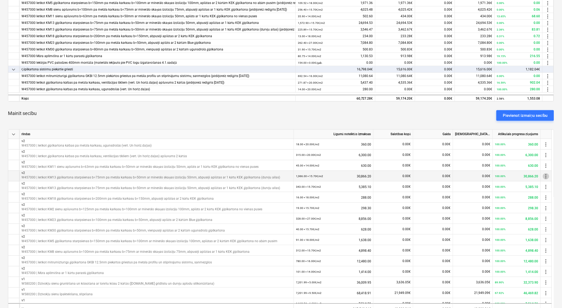
click at [547, 176] on span "more_vert" at bounding box center [546, 176] width 6 height 6
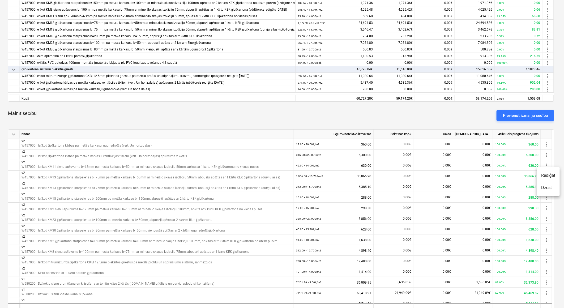
click at [531, 113] on div at bounding box center [282, 154] width 564 height 308
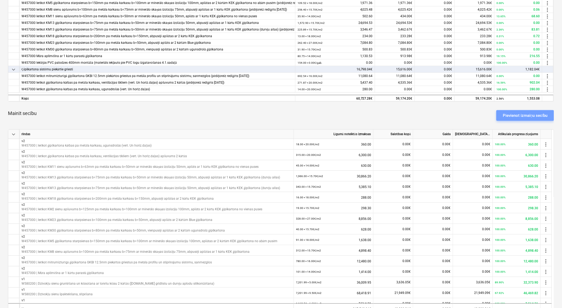
click at [531, 113] on div "Pievienot izmaiņu secību" at bounding box center [525, 115] width 45 height 7
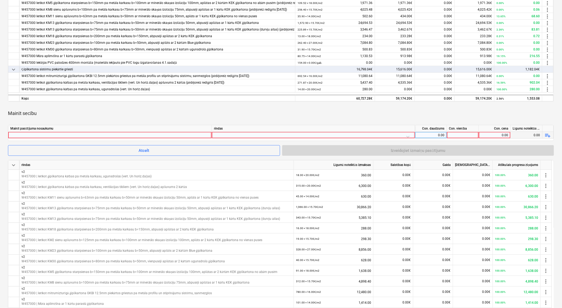
click at [160, 136] on div at bounding box center [109, 135] width 199 height 6
type input "v2"
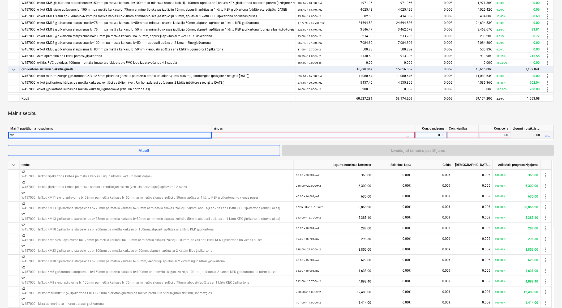
click at [220, 134] on div at bounding box center [313, 136] width 199 height 9
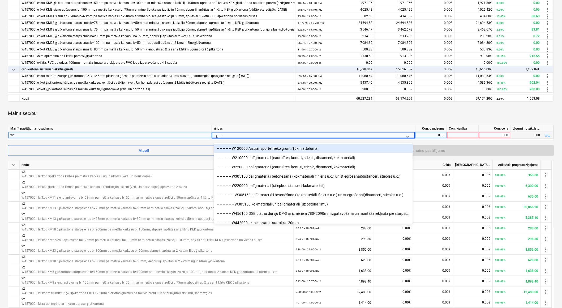
type input "km13"
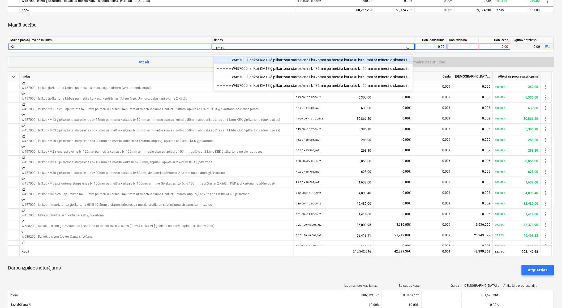
scroll to position [147, 0]
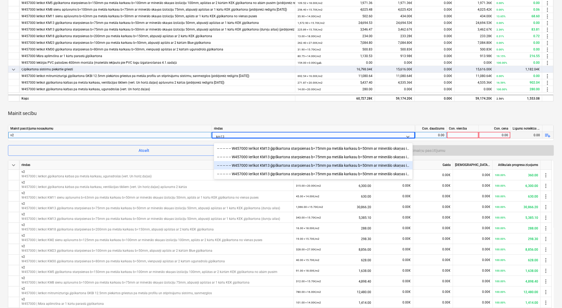
click at [376, 163] on div "-- -- -- -- -- W457000 Ierīkot KM13 ģipškartona starpsienas b=75mm pa metāla ka…" at bounding box center [313, 165] width 199 height 8
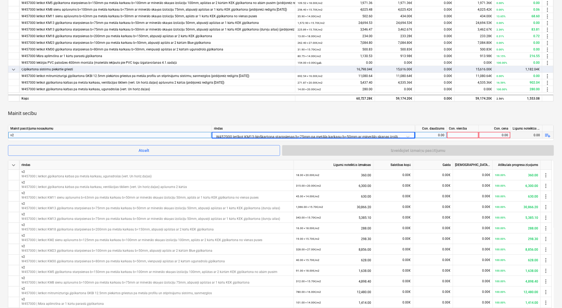
click at [429, 133] on div "0.00" at bounding box center [430, 135] width 27 height 7
type input "1966"
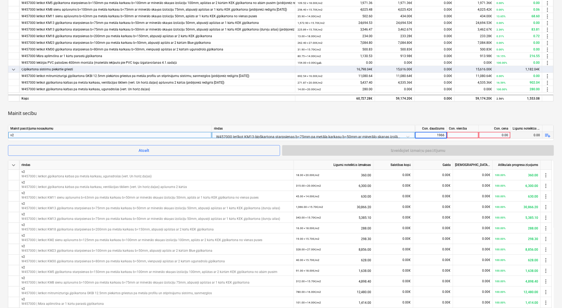
click at [452, 134] on div at bounding box center [463, 135] width 32 height 7
type input "m2"
click at [489, 134] on div "0.00" at bounding box center [494, 135] width 27 height 7
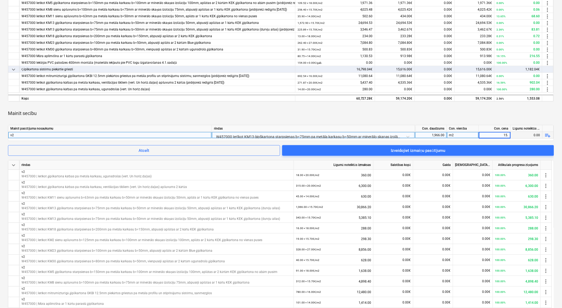
type input "15.7"
click at [469, 135] on div "m2" at bounding box center [463, 135] width 32 height 7
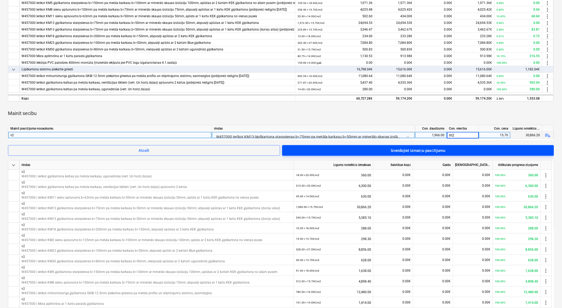
click at [379, 150] on span "Izveidojiet izmaiņu pasūtījumu" at bounding box center [417, 150] width 259 height 7
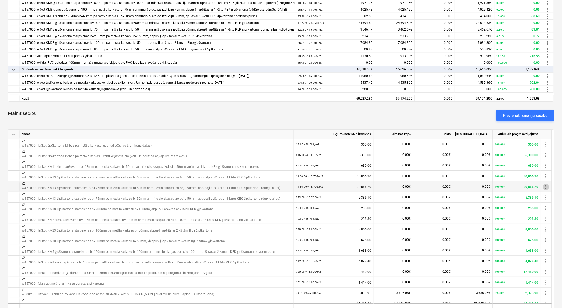
click at [548, 185] on span "more_vert" at bounding box center [546, 187] width 6 height 6
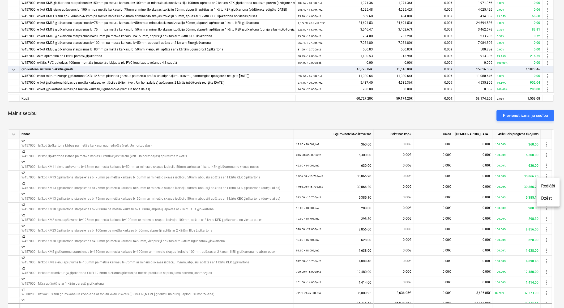
click at [549, 198] on li "Dzēst" at bounding box center [547, 198] width 23 height 12
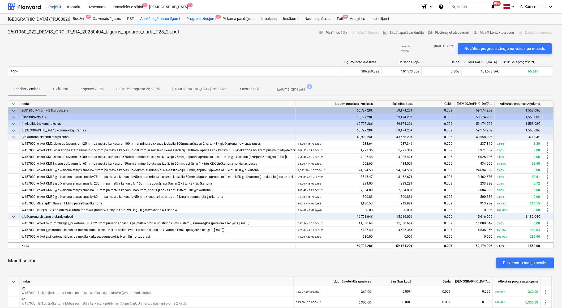
click at [198, 19] on div "Progresa ziņojumi 2" at bounding box center [201, 19] width 36 height 11
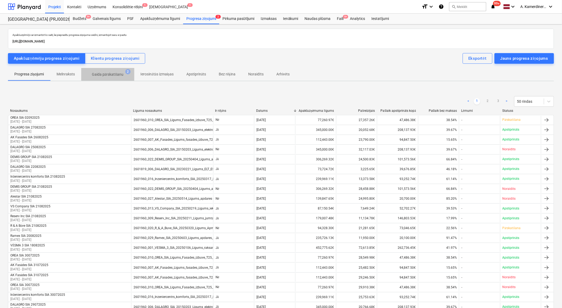
click at [104, 75] on p "Gaida pārskatīšanu" at bounding box center [108, 75] width 32 height 6
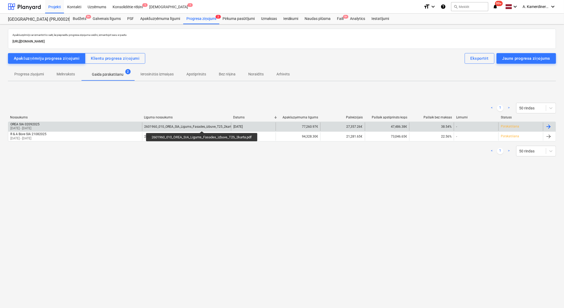
click at [202, 126] on div "2601960_010_OREA_SIA_Ligums_Fasades_izbuve_T25_2karta.pdf" at bounding box center [191, 127] width 94 height 4
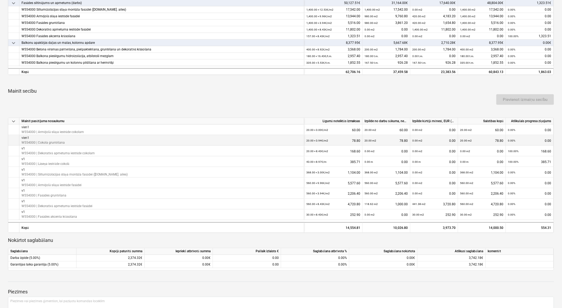
scroll to position [177, 0]
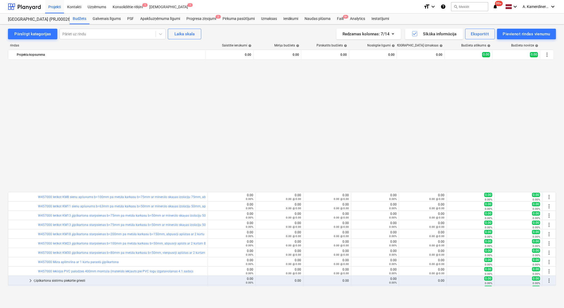
scroll to position [324, 0]
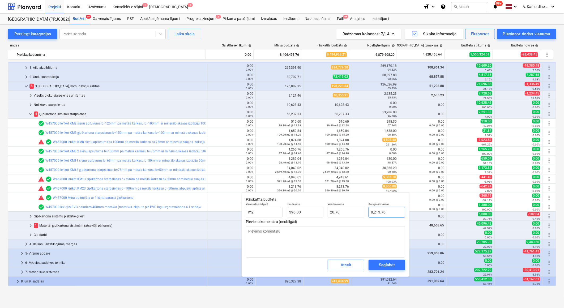
type input "8213.76"
drag, startPoint x: 378, startPoint y: 211, endPoint x: 352, endPoint y: 212, distance: 26.0
click at [352, 212] on div "Vienība (neobligāti) m2 Daudzums 396.80 Vienības cena 20.70 Kopējās izmaksas 82…" at bounding box center [325, 209] width 163 height 19
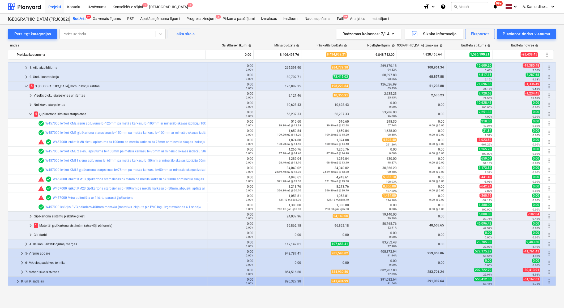
type textarea "x"
type input "396.80"
type input "20.70"
type input "8,213.76"
type textarea "x"
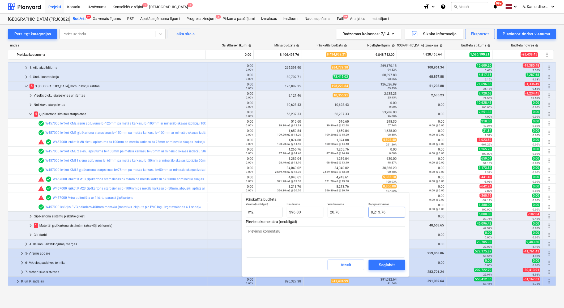
type input "8213.76"
click at [373, 211] on input "8213.76" at bounding box center [386, 212] width 37 height 11
click at [374, 211] on input "8213.76" at bounding box center [386, 212] width 37 height 11
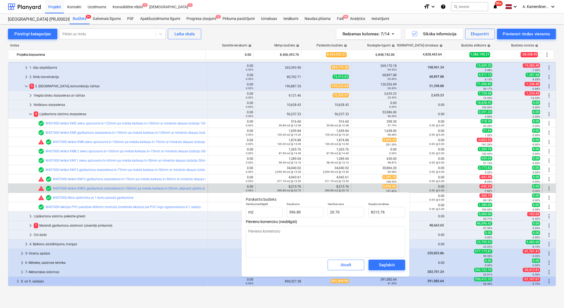
type textarea "x"
type input "8,213.76"
click at [408, 190] on div "0.00 @ 0.00" at bounding box center [422, 190] width 43 height 4
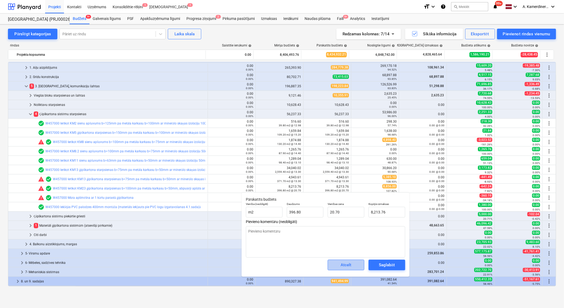
click at [352, 262] on span "Atcelt" at bounding box center [345, 264] width 23 height 7
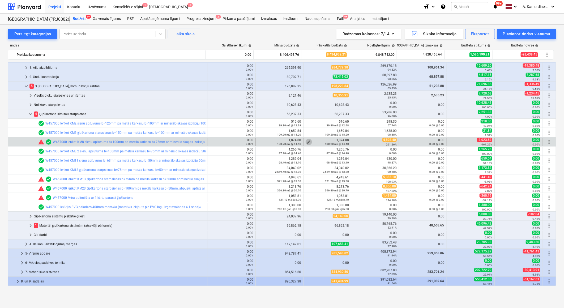
click at [306, 141] on span "edit" at bounding box center [308, 142] width 4 height 4
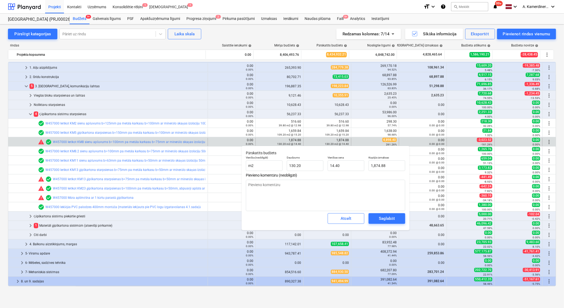
click at [560, 126] on div "Pārslēgt kategorijas Pāriet uz rindu Laika skala Redzamas kolonnas : 7/14 Sīkāk…" at bounding box center [282, 160] width 564 height 272
click at [359, 219] on button "Atcelt" at bounding box center [345, 218] width 37 height 11
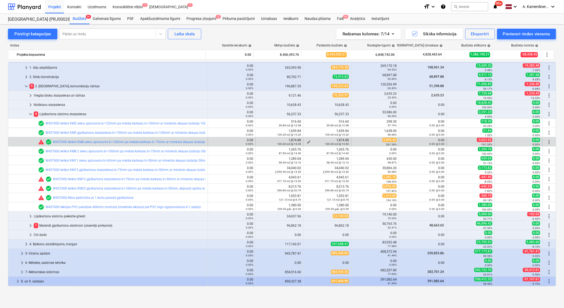
click at [306, 141] on span "edit" at bounding box center [308, 142] width 4 height 4
type textarea "x"
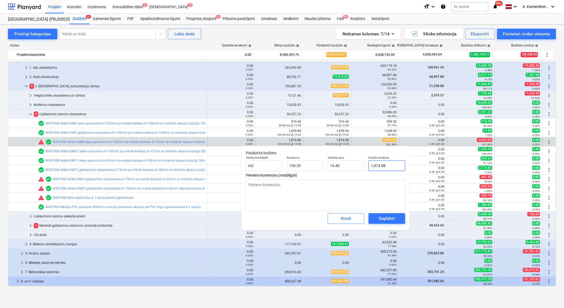
type input "1874.88"
drag, startPoint x: 388, startPoint y: 168, endPoint x: 359, endPoint y: 166, distance: 28.7
click at [359, 166] on div "Vienība (neobligāti) m2 Daudzums 130.20 Vienības cena 14.40 Kopējās izmaksas 18…" at bounding box center [325, 163] width 163 height 19
type textarea "x"
type input "4"
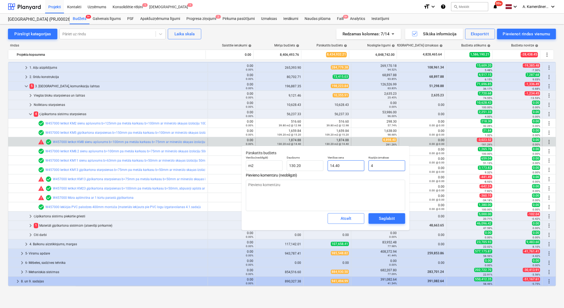
type input "0.03"
type textarea "x"
type input "48"
type input "0.37"
type textarea "x"
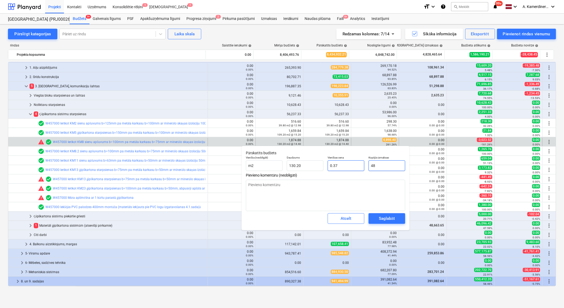
type input "489"
type input "3.76"
type textarea "x"
type input "4898"
type input "37.62"
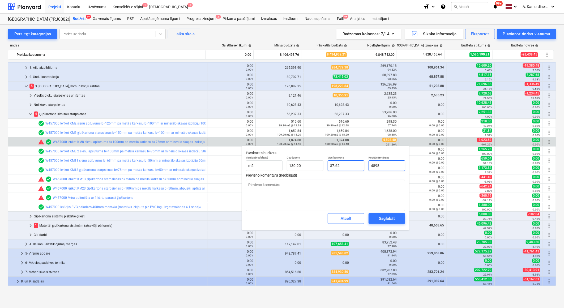
type textarea "x"
type input "4898.4"
type textarea "x"
type input "4898.4"
type textarea "x"
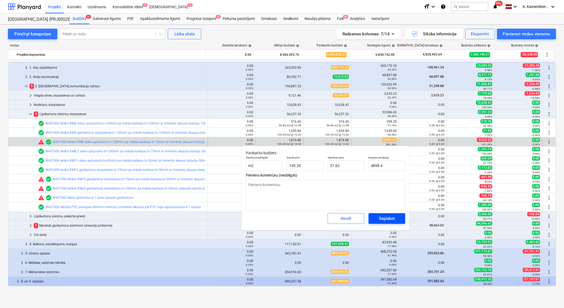
type input "4,898.40"
click at [386, 215] on div "Saglabāt" at bounding box center [387, 218] width 16 height 7
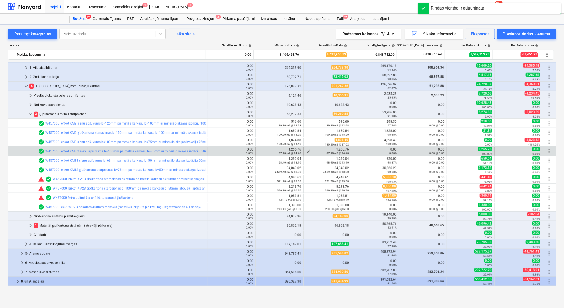
click at [305, 152] on div "87.90 m2 @ 14.40" at bounding box center [326, 153] width 43 height 4
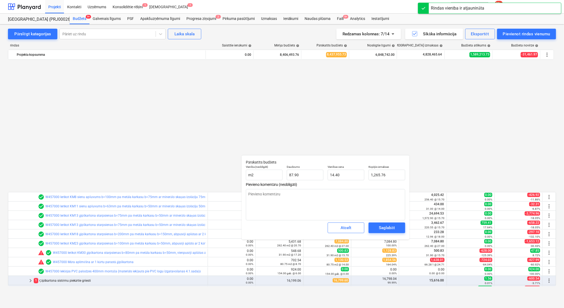
type textarea "x"
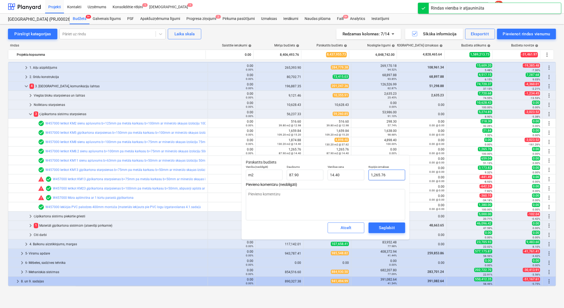
type input "1265.76"
click at [379, 175] on input "1265.76" at bounding box center [386, 175] width 37 height 11
type textarea "x"
type input "0"
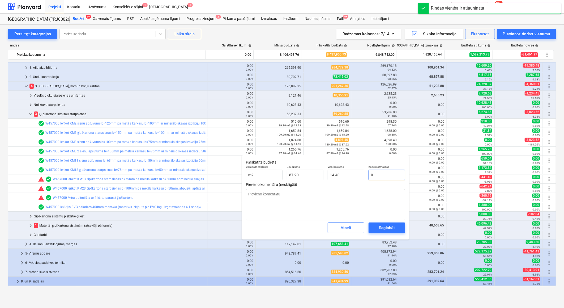
type input "0.00"
type input "0"
type textarea "x"
type input "0.00"
click at [391, 226] on div "Saglabāt" at bounding box center [387, 227] width 16 height 7
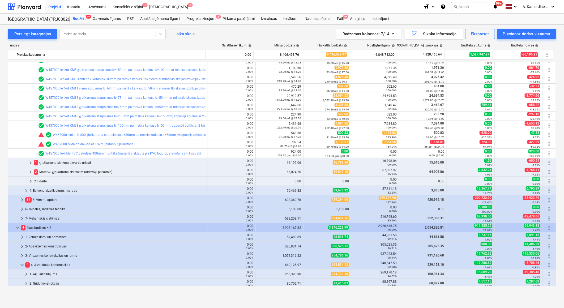
scroll to position [147, 0]
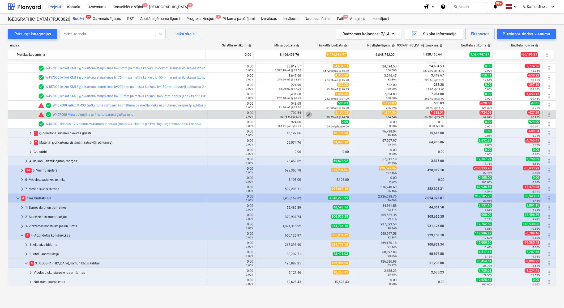
click at [306, 113] on span "edit" at bounding box center [308, 114] width 4 height 4
type textarea "x"
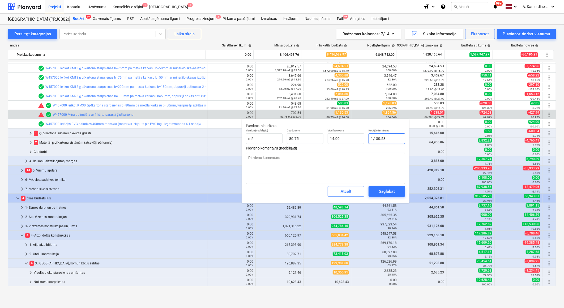
type input "1130.528"
drag, startPoint x: 391, startPoint y: 139, endPoint x: 364, endPoint y: 139, distance: 27.3
click at [364, 139] on div "Vienība (neobligāti) m2 Daudzums 80.75 Vienības cena 14.00 Kopējās izmaksas 113…" at bounding box center [325, 136] width 163 height 19
type textarea "x"
type input "1"
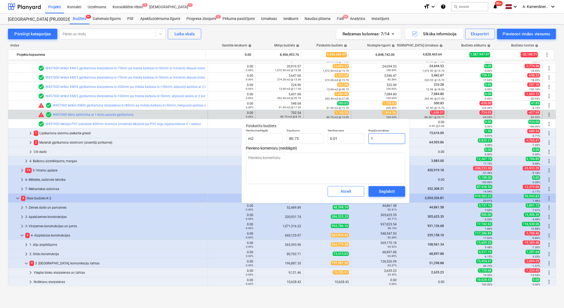
type input "0.01"
type textarea "x"
type input "18"
type input "0.22"
type textarea "x"
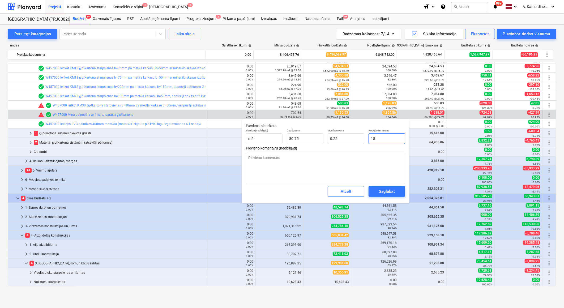
type input "185"
type input "2.29"
type textarea "x"
type input "1854"
type input "22.96"
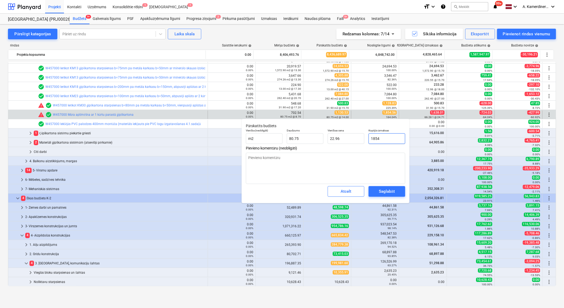
type textarea "x"
type input "1854."
type textarea "x"
type input "1854.5"
type input "22.97"
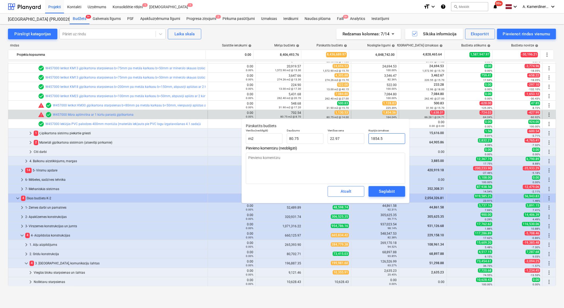
type textarea "x"
type input "1854.56"
type textarea "x"
type input "1,854.56"
click at [382, 195] on button "Saglabāt" at bounding box center [386, 191] width 37 height 11
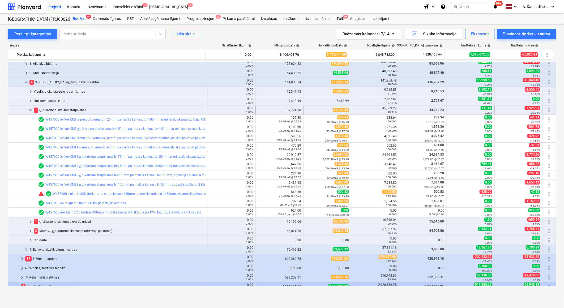
scroll to position [88, 0]
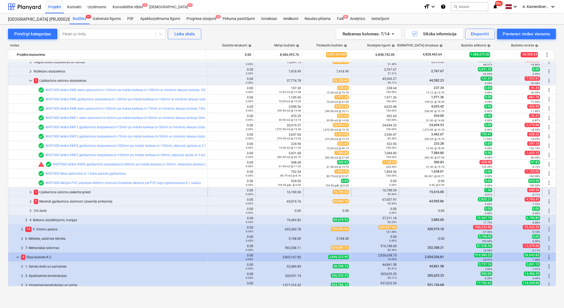
click at [69, 192] on div "1 Ģipškartona sistēmu piekārtie griesti" at bounding box center [120, 192] width 172 height 8
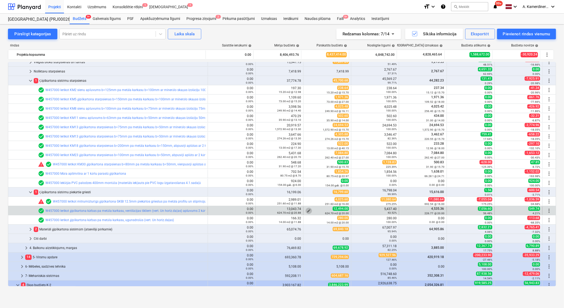
click at [307, 210] on span "edit" at bounding box center [308, 211] width 4 height 4
type textarea "x"
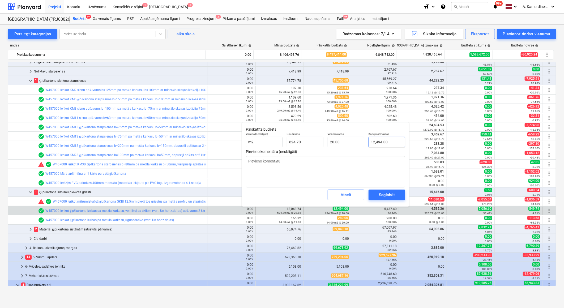
type input "12494"
drag, startPoint x: 391, startPoint y: 142, endPoint x: 348, endPoint y: 143, distance: 43.0
click at [348, 143] on div "Vienība (neobligāti) m2 Daudzums 624.70 Vienības cena 20.00 Kopējās izmaksas 12…" at bounding box center [325, 139] width 163 height 19
type textarea "x"
type input "5"
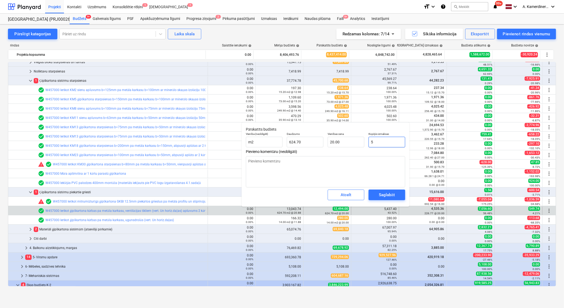
type input "0.01"
type textarea "x"
type input "54"
type input "0.09"
type textarea "x"
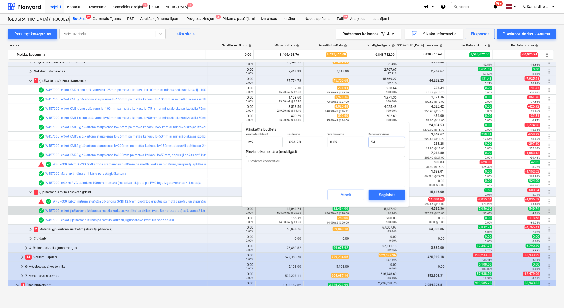
type input "543"
type input "0.87"
type textarea "x"
type input "5437"
type input "8.70"
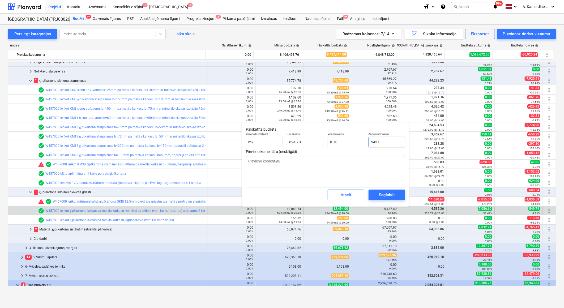
type textarea "x"
type input "5437."
type textarea "x"
type input "5437.4"
type textarea "x"
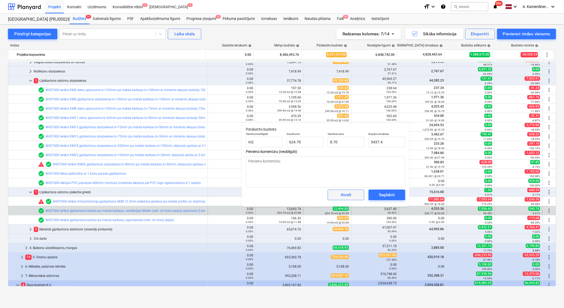
type input "5,437.40"
click at [355, 194] on span "Atcelt" at bounding box center [345, 194] width 23 height 7
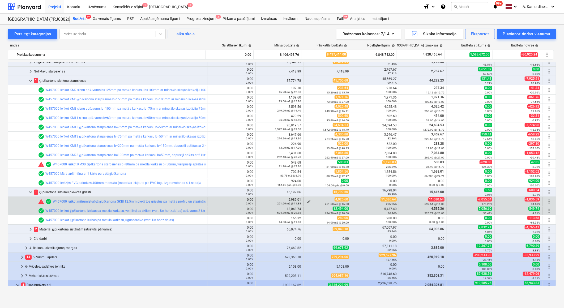
click at [306, 201] on span "edit" at bounding box center [308, 201] width 4 height 4
type textarea "x"
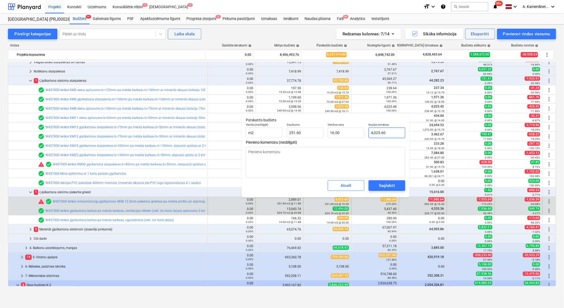
type input "4025.6"
click at [376, 133] on input "4025.6" at bounding box center [386, 132] width 37 height 11
type textarea "x"
click at [379, 125] on p "Kopējās izmaksas" at bounding box center [386, 125] width 37 height 5
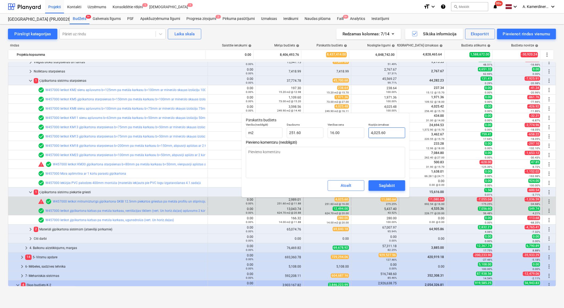
type input "4025.6"
click at [378, 134] on input "4025.6" at bounding box center [386, 132] width 37 height 11
type textarea "x"
type input "1"
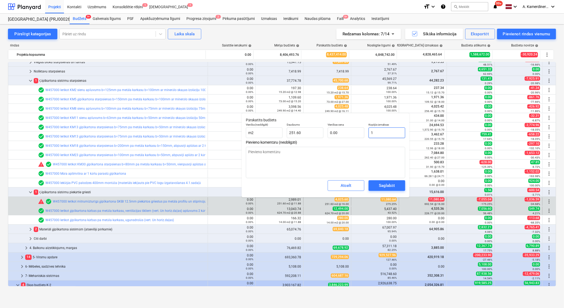
type input "0.00"
type textarea "x"
type input "11"
type input "0.04"
type textarea "x"
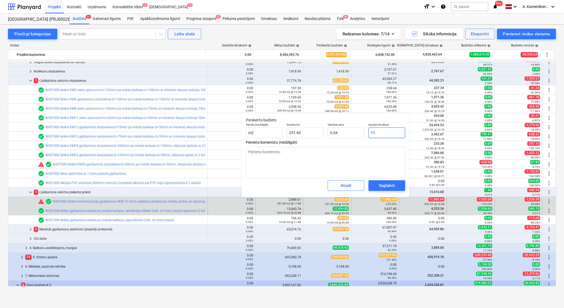
type input "110"
type input "0.44"
type textarea "x"
type input "1108"
type input "4.40"
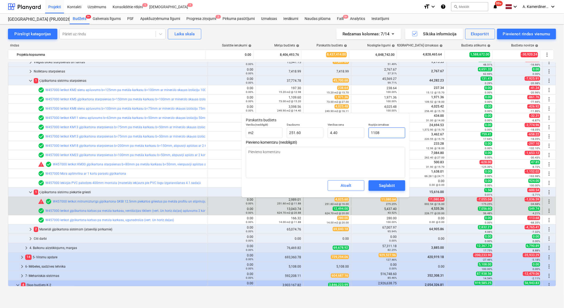
type textarea "x"
type input "11080"
type input "44.04"
type textarea "x"
type input "11080."
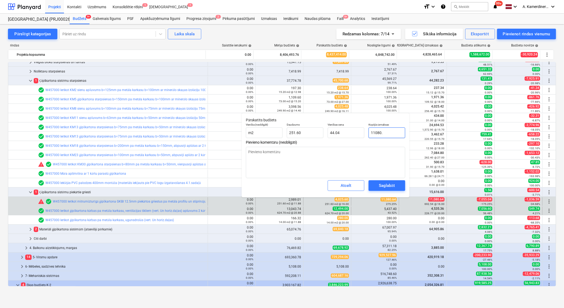
type textarea "x"
type input "11080.6"
type textarea "x"
type input "11080.64"
type textarea "x"
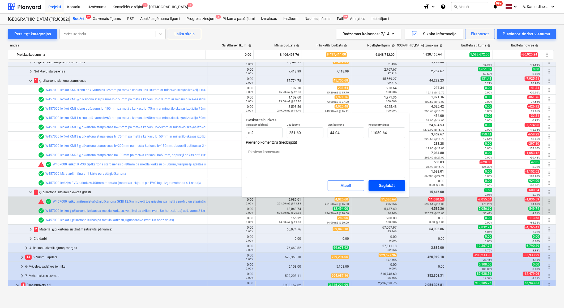
type input "11,080.64"
click at [388, 184] on div "Saglabāt" at bounding box center [387, 185] width 16 height 7
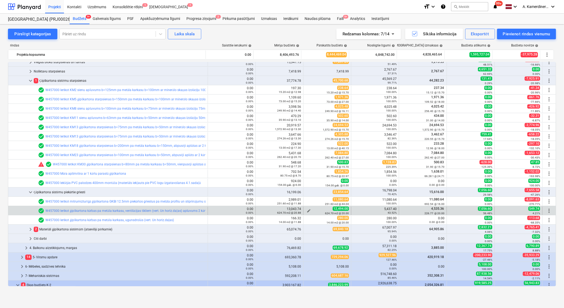
click at [308, 210] on span "edit" at bounding box center [308, 211] width 4 height 4
type textarea "x"
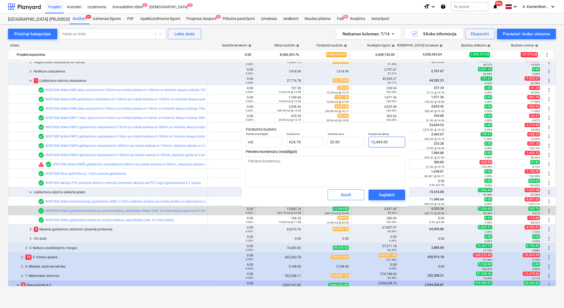
type input "12494"
drag, startPoint x: 386, startPoint y: 140, endPoint x: 363, endPoint y: 140, distance: 22.8
click at [363, 140] on div "Vienība (neobligāti) m2 Daudzums 624.70 Vienības cena 20.00 Kopējās izmaksas 12…" at bounding box center [325, 139] width 163 height 19
type textarea "x"
type input "5"
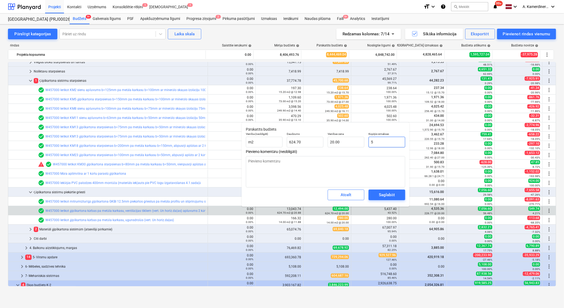
type input "0.01"
type textarea "x"
type input "54"
type input "0.09"
type textarea "x"
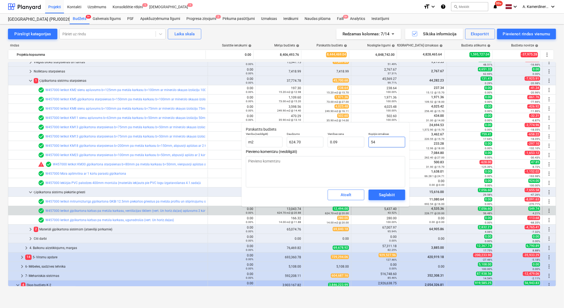
type input "543"
type input "0.87"
type textarea "x"
type input "5437"
type input "8.70"
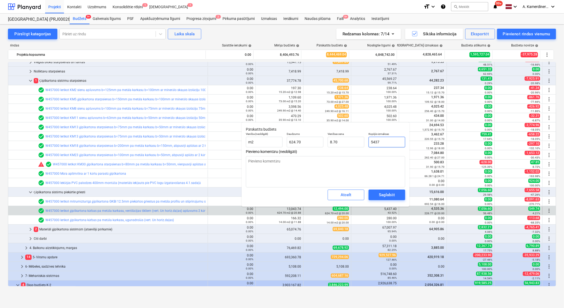
type textarea "x"
type input "5437."
type textarea "x"
type input "5437.4"
type textarea "x"
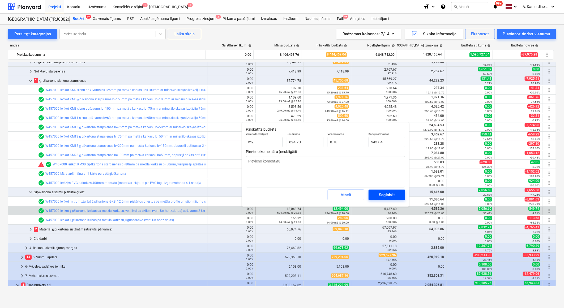
type input "5,437.40"
click at [383, 196] on div "Saglabāt" at bounding box center [387, 194] width 16 height 7
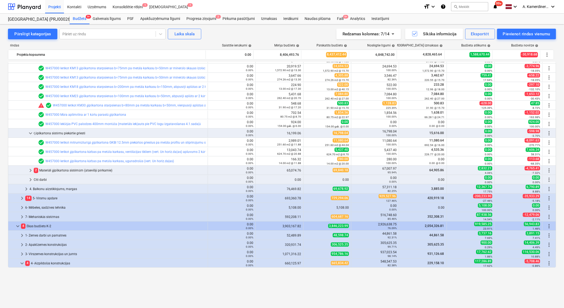
scroll to position [29, 0]
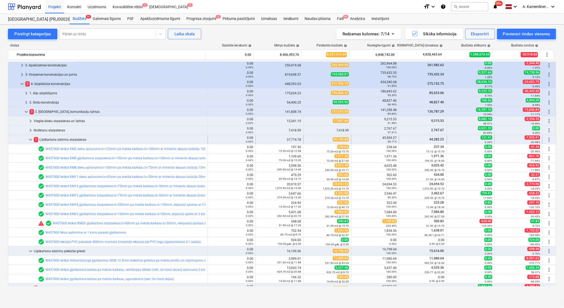
click at [65, 139] on div "1 Ģipškartona sistēmu starpsienas" at bounding box center [120, 139] width 172 height 8
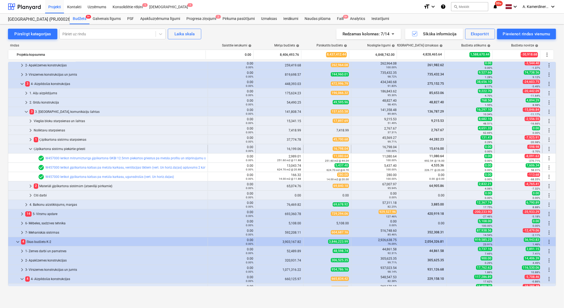
click at [74, 149] on div "Ģipškartona sistēmu piekārtie griesti" at bounding box center [120, 149] width 172 height 8
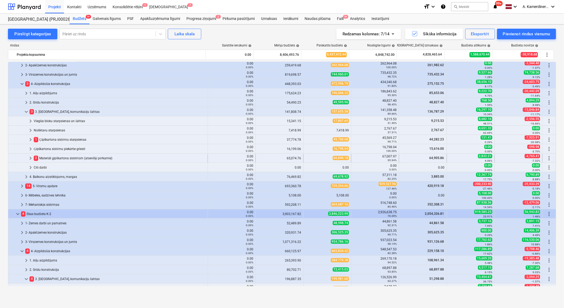
click at [73, 158] on div "2 Materiāli ģipškartona sistēmām (atsevišķi pērkamie)" at bounding box center [120, 158] width 172 height 8
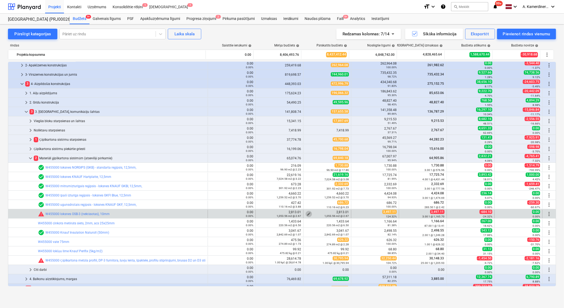
click at [307, 213] on span "edit" at bounding box center [308, 214] width 4 height 4
type textarea "x"
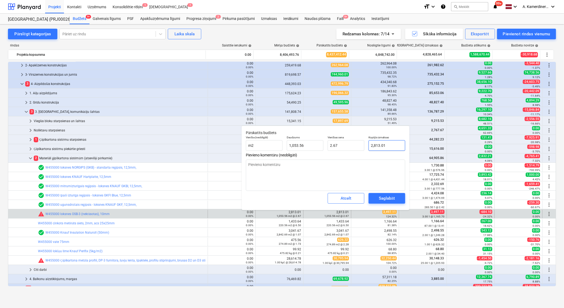
type input "2813.0052"
drag, startPoint x: 392, startPoint y: 147, endPoint x: 362, endPoint y: 144, distance: 29.6
click at [362, 145] on div "Vienība (neobligāti) m2 Daudzums 1,053.56 Vienības cena 2.67 Kopējās izmaksas 2…" at bounding box center [325, 142] width 163 height 19
type textarea "x"
type input "3"
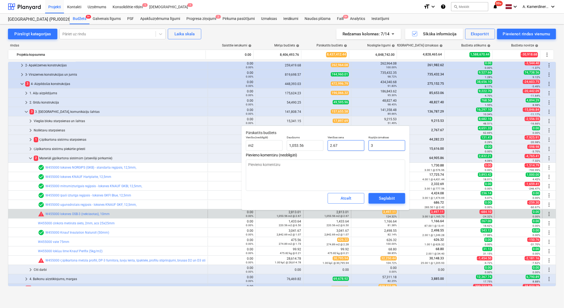
type input "0.00"
type textarea "x"
type input "34"
type input "0.03"
type textarea "x"
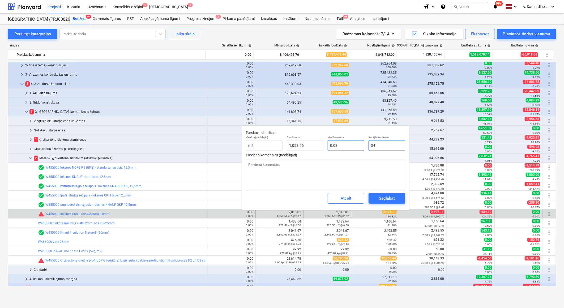
type input "349"
type input "0.33"
type textarea "x"
type input "3497"
type input "3.32"
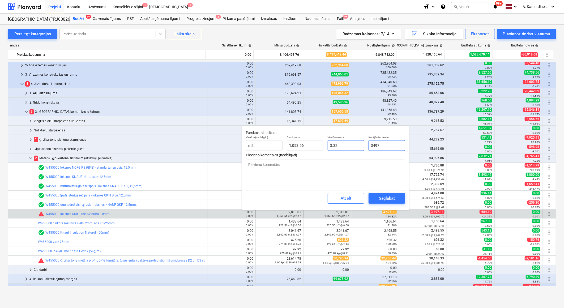
type textarea "x"
type input "3497."
type textarea "x"
type input "3497.1"
type textarea "x"
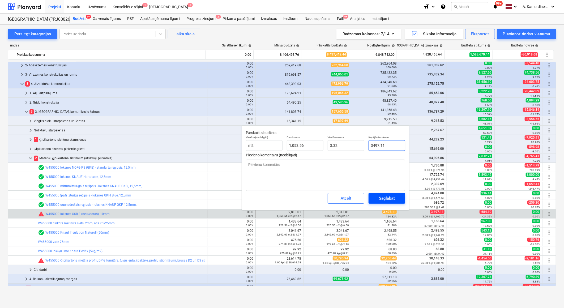
type input "3497.11"
type textarea "x"
type input "3,497.11"
click at [388, 202] on button "Saglabāt" at bounding box center [386, 198] width 37 height 11
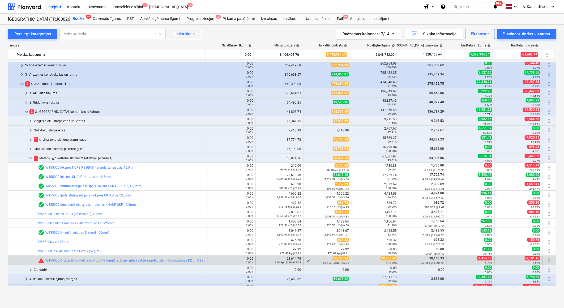
click at [306, 258] on span "edit" at bounding box center [308, 260] width 4 height 4
type textarea "x"
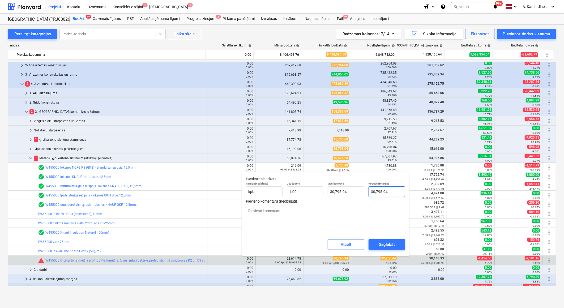
type input "30795.94"
drag, startPoint x: 391, startPoint y: 192, endPoint x: 366, endPoint y: 191, distance: 24.4
click at [366, 191] on div "Kopējās izmaksas 30795.94" at bounding box center [386, 189] width 41 height 19
type textarea "x"
type input "3"
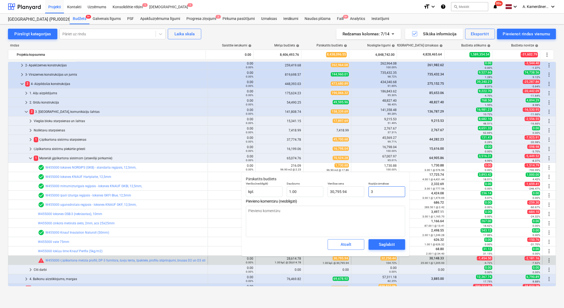
type input "3.00"
type textarea "x"
type input "32"
type input "32.00"
type textarea "x"
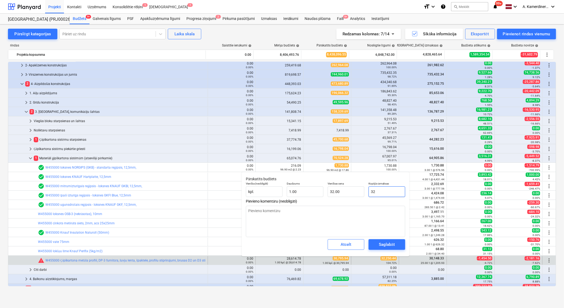
type input "322"
type input "322.00"
type textarea "x"
type input "3225"
type input "3,225.00"
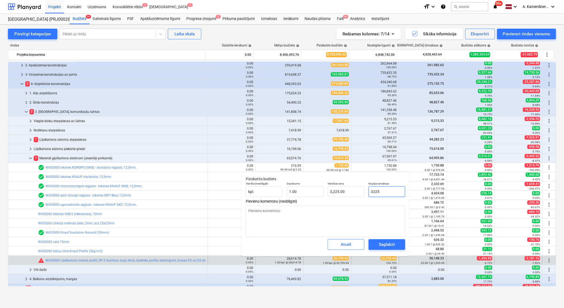
type textarea "x"
type input "32250"
type input "32,250.00"
type textarea "x"
type input "32250."
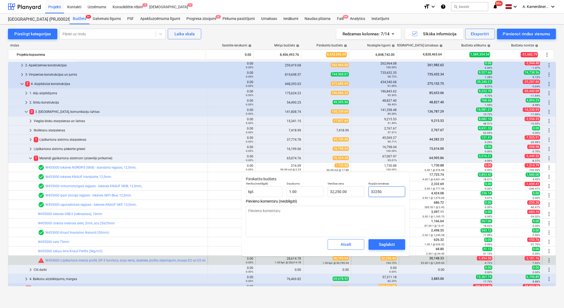
type textarea "x"
type input "32250.4"
type input "32,250.40"
type textarea "x"
type input "32250.44"
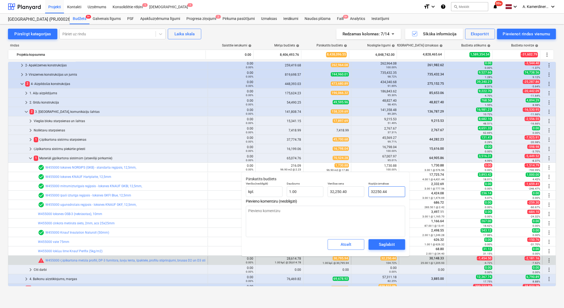
type input "32,250.44"
type input "32250.44"
type textarea "x"
type input "32,250.44"
click at [387, 241] on div "Saglabāt" at bounding box center [387, 244] width 16 height 7
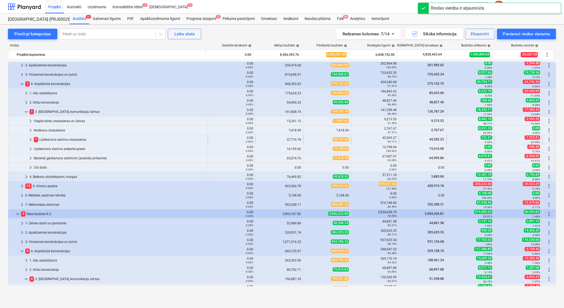
click at [32, 137] on span "keyboard_arrow_right" at bounding box center [30, 139] width 6 height 6
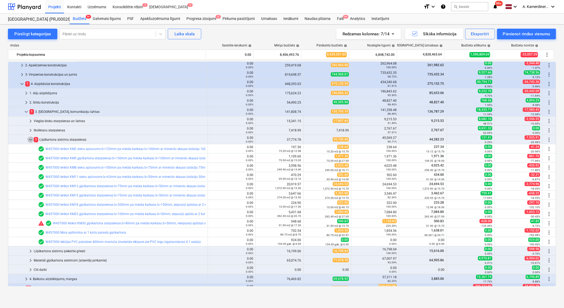
click at [32, 137] on span "keyboard_arrow_down" at bounding box center [30, 139] width 6 height 6
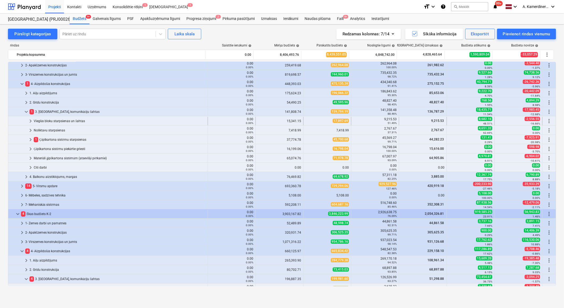
click at [50, 120] on div "Vieglās bloku starpsienas un šahtas" at bounding box center [120, 121] width 172 height 8
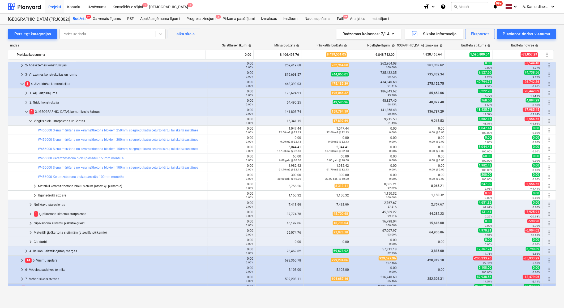
click at [50, 120] on div "Vieglās bloku starpsienas un šahtas" at bounding box center [120, 121] width 172 height 8
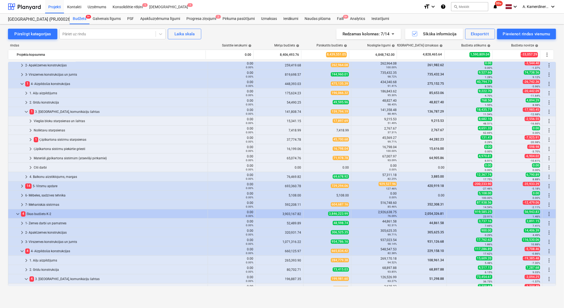
click at [50, 120] on div "Vieglās bloku starpsienas un šahtas" at bounding box center [120, 121] width 172 height 8
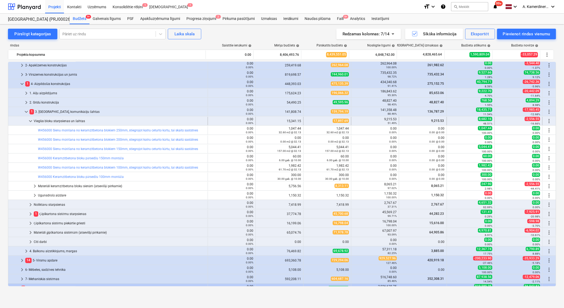
click at [68, 120] on div "Vieglās bloku starpsienas un šahtas" at bounding box center [120, 121] width 172 height 8
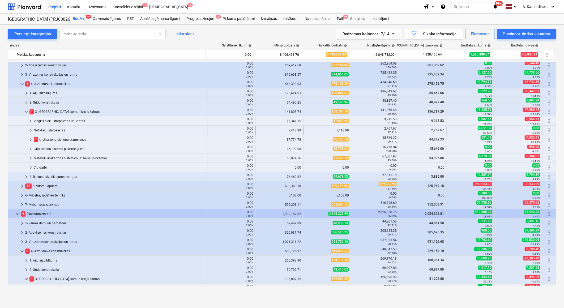
click at [47, 128] on div "Noliktavu starpsienas" at bounding box center [120, 130] width 172 height 8
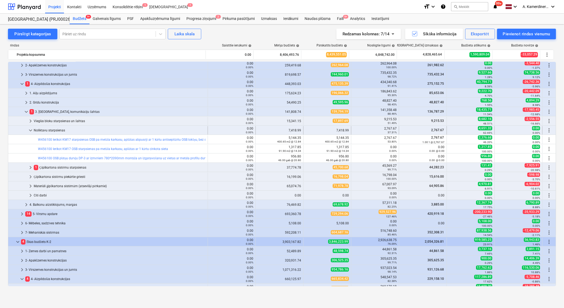
click at [64, 131] on div "Noliktavu starpsienas" at bounding box center [120, 130] width 172 height 8
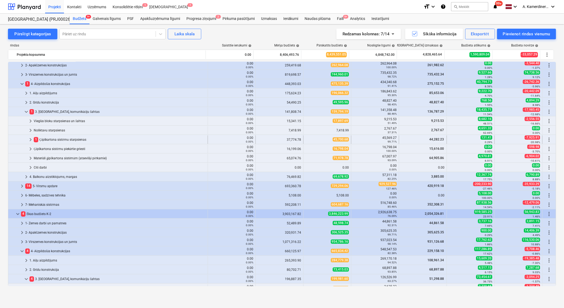
click at [54, 139] on div "1 Ģipškartona sistēmu starpsienas" at bounding box center [120, 139] width 172 height 8
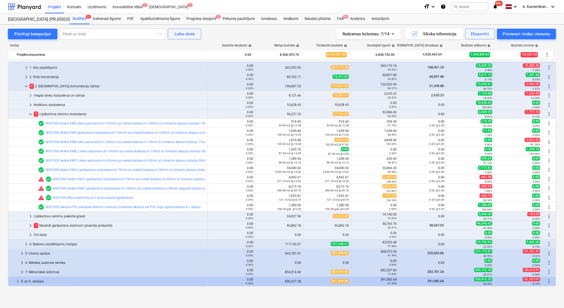
scroll to position [295, 0]
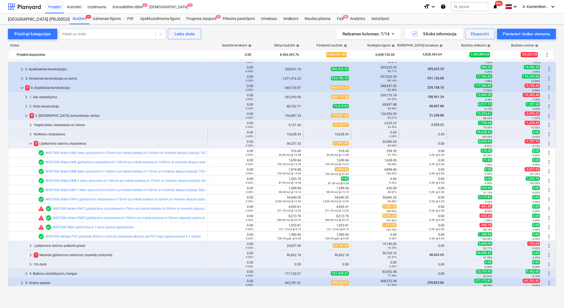
click at [59, 134] on div "Noliktavu starpsienas" at bounding box center [120, 134] width 172 height 8
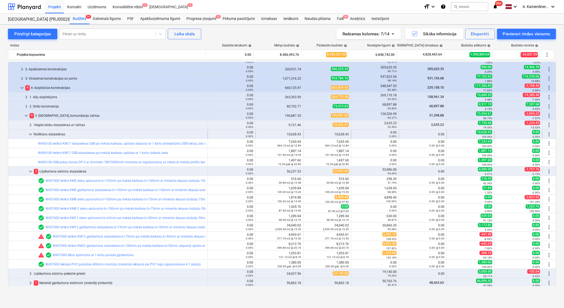
click at [60, 132] on div "Noliktavu starpsienas" at bounding box center [120, 134] width 172 height 8
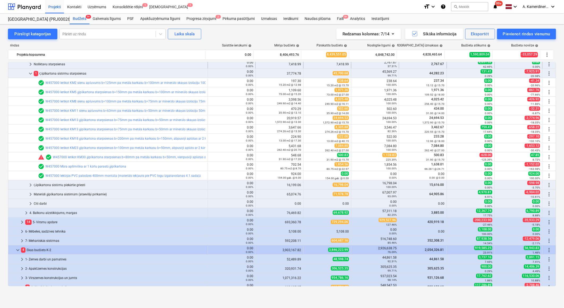
scroll to position [29, 0]
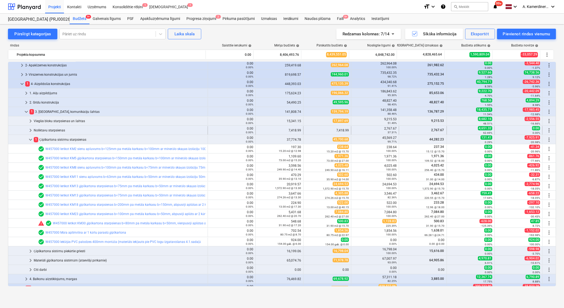
click at [57, 129] on div "Noliktavu starpsienas" at bounding box center [120, 130] width 172 height 8
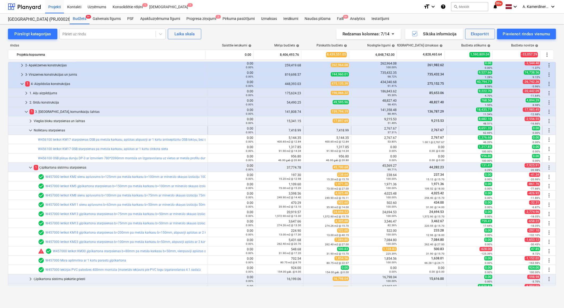
click at [55, 130] on div "Noliktavu starpsienas" at bounding box center [120, 130] width 172 height 8
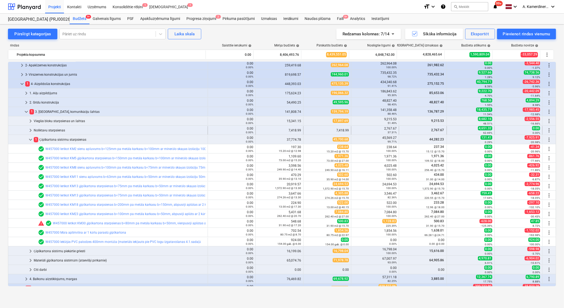
click at [53, 131] on div "Noliktavu starpsienas" at bounding box center [120, 130] width 172 height 8
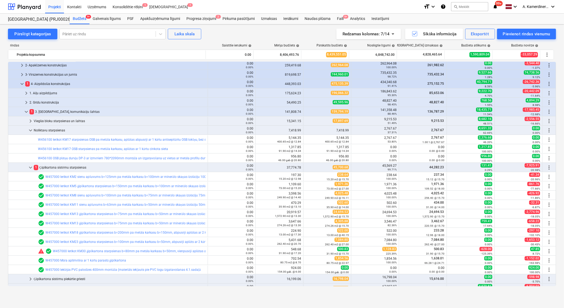
click at [53, 131] on div "Noliktavu starpsienas" at bounding box center [120, 130] width 172 height 8
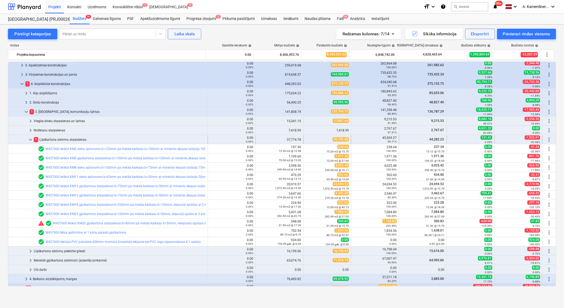
click at [54, 140] on div "1 Ģipškartona sistēmu starpsienas" at bounding box center [120, 139] width 172 height 8
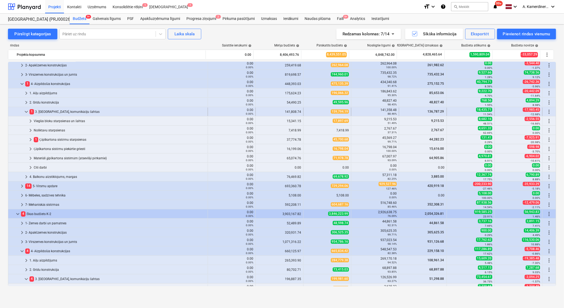
click at [58, 113] on div "1 3. Starpsienas, komunikāciju šahtas" at bounding box center [117, 111] width 176 height 8
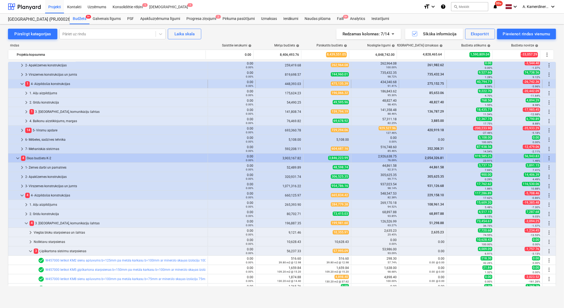
click at [52, 84] on div "1 4- Aizpildošās konstrukcijas" at bounding box center [115, 84] width 180 height 8
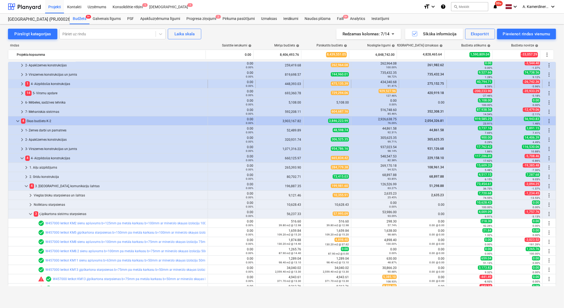
scroll to position [0, 0]
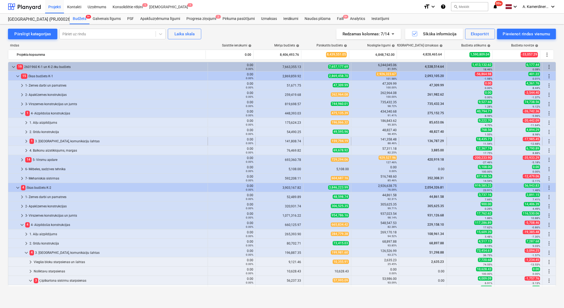
click at [44, 139] on div "1 3. Starpsienas, komunikāciju šahtas" at bounding box center [117, 141] width 176 height 8
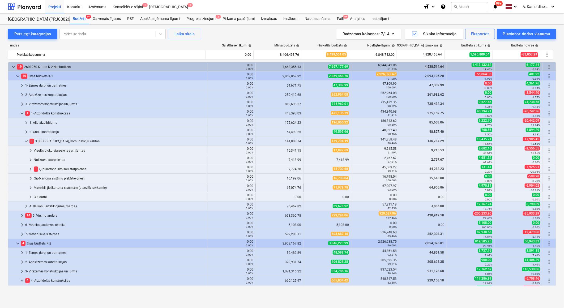
click at [117, 186] on div "Materiāli ģipškartona sistēmām (atsevišķi pērkamie)" at bounding box center [120, 187] width 172 height 8
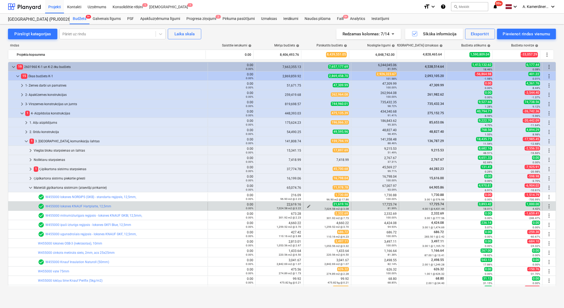
click at [307, 205] on span "edit" at bounding box center [308, 206] width 4 height 4
type textarea "x"
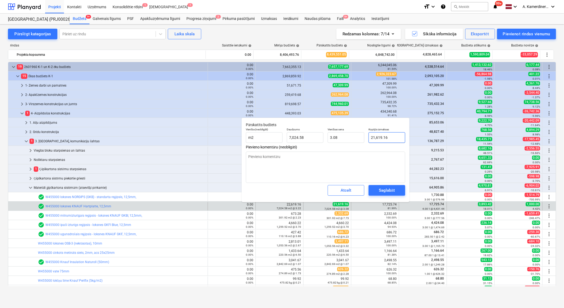
type input "21619.1605"
drag, startPoint x: 394, startPoint y: 137, endPoint x: 365, endPoint y: 136, distance: 28.7
click at [365, 136] on div "Vienība (neobligāti) m2 Daudzums 7,024.58 Vienības cena 3.08 Kopējās izmaksas 2…" at bounding box center [325, 134] width 163 height 19
type textarea "x"
type input "1"
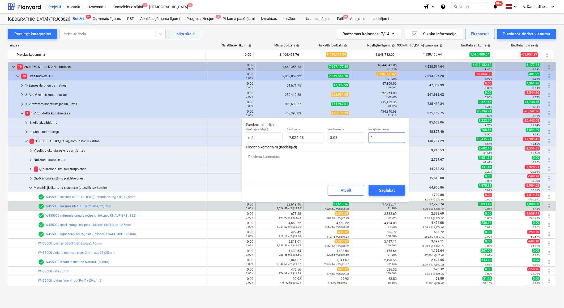
type input "0.00"
type textarea "x"
type input "17"
type textarea "x"
type input "177"
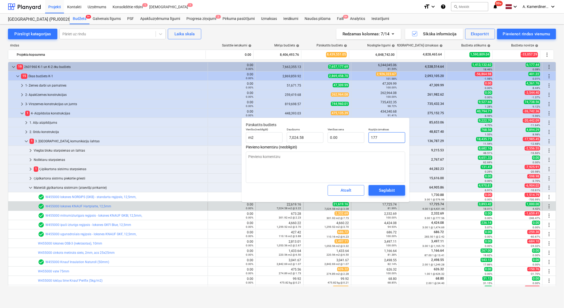
type input "0.03"
type textarea "x"
type input "1772"
type input "0.25"
type textarea "x"
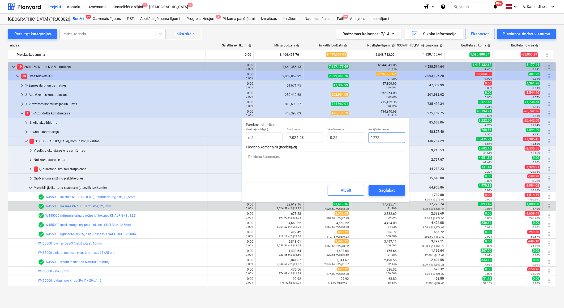
type input "17725"
type input "2.52"
type textarea "x"
type input "17725."
type textarea "x"
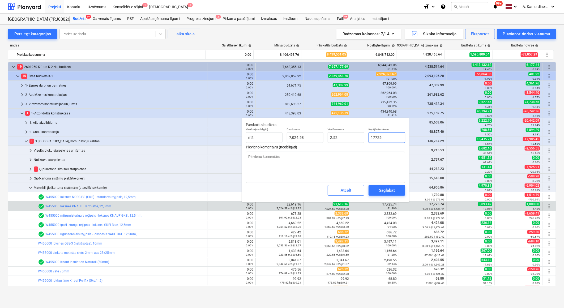
type input "17725.7"
type textarea "x"
type input "17725.74"
type textarea "x"
click at [388, 188] on div "Saglabāt" at bounding box center [387, 190] width 16 height 7
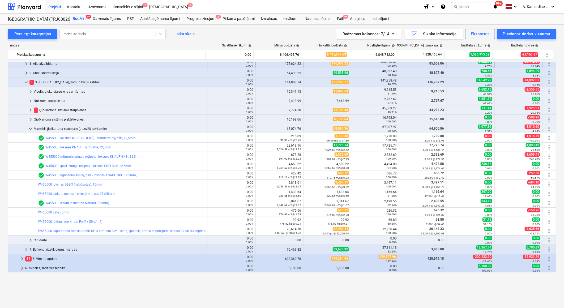
scroll to position [29, 0]
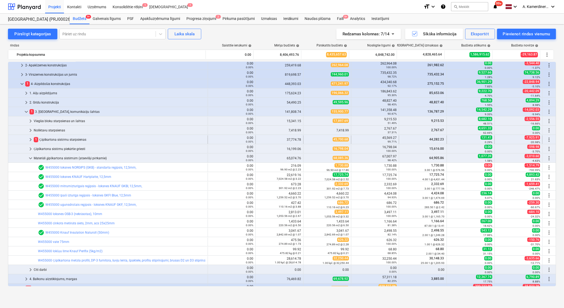
click at [66, 139] on div "1 Ģipškartona sistēmu starpsienas" at bounding box center [120, 139] width 172 height 8
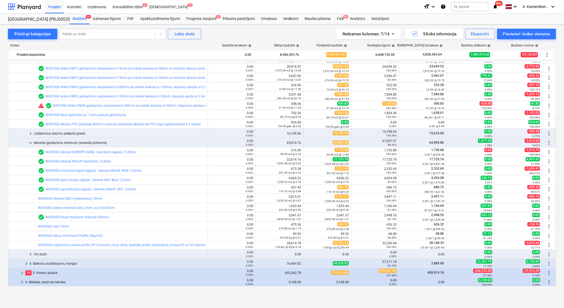
scroll to position [147, 0]
click at [98, 140] on div "Materiāli ģipškartona sistēmām (atsevišķi pērkamie)" at bounding box center [120, 142] width 172 height 8
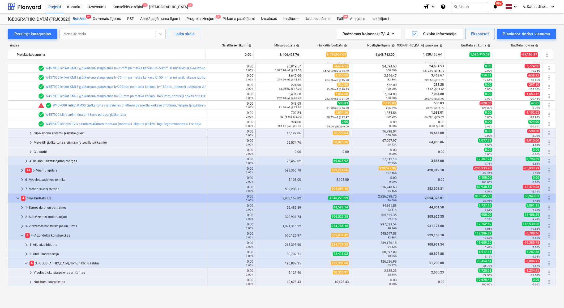
click at [78, 131] on div "Ģipškartona sistēmu piekārtie griesti" at bounding box center [120, 133] width 172 height 8
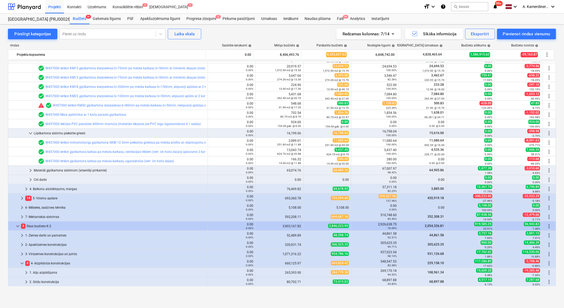
click at [78, 131] on div "Ģipškartona sistēmu piekārtie griesti" at bounding box center [120, 133] width 172 height 8
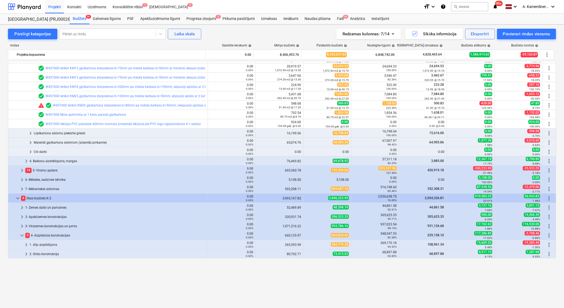
scroll to position [88, 0]
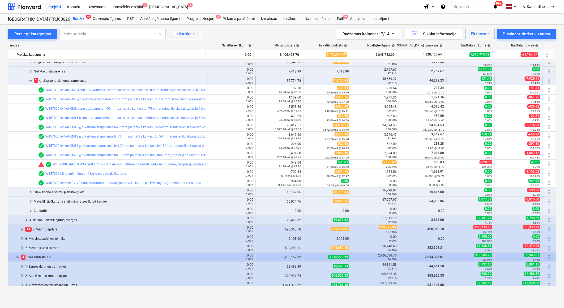
click at [81, 80] on div "1 Ģipškartona sistēmu starpsienas" at bounding box center [120, 80] width 172 height 8
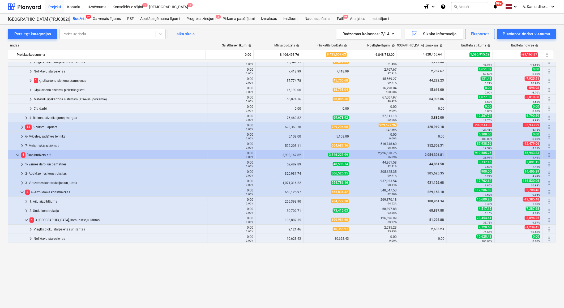
scroll to position [29, 0]
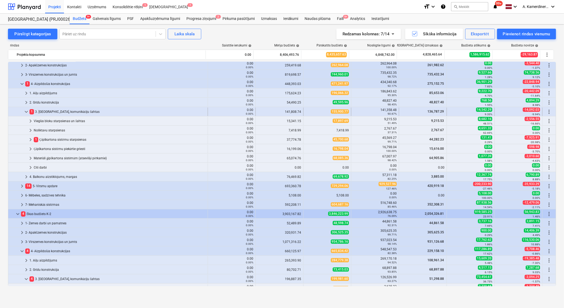
click at [50, 111] on div "1 3. Starpsienas, komunikāciju šahtas" at bounding box center [117, 111] width 176 height 8
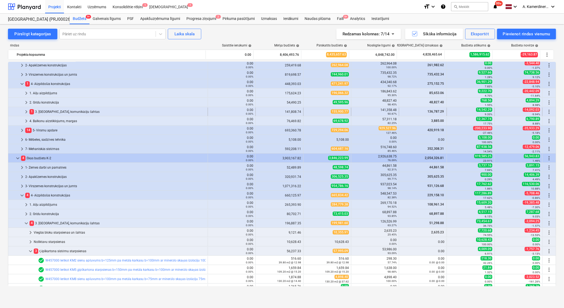
click at [46, 110] on div "1 3. Starpsienas, komunikāciju šahtas" at bounding box center [117, 111] width 176 height 8
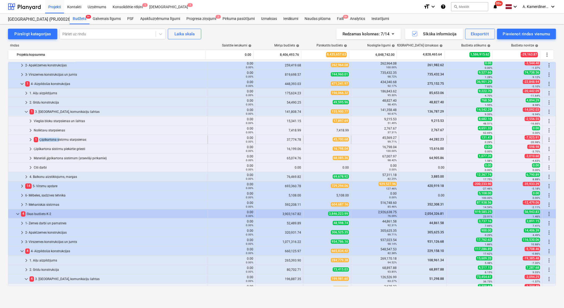
click at [58, 137] on div "1 Ģipškartona sistēmu starpsienas" at bounding box center [120, 139] width 172 height 8
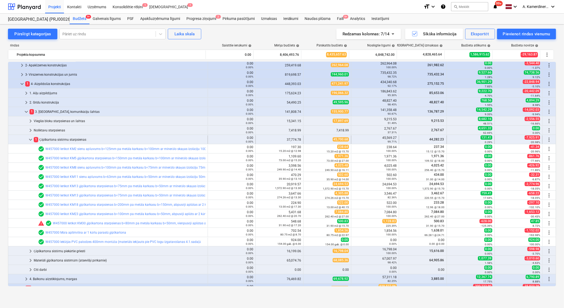
click at [59, 137] on div "1 Ģipškartona sistēmu starpsienas" at bounding box center [120, 139] width 172 height 8
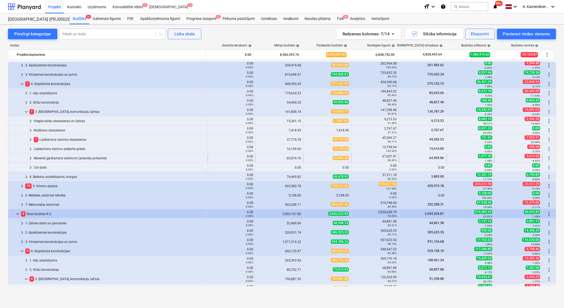
click at [58, 158] on div "Materiāli ģipškartona sistēmām (atsevišķi pērkamie)" at bounding box center [120, 158] width 172 height 8
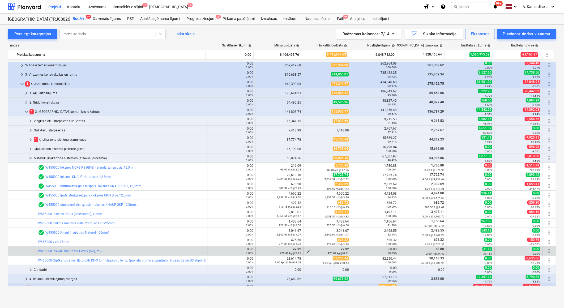
click at [307, 250] on span "edit" at bounding box center [308, 251] width 4 height 4
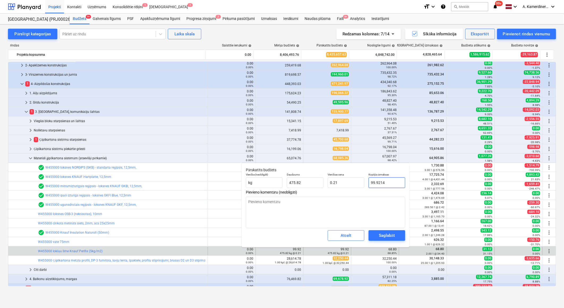
drag, startPoint x: 388, startPoint y: 182, endPoint x: 365, endPoint y: 183, distance: 23.4
click at [367, 181] on div "Kopējās izmaksas 99.9214" at bounding box center [386, 180] width 41 height 19
click at [388, 236] on div "Saglabāt" at bounding box center [387, 235] width 16 height 7
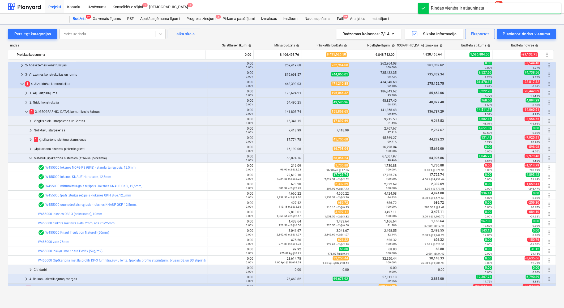
click at [61, 157] on div "Materiāli ģipškartona sistēmām (atsevišķi pērkamie)" at bounding box center [120, 158] width 172 height 8
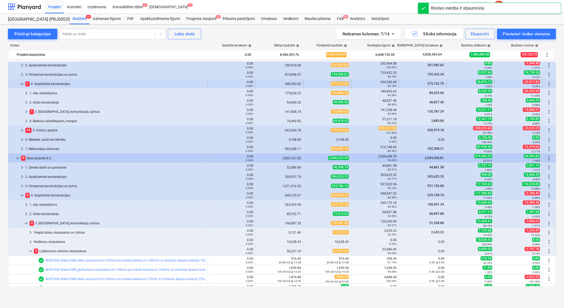
click at [57, 83] on div "1 4- Aizpildošās konstrukcijas" at bounding box center [115, 84] width 180 height 8
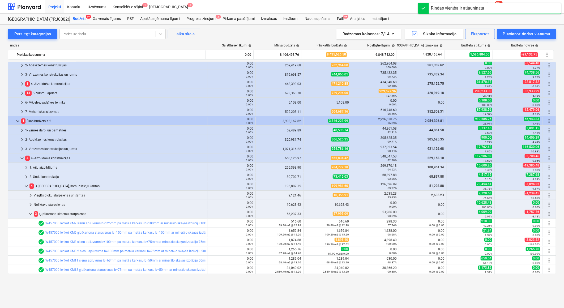
scroll to position [0, 0]
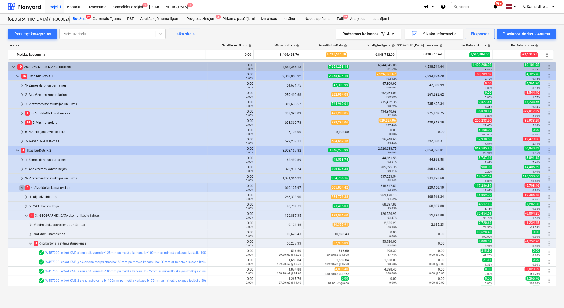
click at [23, 188] on span "keyboard_arrow_down" at bounding box center [22, 187] width 6 height 6
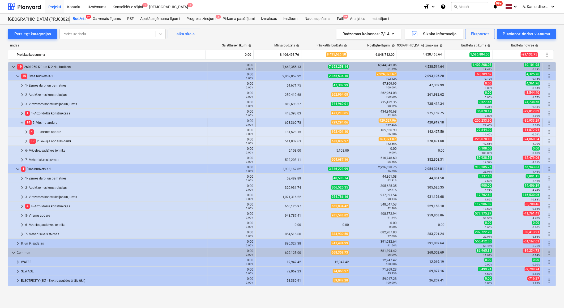
click at [19, 123] on span "keyboard_arrow_down" at bounding box center [22, 122] width 6 height 6
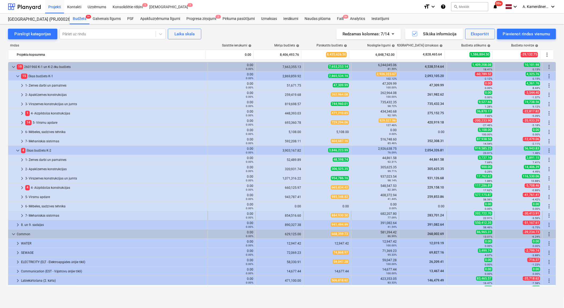
click at [49, 215] on div "7- Mehaniskās sistēmas" at bounding box center [115, 215] width 180 height 8
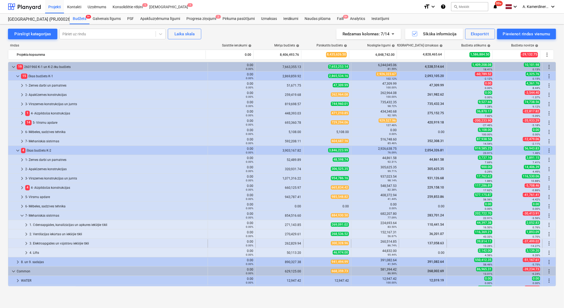
click at [60, 244] on div "3. Elektroapgādes un vājstrāvu iekšējie tīkli" at bounding box center [117, 243] width 176 height 8
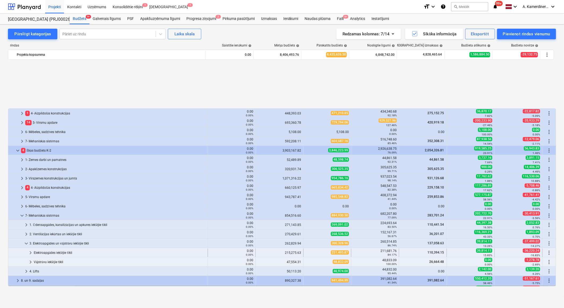
scroll to position [59, 0]
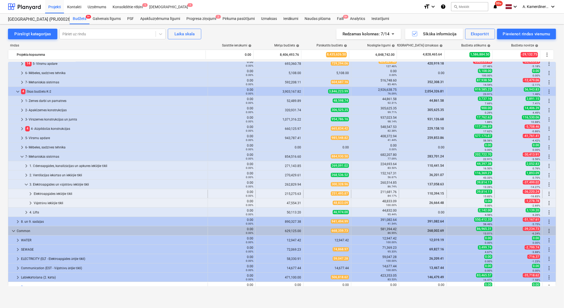
click at [55, 193] on div "Elektroapgādes iekšējie tīkli" at bounding box center [120, 193] width 172 height 8
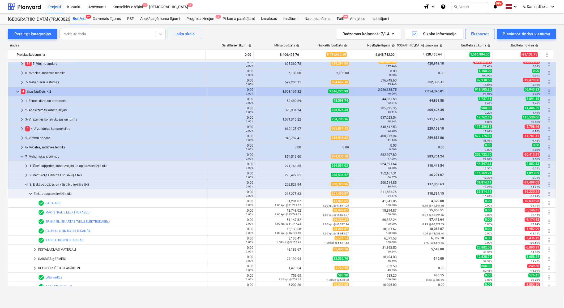
scroll to position [147, 0]
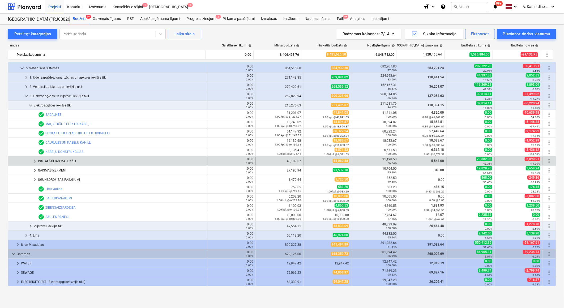
click at [70, 162] on div "INSTALĀCIJAS MATERIĀLI" at bounding box center [121, 161] width 167 height 8
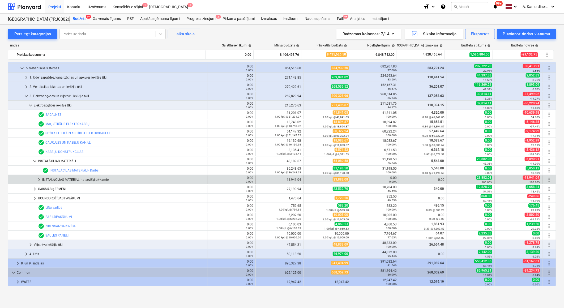
click at [71, 177] on div "INSTALĀCIJAS MATERIĀLI - atsevišķi pērkamie" at bounding box center [123, 179] width 163 height 8
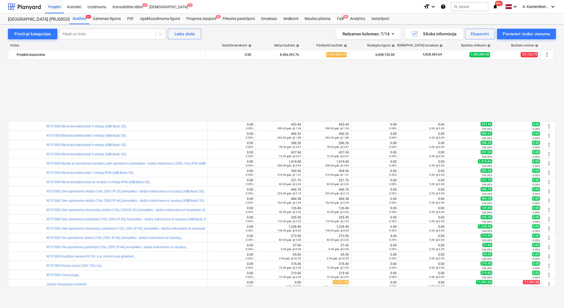
scroll to position [324, 0]
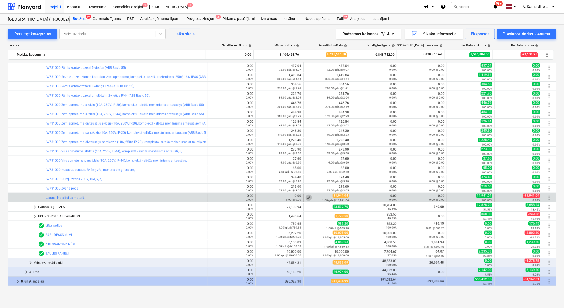
click at [306, 197] on span "edit" at bounding box center [308, 198] width 4 height 4
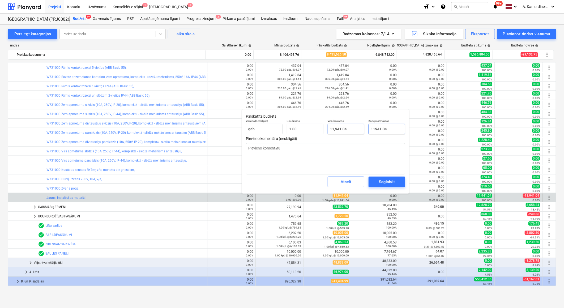
drag, startPoint x: 364, startPoint y: 129, endPoint x: 356, endPoint y: 131, distance: 8.4
click at [356, 131] on div "Vienība (neobligāti) gab Daudzums 1.00 Vienības cena 11,941.04 Kopējās izmaksas…" at bounding box center [325, 126] width 163 height 19
click at [383, 180] on div "Saglabāt" at bounding box center [387, 181] width 16 height 7
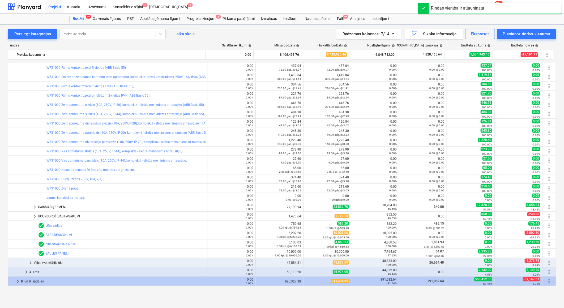
scroll to position [152, 0]
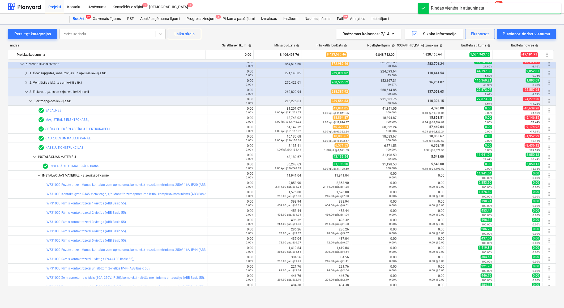
click at [39, 179] on div "keyboard_arrow_down 19 2601960 K-1 un K-2 ēku budžets 0.00 0.00% 7,663,355.13 7…" at bounding box center [282, 174] width 548 height 224
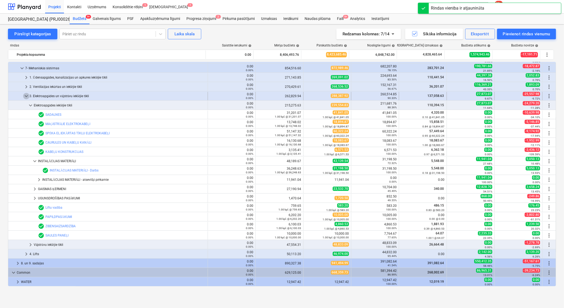
click at [25, 93] on span "keyboard_arrow_down" at bounding box center [26, 96] width 6 height 6
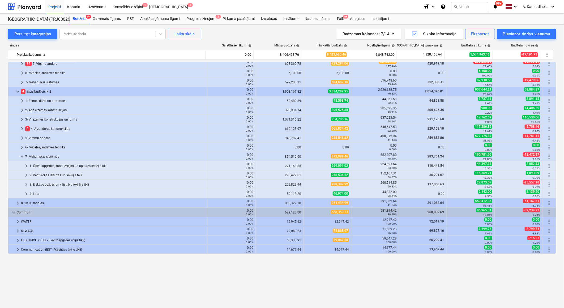
scroll to position [0, 0]
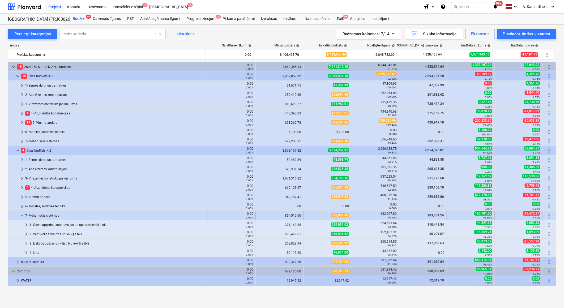
click at [20, 216] on span "keyboard_arrow_down" at bounding box center [22, 215] width 6 height 6
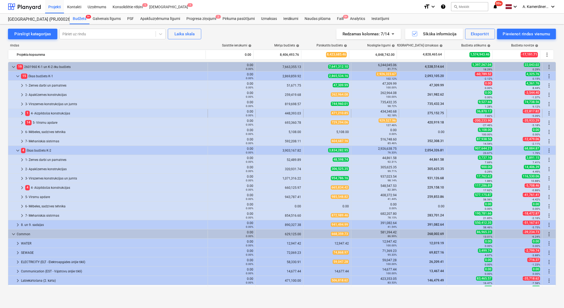
click at [46, 112] on div "1 4- Aizpildošās konstrukcijas" at bounding box center [115, 113] width 180 height 8
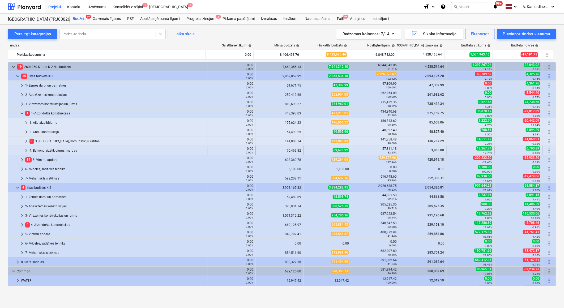
click at [43, 150] on div "4. Balkonu aizstiklojums, margas" at bounding box center [117, 150] width 176 height 8
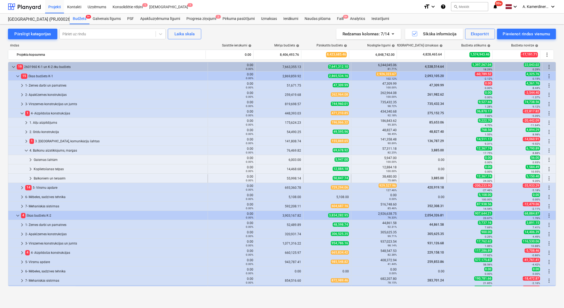
click at [46, 178] on div "Balkoniem un terasēm" at bounding box center [120, 178] width 172 height 8
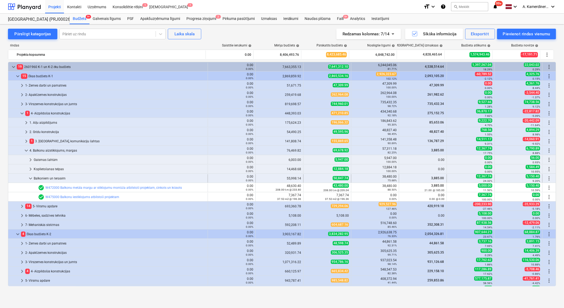
click at [56, 178] on div "Balkoniem un terasēm" at bounding box center [120, 178] width 172 height 8
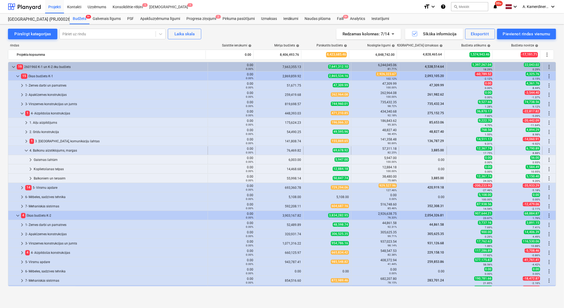
click at [58, 151] on div "4. Balkonu aizstiklojums, margas" at bounding box center [117, 150] width 176 height 8
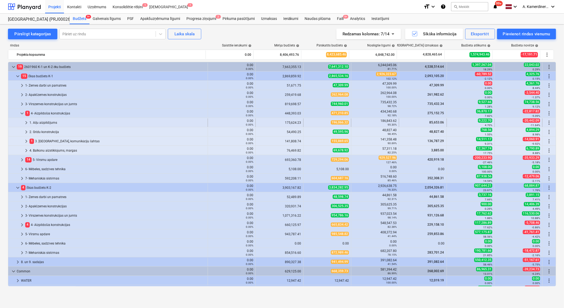
click at [49, 120] on div "1. Aiļu aizpildījums" at bounding box center [117, 122] width 176 height 8
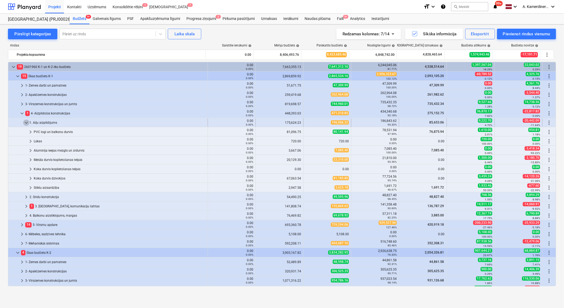
click at [28, 122] on span "keyboard_arrow_down" at bounding box center [26, 122] width 6 height 6
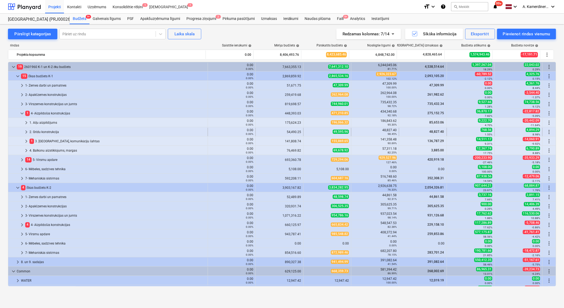
click at [39, 131] on div "2. Grīdu konstrukcija" at bounding box center [117, 132] width 176 height 8
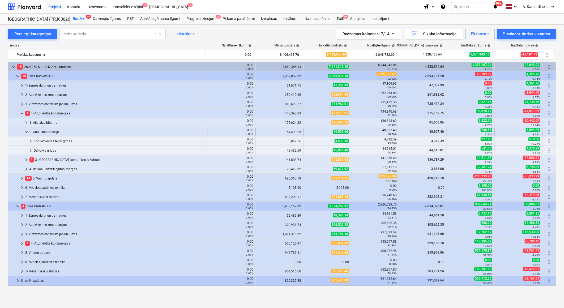
click at [51, 132] on div "2. Grīdu konstrukcija" at bounding box center [117, 132] width 176 height 8
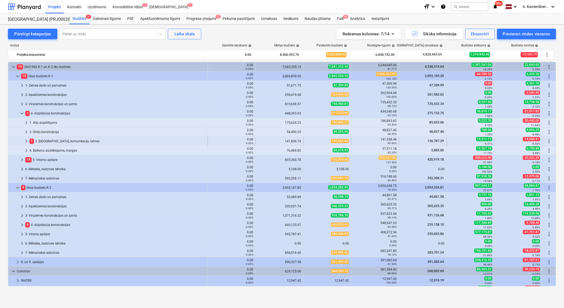
click at [50, 140] on div "1 3. Starpsienas, komunikāciju šahtas" at bounding box center [117, 141] width 176 height 8
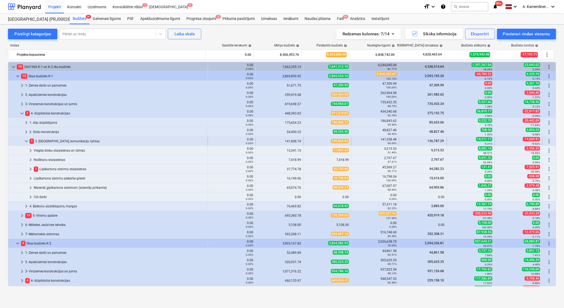
click at [49, 141] on div "1 3. Starpsienas, komunikāciju šahtas" at bounding box center [117, 141] width 176 height 8
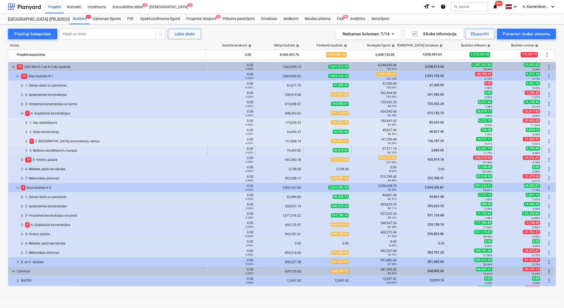
click at [48, 151] on div "4. Balkonu aizstiklojums, margas" at bounding box center [117, 150] width 176 height 8
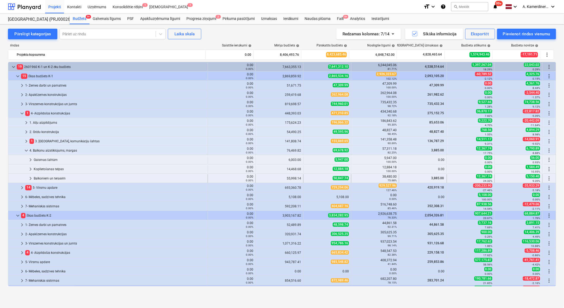
click at [46, 178] on div "Balkoniem un terasēm" at bounding box center [120, 178] width 172 height 8
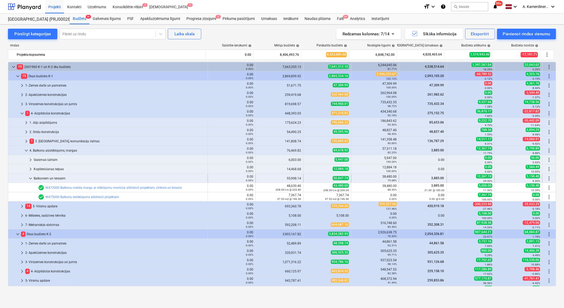
click at [56, 179] on div "Balkoniem un terasēm" at bounding box center [120, 178] width 172 height 8
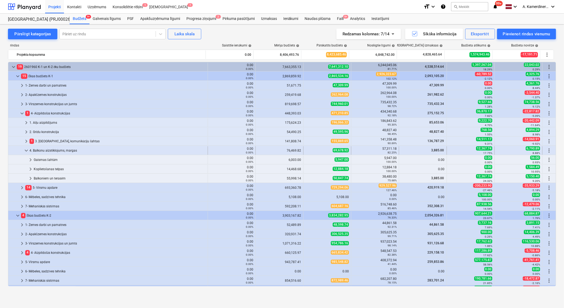
click at [51, 152] on div "4. Balkonu aizstiklojums, margas" at bounding box center [117, 150] width 176 height 8
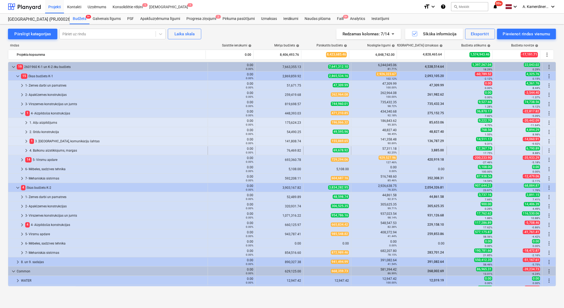
click at [51, 151] on div "4. Balkonu aizstiklojums, margas" at bounding box center [117, 150] width 176 height 8
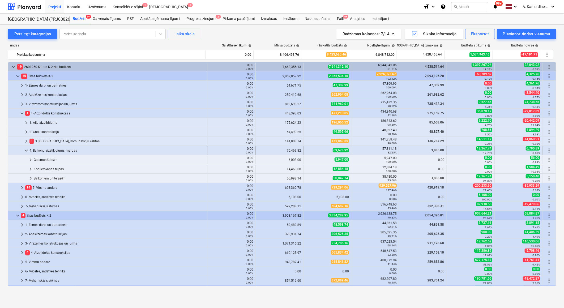
click at [50, 151] on div "4. Balkonu aizstiklojums, margas" at bounding box center [117, 150] width 176 height 8
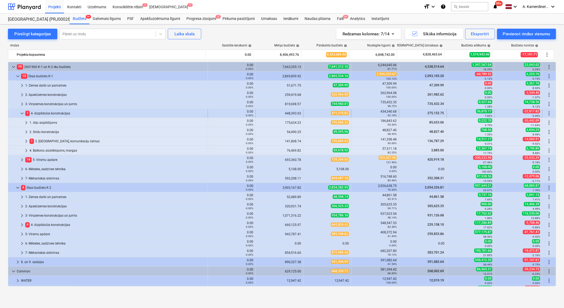
click at [57, 114] on div "1 4- Aizpildošās konstrukcijas" at bounding box center [115, 113] width 180 height 8
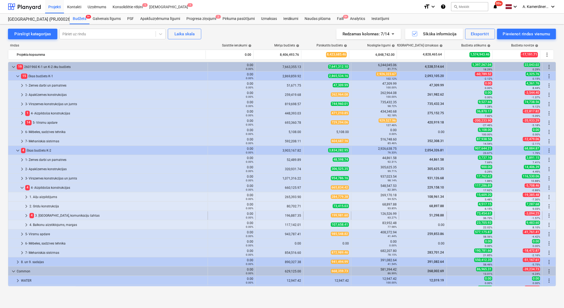
click at [48, 216] on div "4 3. Starpsienas, komunikāciju šahtas" at bounding box center [117, 215] width 176 height 8
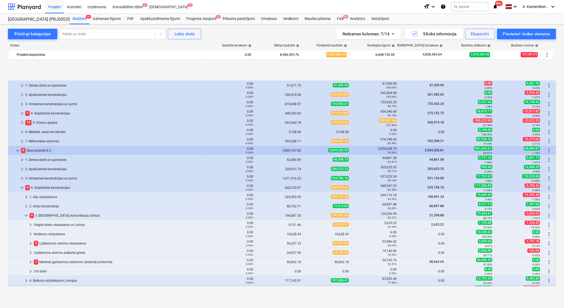
scroll to position [29, 0]
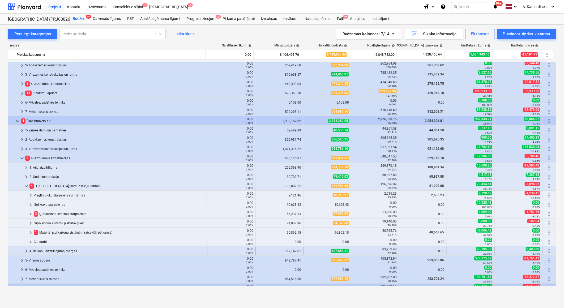
click at [45, 253] on div "4. Balkonu aizstiklojums, margas" at bounding box center [117, 251] width 176 height 8
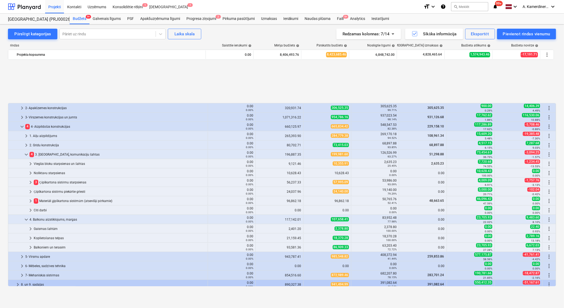
scroll to position [118, 0]
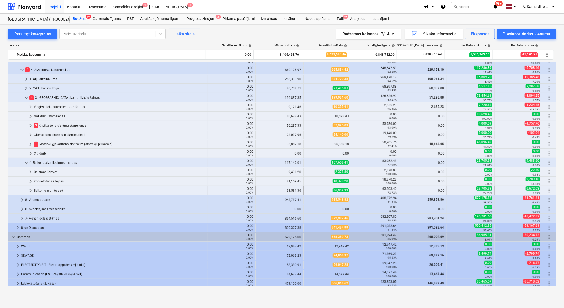
click at [57, 190] on div "Balkoniem un terasēm" at bounding box center [120, 190] width 172 height 8
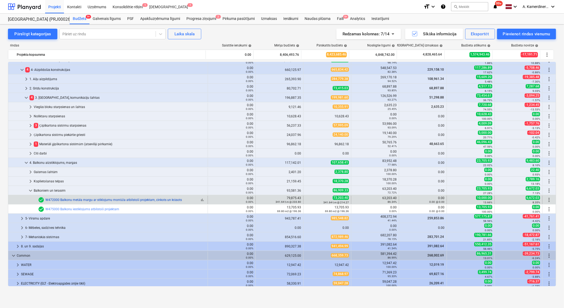
click at [115, 201] on link "W472000 Balkonu metāla margu ar stiklojumu montāža atbilstoši projektam, cinkot…" at bounding box center [113, 200] width 136 height 4
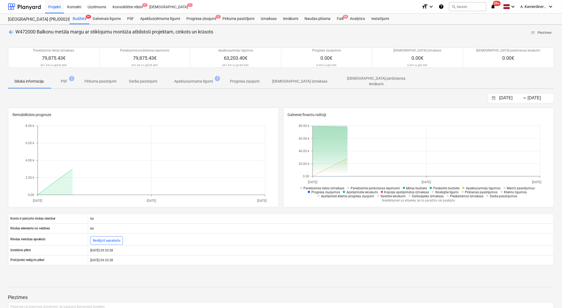
click at [12, 32] on span "arrow_back" at bounding box center [11, 32] width 6 height 6
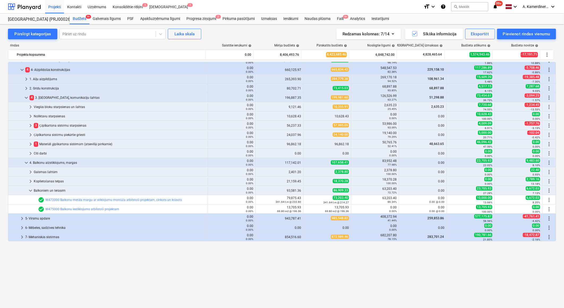
scroll to position [59, 0]
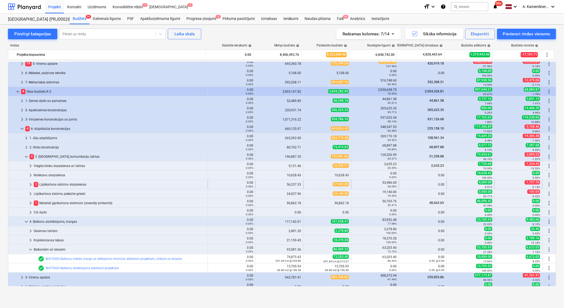
click at [79, 186] on div "3 Ģipškartona sistēmu starpsienas" at bounding box center [120, 184] width 172 height 8
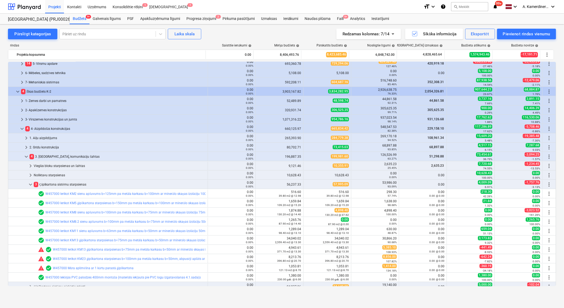
click at [79, 186] on div "3 Ģipškartona sistēmu starpsienas" at bounding box center [120, 184] width 172 height 8
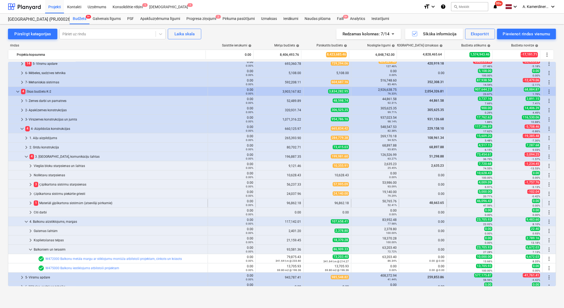
click at [70, 202] on div "1 Materiāli ģipškartona sistēmām (atsevišķi pērkamie)" at bounding box center [120, 203] width 172 height 8
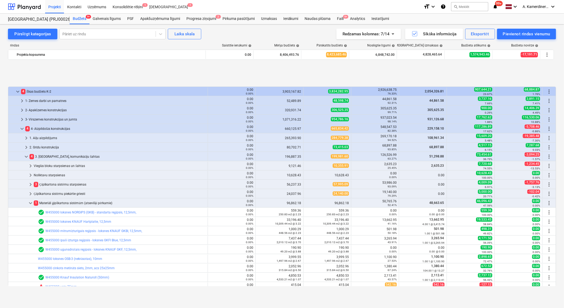
scroll to position [118, 0]
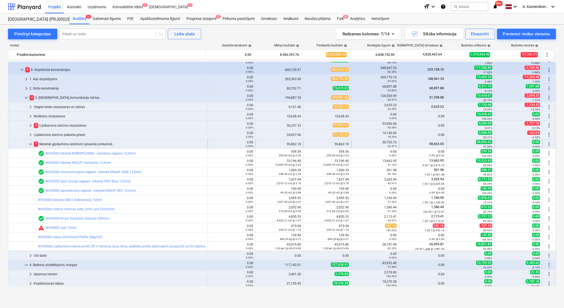
click at [66, 144] on div "1 Materiāli ģipškartona sistēmām (atsevišķi pērkamie)" at bounding box center [120, 144] width 172 height 8
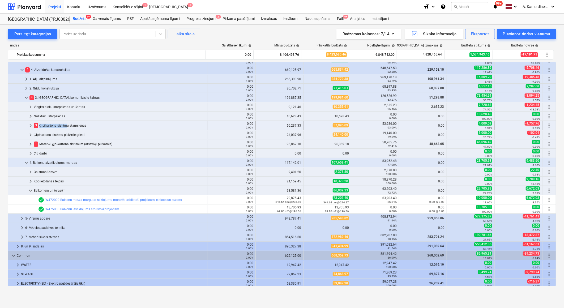
click at [64, 127] on div "3 Ģipškartona sistēmu starpsienas" at bounding box center [120, 125] width 172 height 8
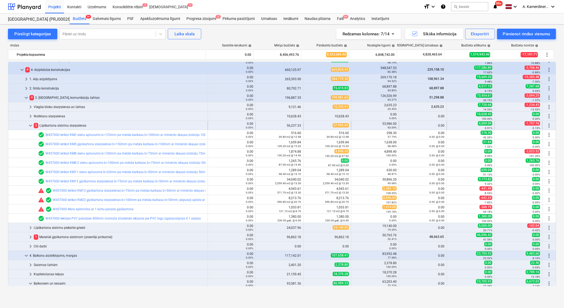
click at [61, 125] on div "3 Ģipškartona sistēmu starpsienas" at bounding box center [120, 125] width 172 height 8
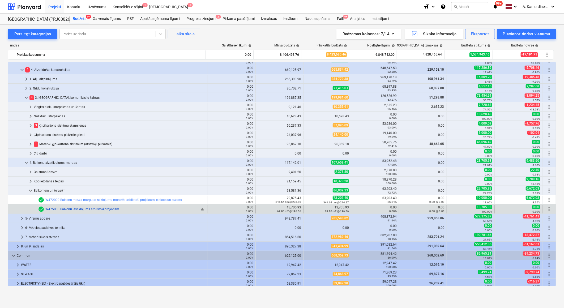
click at [103, 210] on link "W475000 Balkonu iestiklojums atbilstoši projektam" at bounding box center [82, 209] width 74 height 4
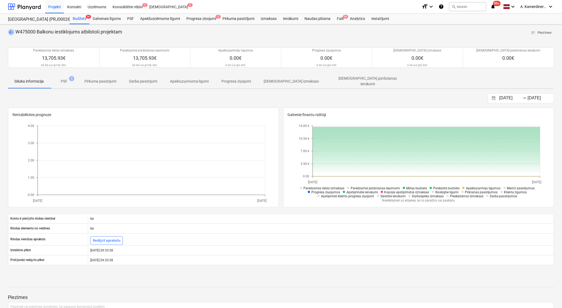
click at [10, 32] on span "arrow_back" at bounding box center [11, 32] width 6 height 6
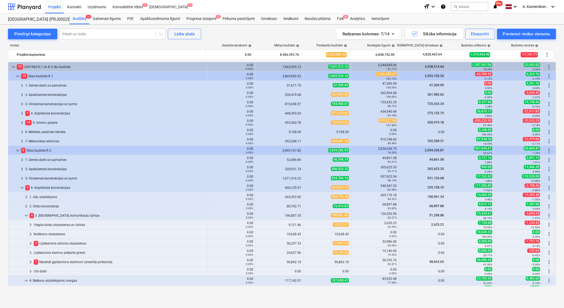
scroll to position [118, 0]
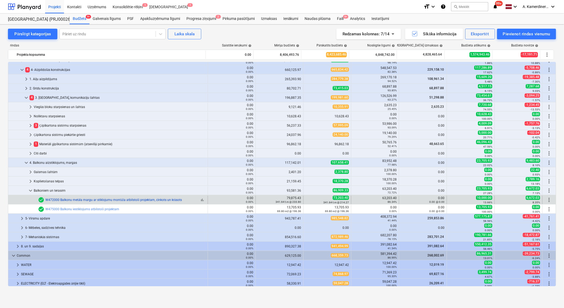
click at [95, 200] on link "W472000 Balkonu metāla margu ar stiklojumu montāža atbilstoši projektam, cinkot…" at bounding box center [113, 200] width 136 height 4
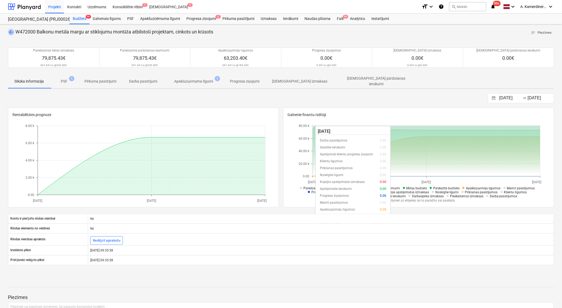
click at [10, 31] on span "arrow_back" at bounding box center [11, 32] width 6 height 6
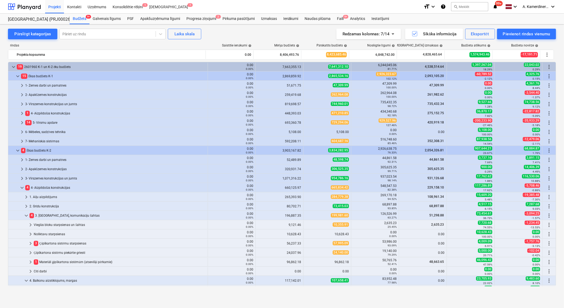
scroll to position [118, 0]
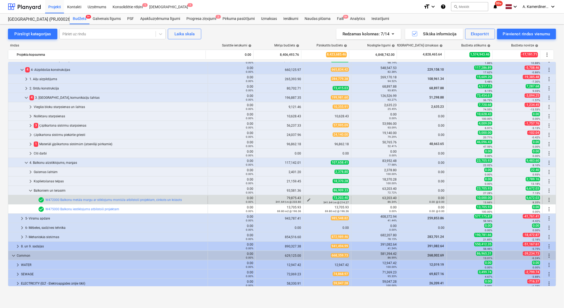
click at [306, 199] on span "edit" at bounding box center [308, 200] width 4 height 4
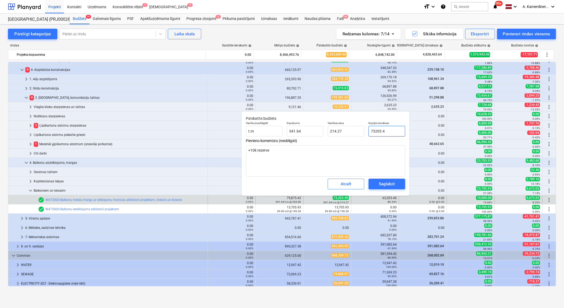
drag, startPoint x: 391, startPoint y: 131, endPoint x: 373, endPoint y: 131, distance: 18.1
click at [373, 131] on input "73203.4" at bounding box center [386, 131] width 37 height 11
click at [391, 181] on div "Saglabāt" at bounding box center [387, 183] width 16 height 7
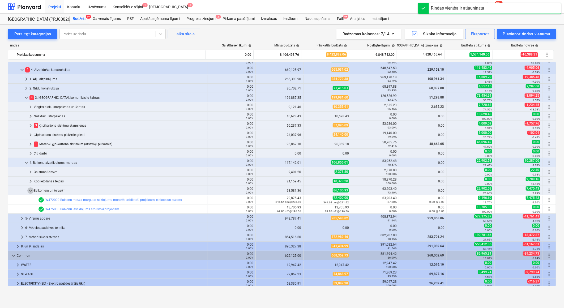
click at [31, 189] on span "keyboard_arrow_down" at bounding box center [30, 190] width 6 height 6
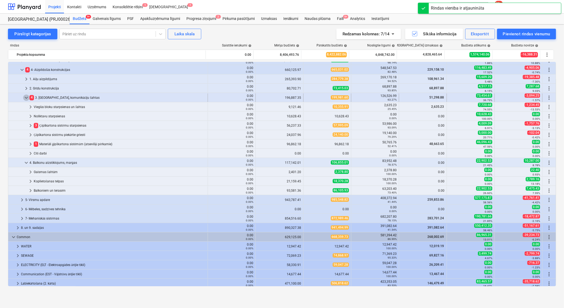
click at [27, 98] on span "keyboard_arrow_down" at bounding box center [26, 97] width 6 height 6
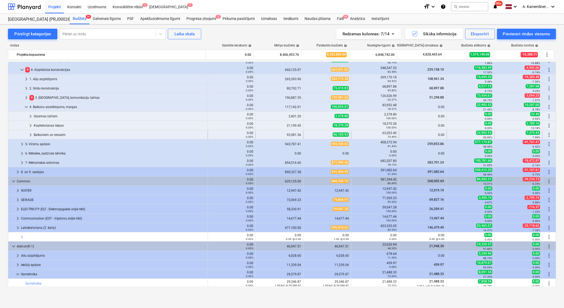
click at [59, 134] on div "Balkoniem un terasēm" at bounding box center [120, 135] width 172 height 8
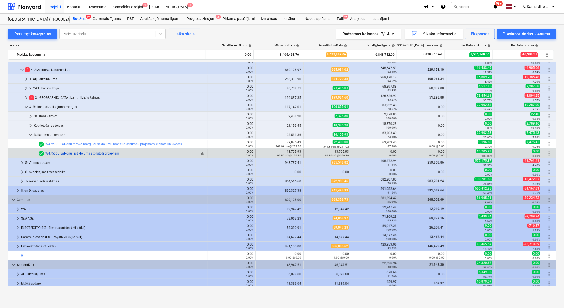
click at [65, 154] on link "W475000 Balkonu iestiklojums atbilstoši projektam" at bounding box center [82, 154] width 74 height 4
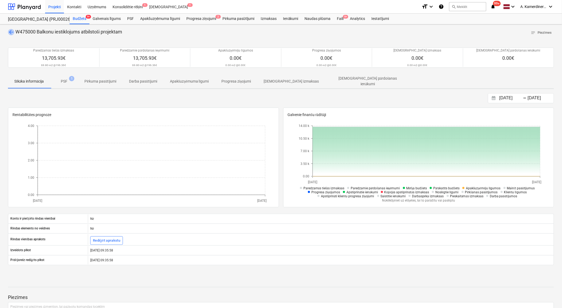
click at [12, 33] on span "arrow_back" at bounding box center [11, 32] width 6 height 6
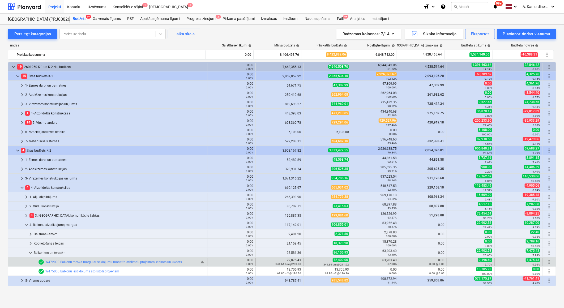
scroll to position [118, 0]
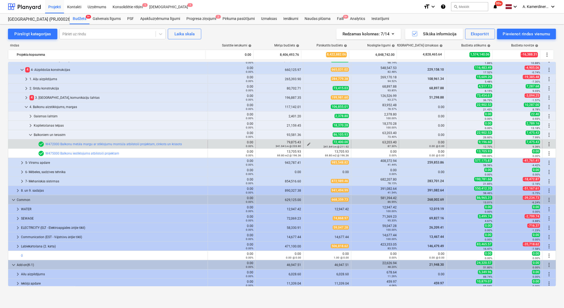
click at [306, 143] on span "edit" at bounding box center [308, 144] width 4 height 4
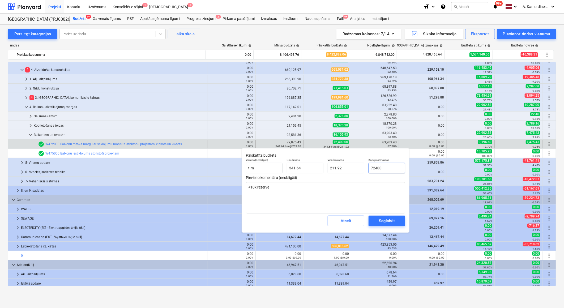
click at [375, 168] on input "72400" at bounding box center [386, 168] width 37 height 11
click at [392, 219] on div "Saglabāt" at bounding box center [387, 220] width 16 height 7
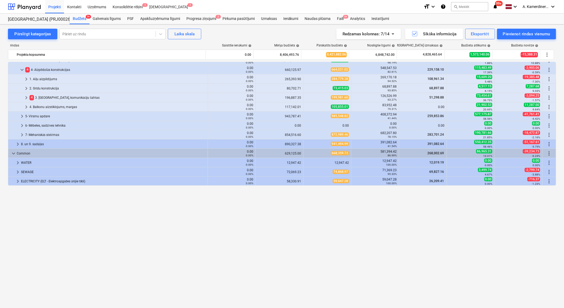
scroll to position [0, 0]
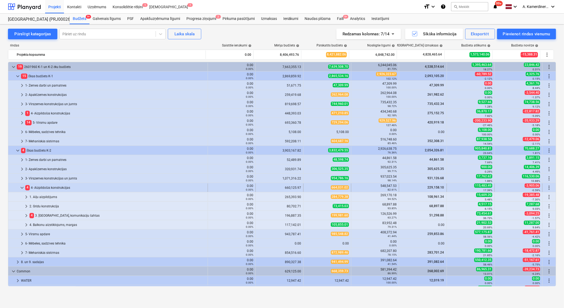
click at [22, 187] on span "keyboard_arrow_down" at bounding box center [22, 187] width 6 height 6
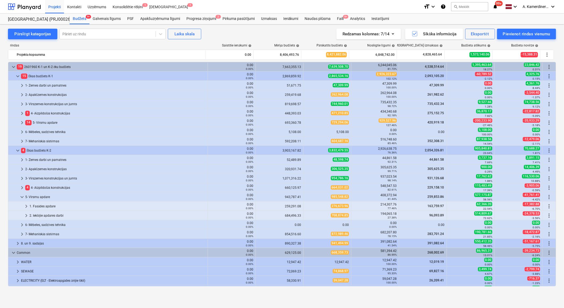
click at [40, 197] on div "5- Virsmu apdare" at bounding box center [115, 197] width 180 height 8
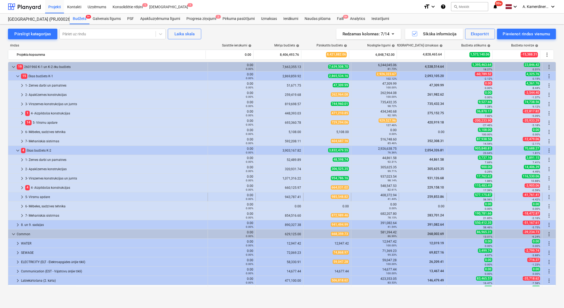
click at [73, 198] on div "5- Virsmu apdare" at bounding box center [115, 197] width 180 height 8
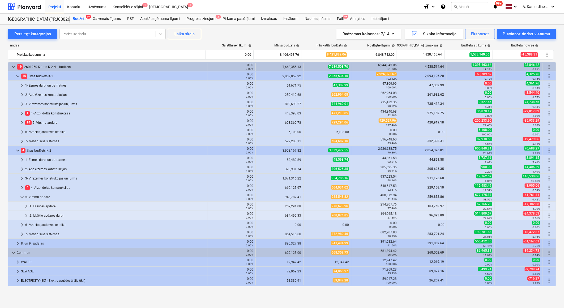
click at [73, 198] on div "5- Virsmu apdare" at bounding box center [115, 197] width 180 height 8
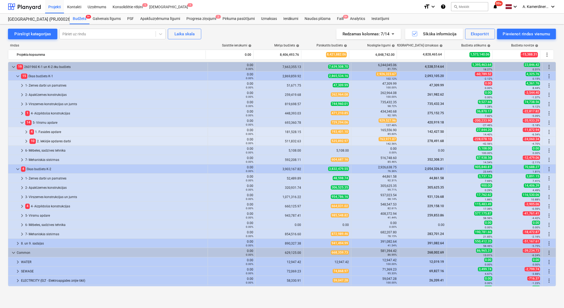
click at [46, 141] on div "10 2. Iekšējie apdares darbi" at bounding box center [117, 141] width 176 height 8
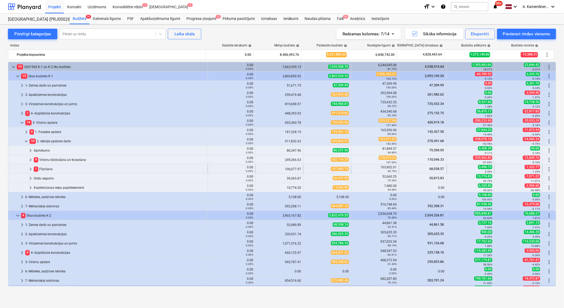
click at [51, 167] on div "1 Flīzēšana" at bounding box center [120, 169] width 172 height 8
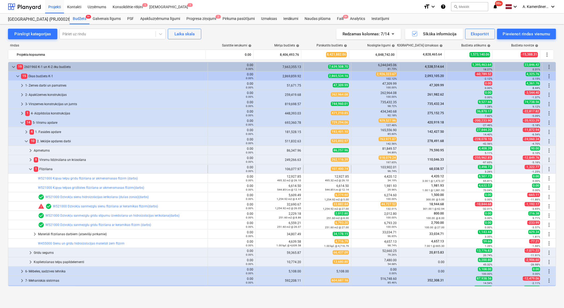
click at [40, 168] on div "1 Flīzēšana" at bounding box center [120, 169] width 172 height 8
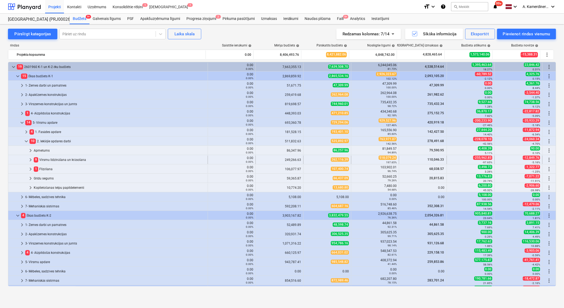
click at [49, 159] on div "9 Virsmu līdzināšana un krāsošana" at bounding box center [120, 159] width 172 height 8
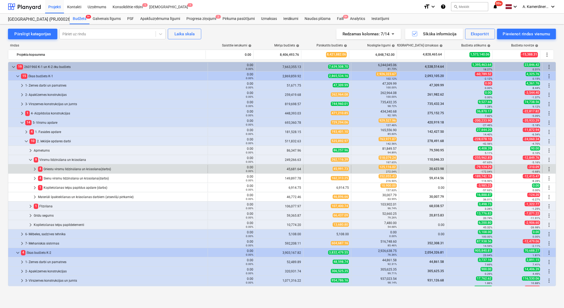
click at [94, 168] on div "4 Griestu virsmu līdzināšana un krāsošana(darbs)" at bounding box center [121, 169] width 167 height 8
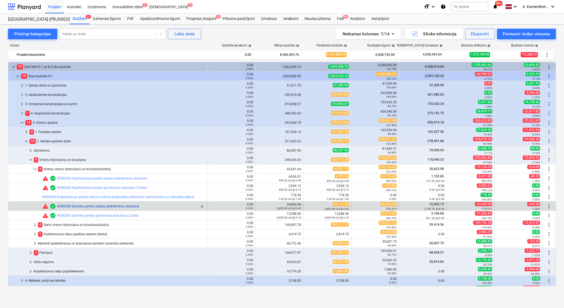
click at [107, 206] on link "W580300 Dzīvokļu griestu plakņu špaktelēšana, slīpēšana" at bounding box center [98, 206] width 82 height 4
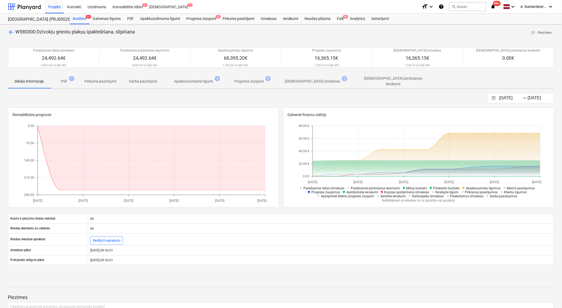
click at [202, 79] on p "Apakšuzņēmuma līgumi" at bounding box center [193, 82] width 39 height 6
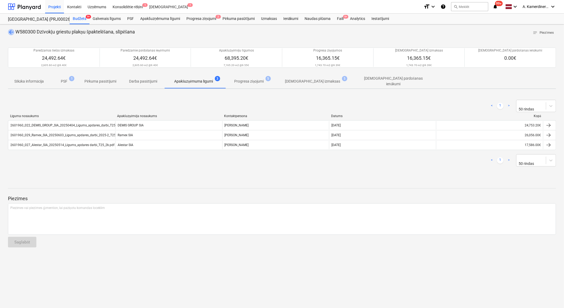
click at [11, 33] on span "arrow_back" at bounding box center [11, 32] width 6 height 6
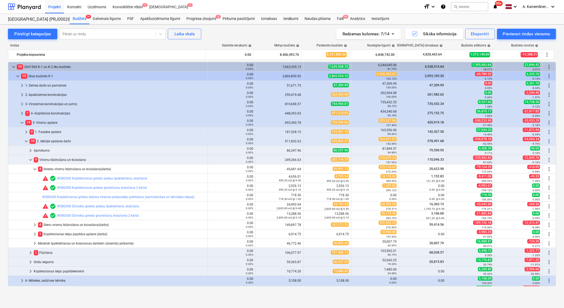
click at [34, 169] on span "keyboard_arrow_down" at bounding box center [35, 169] width 6 height 6
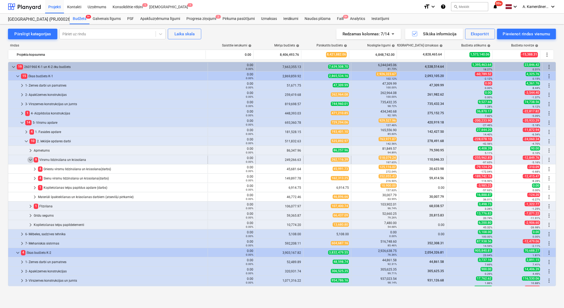
click at [30, 159] on span "keyboard_arrow_down" at bounding box center [30, 160] width 6 height 6
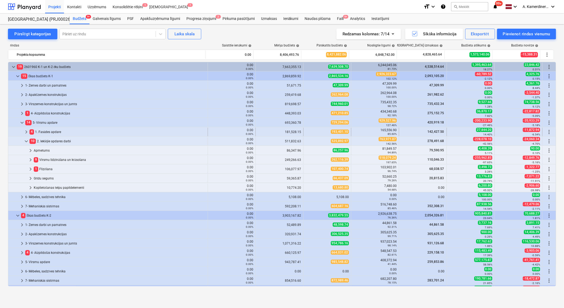
click at [26, 132] on span "keyboard_arrow_right" at bounding box center [26, 132] width 6 height 6
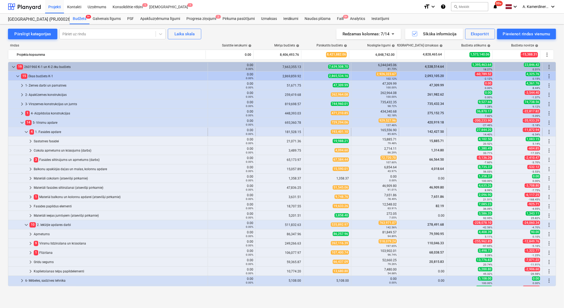
click at [26, 132] on span "keyboard_arrow_down" at bounding box center [26, 132] width 6 height 6
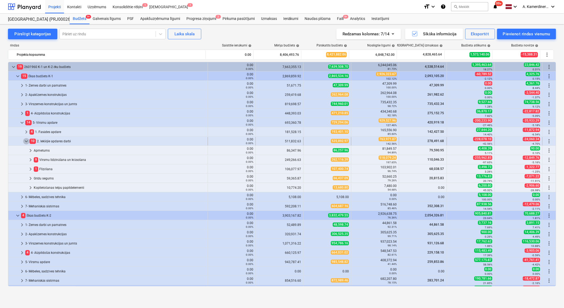
click at [26, 141] on span "keyboard_arrow_down" at bounding box center [26, 141] width 6 height 6
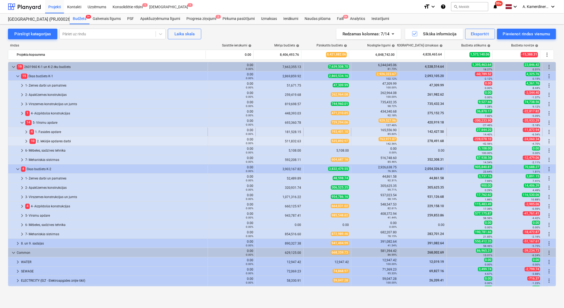
click at [57, 131] on div "4 1. Fasādes apdare" at bounding box center [117, 132] width 176 height 8
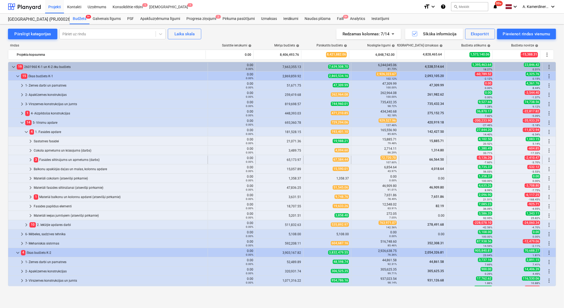
click at [66, 161] on div "3 Fasādes siltinājums un apmetums (darbs)" at bounding box center [120, 159] width 172 height 8
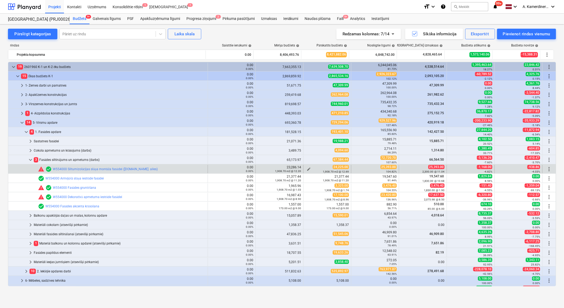
click at [306, 168] on span "edit" at bounding box center [308, 169] width 4 height 4
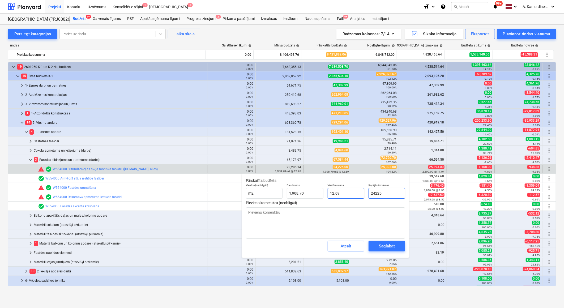
drag, startPoint x: 395, startPoint y: 196, endPoint x: 356, endPoint y: 192, distance: 38.7
click at [356, 193] on div "Vienība (neobligāti) m2 Daudzums 1,908.70 Vienības cena 12.69 Kopējās izmaksas …" at bounding box center [325, 190] width 163 height 19
click at [381, 243] on div "Saglabāt" at bounding box center [387, 246] width 16 height 7
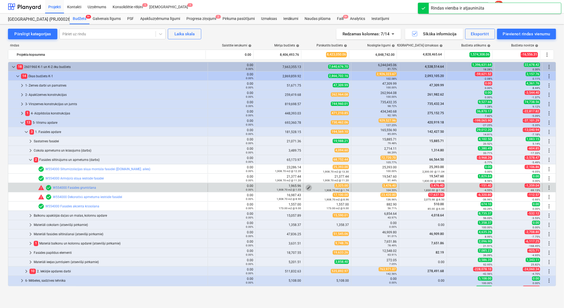
click at [307, 186] on span "edit" at bounding box center [308, 187] width 4 height 4
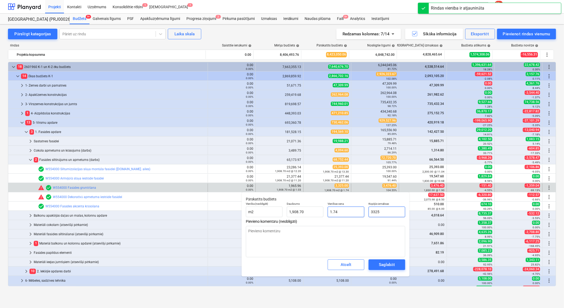
drag, startPoint x: 378, startPoint y: 214, endPoint x: 361, endPoint y: 210, distance: 17.4
click at [355, 214] on div "Vienība (neobligāti) m2 Daudzums 1,908.70 Vienības cena 1.74 Kopējās izmaksas 3…" at bounding box center [325, 209] width 163 height 19
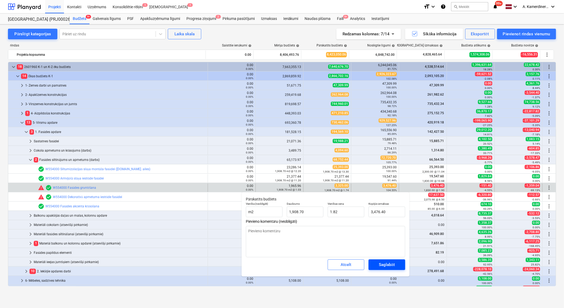
click at [389, 263] on div "Saglabāt" at bounding box center [387, 264] width 16 height 7
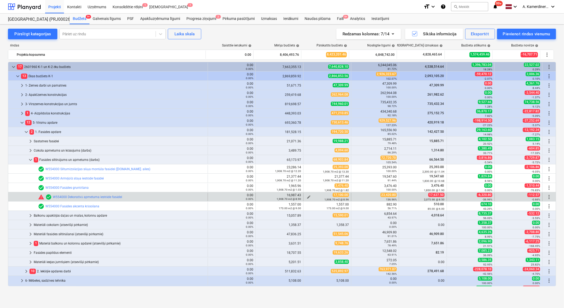
click at [307, 197] on span "edit" at bounding box center [308, 197] width 4 height 4
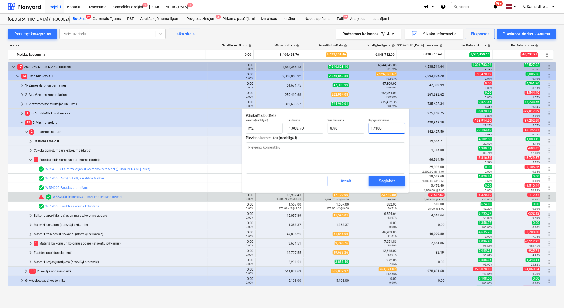
drag, startPoint x: 393, startPoint y: 129, endPoint x: 368, endPoint y: 129, distance: 24.9
click at [368, 129] on div "Kopējās izmaksas 17100" at bounding box center [386, 125] width 41 height 19
click at [392, 182] on div "Saglabāt" at bounding box center [387, 181] width 16 height 7
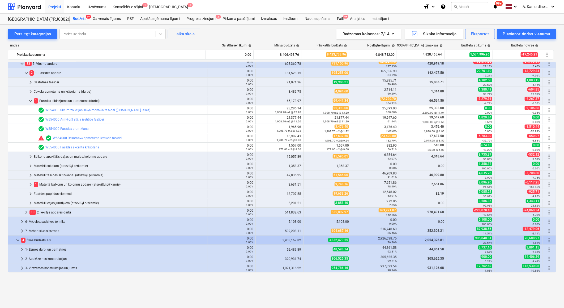
scroll to position [29, 0]
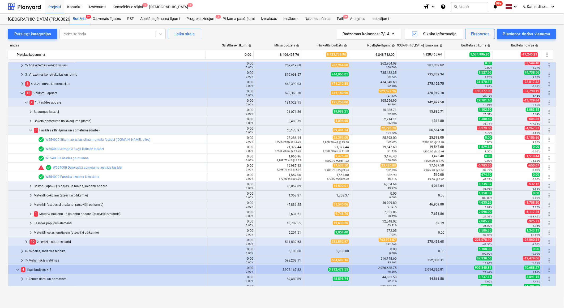
click at [113, 166] on link "W554000 Dekoratīvā apmetuma iestrāde fasādei" at bounding box center [87, 168] width 69 height 4
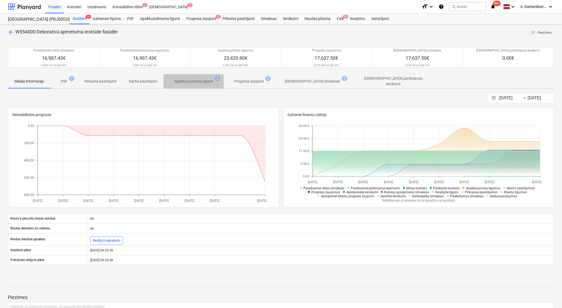
click at [200, 80] on p "Apakšuzņēmuma līgumi" at bounding box center [193, 82] width 39 height 6
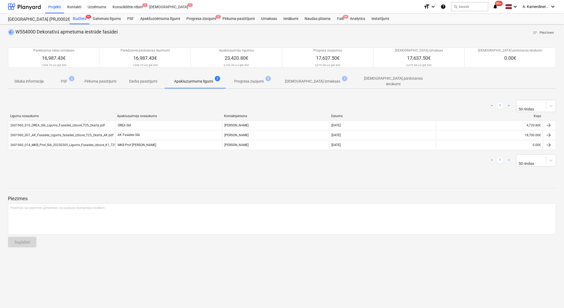
click at [11, 33] on span "arrow_back" at bounding box center [11, 32] width 6 height 6
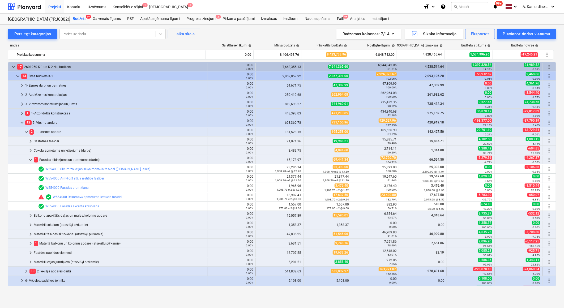
scroll to position [29, 0]
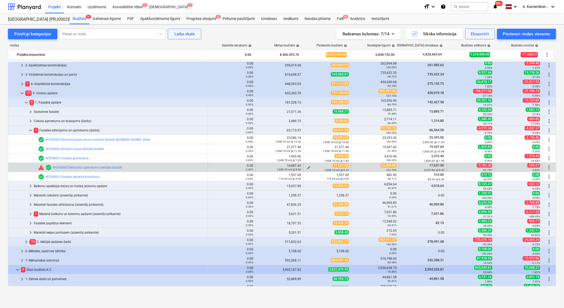
click at [306, 167] on span "edit" at bounding box center [308, 167] width 4 height 4
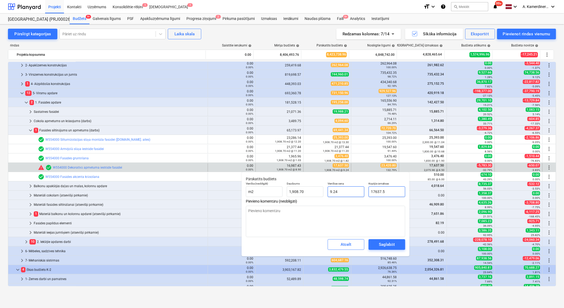
drag, startPoint x: 394, startPoint y: 192, endPoint x: 363, endPoint y: 189, distance: 30.9
click at [362, 190] on div "Vienība (neobligāti) m2 Daudzums 1,908.70 Vienības cena 9.24 Kopējās izmaksas 1…" at bounding box center [325, 189] width 163 height 19
click at [397, 244] on span "Saglabāt" at bounding box center [387, 244] width 24 height 7
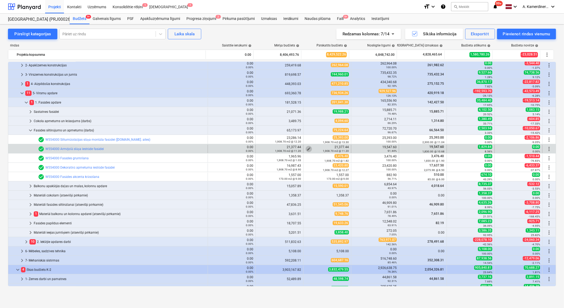
click at [306, 148] on span "edit" at bounding box center [308, 149] width 4 height 4
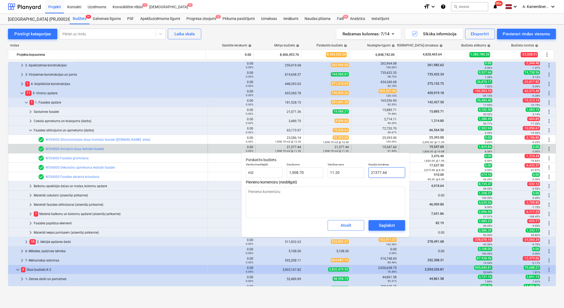
drag, startPoint x: 397, startPoint y: 173, endPoint x: 365, endPoint y: 172, distance: 31.9
click at [366, 172] on div "Kopējās izmaksas 21377.44" at bounding box center [386, 170] width 41 height 19
click at [392, 226] on div "Saglabāt" at bounding box center [387, 225] width 16 height 7
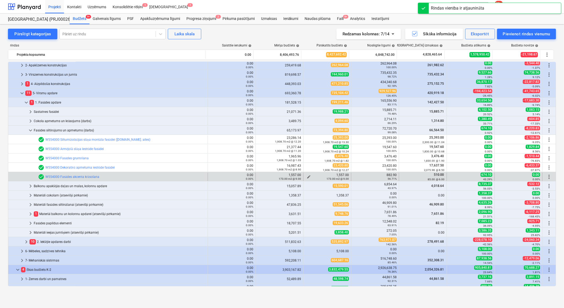
click at [306, 177] on div "173.00 m2 @ 9.00" at bounding box center [326, 179] width 43 height 4
click at [308, 175] on span "edit" at bounding box center [308, 177] width 4 height 4
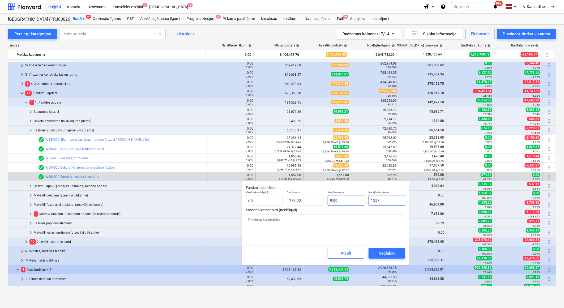
drag, startPoint x: 389, startPoint y: 200, endPoint x: 355, endPoint y: 200, distance: 34.0
click at [355, 200] on div "Vienība (neobligāti) m2 Daudzums 173.00 Vienības cena 9.00 Kopējās izmaksas 1557" at bounding box center [325, 197] width 163 height 19
click at [384, 255] on div "Saglabāt" at bounding box center [387, 253] width 16 height 7
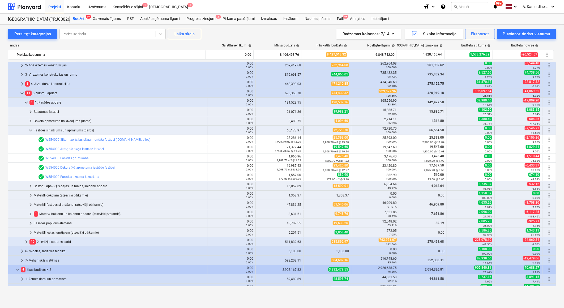
click at [75, 129] on div "Fasādes siltinājums un apmetums (darbs)" at bounding box center [120, 130] width 172 height 8
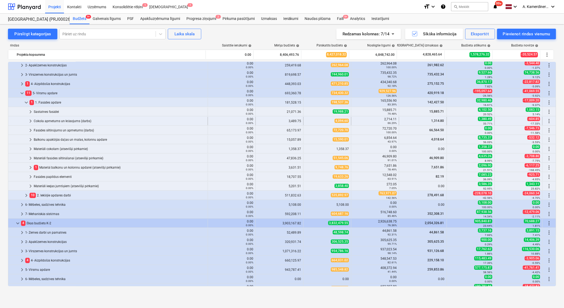
click at [76, 120] on div "Cokola apmetums un krāsojums (darbs)" at bounding box center [120, 121] width 172 height 8
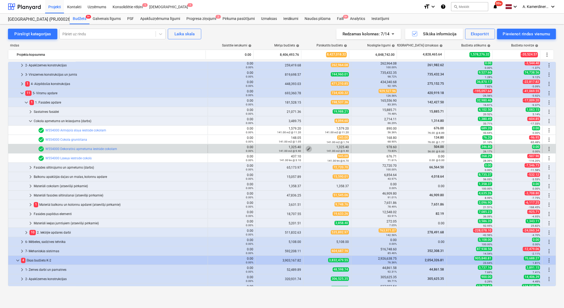
click at [307, 147] on span "edit" at bounding box center [308, 149] width 4 height 4
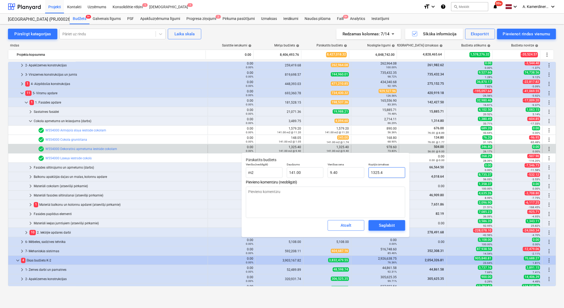
drag, startPoint x: 390, startPoint y: 175, endPoint x: 374, endPoint y: 172, distance: 16.1
click at [374, 172] on input "1325.4" at bounding box center [386, 172] width 37 height 11
click at [385, 174] on input "1325.4" at bounding box center [386, 172] width 37 height 11
drag, startPoint x: 387, startPoint y: 172, endPoint x: 375, endPoint y: 168, distance: 12.6
click at [367, 172] on div "Kopējās izmaksas 1325.4" at bounding box center [386, 170] width 41 height 19
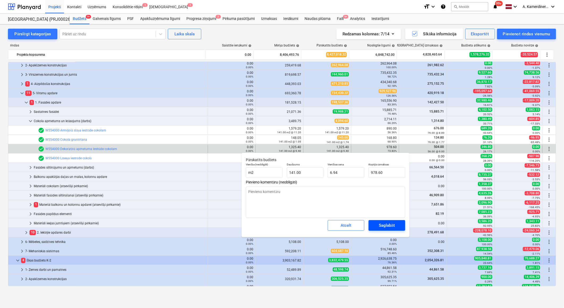
click at [394, 226] on div "Saglabāt" at bounding box center [387, 225] width 16 height 7
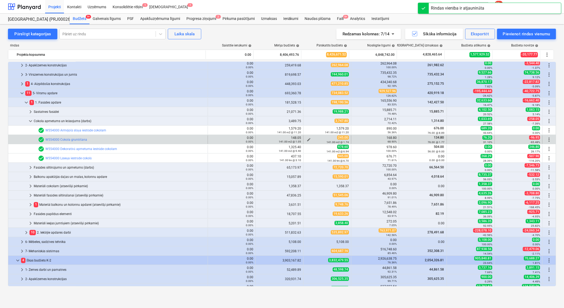
click at [307, 140] on div "141.00 m2 @ 1.74" at bounding box center [326, 142] width 43 height 4
click at [307, 138] on span "edit" at bounding box center [308, 139] width 4 height 4
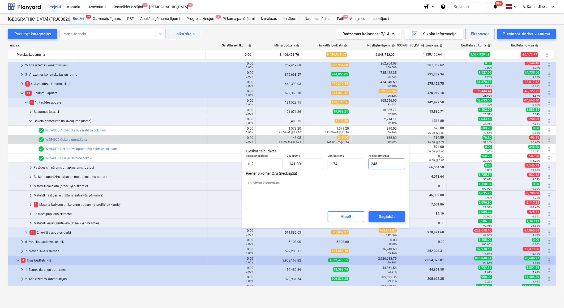
drag, startPoint x: 377, startPoint y: 163, endPoint x: 365, endPoint y: 162, distance: 11.5
click at [365, 162] on div "Vienība (neobligāti) m2 Daudzums 141.00 Vienības cena 1.74 Kopējās izmaksas 245" at bounding box center [325, 161] width 163 height 19
click at [380, 215] on div "Saglabāt" at bounding box center [387, 216] width 16 height 7
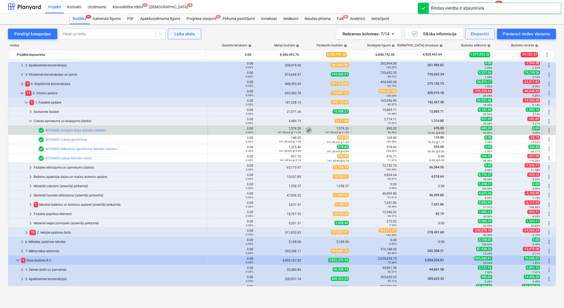
click at [306, 129] on span "edit" at bounding box center [308, 130] width 4 height 4
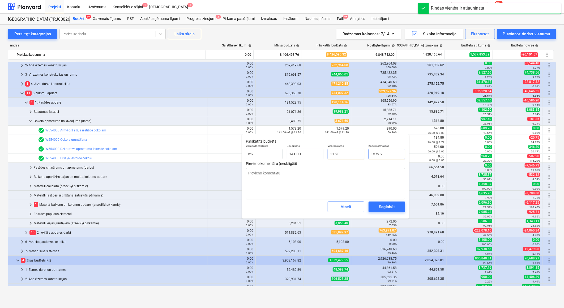
drag, startPoint x: 383, startPoint y: 154, endPoint x: 360, endPoint y: 153, distance: 22.9
click at [360, 153] on div "Vienība (neobligāti) m2 Daudzums 141.00 Vienības cena 11.20 Kopējās izmaksas 15…" at bounding box center [325, 151] width 163 height 19
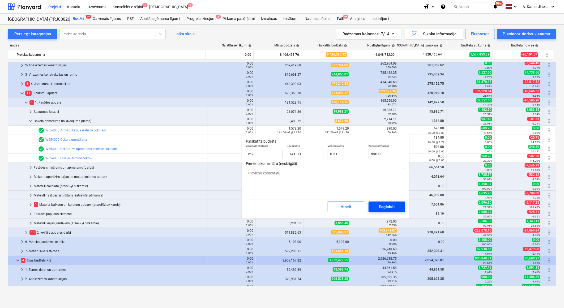
click at [392, 205] on div "Saglabāt" at bounding box center [387, 206] width 16 height 7
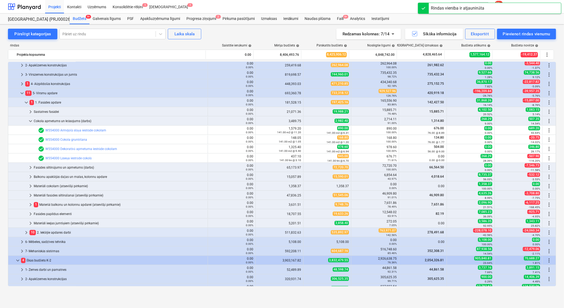
click at [307, 157] on span "edit" at bounding box center [308, 158] width 4 height 4
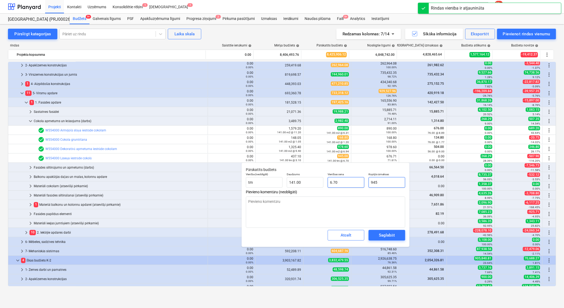
drag, startPoint x: 394, startPoint y: 181, endPoint x: 360, endPoint y: 178, distance: 33.6
click at [357, 179] on div "Vienība (neobligāti) tm Daudzums 141.00 Vienības cena 6.70 Kopējās izmaksas 945" at bounding box center [325, 179] width 163 height 19
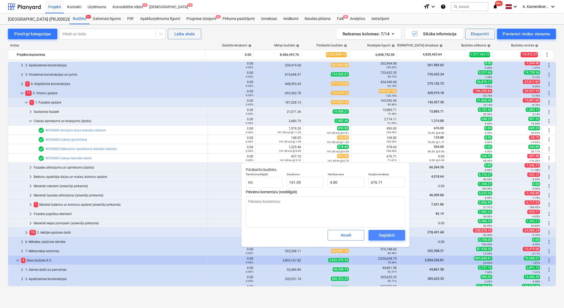
click at [385, 236] on div "Saglabāt" at bounding box center [387, 235] width 16 height 7
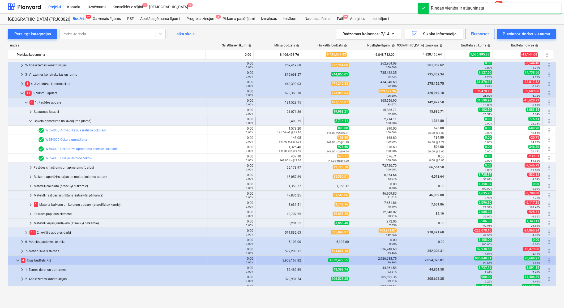
click at [68, 120] on div "Cokola apmetums un krāsojums (darbs)" at bounding box center [120, 121] width 172 height 8
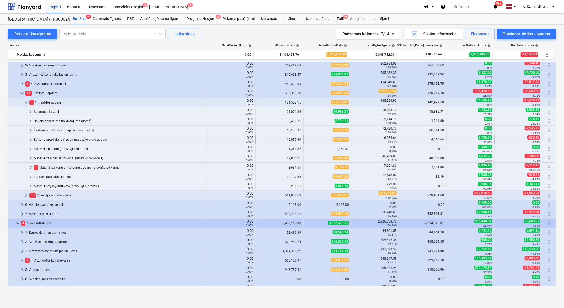
click at [71, 139] on div "Balkonu apakšējās daļas un malas, kolonnu apdare" at bounding box center [120, 139] width 172 height 8
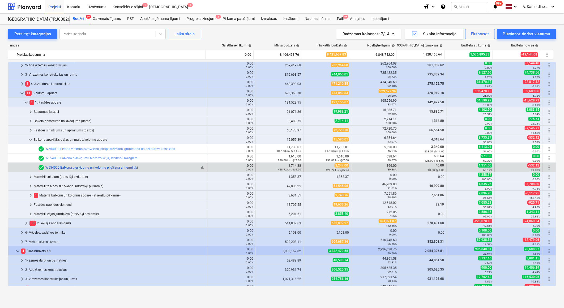
click at [129, 167] on link "W554000 Balkona pieslēgumu un kolonnu pildīšana ar hermētiķi" at bounding box center [91, 168] width 92 height 4
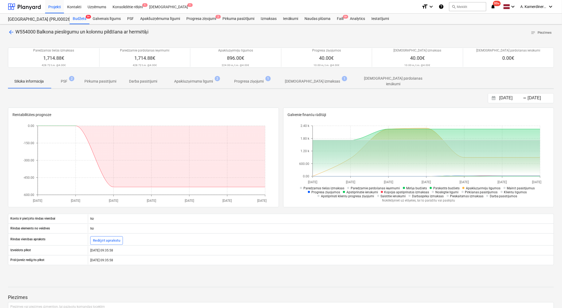
click at [208, 81] on p "Apakšuzņēmuma līgumi" at bounding box center [193, 82] width 39 height 6
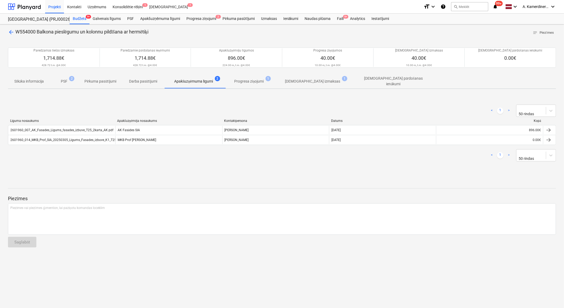
click at [9, 31] on span "arrow_back" at bounding box center [11, 32] width 6 height 6
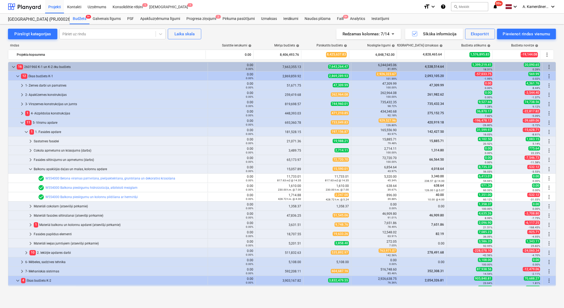
scroll to position [29, 0]
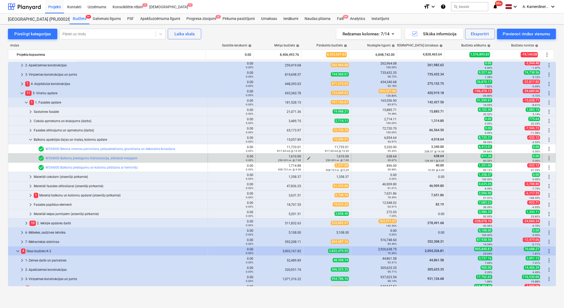
click at [306, 157] on span "edit" at bounding box center [308, 158] width 4 height 4
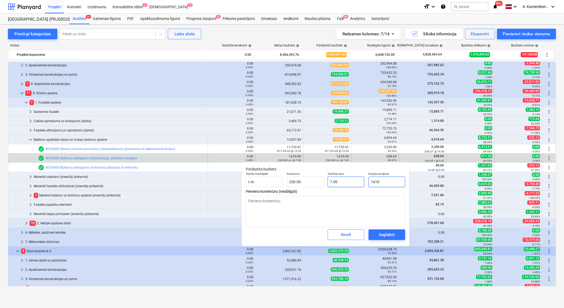
drag, startPoint x: 392, startPoint y: 182, endPoint x: 355, endPoint y: 182, distance: 36.6
click at [355, 182] on div "Vienība (neobligāti) t.m. Daudzums 230.00 Vienības cena 7.00 Kopējās izmaksas 1…" at bounding box center [325, 179] width 163 height 19
click at [387, 235] on div "Saglabāt" at bounding box center [387, 234] width 16 height 7
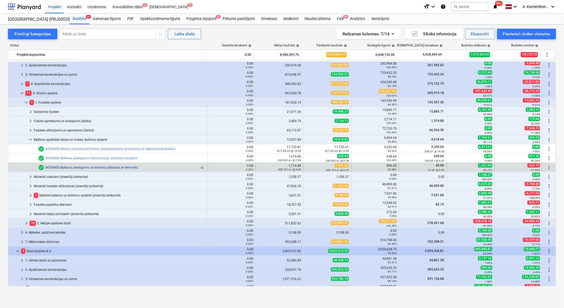
click at [101, 169] on link "W554000 Balkona pieslēgumu un kolonnu pildīšana ar hermētiķi" at bounding box center [91, 168] width 92 height 4
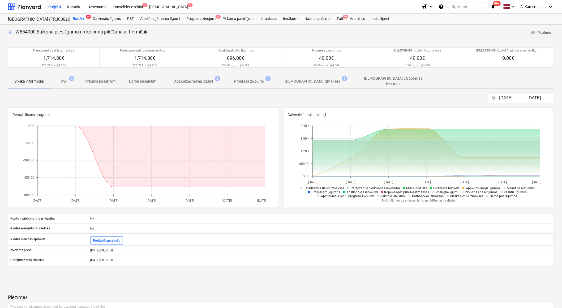
click at [194, 80] on p "Apakšuzņēmuma līgumi" at bounding box center [193, 82] width 39 height 6
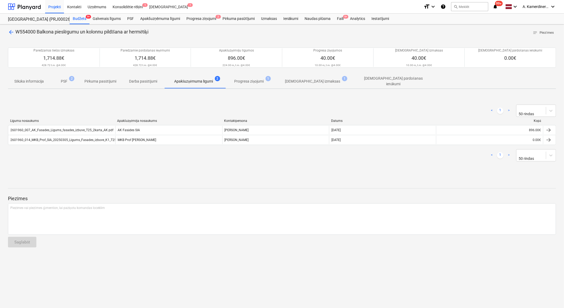
click at [12, 32] on span "arrow_back" at bounding box center [11, 32] width 6 height 6
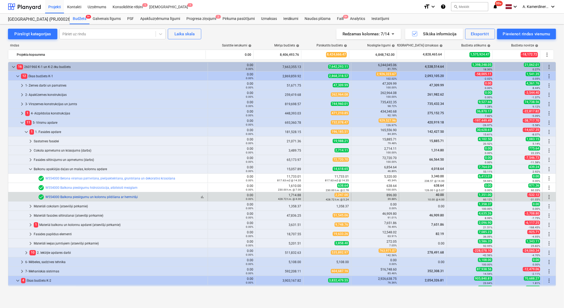
click at [119, 196] on link "W554000 Balkona pieslēgumu un kolonnu pildīšana ar hermētiķi" at bounding box center [91, 197] width 92 height 4
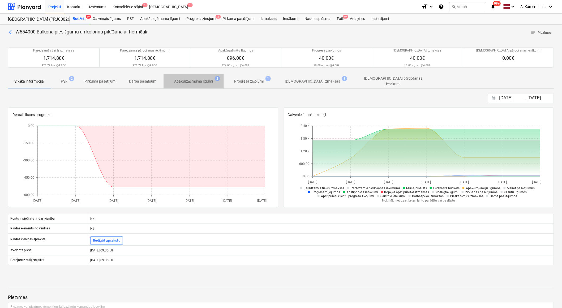
click at [202, 81] on p "Apakšuzņēmuma līgumi" at bounding box center [193, 82] width 39 height 6
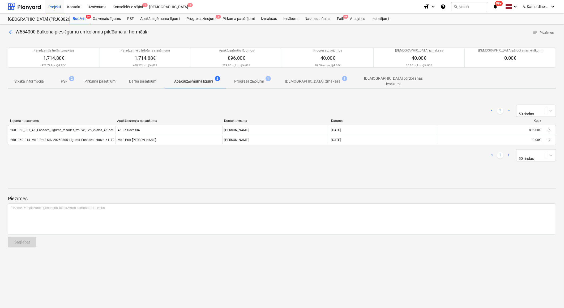
click at [9, 33] on span "arrow_back" at bounding box center [11, 32] width 6 height 6
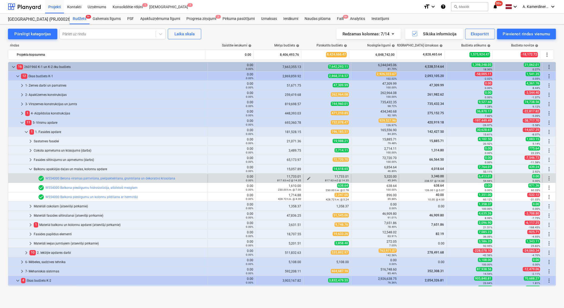
click at [307, 177] on span "edit" at bounding box center [308, 178] width 4 height 4
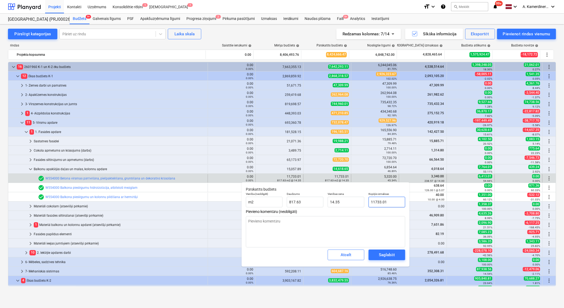
drag, startPoint x: 391, startPoint y: 203, endPoint x: 367, endPoint y: 202, distance: 24.2
click at [367, 202] on div "Kopējās izmaksas 11733.01" at bounding box center [386, 199] width 41 height 19
click at [394, 257] on span "Saglabāt" at bounding box center [387, 254] width 24 height 7
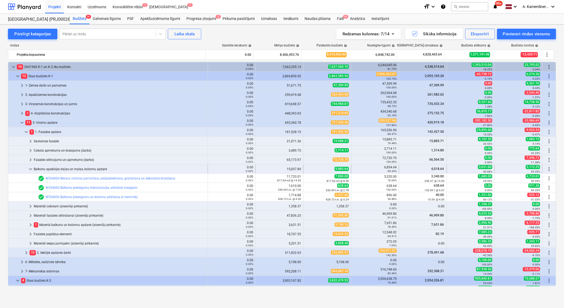
click at [68, 167] on div "Balkonu apakšējās daļas un malas, kolonnu apdare" at bounding box center [120, 169] width 172 height 8
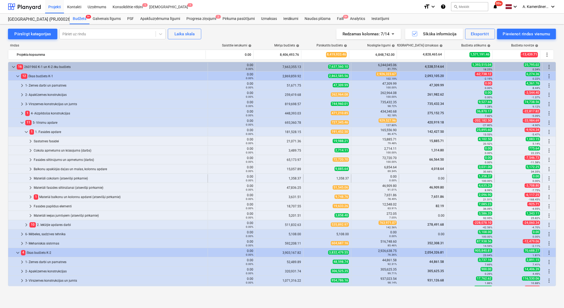
click at [68, 178] on div "Materiāli cokolam (atsevišķi pērkamie)" at bounding box center [120, 178] width 172 height 8
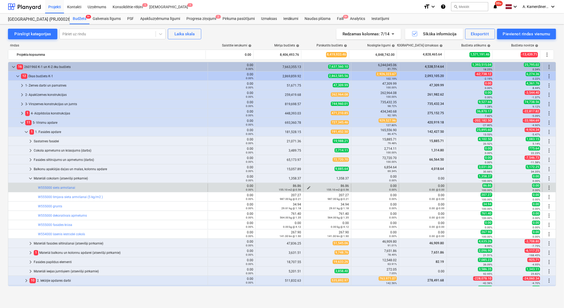
click at [306, 187] on span "edit" at bounding box center [308, 187] width 4 height 4
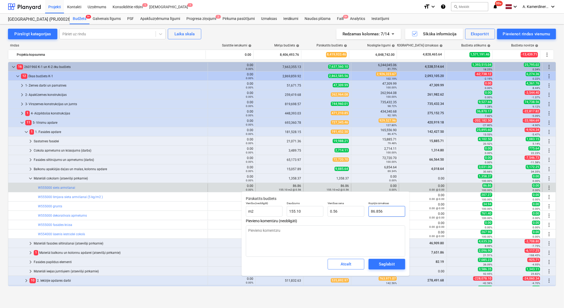
drag, startPoint x: 391, startPoint y: 211, endPoint x: 368, endPoint y: 209, distance: 22.3
click at [368, 209] on input "86.856" at bounding box center [386, 211] width 37 height 11
click at [394, 259] on button "Saglabāt" at bounding box center [386, 264] width 37 height 11
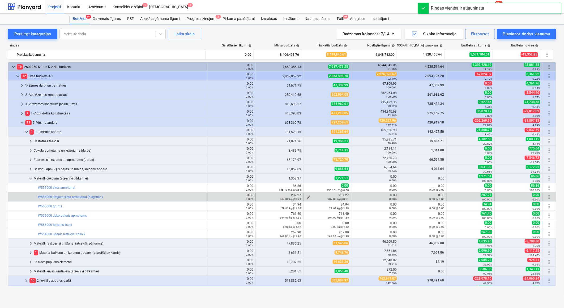
click at [306, 196] on span "edit" at bounding box center [308, 197] width 4 height 4
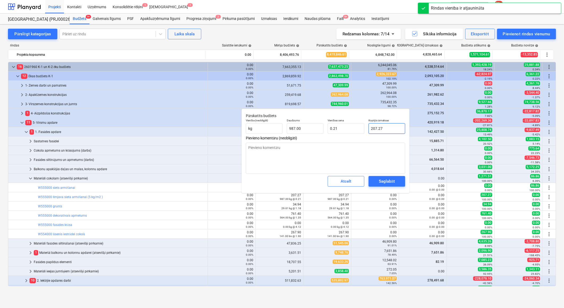
drag, startPoint x: 385, startPoint y: 127, endPoint x: 367, endPoint y: 128, distance: 18.4
click at [367, 128] on div "Kopējās izmaksas 207.27" at bounding box center [386, 125] width 41 height 19
click at [386, 182] on div "Saglabāt" at bounding box center [387, 181] width 16 height 7
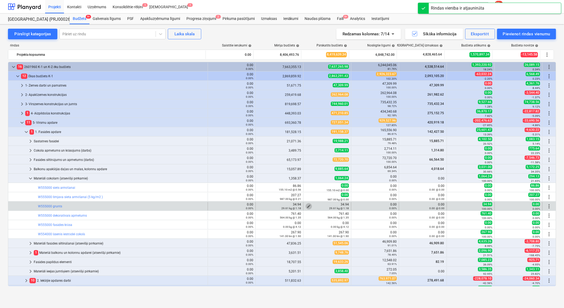
click at [306, 204] on span "edit" at bounding box center [308, 206] width 4 height 4
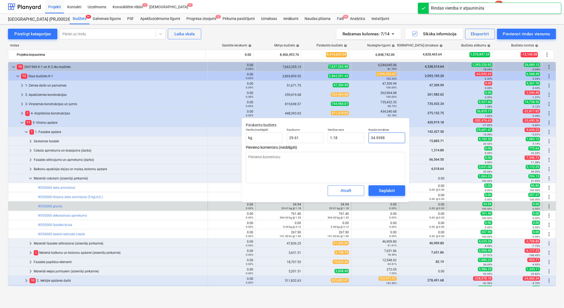
drag, startPoint x: 386, startPoint y: 135, endPoint x: 364, endPoint y: 139, distance: 22.0
click at [364, 139] on div "Vienība (neobligāti) kg Daudzums 29.61 Vienības cena 1.18 Kopējās izmaksas 34.9…" at bounding box center [325, 135] width 163 height 19
click at [390, 189] on div "Saglabāt" at bounding box center [387, 190] width 16 height 7
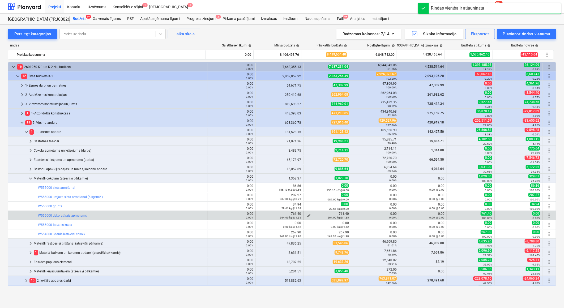
click at [308, 215] on span "edit" at bounding box center [308, 215] width 4 height 4
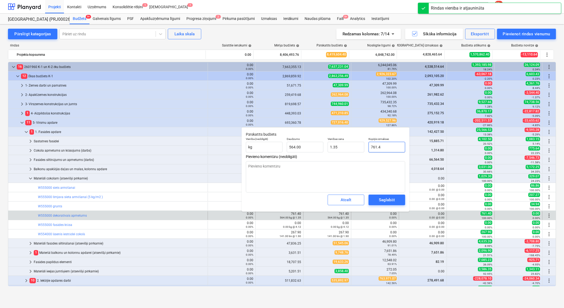
drag, startPoint x: 385, startPoint y: 147, endPoint x: 371, endPoint y: 145, distance: 14.7
click at [371, 145] on input "761.4" at bounding box center [386, 147] width 37 height 11
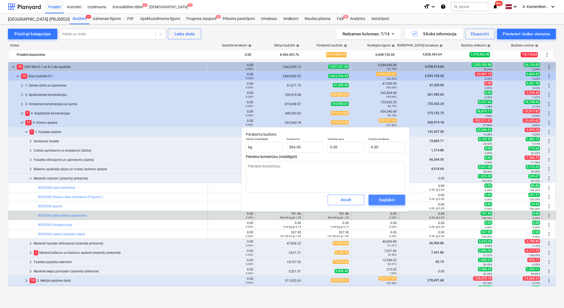
click at [384, 200] on div "Saglabāt" at bounding box center [387, 199] width 16 height 7
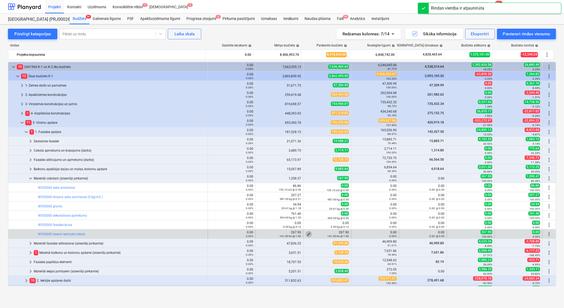
click at [306, 233] on span "edit" at bounding box center [308, 234] width 4 height 4
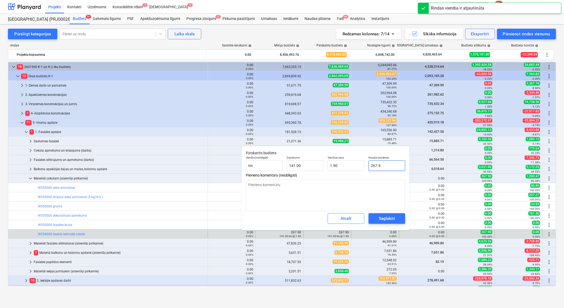
drag, startPoint x: 386, startPoint y: 163, endPoint x: 370, endPoint y: 162, distance: 15.9
click at [370, 162] on input "267.9" at bounding box center [386, 165] width 37 height 11
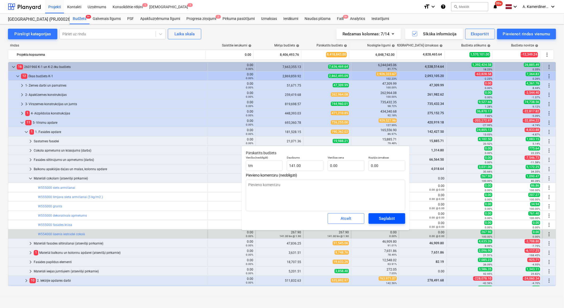
click at [379, 216] on div "Saglabāt" at bounding box center [387, 218] width 16 height 7
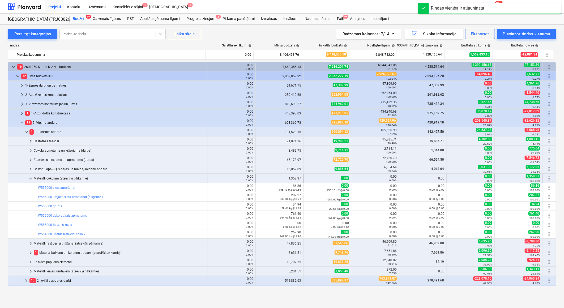
click at [46, 177] on div "Materiāli cokolam (atsevišķi pērkamie)" at bounding box center [120, 178] width 172 height 8
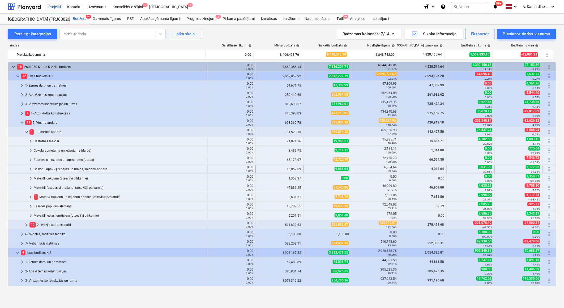
click at [96, 169] on div "Balkonu apakšējās daļas un malas, kolonnu apdare" at bounding box center [120, 169] width 172 height 8
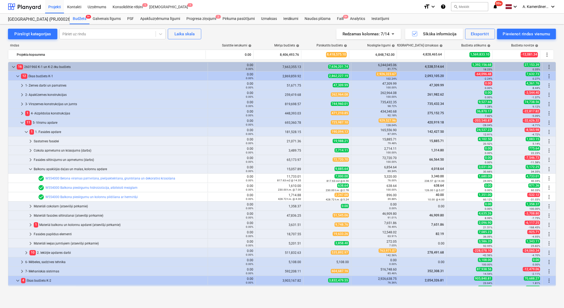
click at [96, 169] on div "Balkonu apakšējās daļas un malas, kolonnu apdare" at bounding box center [120, 169] width 172 height 8
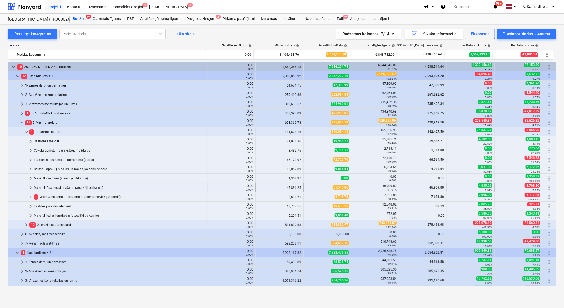
click at [72, 187] on div "Materiāli fasādes siltināšanai (atsevišķi pērkamie)" at bounding box center [120, 187] width 172 height 8
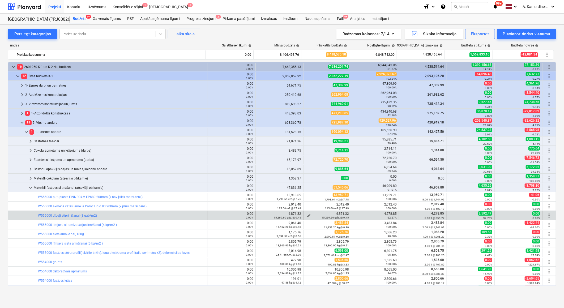
click at [306, 214] on span "edit" at bounding box center [308, 215] width 4 height 4
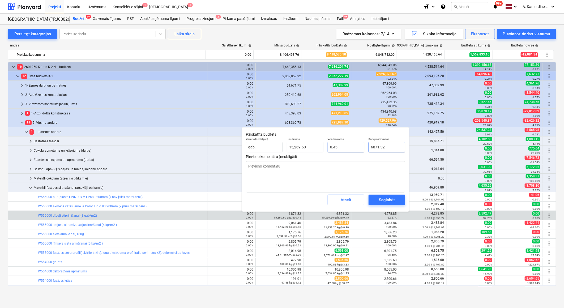
drag, startPoint x: 386, startPoint y: 145, endPoint x: 357, endPoint y: 146, distance: 28.7
click at [357, 146] on div "Vienība (neobligāti) gab. Daudzums 15,269.60 Vienības cena 0.45 Kopējās izmaksa…" at bounding box center [325, 144] width 163 height 19
click at [376, 202] on span "Saglabāt" at bounding box center [387, 199] width 24 height 7
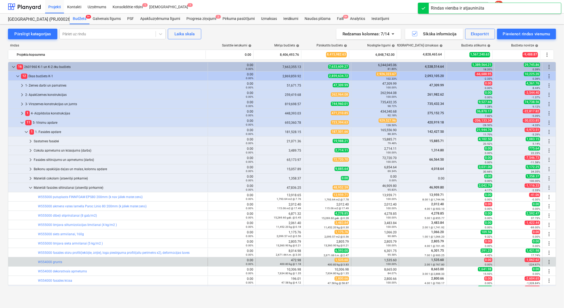
scroll to position [59, 0]
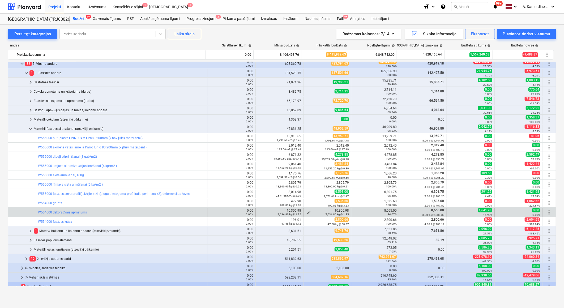
click at [306, 211] on span "edit" at bounding box center [308, 212] width 4 height 4
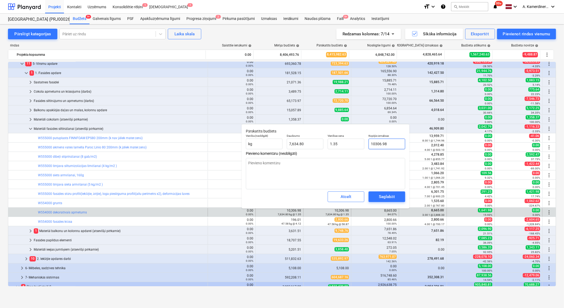
drag, startPoint x: 393, startPoint y: 145, endPoint x: 365, endPoint y: 142, distance: 27.7
click at [365, 142] on div "Vienība (neobligāti) kg Daudzums 7,634.80 Vienības cena 1.35 Kopējās izmaksas 1…" at bounding box center [325, 141] width 163 height 19
click at [381, 198] on div "Saglabāt" at bounding box center [387, 196] width 16 height 7
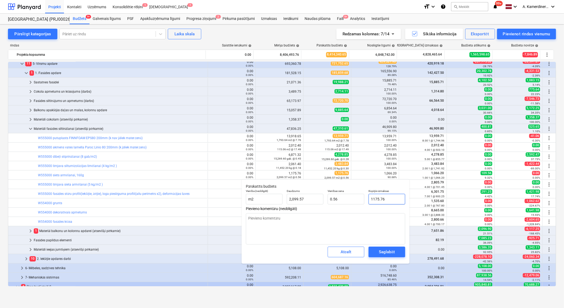
click at [381, 200] on input "1175.76" at bounding box center [386, 199] width 37 height 11
click at [389, 249] on div "Saglabāt" at bounding box center [387, 251] width 16 height 7
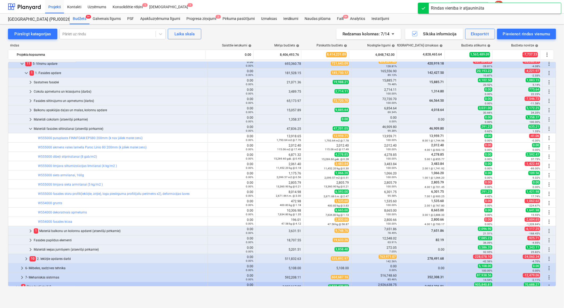
click at [306, 193] on span "edit" at bounding box center [308, 194] width 4 height 4
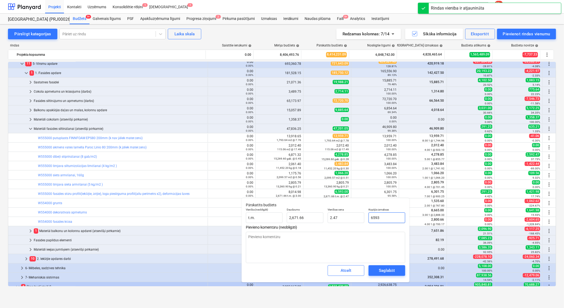
click at [378, 219] on input "6593" at bounding box center [386, 217] width 37 height 11
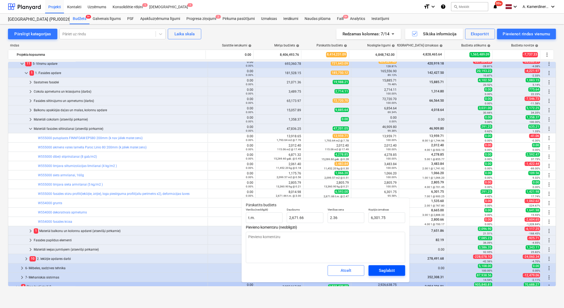
click at [392, 271] on div "Saglabāt" at bounding box center [387, 270] width 16 height 7
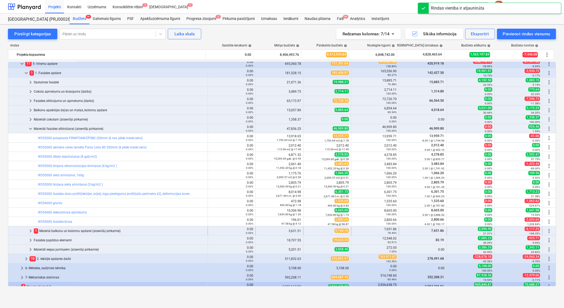
click at [81, 231] on div "1 Materiāi balkonu un kolonnu apdarei (atsevišķi pērkamie)" at bounding box center [120, 231] width 172 height 8
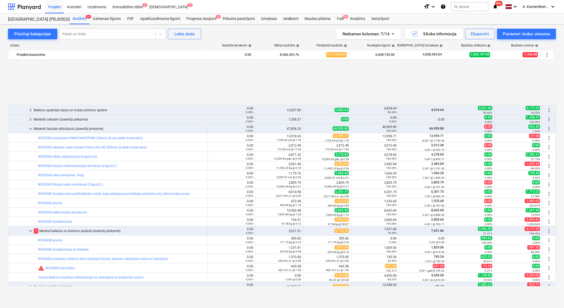
scroll to position [118, 0]
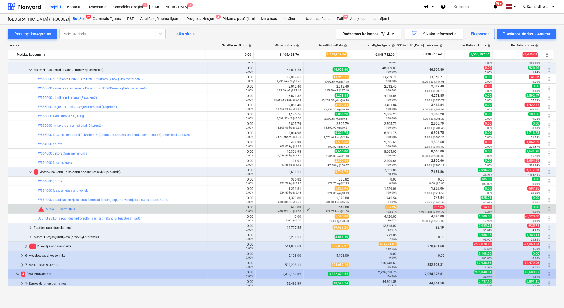
click at [307, 207] on span "edit" at bounding box center [308, 209] width 4 height 4
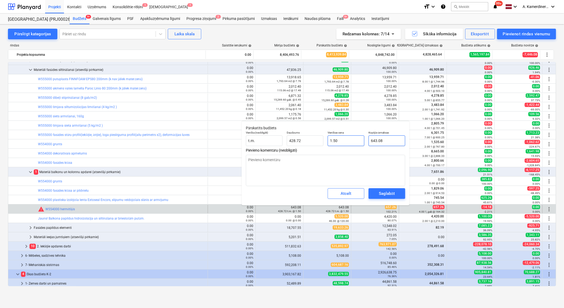
drag, startPoint x: 397, startPoint y: 141, endPoint x: 362, endPoint y: 141, distance: 34.8
click at [363, 139] on div "Vienība (neobligāti) t.m. Daudzums 428.72 Vienības cena 1.50 Kopējās izmaksas 6…" at bounding box center [325, 138] width 163 height 19
click at [388, 195] on div "Saglabāt" at bounding box center [387, 193] width 16 height 7
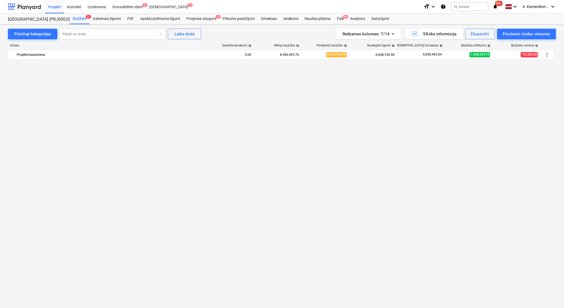
scroll to position [88, 0]
click div "Fasādes papildus elementi"
click div "Materiāi balkonu un kolonnu apdarei (atsevišķi pērkamie)"
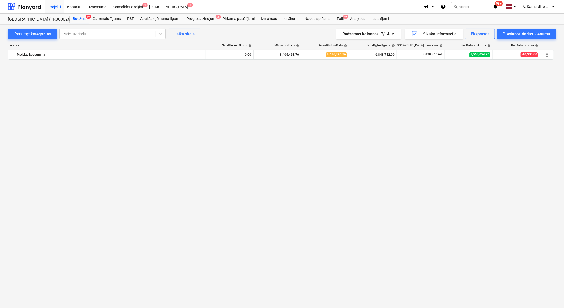
scroll to position [29, 0]
click div "Materiāli fasādes siltināšanai (atsevišķi pērkamie)"
click div "Balkonu apakšējās daļas un malas, kolonnu apdare"
click div "10 2. Iekšējie apdares darbi"
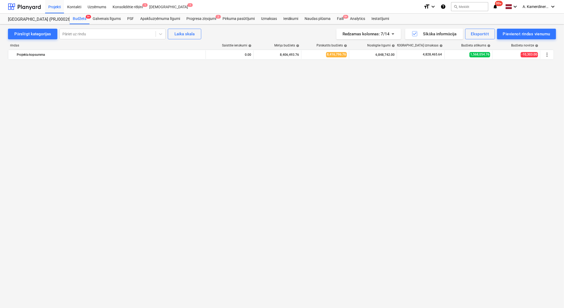
click div "Grīdu segums"
click div "Koplietošanas telpu grīdu segums(darbs)"
click div "Grīdu segums"
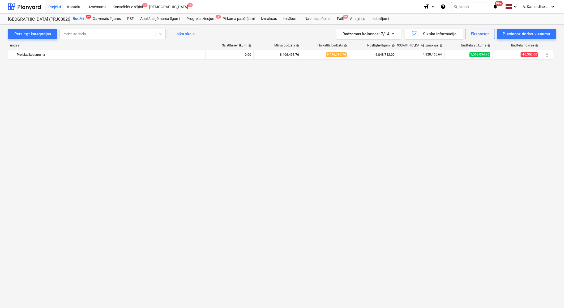
scroll to position [0, 0]
click div "Fasādes papildus elementi"
click div "Balkonu apakšējās daļas un malas, kolonnu apdare"
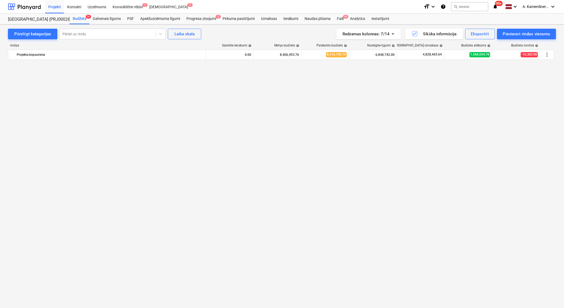
click div "Fasādes siltinājums un apmetums (darbs)"
click span "edit"
click input "23420.8"
click div "Saglabāt"
click div "1,908.70 m2 @ 15.94"
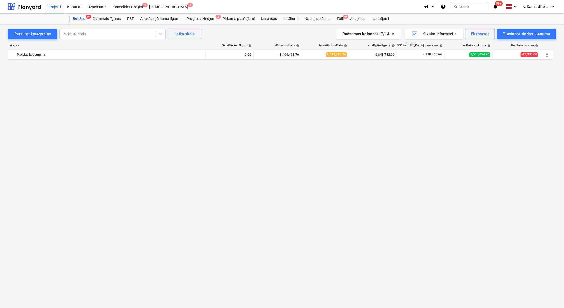
click span "edit"
drag, startPoint x: 391, startPoint y: 129, endPoint x: 354, endPoint y: 127, distance: 36.9
click div "Vienība (neobligāti) m2 Daudzums 1,908.70 Vienības cena 15.94 Kopējās izmaksas …"
click span "Saglabāt"
click span "keyboard_arrow_down"
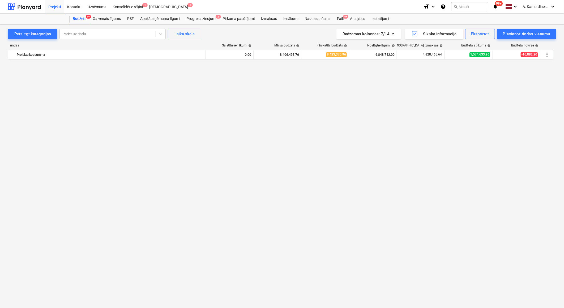
click div "8- Būvlaukma uzturēšanas izmaksas"
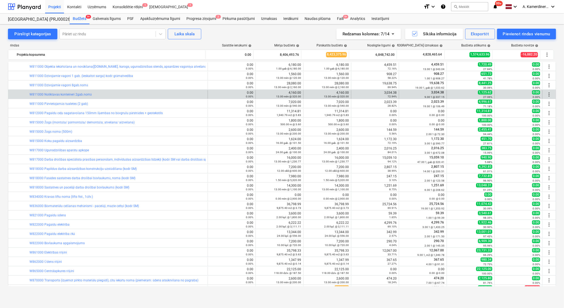
scroll to position [118, 0]
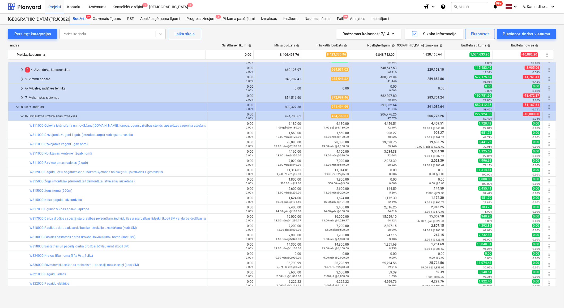
click at [55, 117] on div "8- Būvlaukma uzturēšanas izmaksas" at bounding box center [115, 116] width 180 height 8
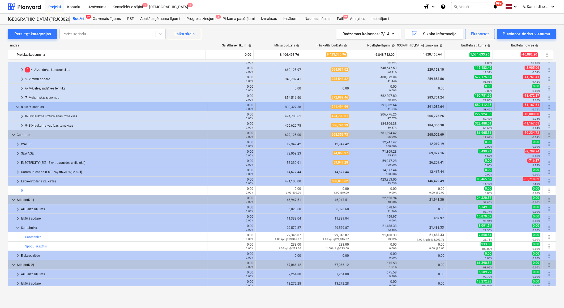
click at [51, 107] on div "8. un 9. sadaļas" at bounding box center [113, 107] width 184 height 8
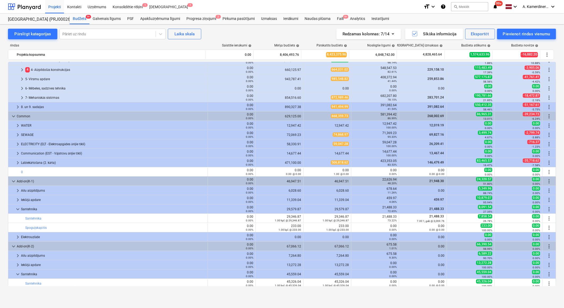
click at [51, 107] on div "8. un 9. sadaļas" at bounding box center [113, 107] width 184 height 8
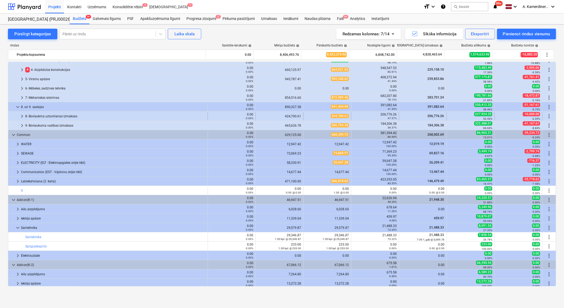
click at [44, 115] on div "8- Būvlaukma uzturēšanas izmaksas" at bounding box center [115, 116] width 180 height 8
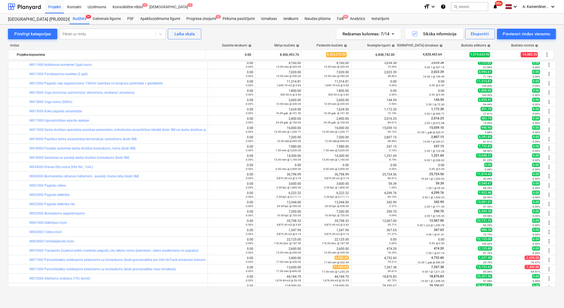
scroll to position [295, 0]
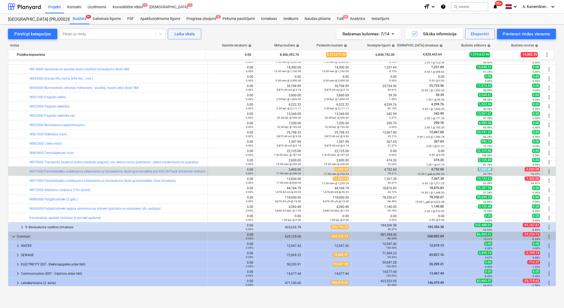
drag, startPoint x: 477, startPoint y: 169, endPoint x: 488, endPoint y: 169, distance: 11.7
click at [488, 169] on span "1,247.40" at bounding box center [485, 169] width 14 height 4
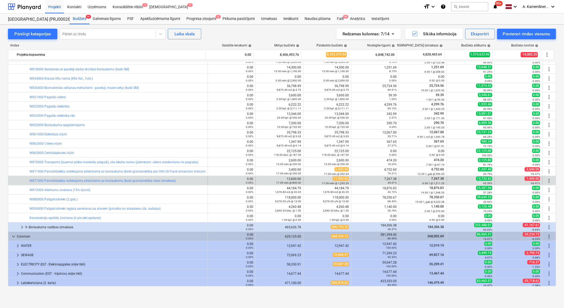
drag, startPoint x: 488, startPoint y: 169, endPoint x: 483, endPoint y: 177, distance: 9.9
click at [483, 177] on span "13,732.62" at bounding box center [484, 178] width 16 height 4
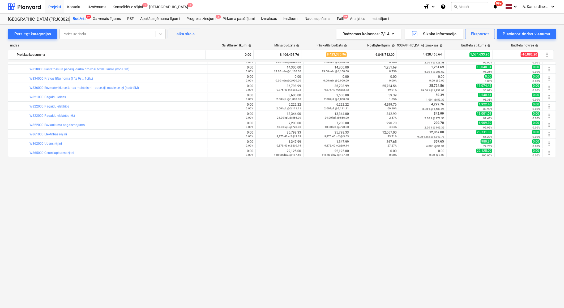
scroll to position [147, 0]
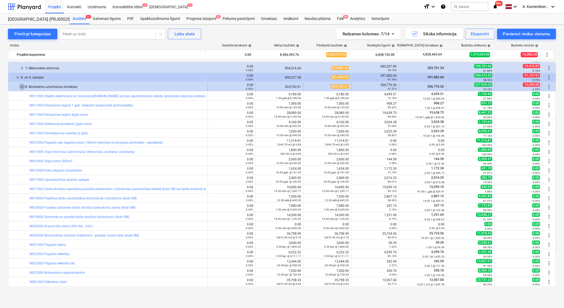
click at [21, 86] on span "keyboard_arrow_down" at bounding box center [22, 87] width 6 height 6
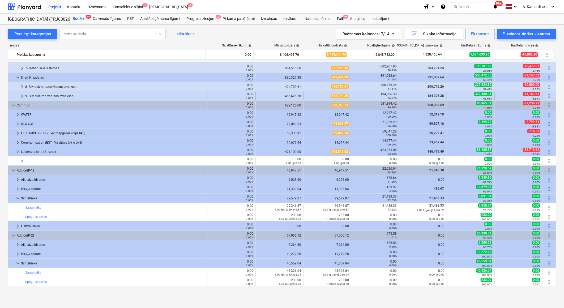
click at [21, 95] on span "keyboard_arrow_right" at bounding box center [22, 96] width 6 height 6
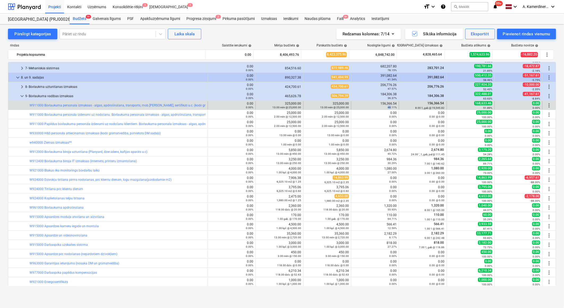
drag, startPoint x: 386, startPoint y: 107, endPoint x: 389, endPoint y: 107, distance: 3.2
click at [389, 107] on div "48.11%" at bounding box center [374, 107] width 43 height 4
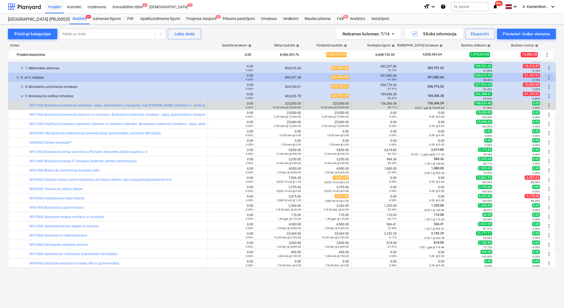
scroll to position [118, 0]
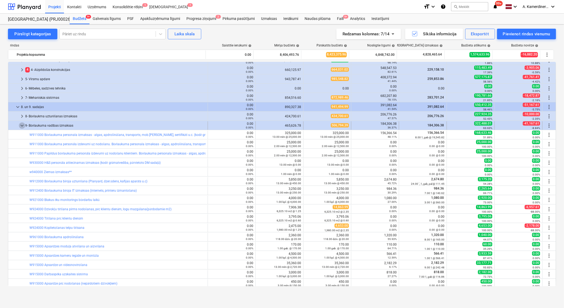
click at [21, 125] on span "keyboard_arrow_down" at bounding box center [22, 125] width 6 height 6
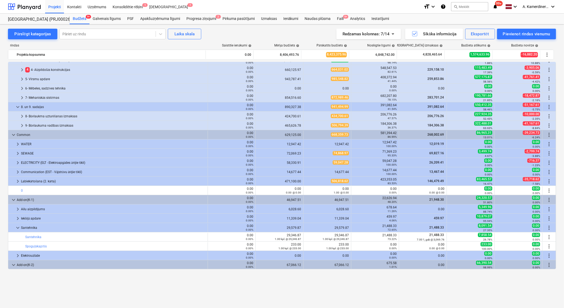
scroll to position [88, 0]
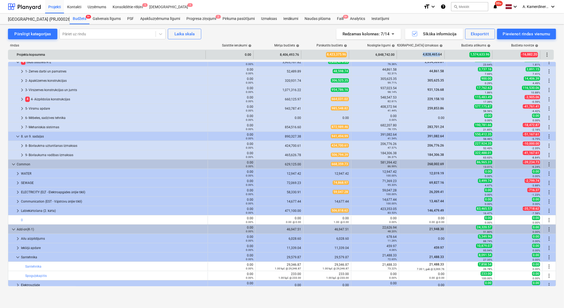
drag, startPoint x: 421, startPoint y: 54, endPoint x: 439, endPoint y: 53, distance: 18.4
click at [439, 53] on div "4,828,465.64" at bounding box center [420, 54] width 43 height 8
click at [280, 55] on div "8,406,493.76" at bounding box center [277, 54] width 43 height 8
drag, startPoint x: 422, startPoint y: 54, endPoint x: 429, endPoint y: 54, distance: 6.9
click at [429, 54] on div "4,828,465.64" at bounding box center [420, 54] width 43 height 8
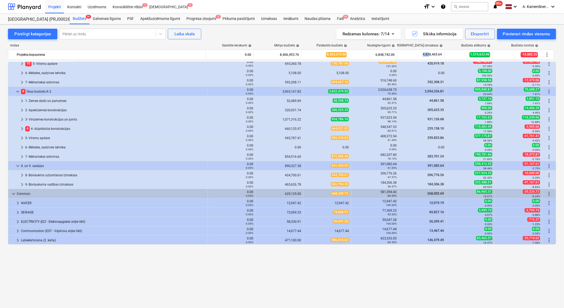
scroll to position [0, 0]
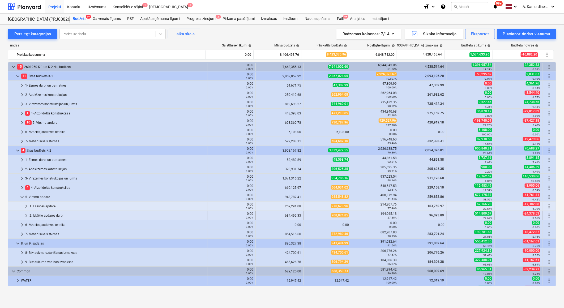
click at [43, 215] on div "2. Iekšējie apdares darbi" at bounding box center [117, 215] width 176 height 8
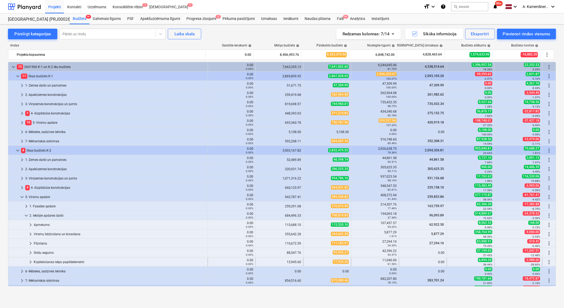
click at [56, 262] on div "Koplietošanas telpu papildelementi" at bounding box center [120, 262] width 172 height 8
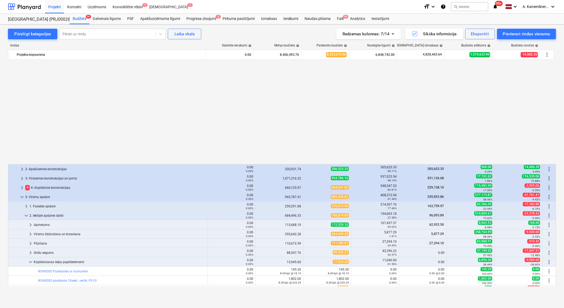
scroll to position [118, 0]
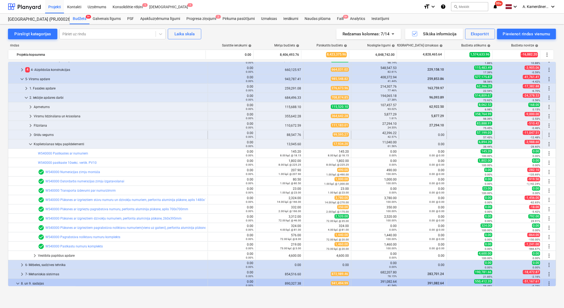
click at [44, 133] on div "Grīdu segums" at bounding box center [120, 135] width 172 height 8
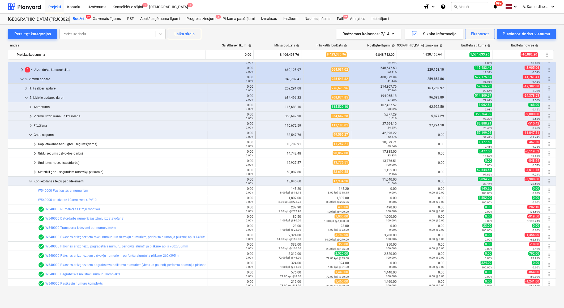
click at [38, 132] on div "Grīdu segums" at bounding box center [120, 135] width 172 height 8
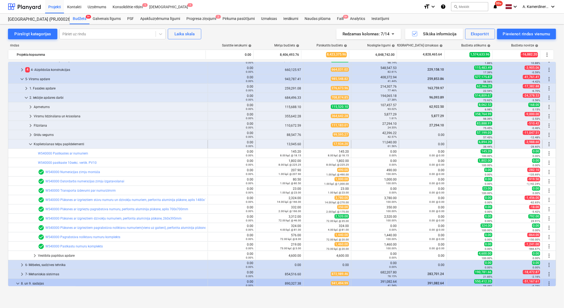
click at [35, 146] on div "Koplietošanas telpu papildelementi" at bounding box center [120, 144] width 172 height 8
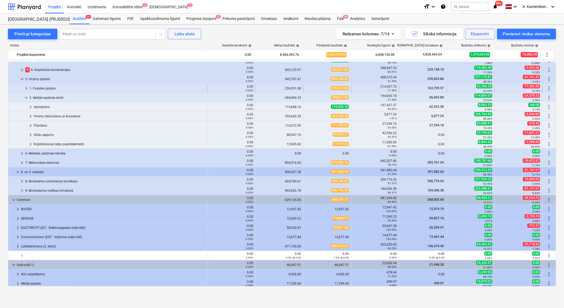
click at [46, 89] on div "1. Fasādes apdare" at bounding box center [117, 88] width 176 height 8
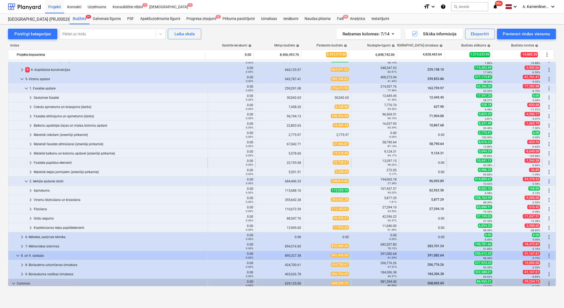
click at [49, 163] on div "Fasādes papildus elementi" at bounding box center [120, 162] width 172 height 8
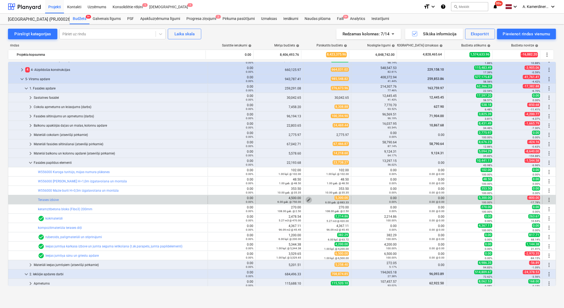
click at [306, 199] on span "edit" at bounding box center [308, 200] width 4 height 4
type textarea "x"
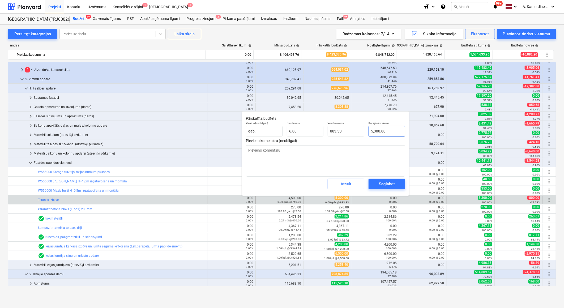
type input "5300"
drag, startPoint x: 388, startPoint y: 130, endPoint x: 375, endPoint y: 127, distance: 13.7
click at [375, 127] on input "5300" at bounding box center [386, 131] width 37 height 11
type textarea "x"
type input "534"
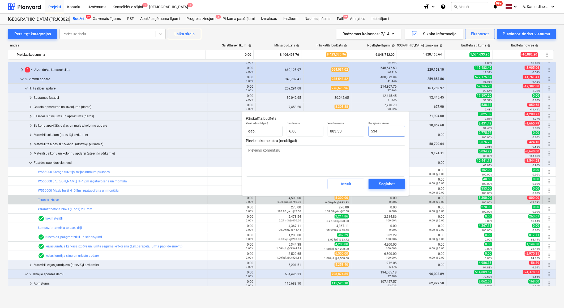
type input "89.00"
type textarea "x"
type input "5348"
type input "891.33"
type textarea "x"
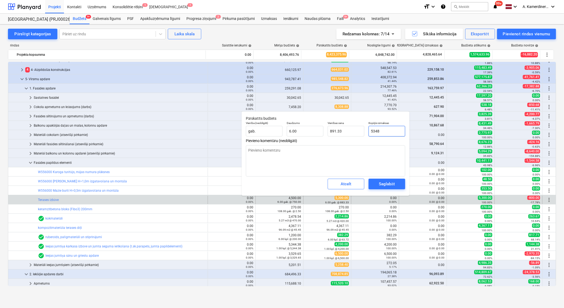
type input "53480"
type input "8,913.33"
type textarea "x"
type input "534800"
type input "89,133.33"
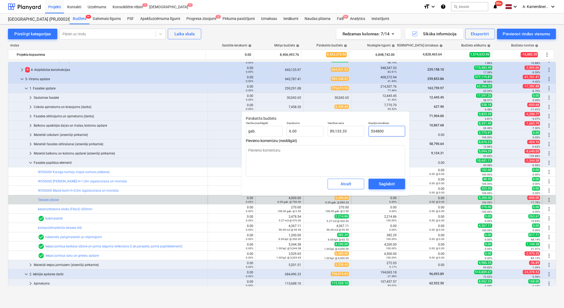
type textarea "x"
type input "53480"
type input "8,913.33"
type textarea "x"
type input "5348"
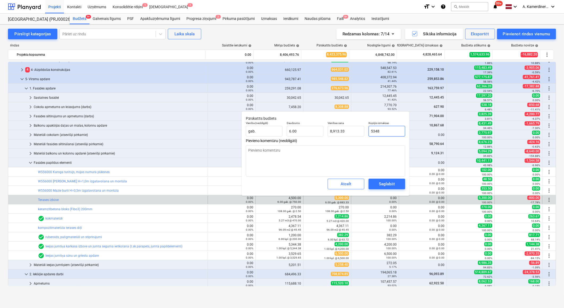
type input "891.33"
type textarea "x"
type input "534"
type input "89.00"
type textarea "x"
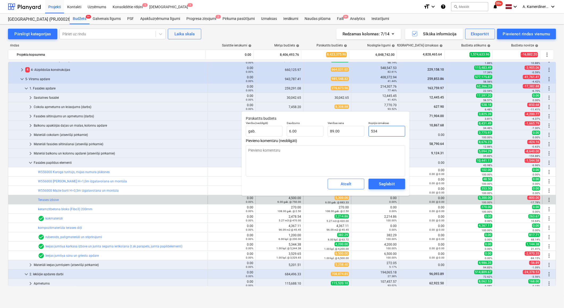
type input "53"
type input "8.83"
type textarea "x"
type input "5"
type input "0.83"
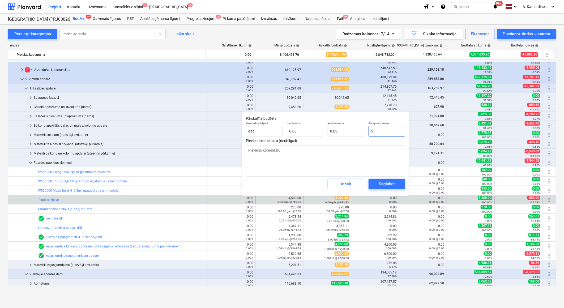
type textarea "x"
type input "0.00"
type textarea "x"
type input "4"
type input "0.67"
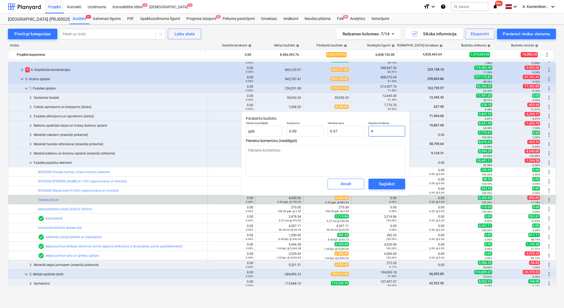
type textarea "x"
type input "49"
type input "8.17"
type input "490"
type textarea "x"
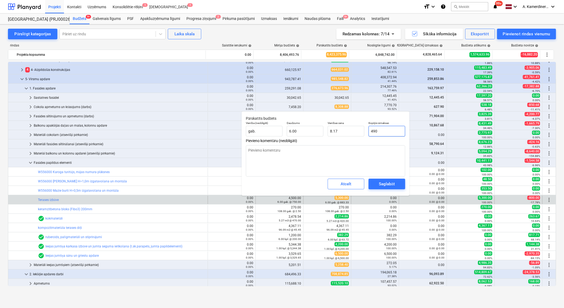
type input "81.67"
type textarea "x"
type input "4900"
type input "816.67"
type input "4900"
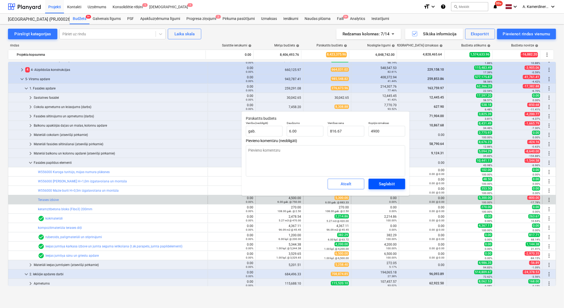
type textarea "x"
type input "4,900.00"
click at [397, 184] on span "Saglabāt" at bounding box center [387, 183] width 24 height 7
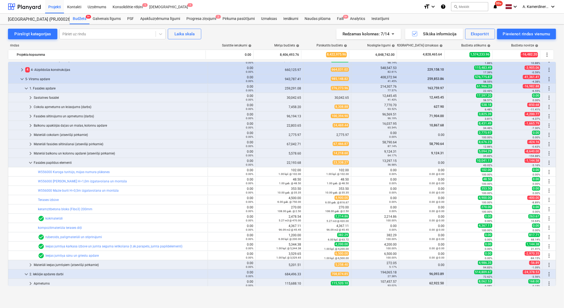
type textarea "x"
type input "6.00"
type input "816.67"
type input "4,900.00"
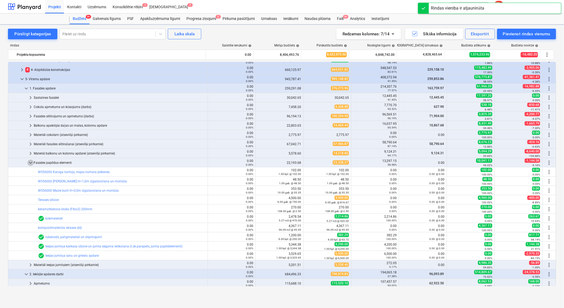
click at [32, 162] on span "keyboard_arrow_down" at bounding box center [30, 162] width 6 height 6
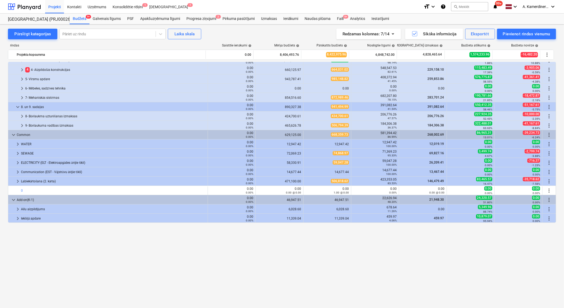
scroll to position [0, 0]
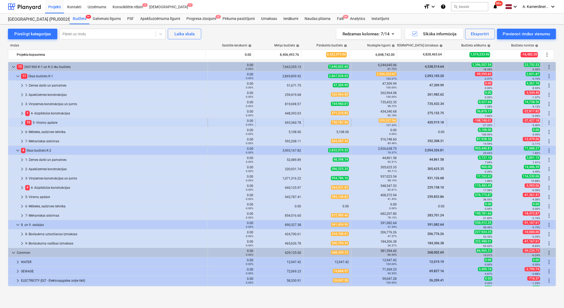
click at [39, 125] on div "10 5- Virsmu apdare" at bounding box center [115, 122] width 180 height 8
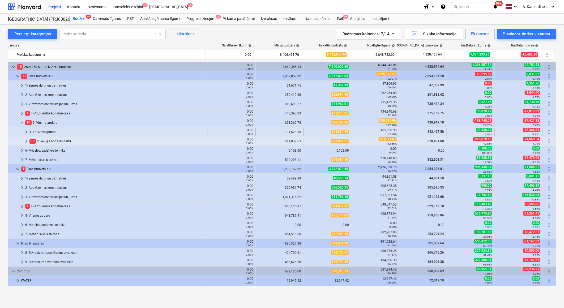
click at [39, 129] on div "1. Fasādes apdare" at bounding box center [117, 132] width 176 height 8
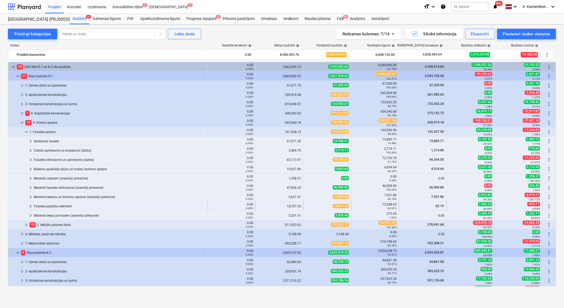
click at [47, 206] on div "Fasādes papildus elementi" at bounding box center [120, 206] width 172 height 8
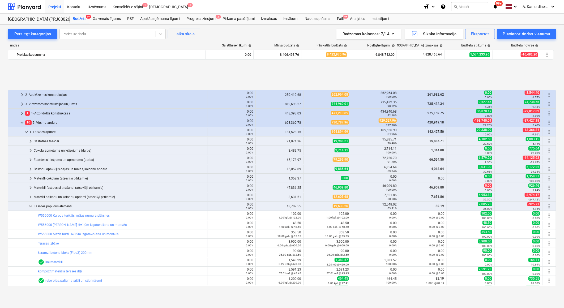
scroll to position [59, 0]
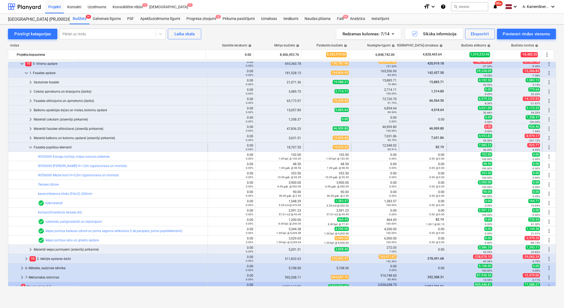
click at [54, 147] on div "Fasādes papildus elementi" at bounding box center [120, 147] width 172 height 8
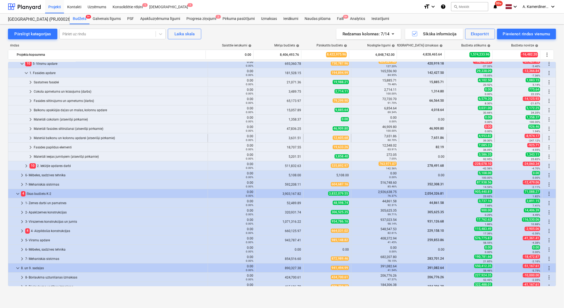
click at [55, 138] on div "Materiāi balkonu un kolonnu apdarei (atsevišķi pērkamie)" at bounding box center [120, 138] width 172 height 8
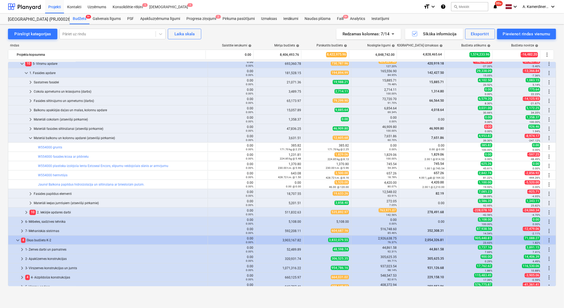
click at [55, 138] on div "Materiāi balkonu un kolonnu apdarei (atsevišķi pērkamie)" at bounding box center [120, 138] width 172 height 8
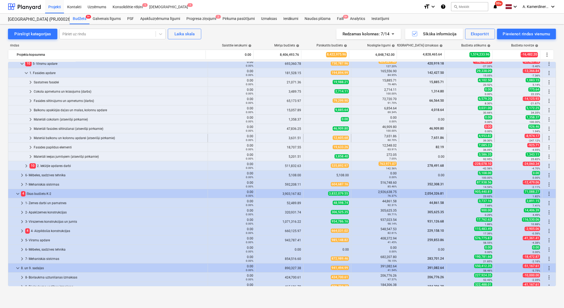
click at [56, 137] on div "Materiāi balkonu un kolonnu apdarei (atsevišķi pērkamie)" at bounding box center [120, 138] width 172 height 8
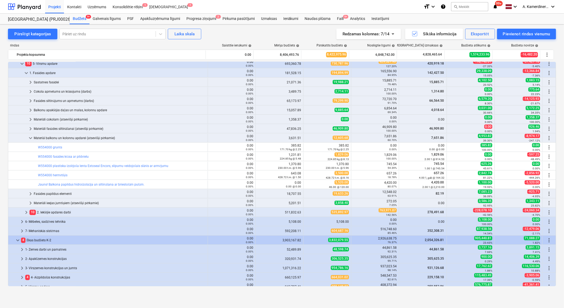
click at [56, 137] on div "Materiāi balkonu un kolonnu apdarei (atsevišķi pērkamie)" at bounding box center [120, 138] width 172 height 8
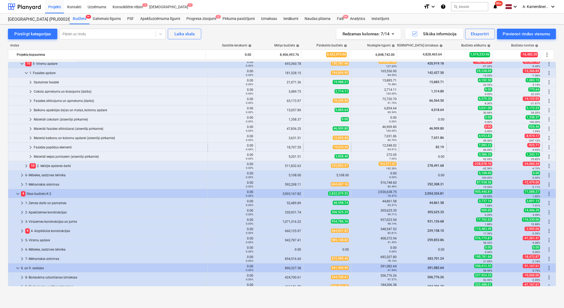
click at [54, 147] on div "Fasādes papildus elementi" at bounding box center [120, 147] width 172 height 8
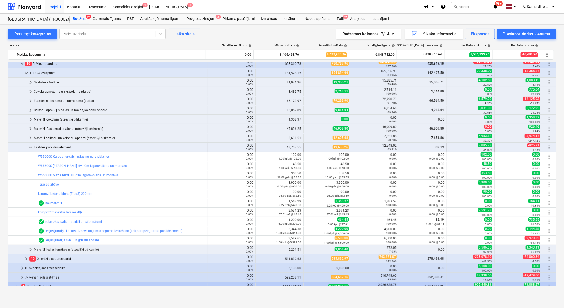
click at [51, 148] on div "Fasādes papildus elementi" at bounding box center [120, 147] width 172 height 8
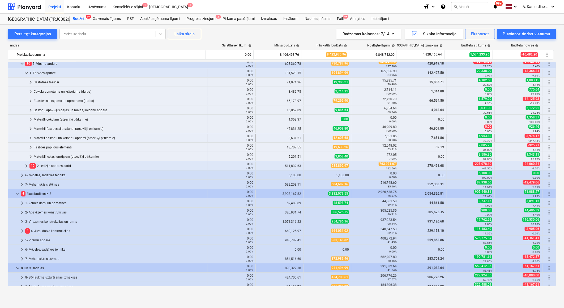
click at [49, 138] on div "Materiāi balkonu un kolonnu apdarei (atsevišķi pērkamie)" at bounding box center [120, 138] width 172 height 8
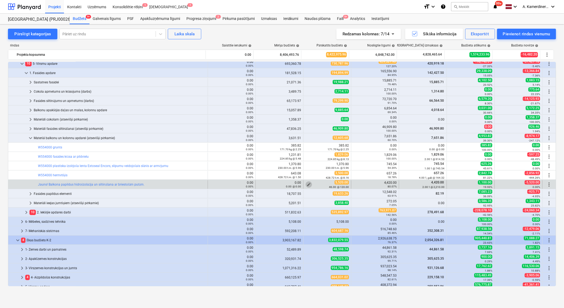
click at [306, 184] on span "edit" at bounding box center [308, 184] width 4 height 4
type textarea "x"
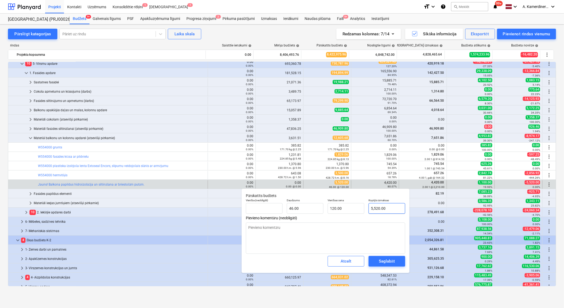
type input "5520"
click at [375, 206] on input "5520" at bounding box center [386, 208] width 37 height 11
type textarea "x"
type input "520"
type input "11.30"
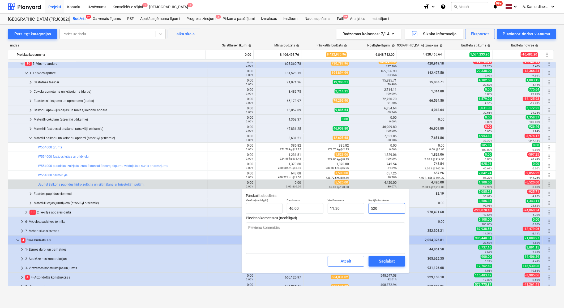
type textarea "x"
type input "5020"
type input "109.13"
click at [391, 259] on div "Saglabāt" at bounding box center [387, 261] width 16 height 7
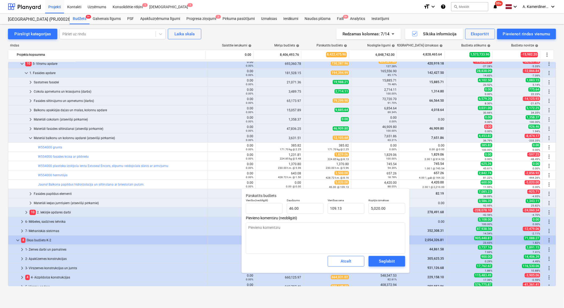
type textarea "x"
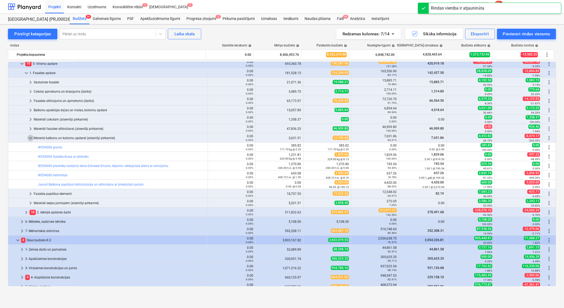
click at [32, 136] on span "keyboard_arrow_down" at bounding box center [30, 138] width 6 height 6
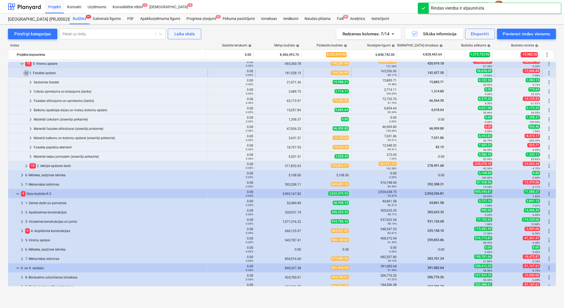
click at [28, 73] on span "keyboard_arrow_down" at bounding box center [26, 73] width 6 height 6
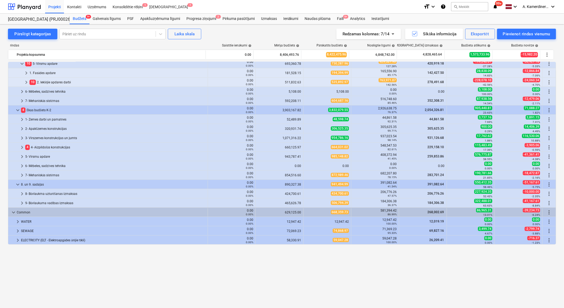
scroll to position [0, 0]
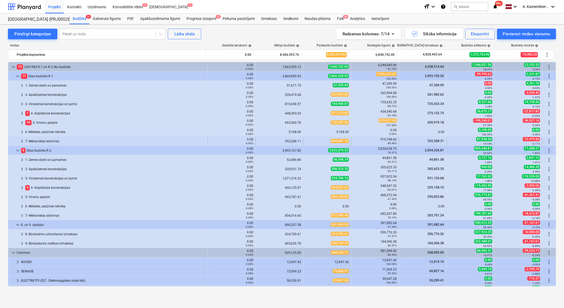
click at [59, 139] on div "7- Mehaniskās sistēmas" at bounding box center [115, 141] width 180 height 8
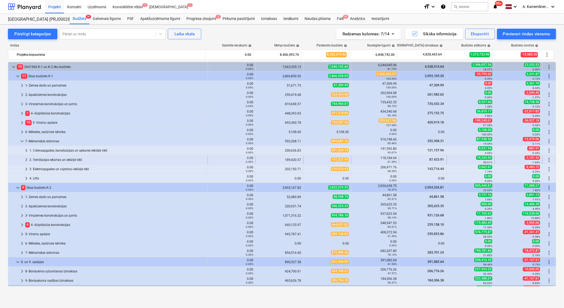
click at [57, 160] on div "2. Ventilācijas iekārtas un iekšējie tīkli" at bounding box center [117, 159] width 176 height 8
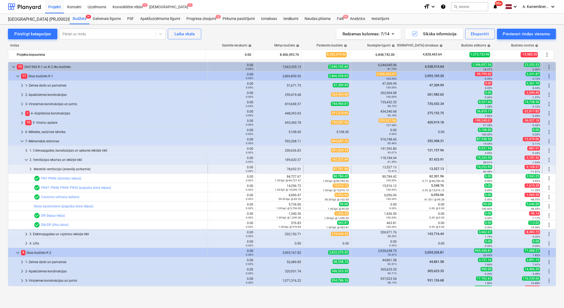
click at [57, 169] on div "Materiāli ventilācijai (atsevišķi pērkamie)" at bounding box center [120, 169] width 172 height 8
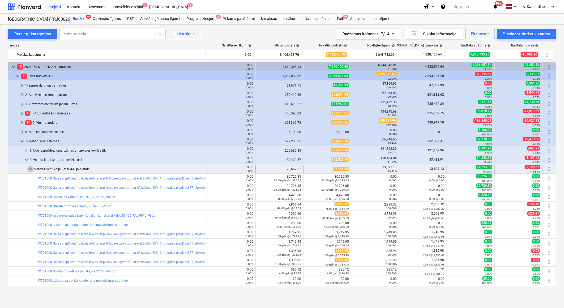
click at [31, 170] on span "keyboard_arrow_down" at bounding box center [30, 169] width 6 height 6
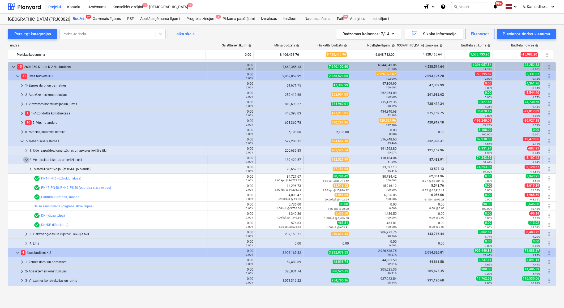
click at [28, 161] on span "keyboard_arrow_down" at bounding box center [26, 160] width 6 height 6
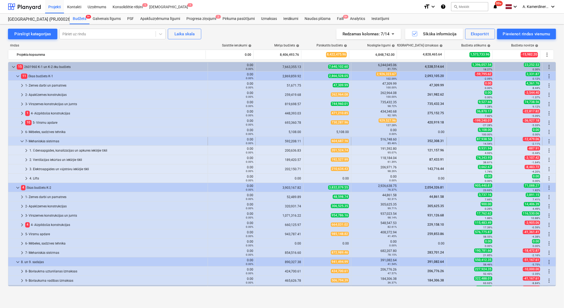
click at [24, 142] on span "keyboard_arrow_down" at bounding box center [22, 141] width 6 height 6
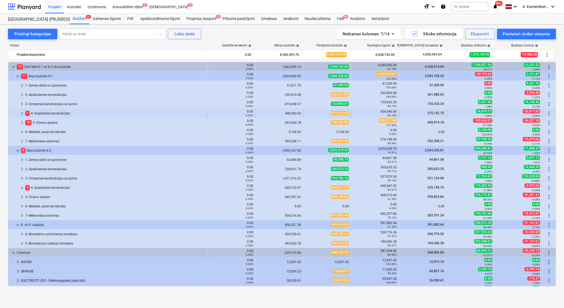
click at [61, 113] on div "1 4- Aizpildošās konstrukcijas" at bounding box center [115, 113] width 180 height 8
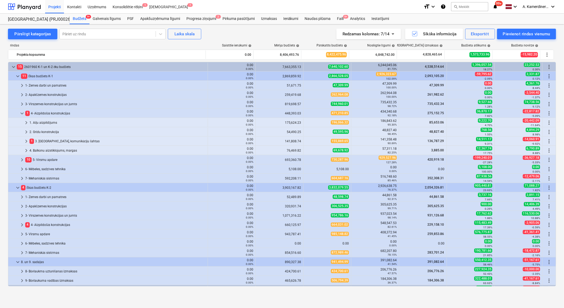
click at [61, 113] on div "1 4- Aizpildošās konstrukcijas" at bounding box center [115, 113] width 180 height 8
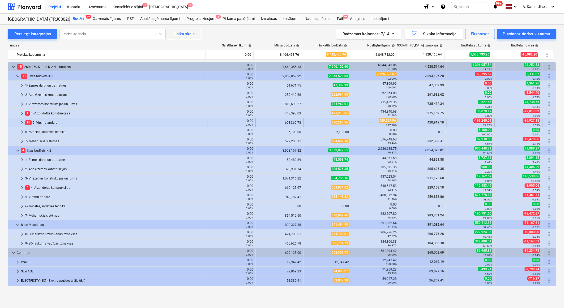
click at [47, 122] on div "10 5- Virsmu apdare" at bounding box center [115, 122] width 180 height 8
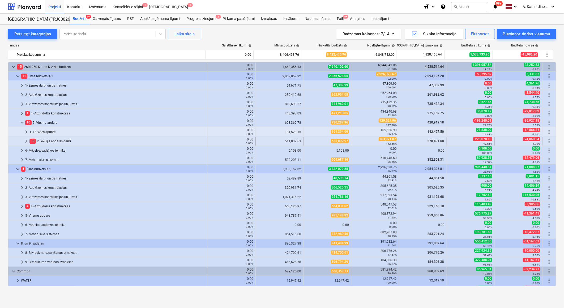
click at [44, 138] on div "10 2. Iekšējie apdares darbi" at bounding box center [117, 141] width 176 height 8
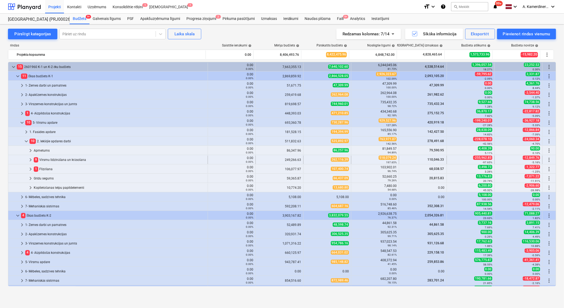
click at [47, 160] on div "9 Virsmu līdzināšana un krāsošana" at bounding box center [120, 159] width 172 height 8
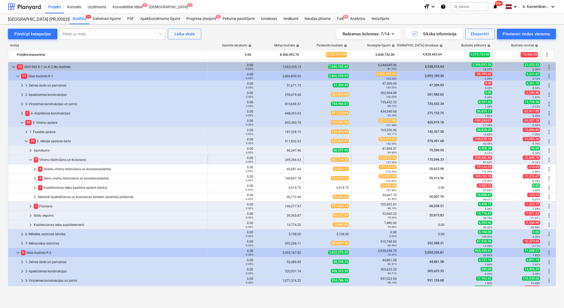
click at [50, 161] on div "9 Virsmu līdzināšana un krāsošana" at bounding box center [120, 159] width 172 height 8
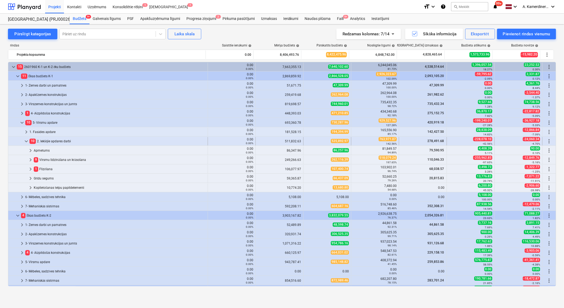
click at [53, 141] on div "10 2. Iekšējie apdares darbi" at bounding box center [117, 141] width 176 height 8
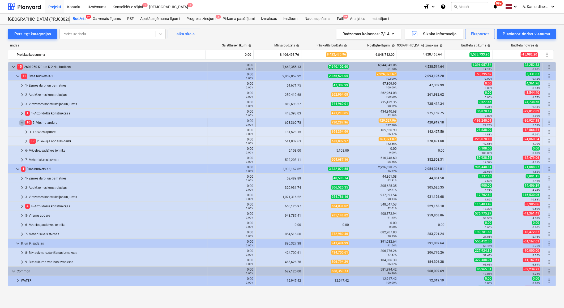
click at [21, 124] on span "keyboard_arrow_down" at bounding box center [22, 122] width 6 height 6
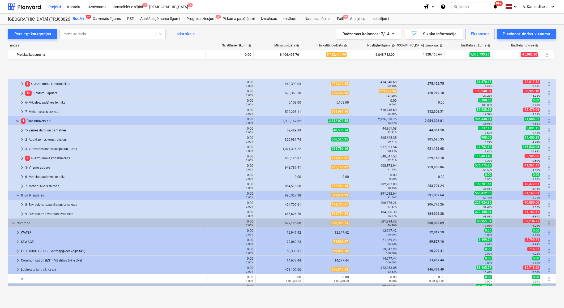
scroll to position [59, 0]
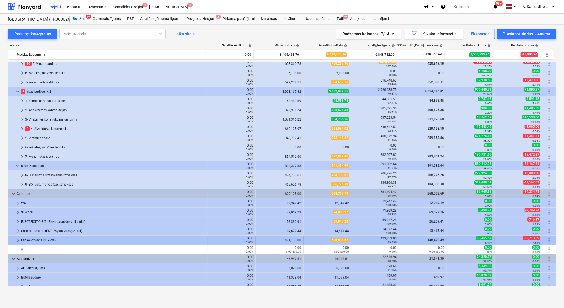
click at [40, 239] on div "Labiekārtošana (2. kārta)" at bounding box center [113, 240] width 184 height 8
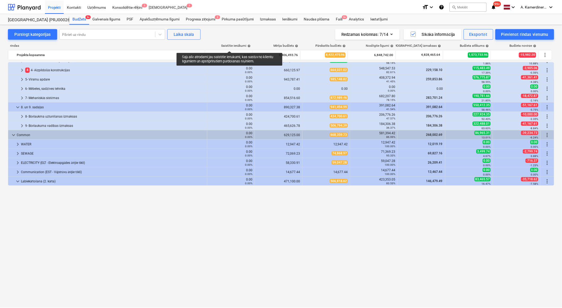
scroll to position [0, 0]
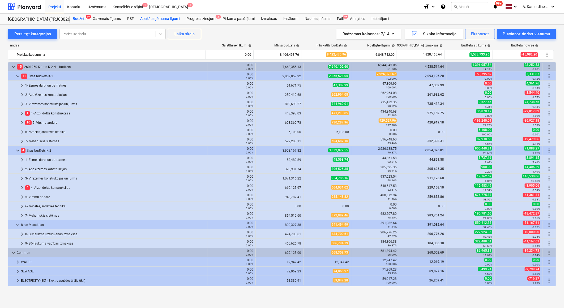
click at [160, 19] on div "Apakšuzņēmuma līgumi" at bounding box center [160, 19] width 46 height 11
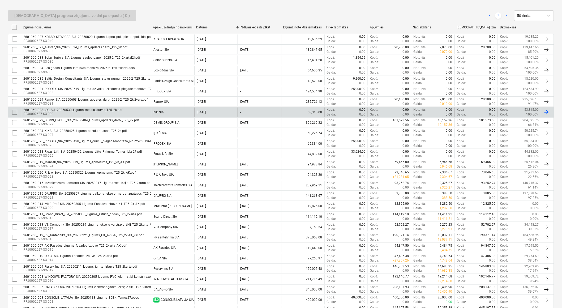
scroll to position [29, 0]
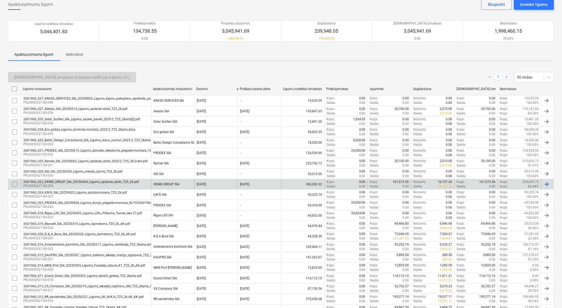
click at [115, 185] on p "PRJ0002627-SO-029" at bounding box center [80, 186] width 115 height 5
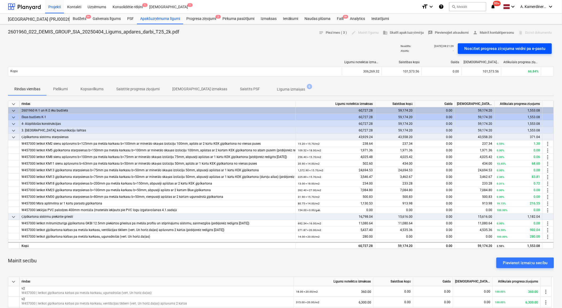
click at [497, 47] on div "Nosūtiet progresa ziņojuma veidni pa e-pastu" at bounding box center [504, 48] width 81 height 7
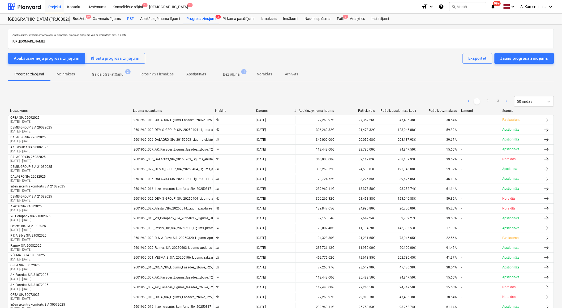
click at [130, 14] on div "PSF" at bounding box center [130, 19] width 13 height 11
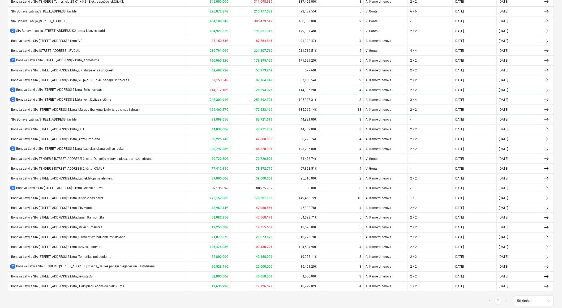
scroll to position [162, 0]
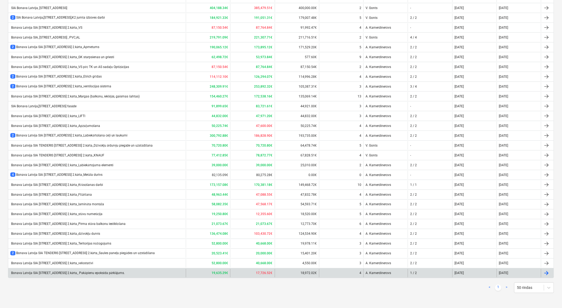
click at [110, 272] on div "Bonava Latvija SIA [STREET_ADDRESS] 2.kārta_ Pakāpienu epoksīda pārklājums." at bounding box center [67, 273] width 115 height 4
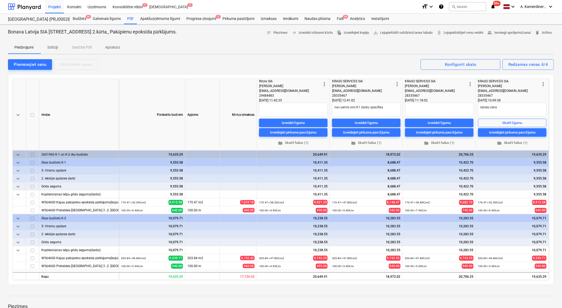
type textarea "x"
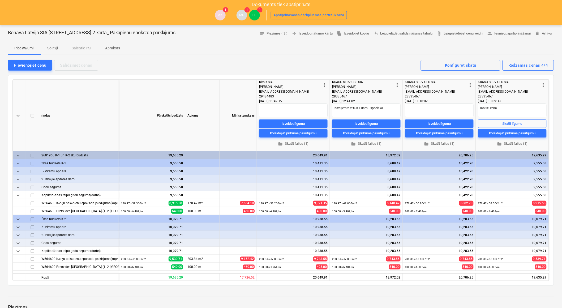
scroll to position [88, 0]
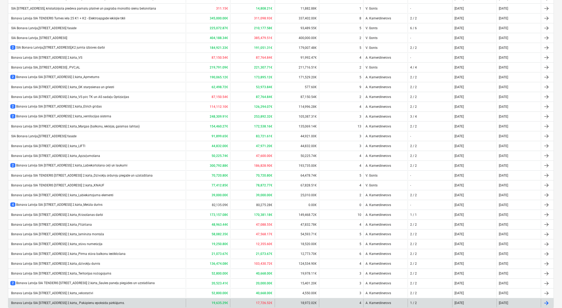
scroll to position [103, 0]
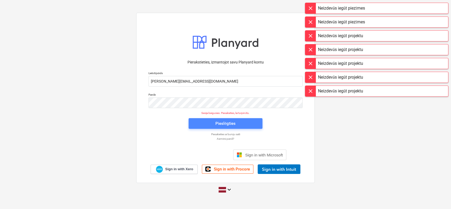
click at [224, 123] on div "Pieslēgties" at bounding box center [225, 123] width 20 height 7
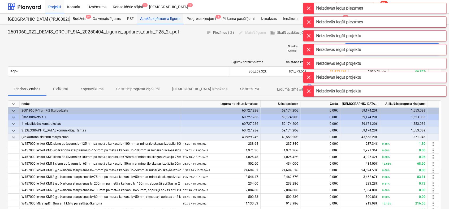
click at [167, 18] on div "Apakšuzņēmuma līgumi" at bounding box center [160, 19] width 46 height 11
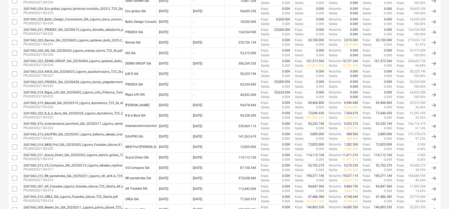
scroll to position [152, 0]
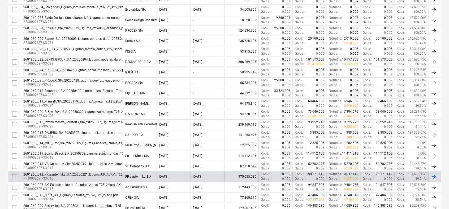
click at [57, 177] on p "PRJ0002627-SO-016" at bounding box center [83, 178] width 120 height 5
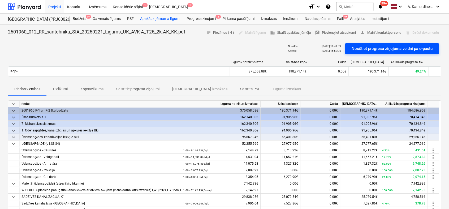
click at [396, 51] on div "Nosūtiet progresa ziņojuma veidni pa e-pastu" at bounding box center [391, 48] width 81 height 7
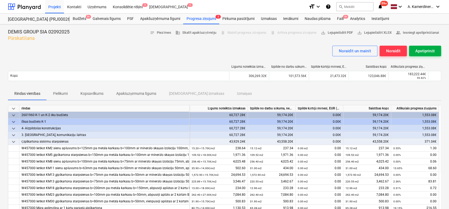
click at [417, 50] on div "Apstiprināt" at bounding box center [424, 50] width 19 height 7
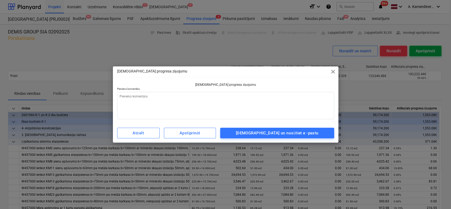
type textarea "x"
click at [310, 97] on textarea at bounding box center [225, 105] width 217 height 27
type textarea "o"
type textarea "x"
type textarea "ok"
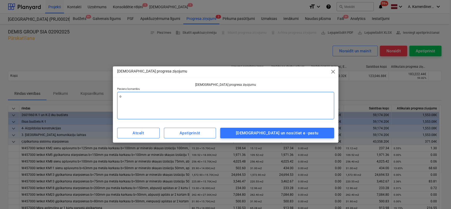
type textarea "x"
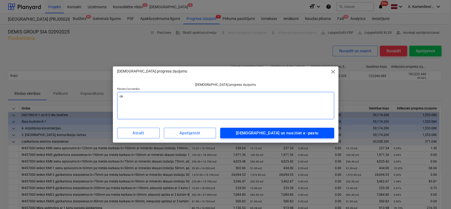
type textarea "ok"
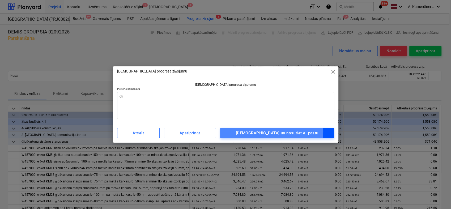
click at [285, 132] on div "[DEMOGRAPHIC_DATA] un nosūtiet e -pastu" at bounding box center [277, 132] width 83 height 7
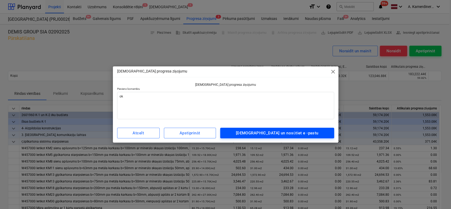
type textarea "x"
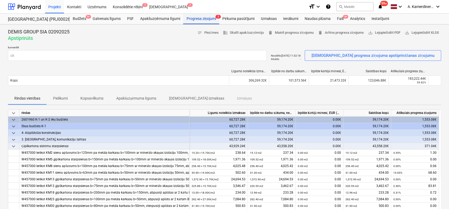
click at [204, 20] on div "Progresa ziņojumi 3" at bounding box center [201, 19] width 36 height 11
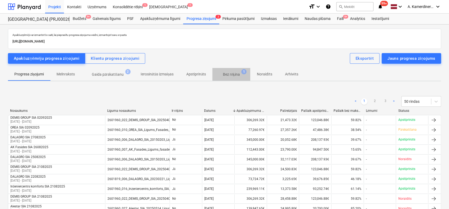
click at [238, 76] on p "Bez rēķina" at bounding box center [231, 75] width 17 height 6
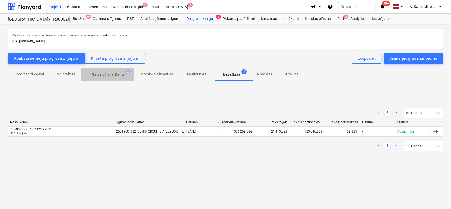
click at [108, 73] on p "Gaida pārskatīšanu" at bounding box center [108, 75] width 32 height 6
